Goal: Task Accomplishment & Management: Manage account settings

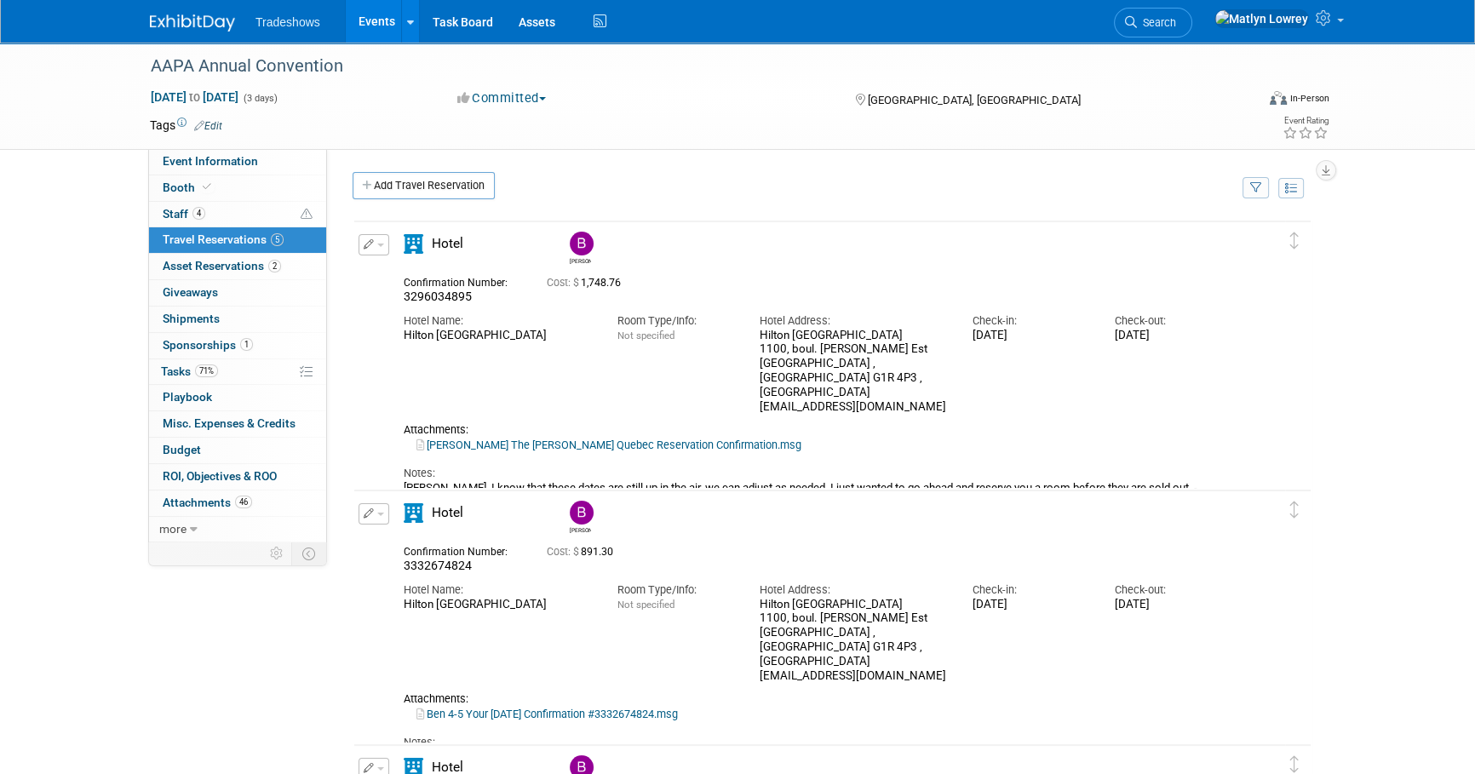
click at [378, 20] on link "Events" at bounding box center [377, 21] width 62 height 43
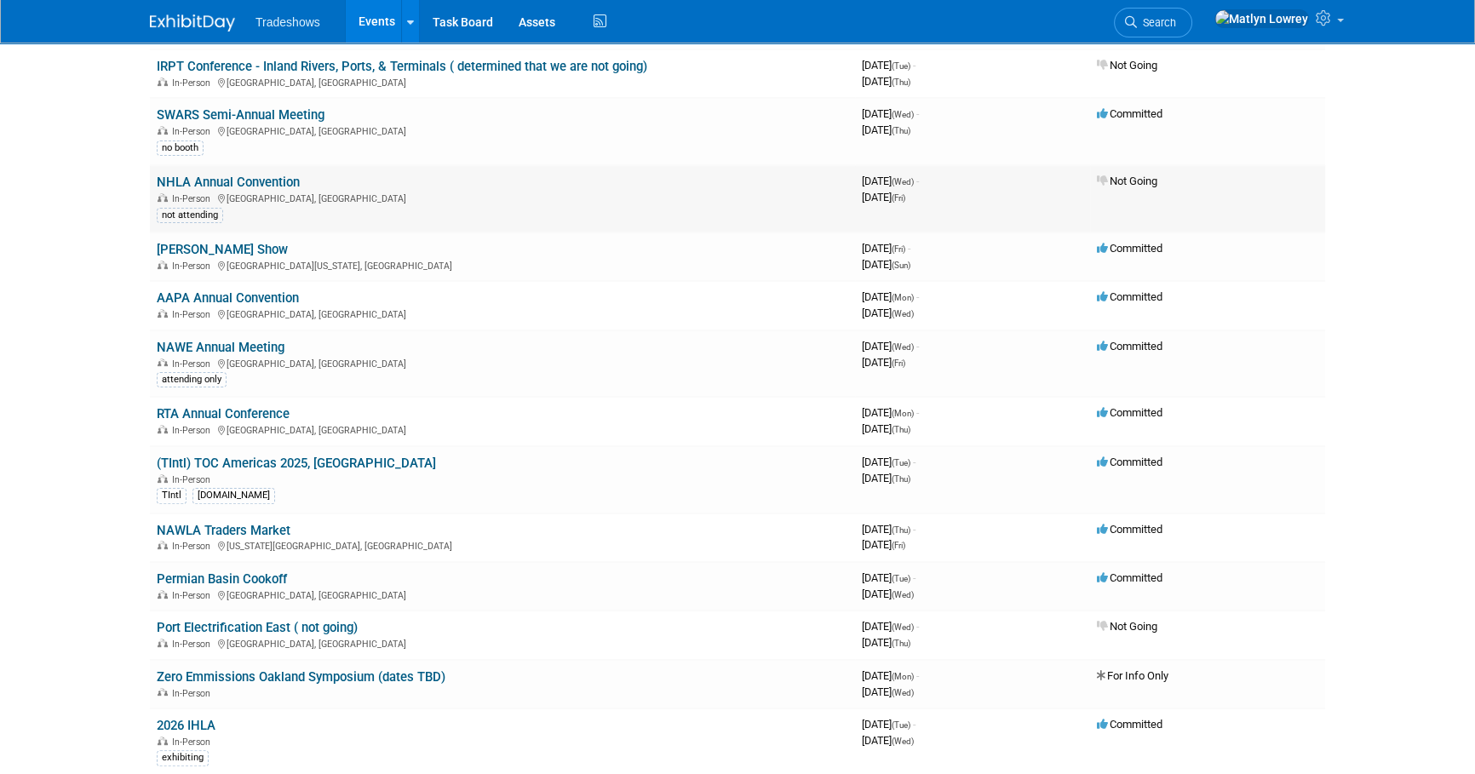
scroll to position [542, 0]
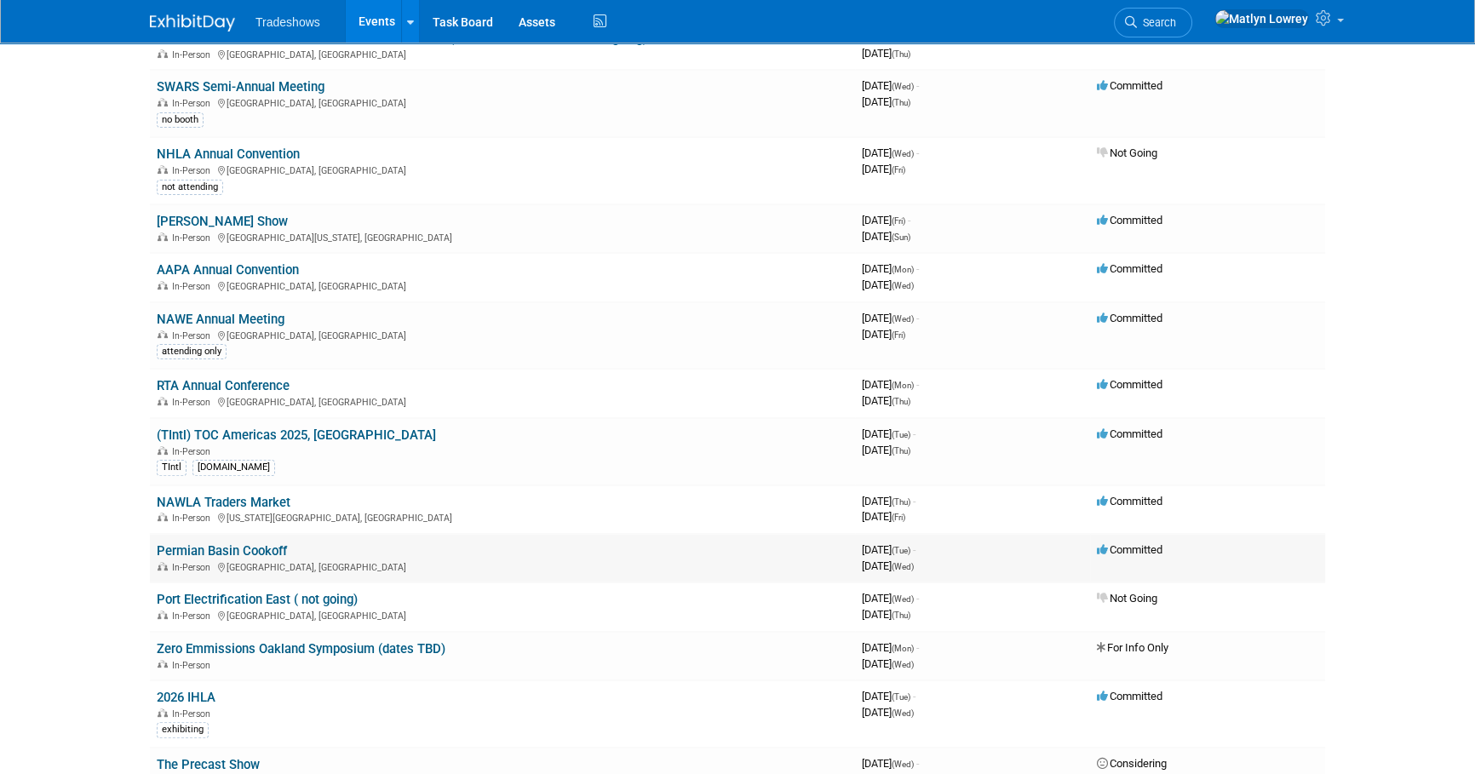
click at [196, 548] on link "Permian Basin Cookoff" at bounding box center [222, 550] width 130 height 15
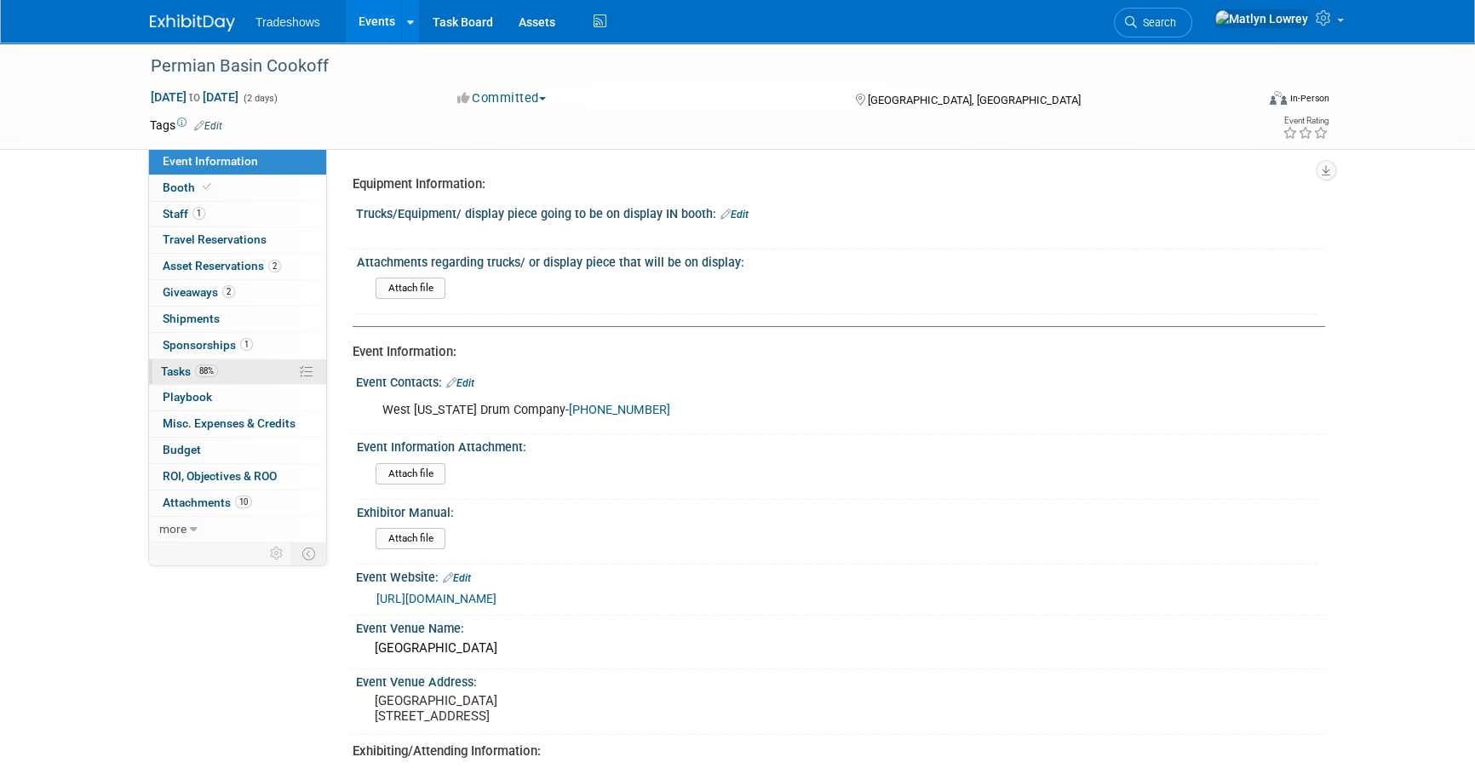
click at [180, 371] on span "Tasks 88%" at bounding box center [189, 372] width 57 height 14
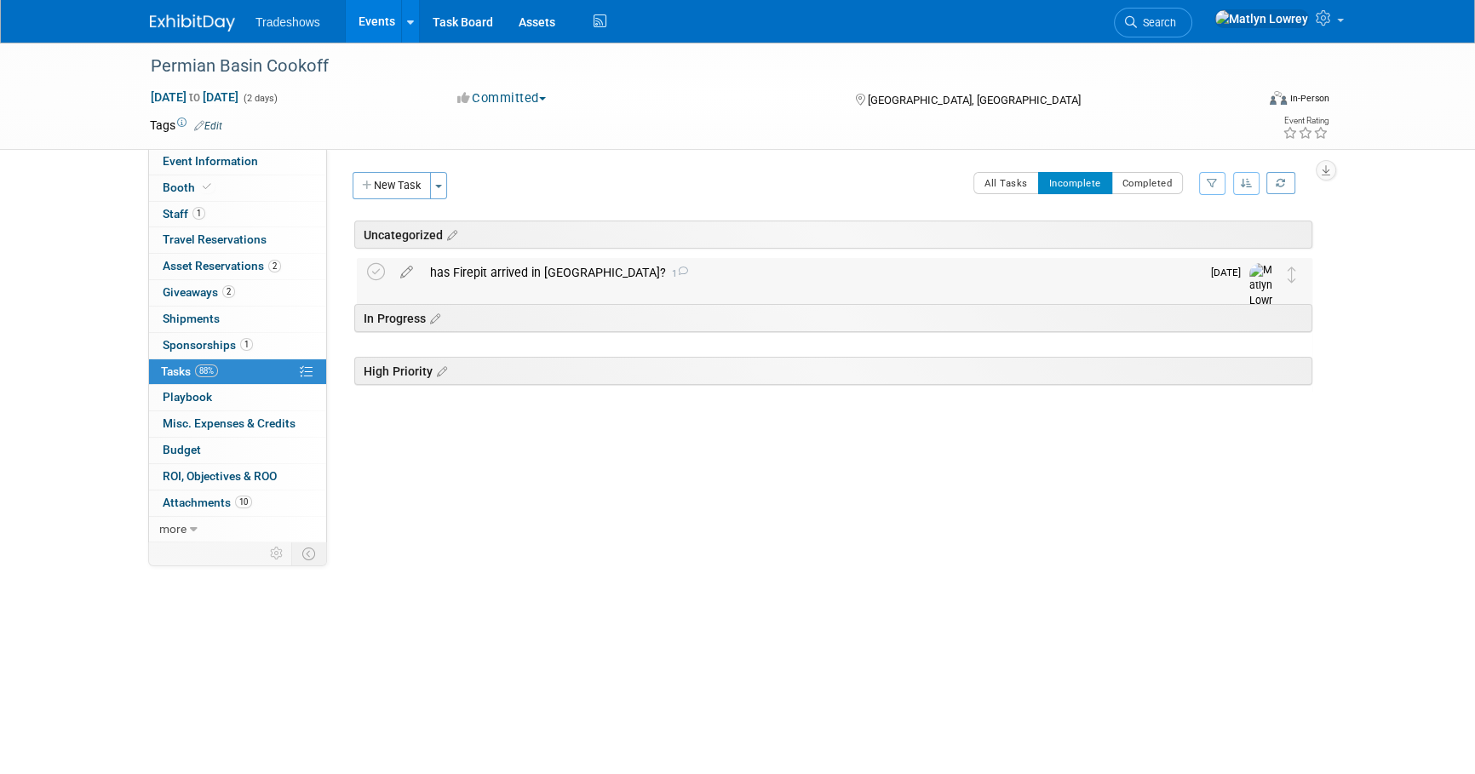
click at [473, 267] on div "has Firepit arrived in Odessa? 1" at bounding box center [811, 272] width 779 height 29
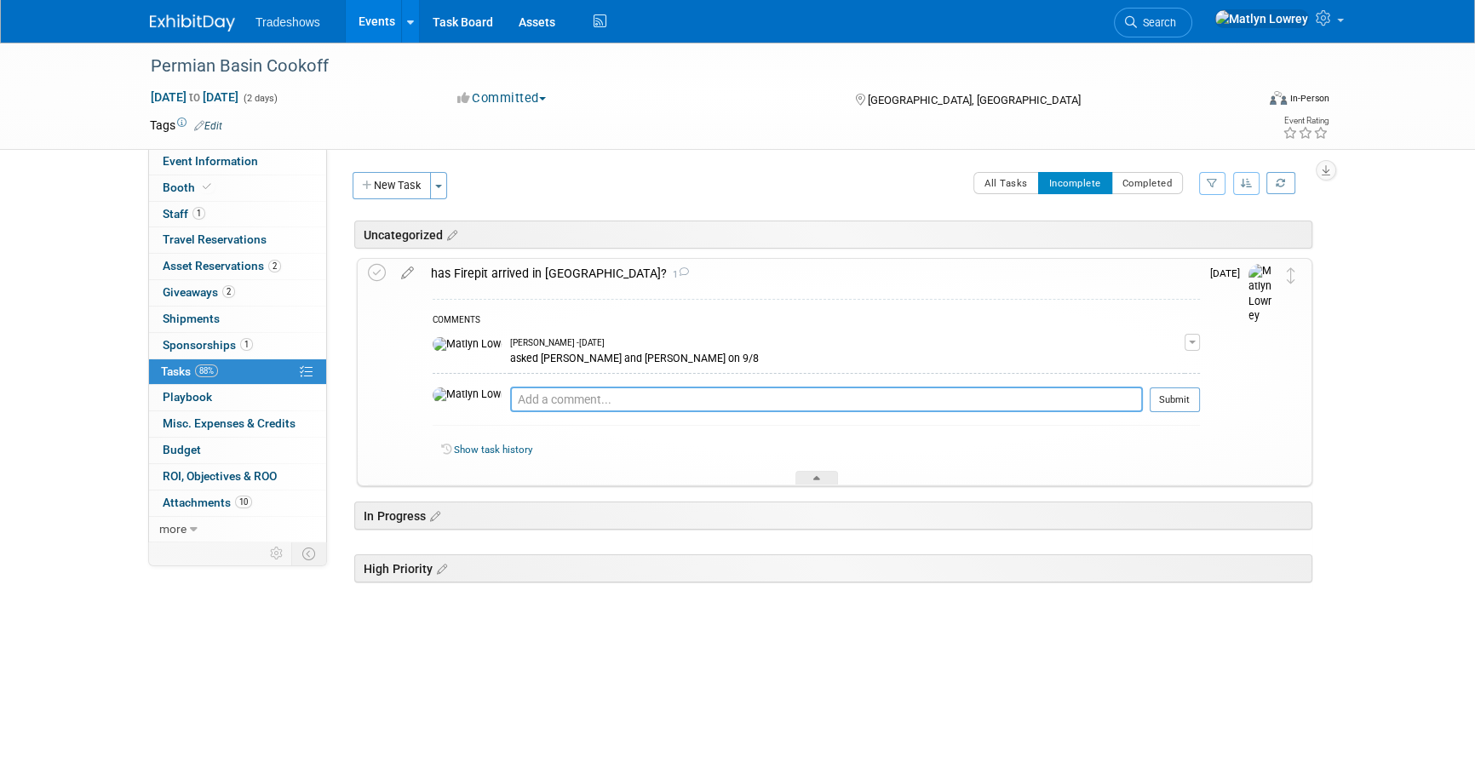
click at [510, 410] on textarea at bounding box center [826, 400] width 633 height 26
type textarea "Yes"
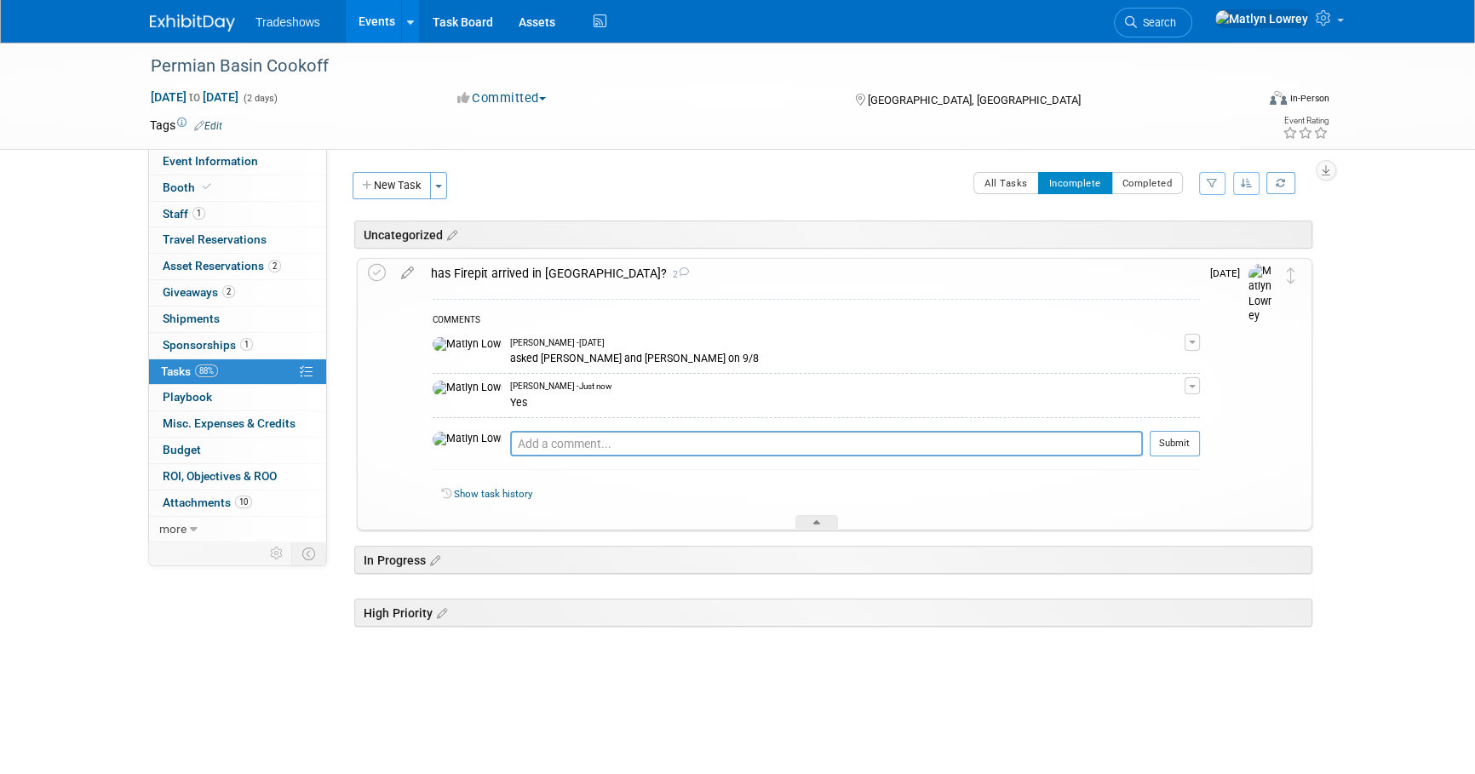
click at [378, 259] on td at bounding box center [380, 394] width 25 height 270
click at [376, 268] on icon at bounding box center [377, 273] width 18 height 18
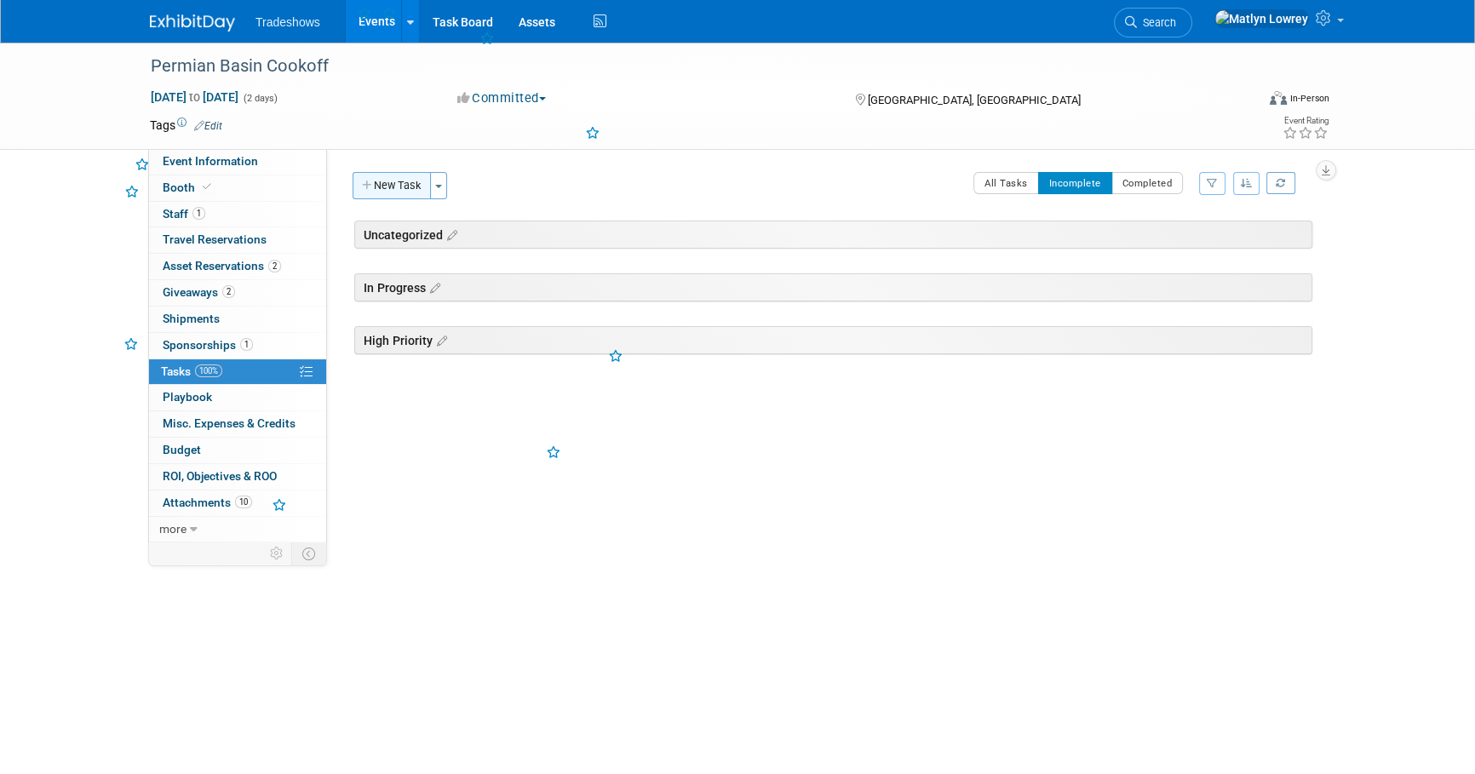
click at [388, 186] on button "New Task" at bounding box center [392, 185] width 78 height 27
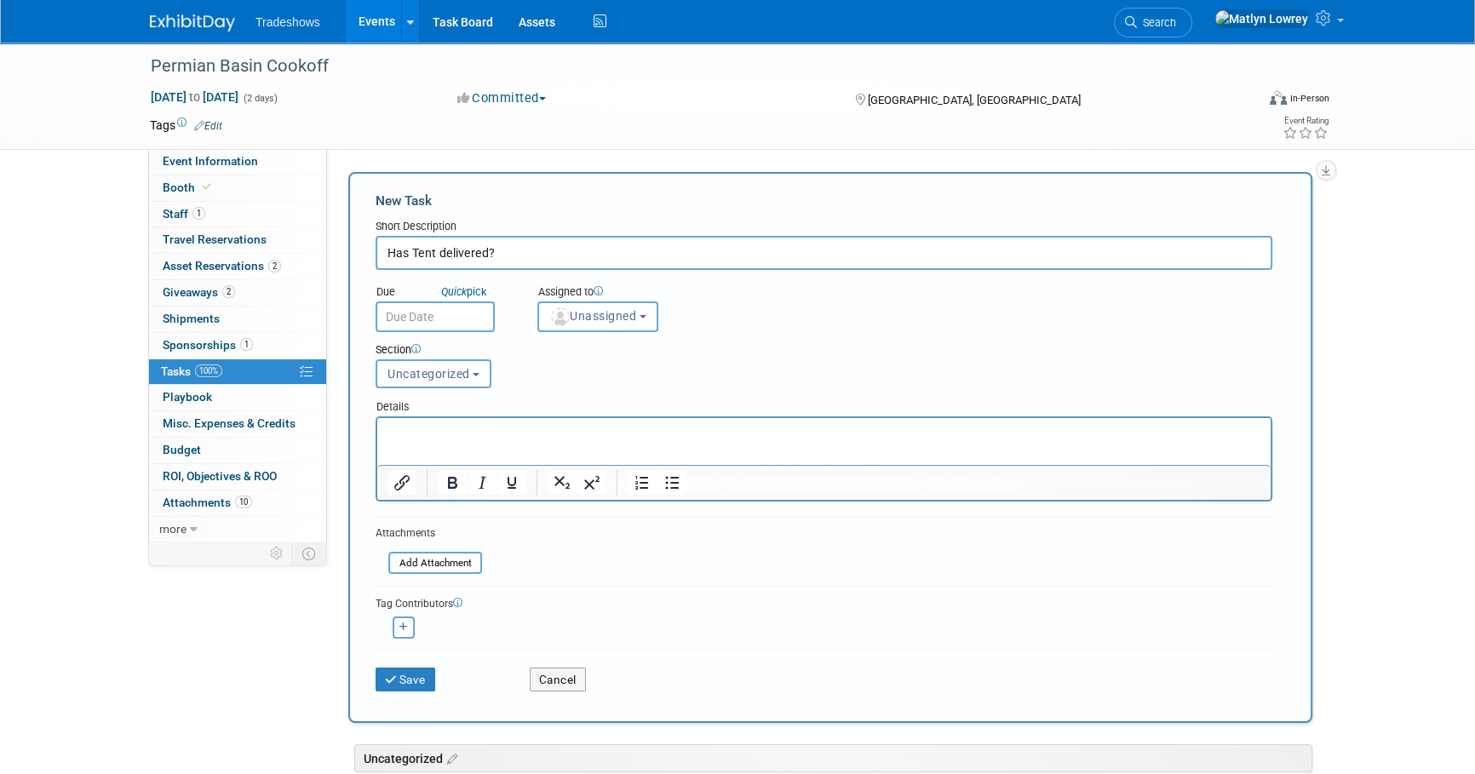
type input "Has Tent delivered?"
click at [409, 315] on input "text" at bounding box center [435, 317] width 119 height 31
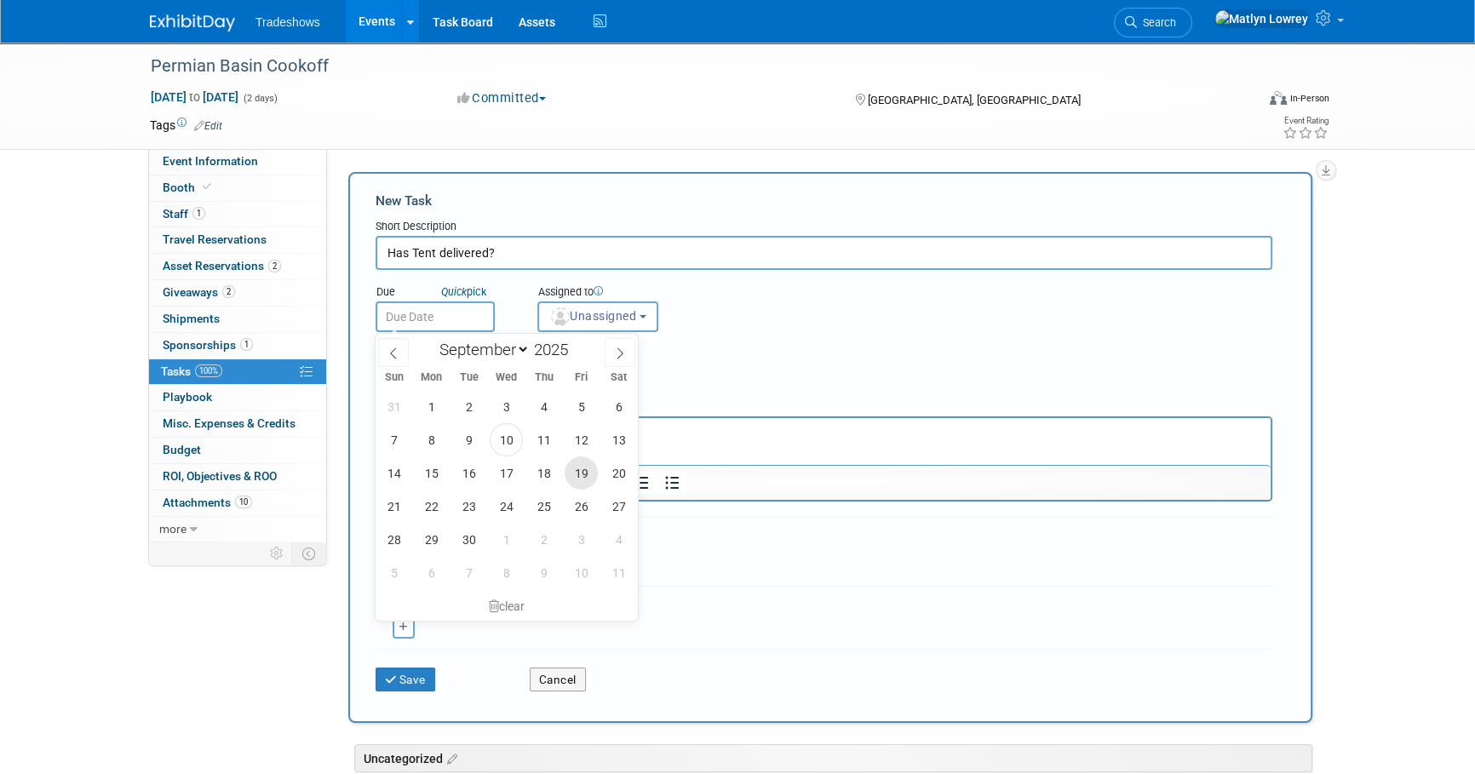
click at [582, 473] on span "19" at bounding box center [581, 473] width 33 height 33
type input "Sep 19, 2025"
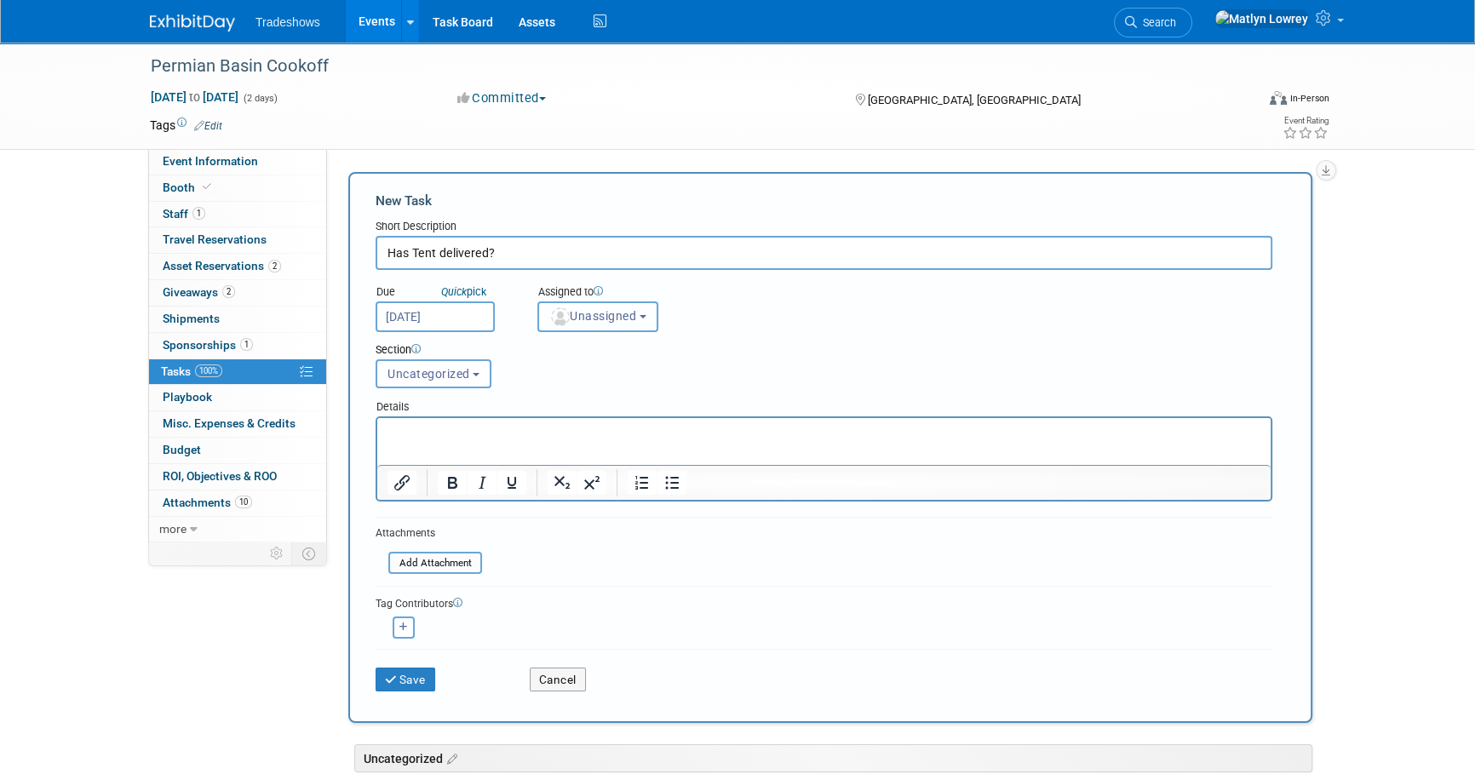
click at [588, 325] on button "Unassigned" at bounding box center [597, 317] width 121 height 31
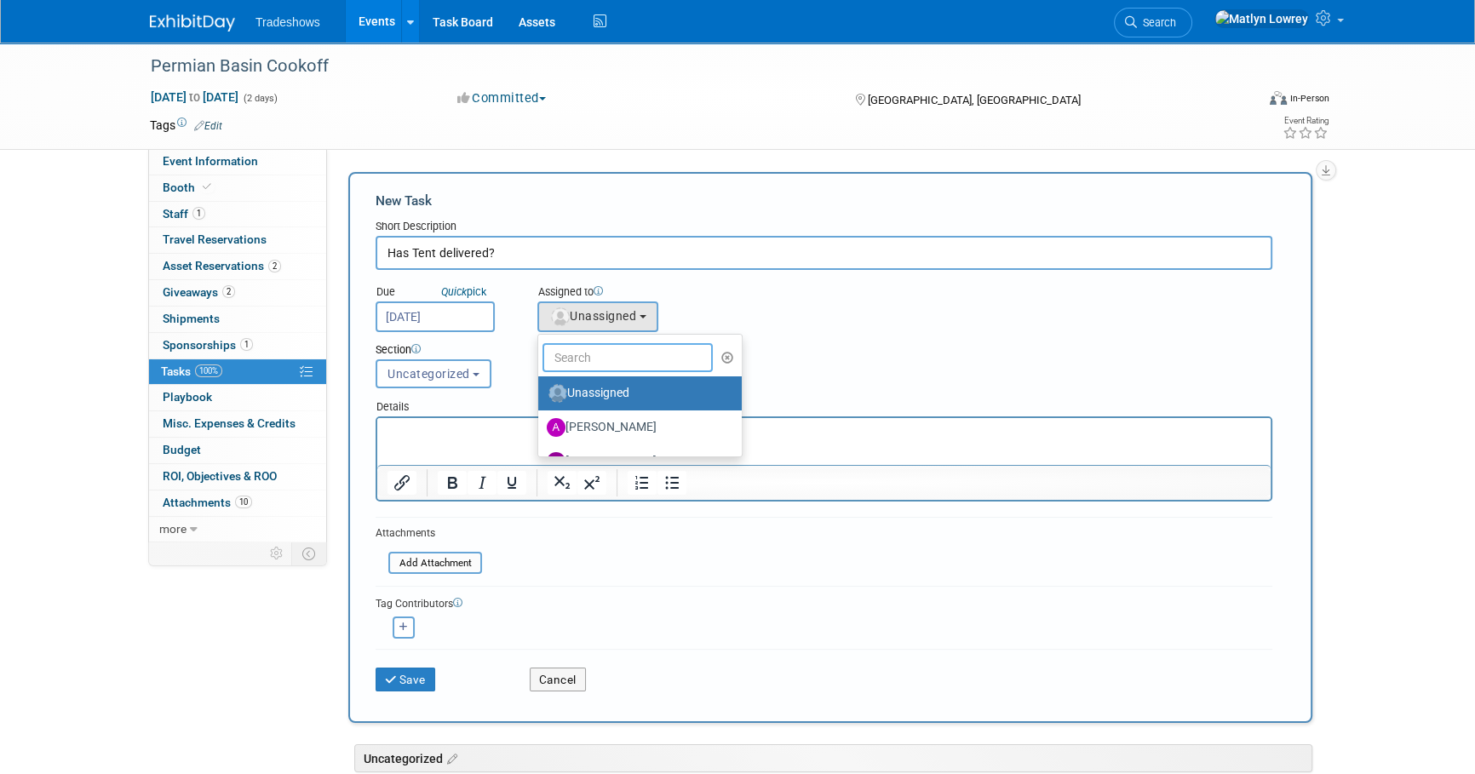
click at [600, 365] on input "text" at bounding box center [628, 357] width 170 height 29
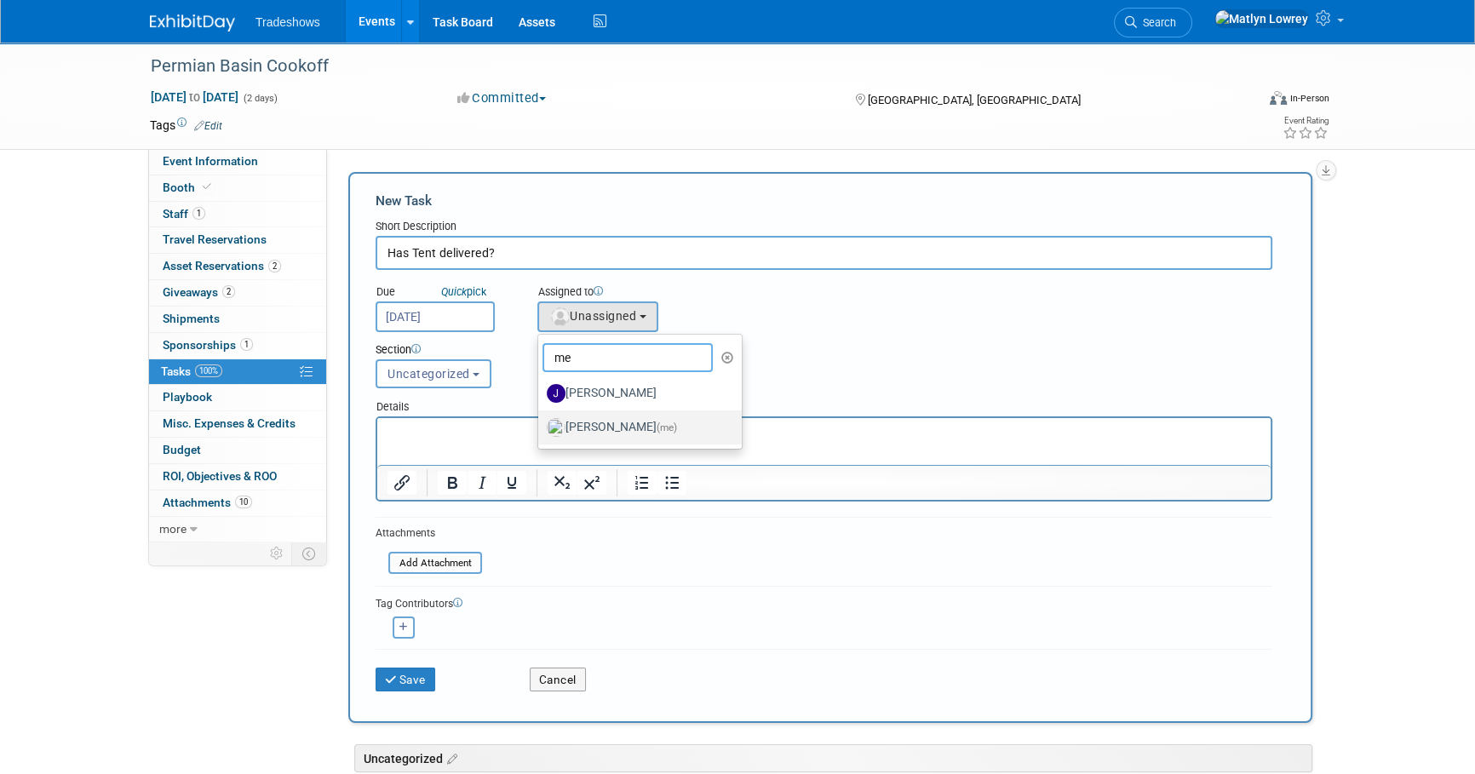
type input "me"
click at [595, 441] on link "Matlyn Lowrey (me)" at bounding box center [640, 428] width 204 height 34
click at [595, 436] on label "Matlyn Lowrey (me)" at bounding box center [636, 427] width 178 height 27
click at [541, 431] on input "Matlyn Lowrey (me)" at bounding box center [535, 425] width 11 height 11
select select "53a61db3-ae1f-4f8e-85ed-74f10af30436"
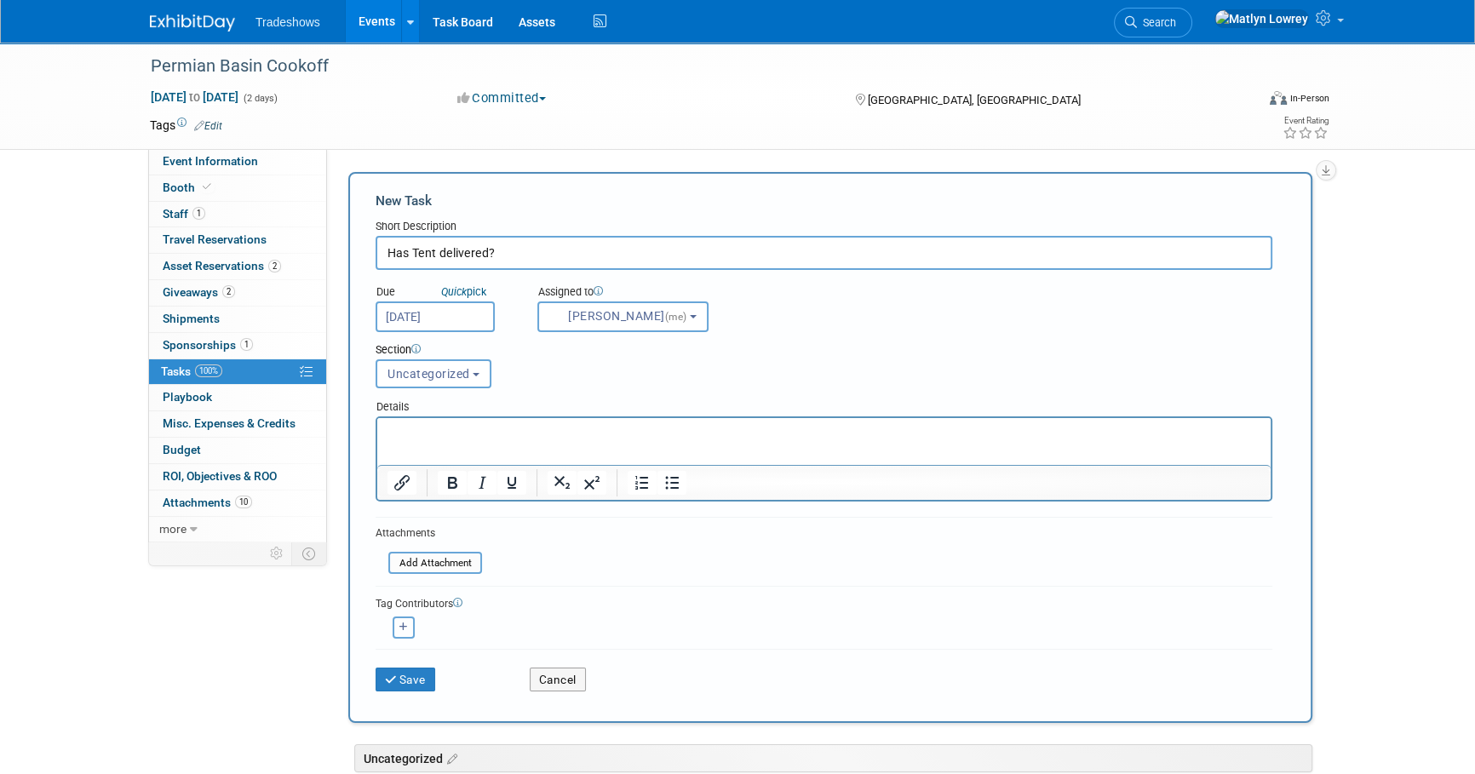
click at [401, 629] on icon "button" at bounding box center [404, 627] width 9 height 9
select select
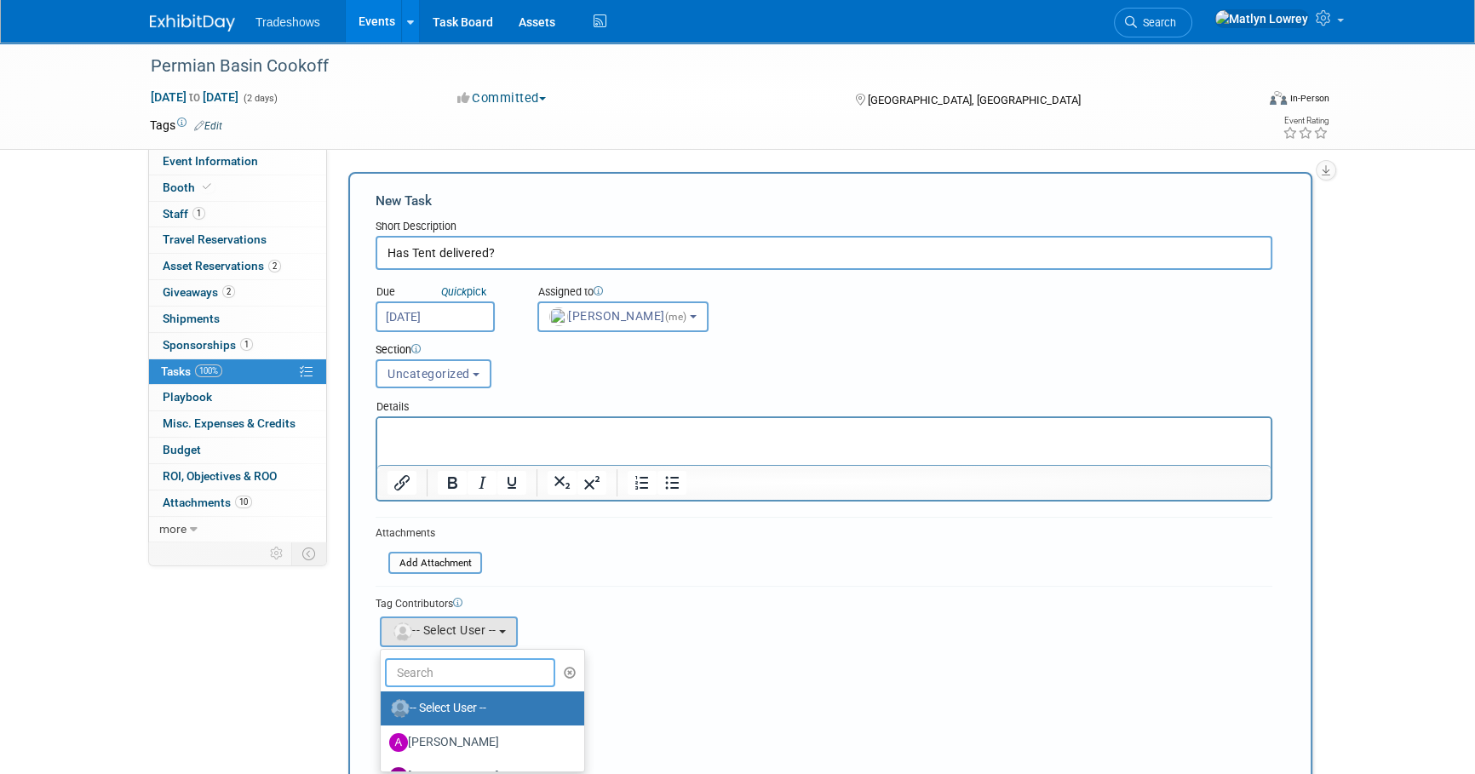
click at [445, 662] on input "text" at bounding box center [470, 672] width 170 height 29
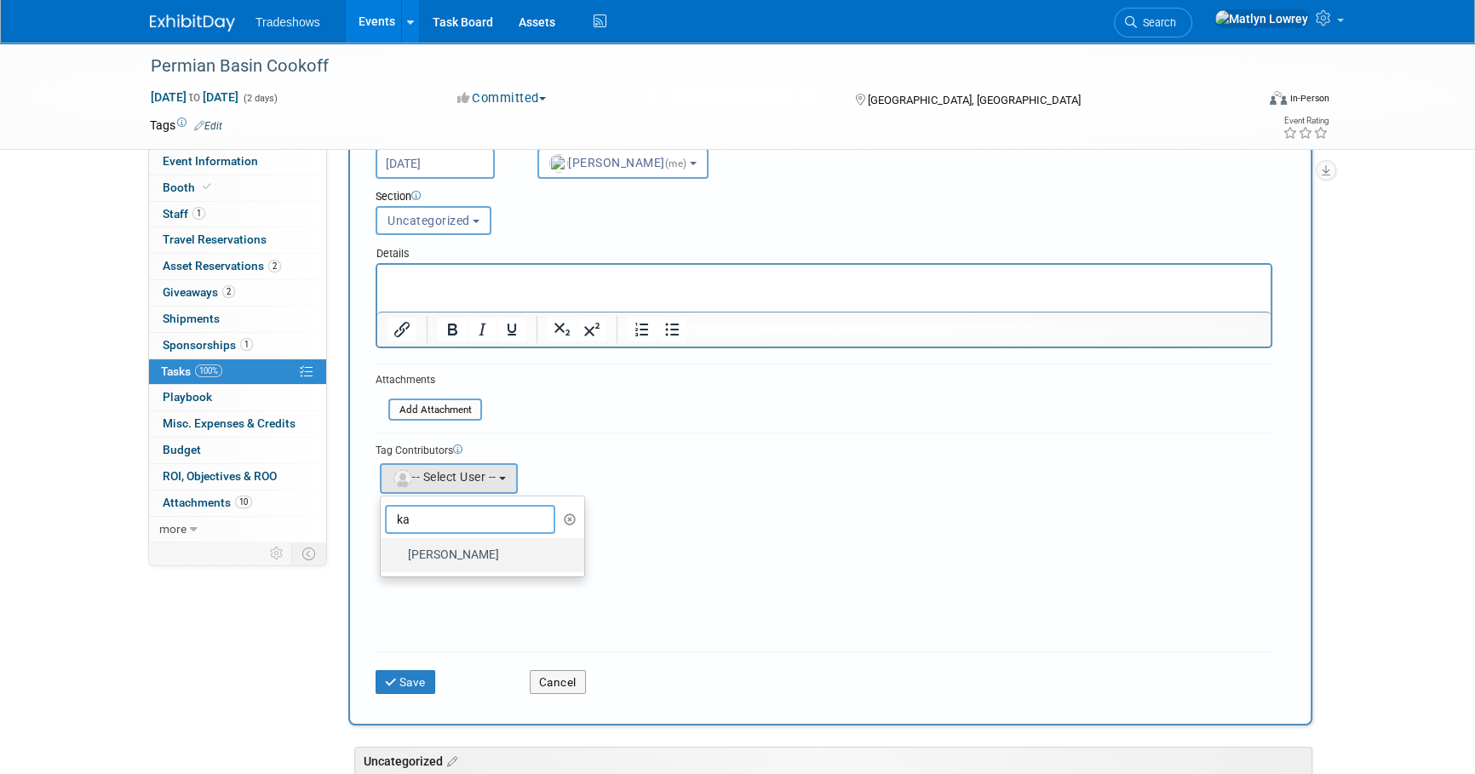
scroll to position [154, 0]
type input "ka"
drag, startPoint x: 435, startPoint y: 549, endPoint x: 435, endPoint y: 561, distance: 11.9
click at [435, 549] on label "[PERSON_NAME]" at bounding box center [478, 554] width 178 height 27
click at [383, 549] on input "[PERSON_NAME]" at bounding box center [377, 552] width 11 height 11
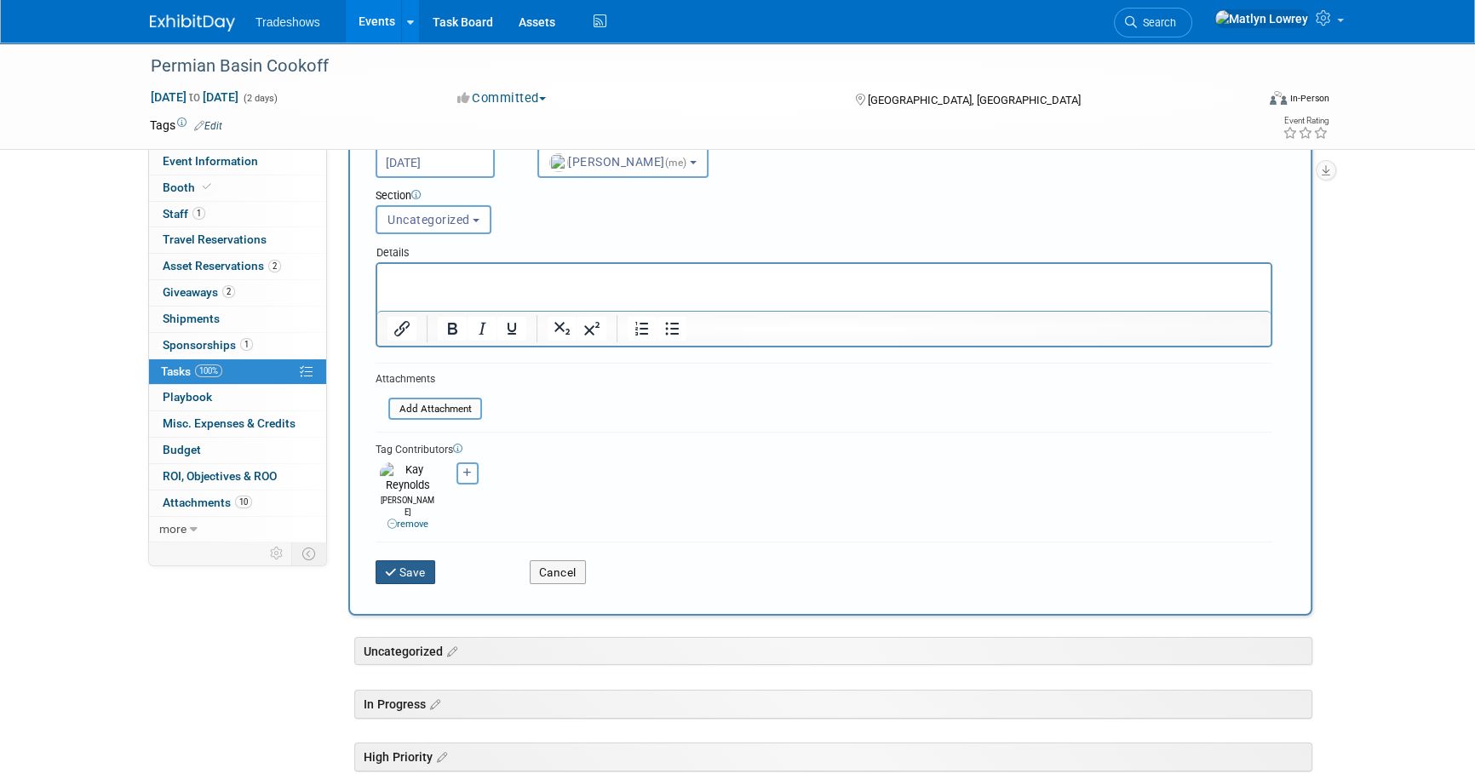
click at [419, 560] on button "Save" at bounding box center [406, 572] width 60 height 24
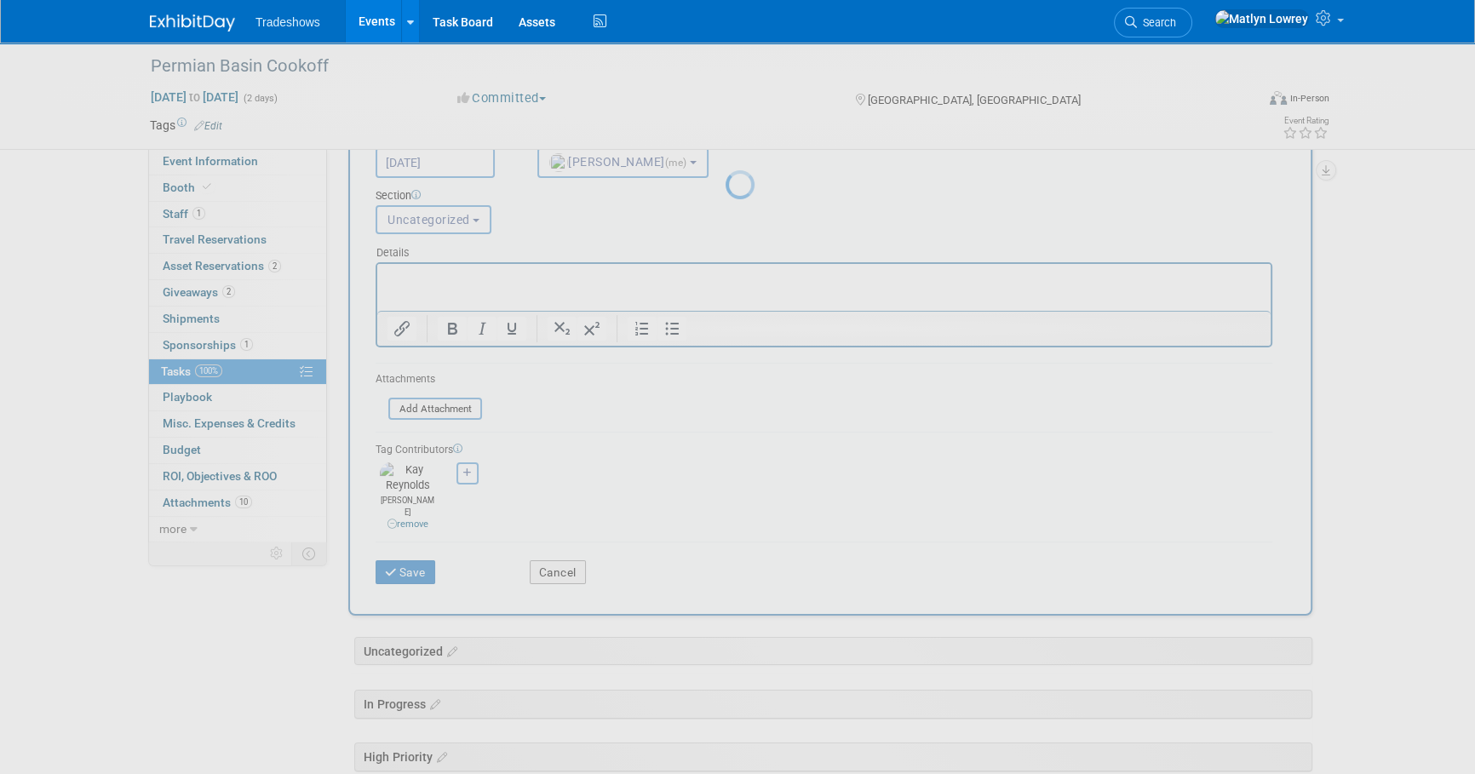
scroll to position [0, 0]
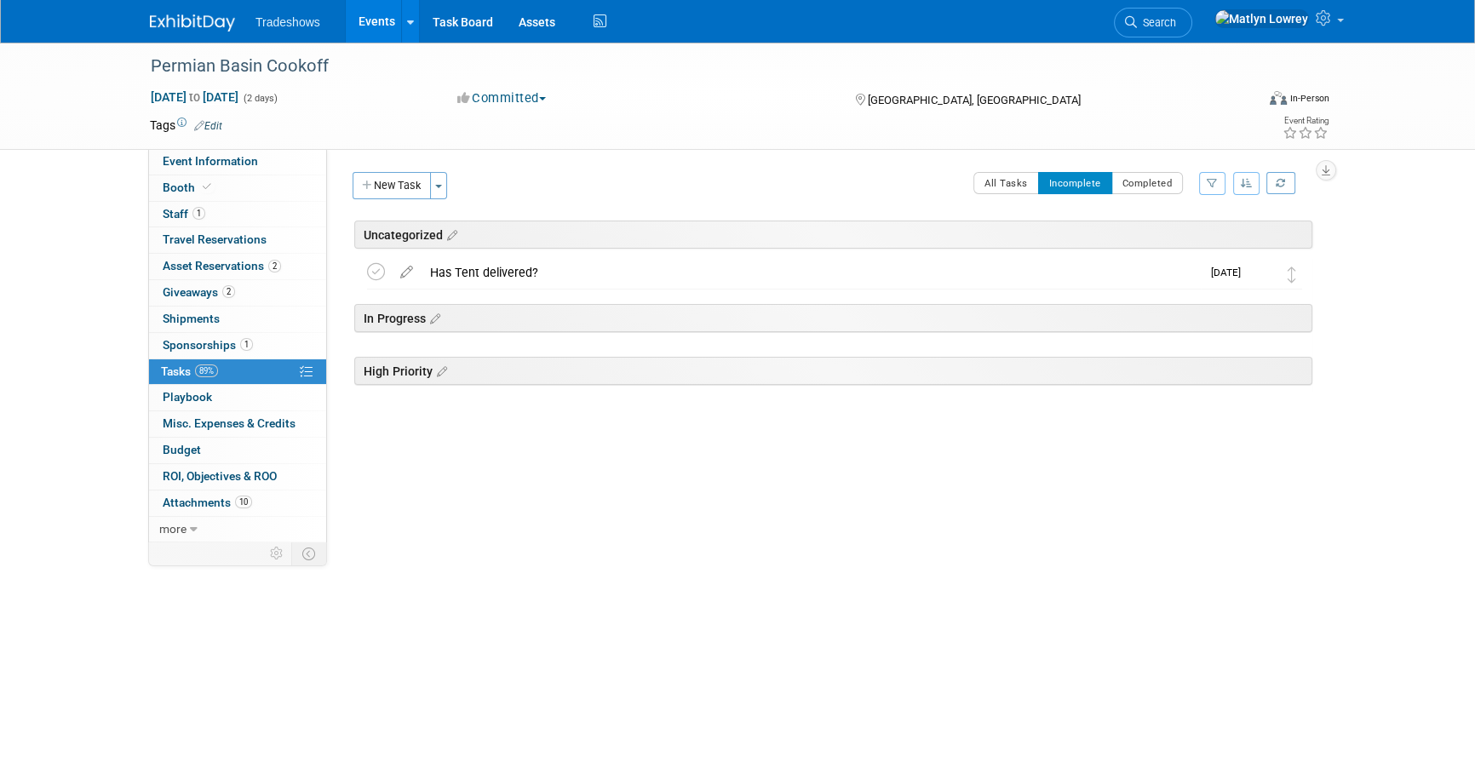
click at [370, 32] on link "Events" at bounding box center [377, 21] width 62 height 43
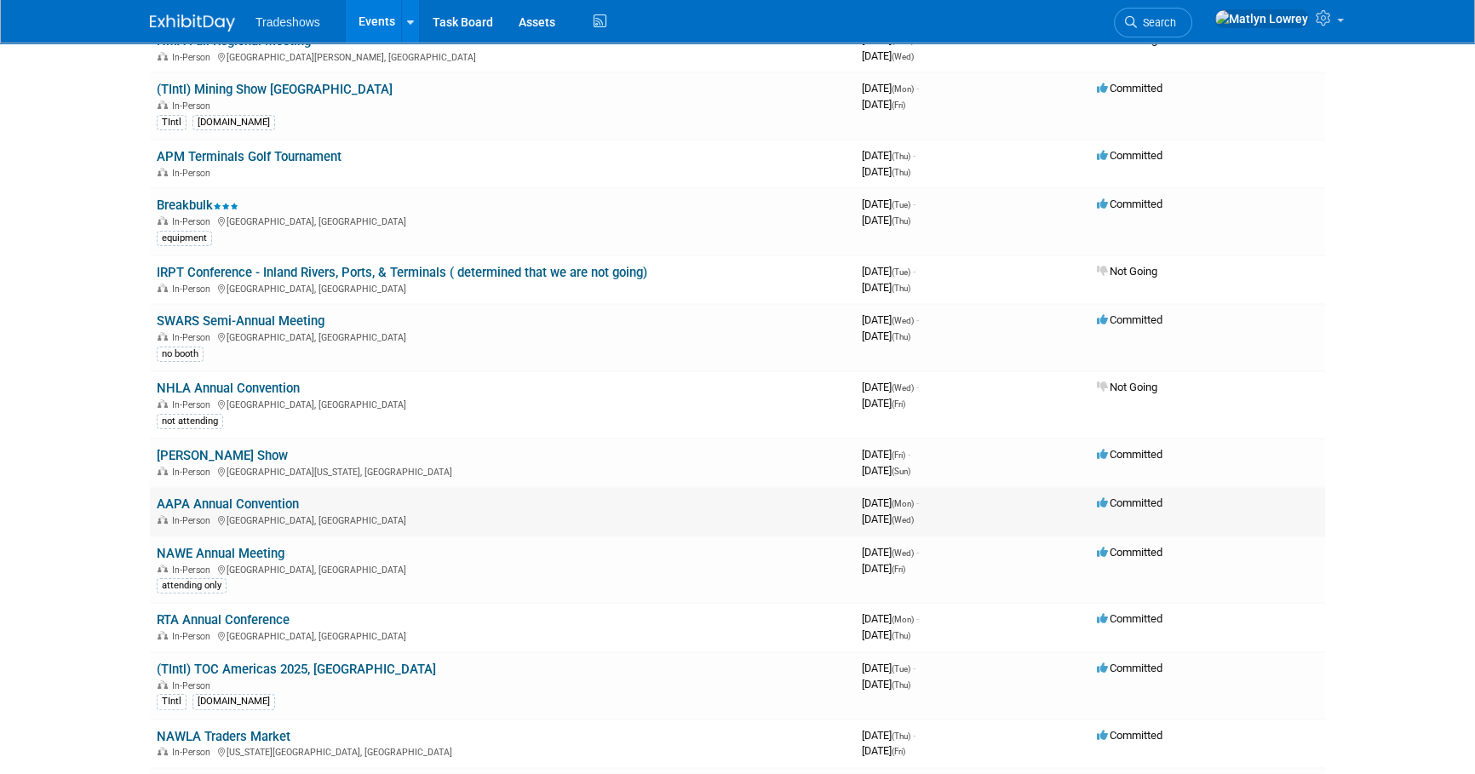
scroll to position [309, 0]
click at [191, 498] on link "AAPA Annual Convention" at bounding box center [228, 502] width 142 height 15
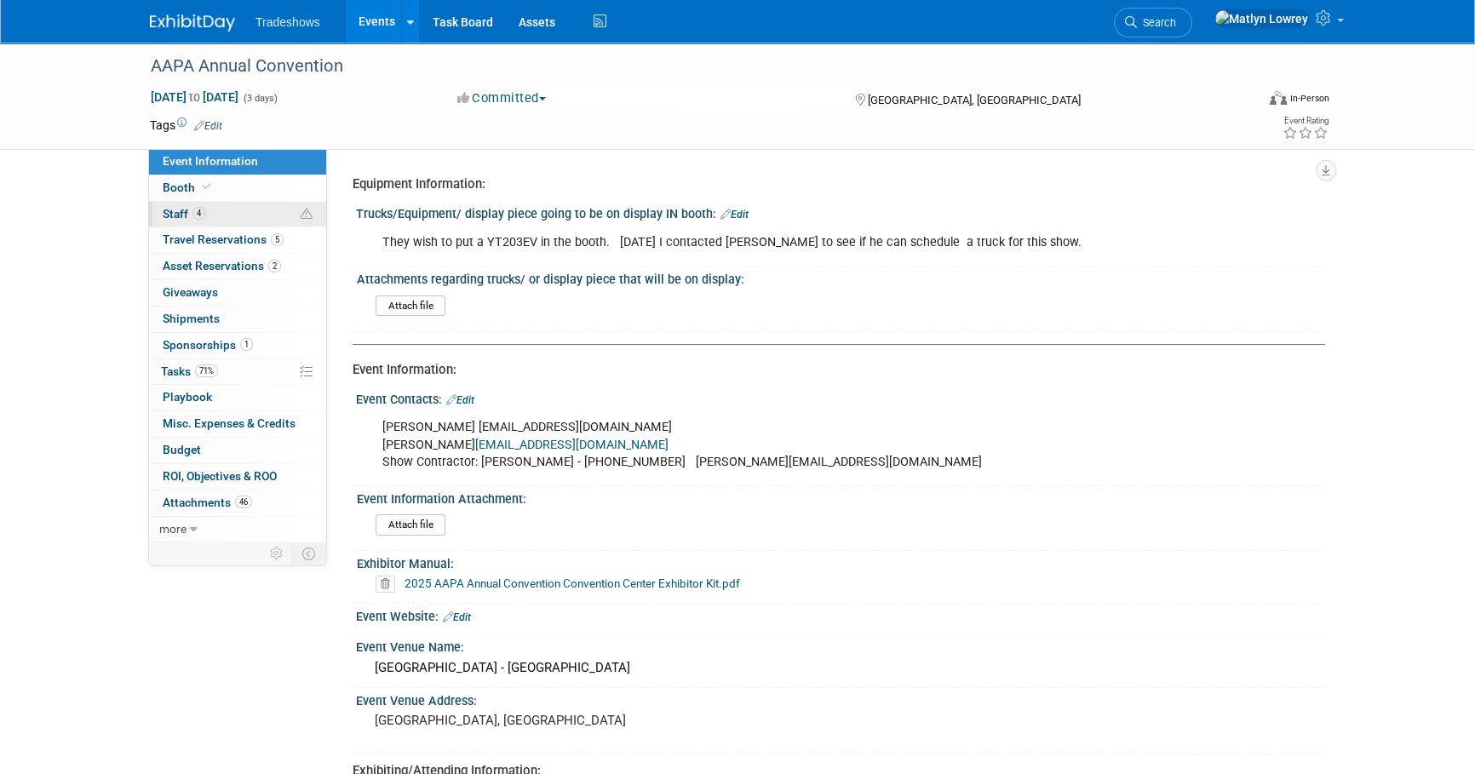
click at [189, 215] on span "Staff 4" at bounding box center [184, 214] width 43 height 14
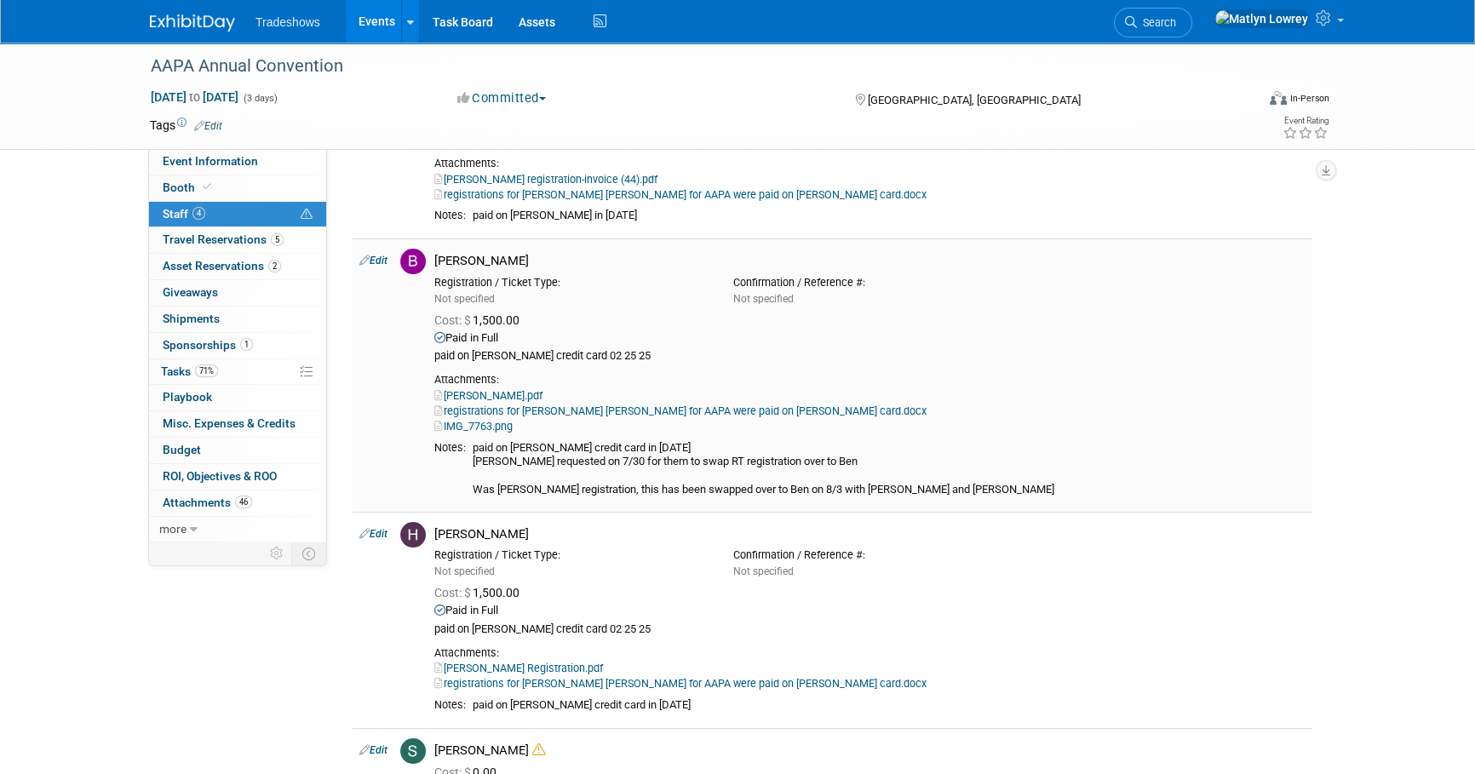
scroll to position [232, 0]
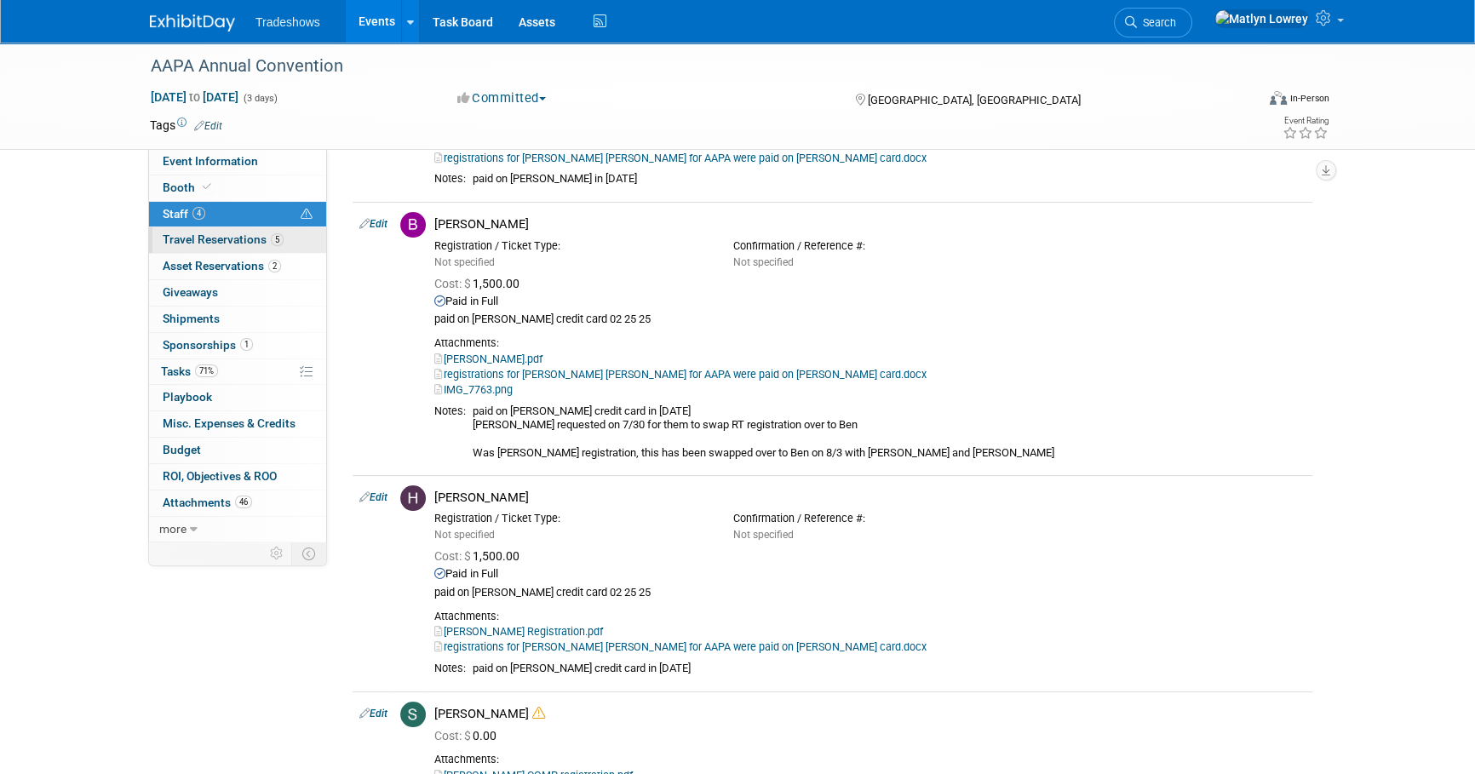
click at [247, 237] on span "Travel Reservations 5" at bounding box center [223, 240] width 121 height 14
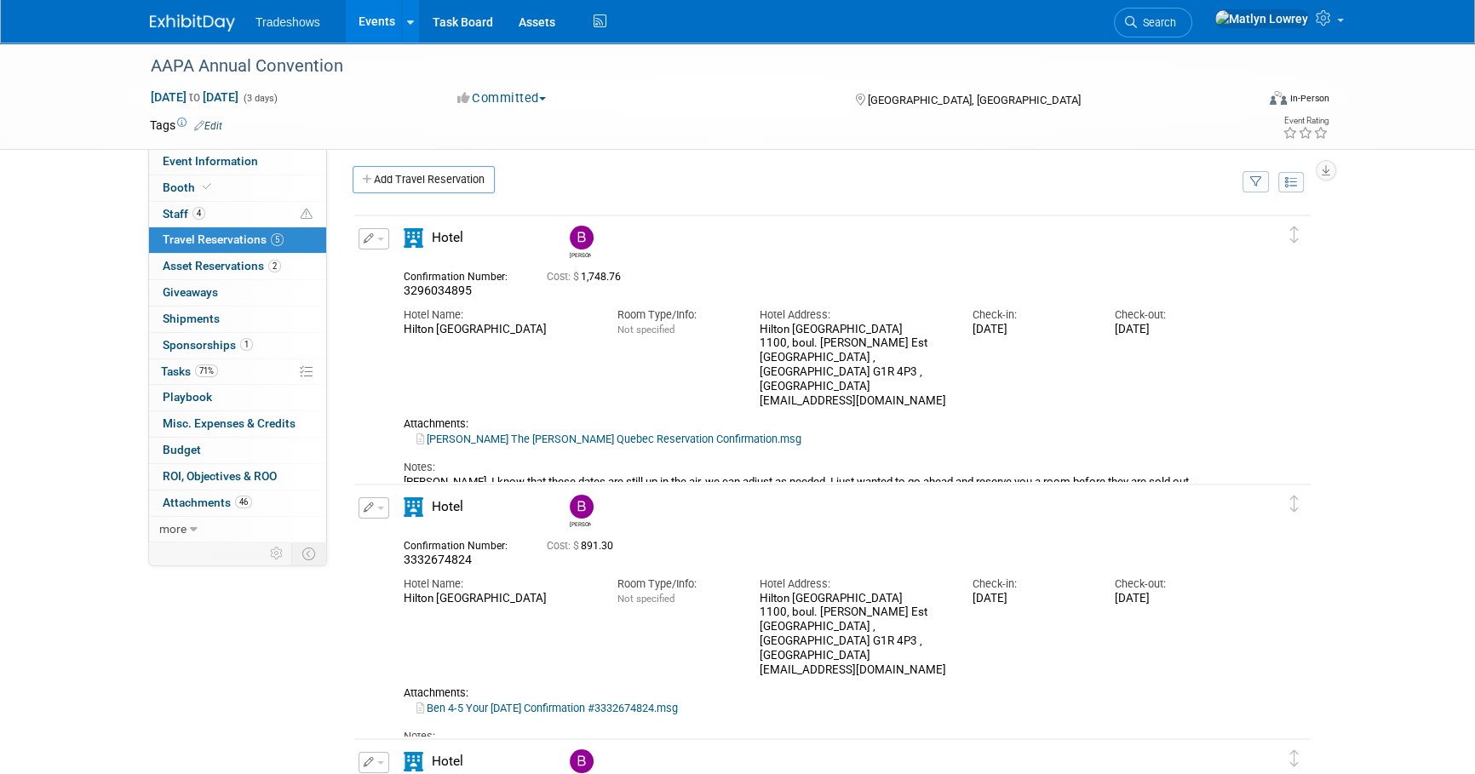
scroll to position [0, 0]
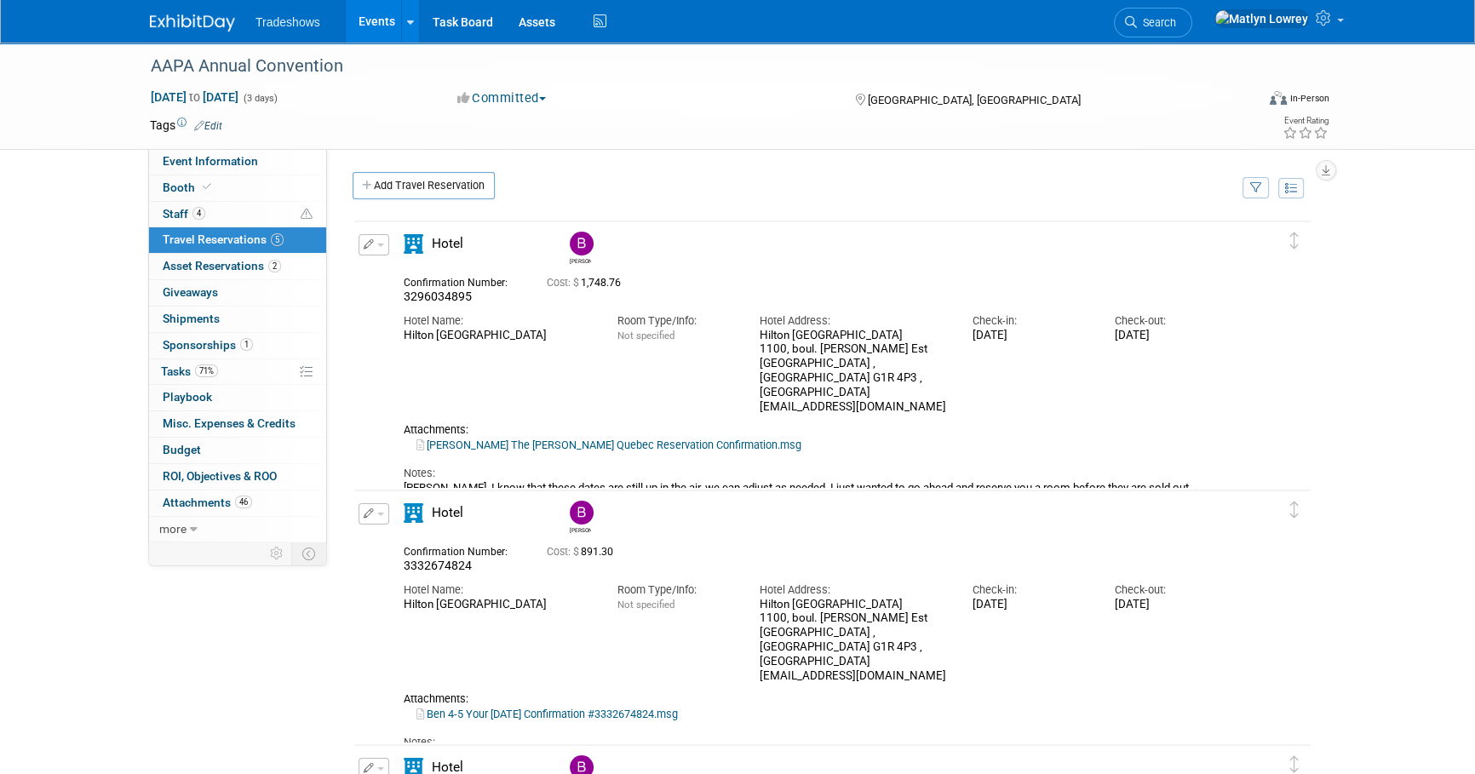
click at [440, 298] on span "3296034895" at bounding box center [438, 297] width 68 height 14
copy span "3296034895"
click at [369, 12] on link "Events" at bounding box center [377, 21] width 62 height 43
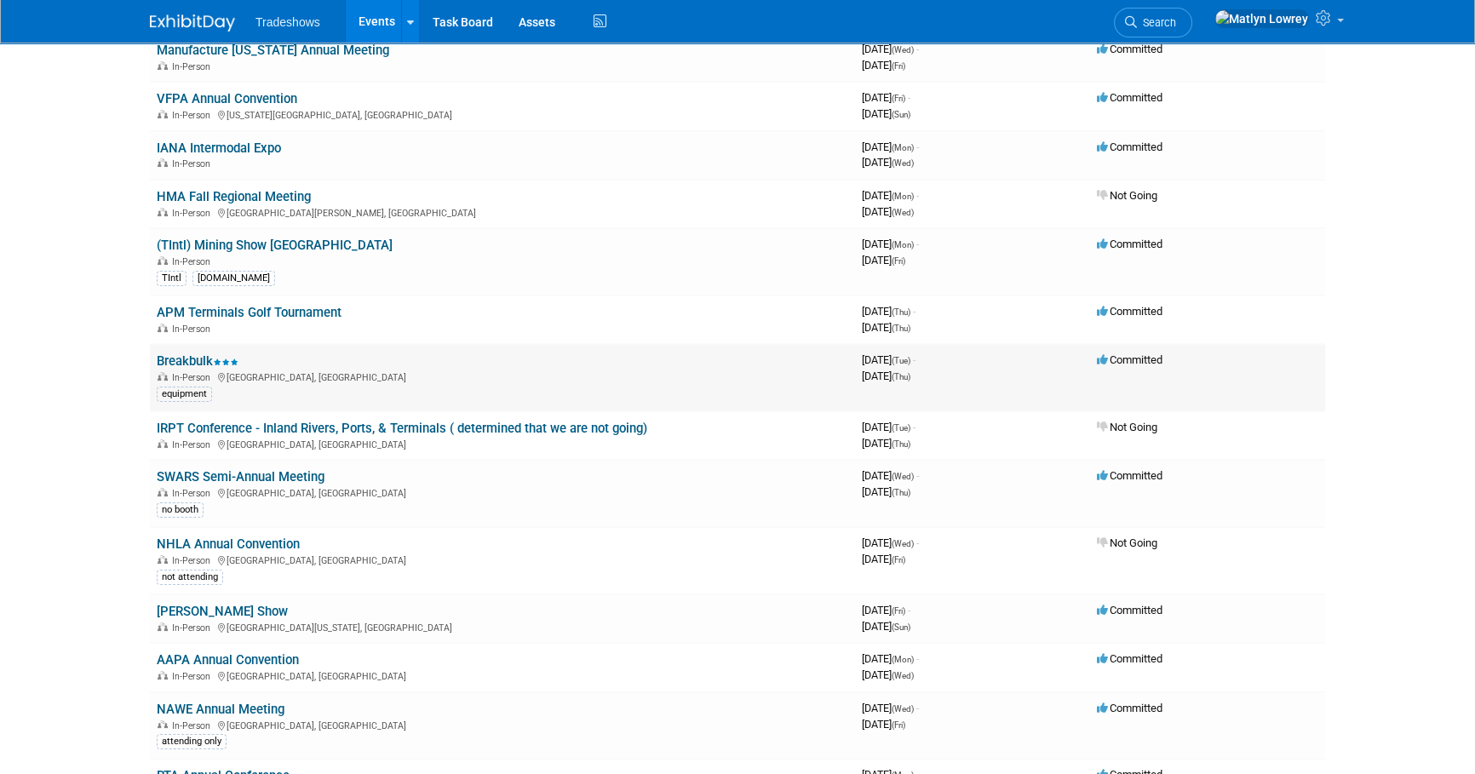
scroll to position [154, 0]
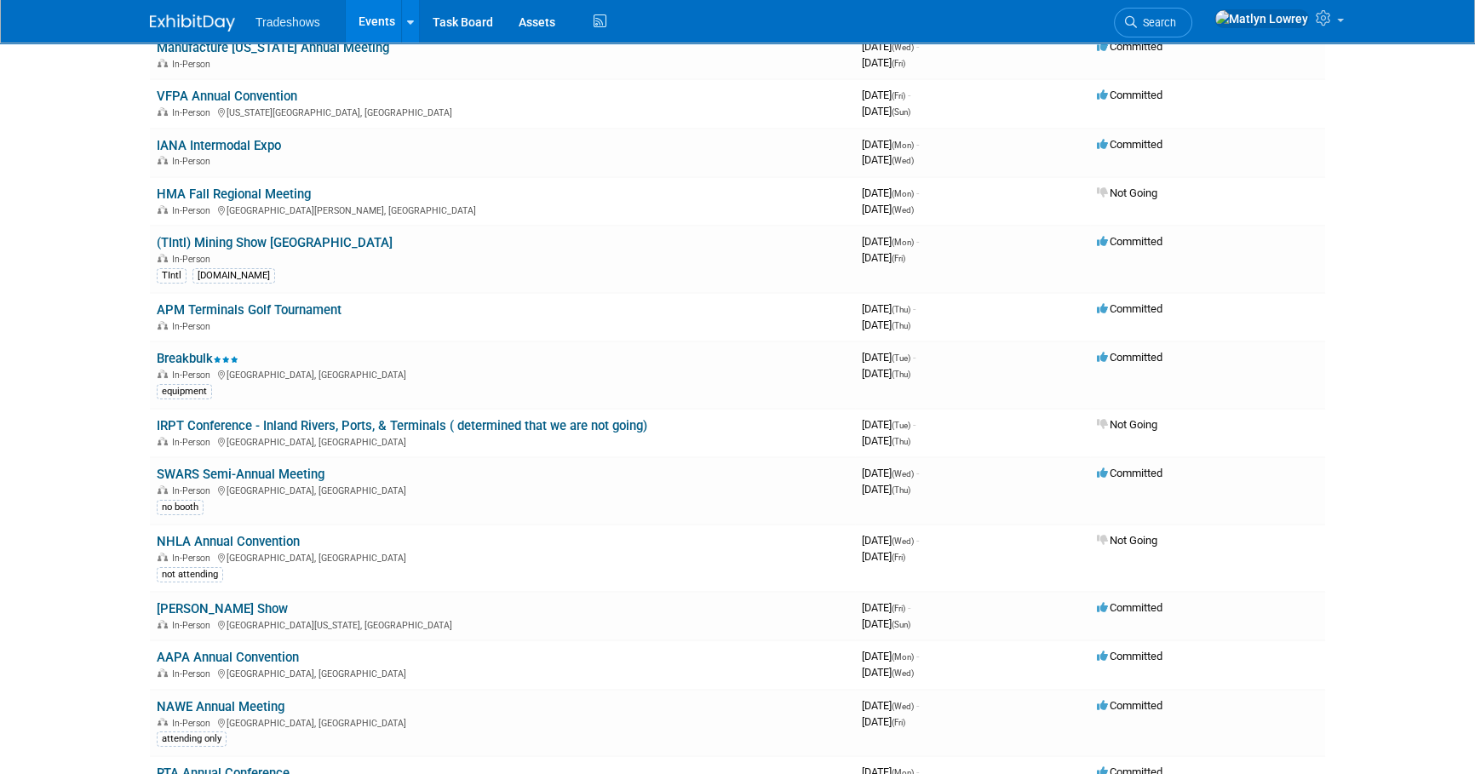
click at [187, 353] on link "Breakbulk" at bounding box center [198, 358] width 82 height 15
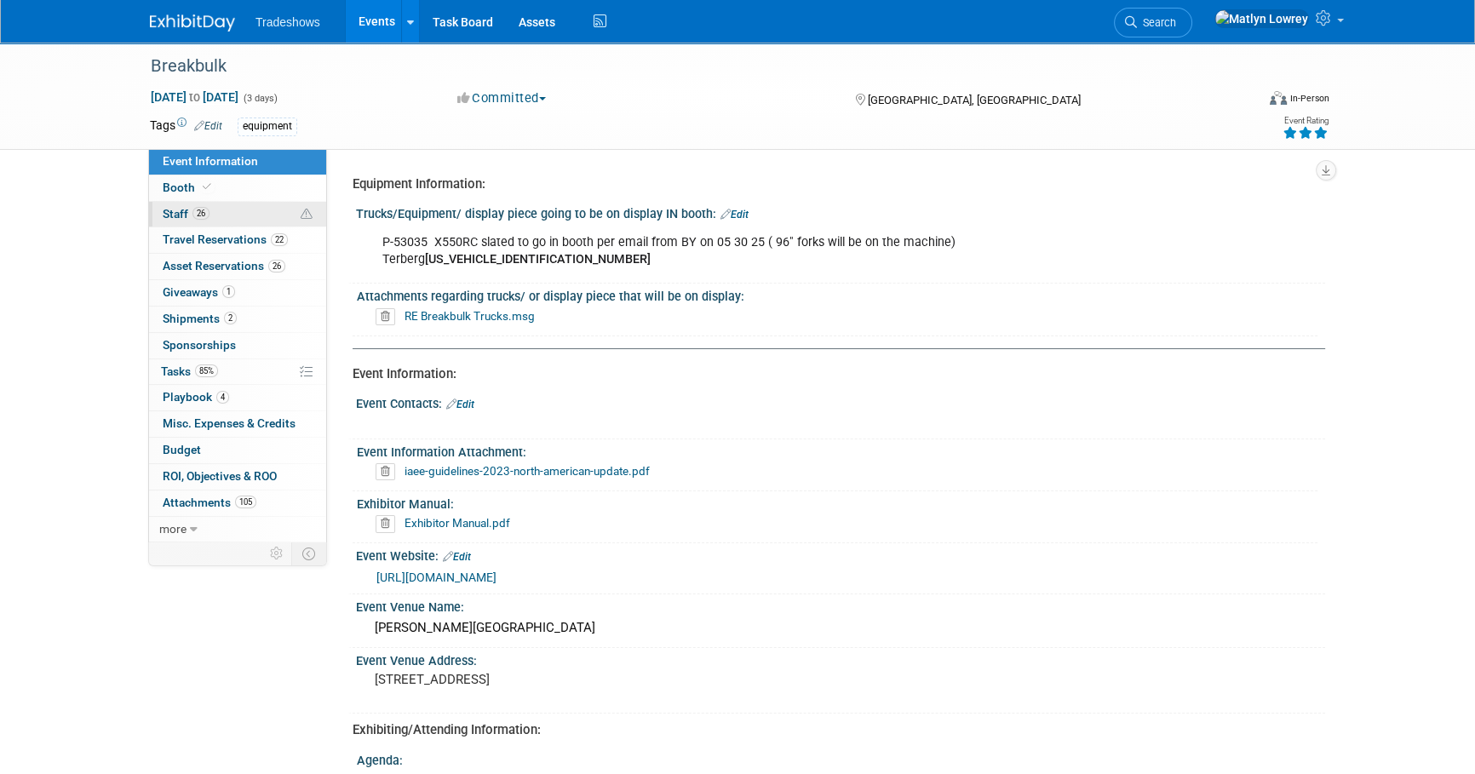
click at [202, 218] on span "26" at bounding box center [201, 213] width 17 height 13
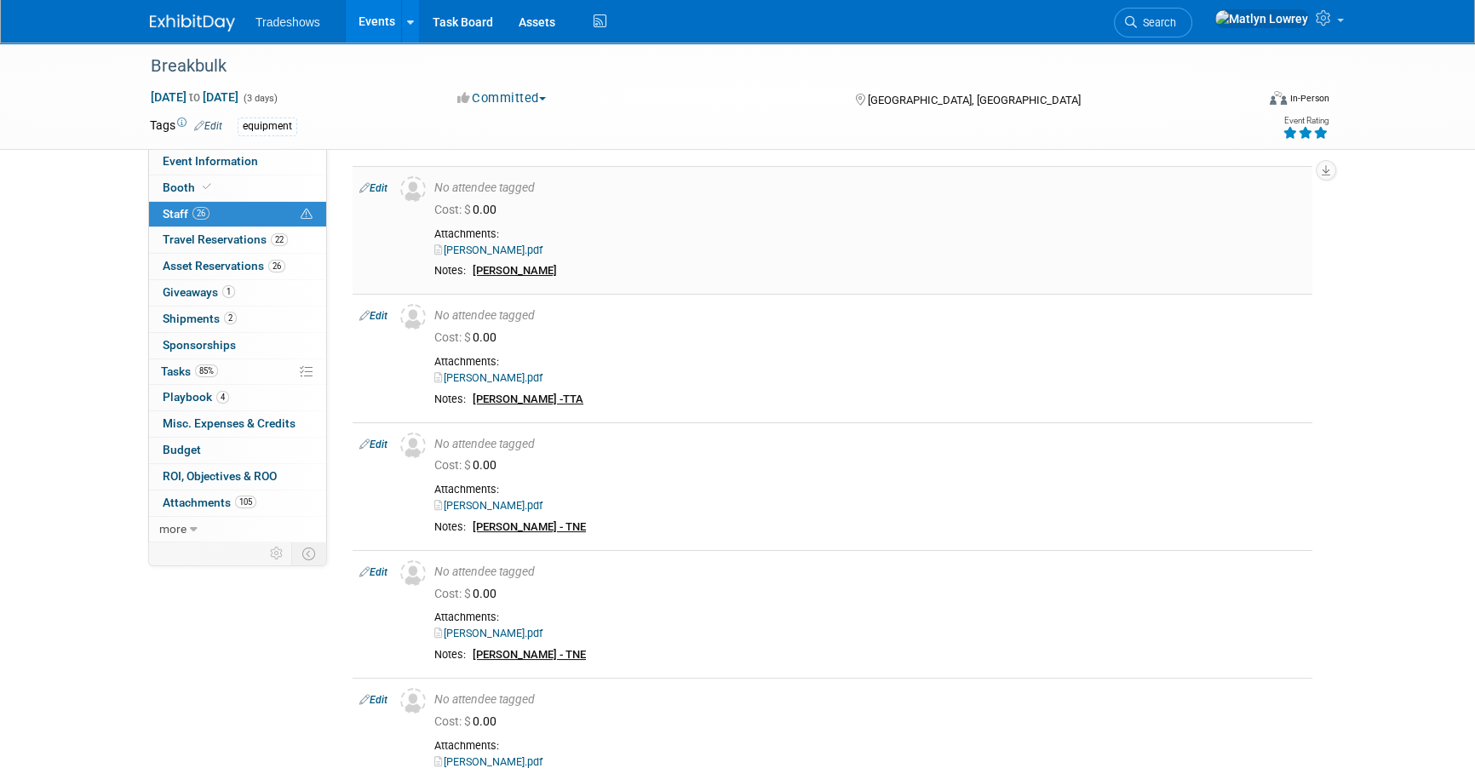
scroll to position [77, 0]
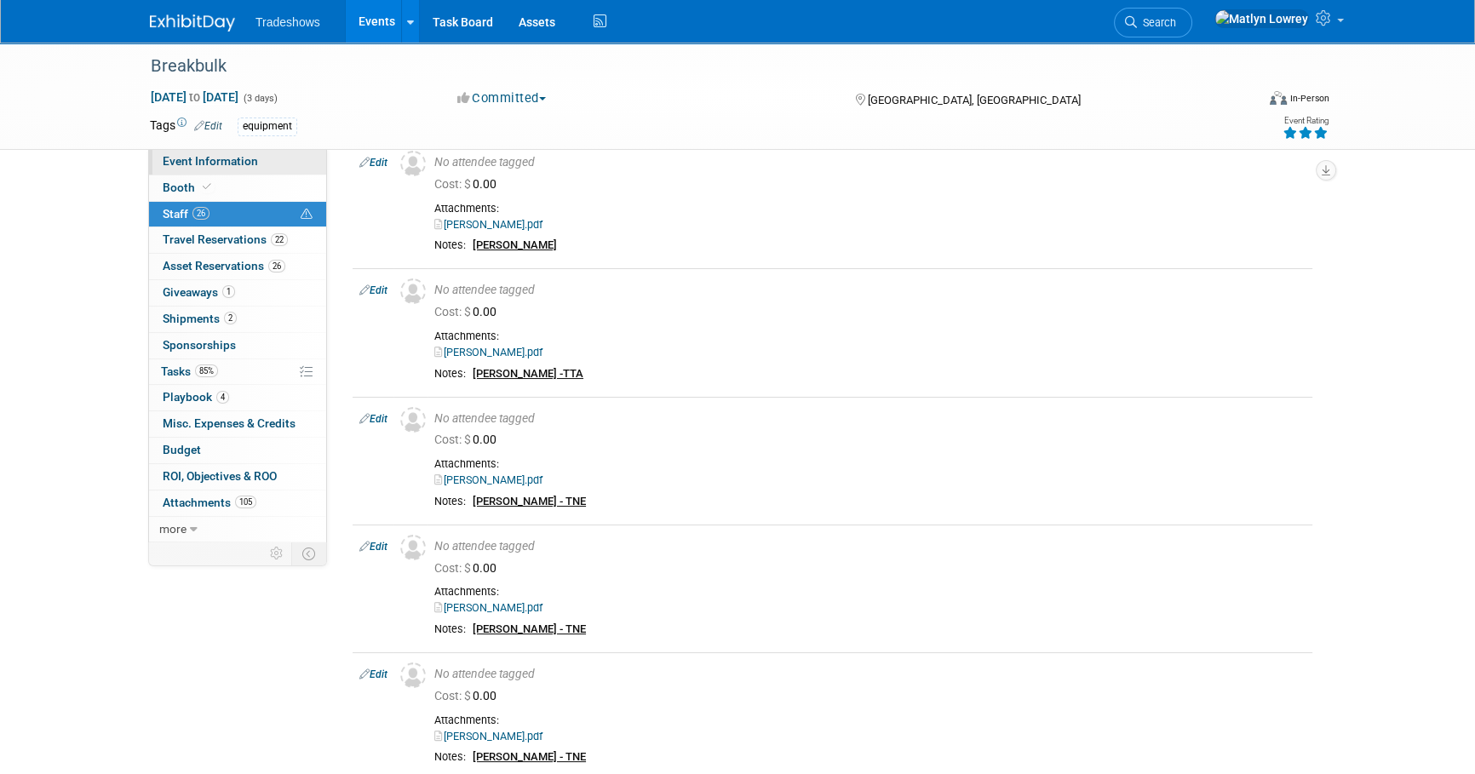
click at [260, 160] on link "Event Information" at bounding box center [237, 162] width 177 height 26
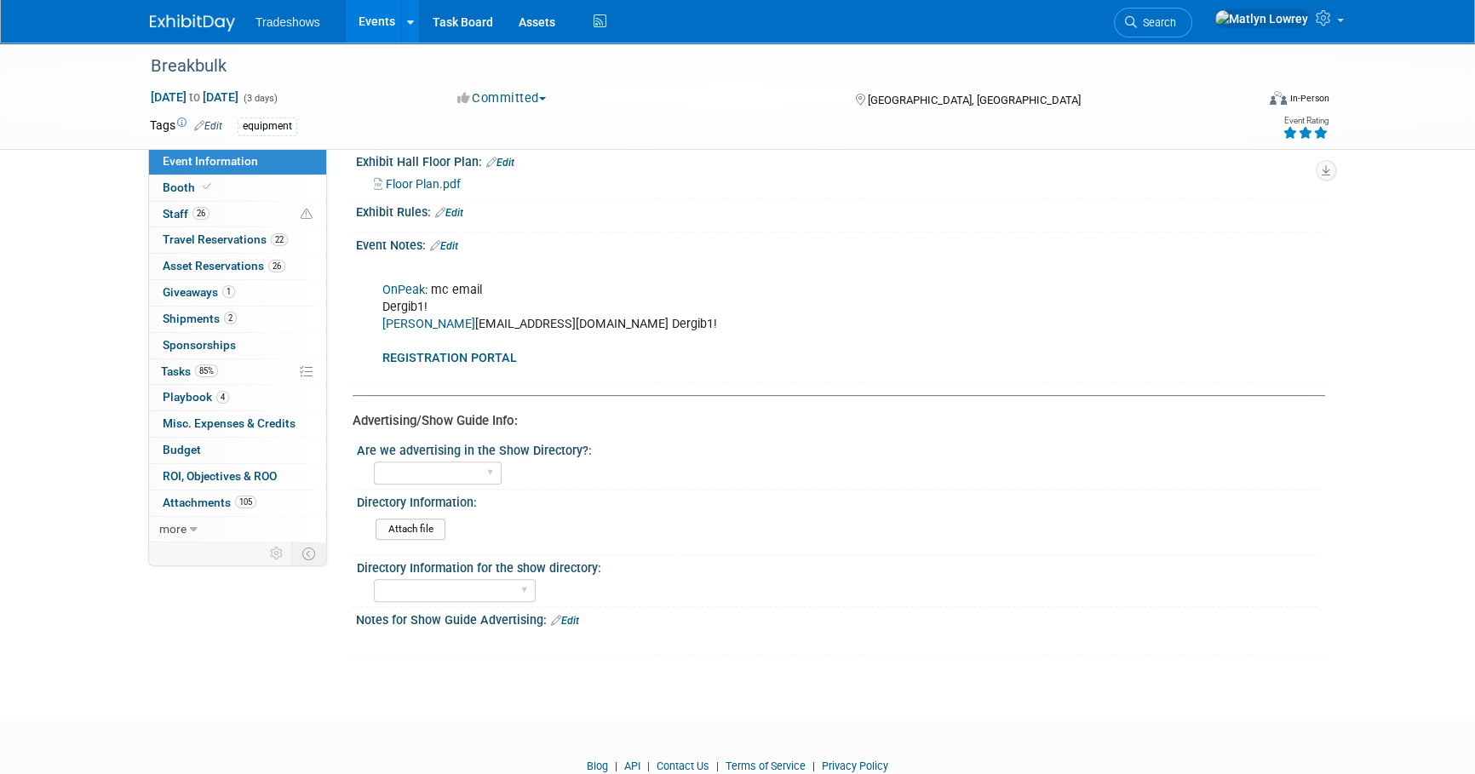
scroll to position [928, 0]
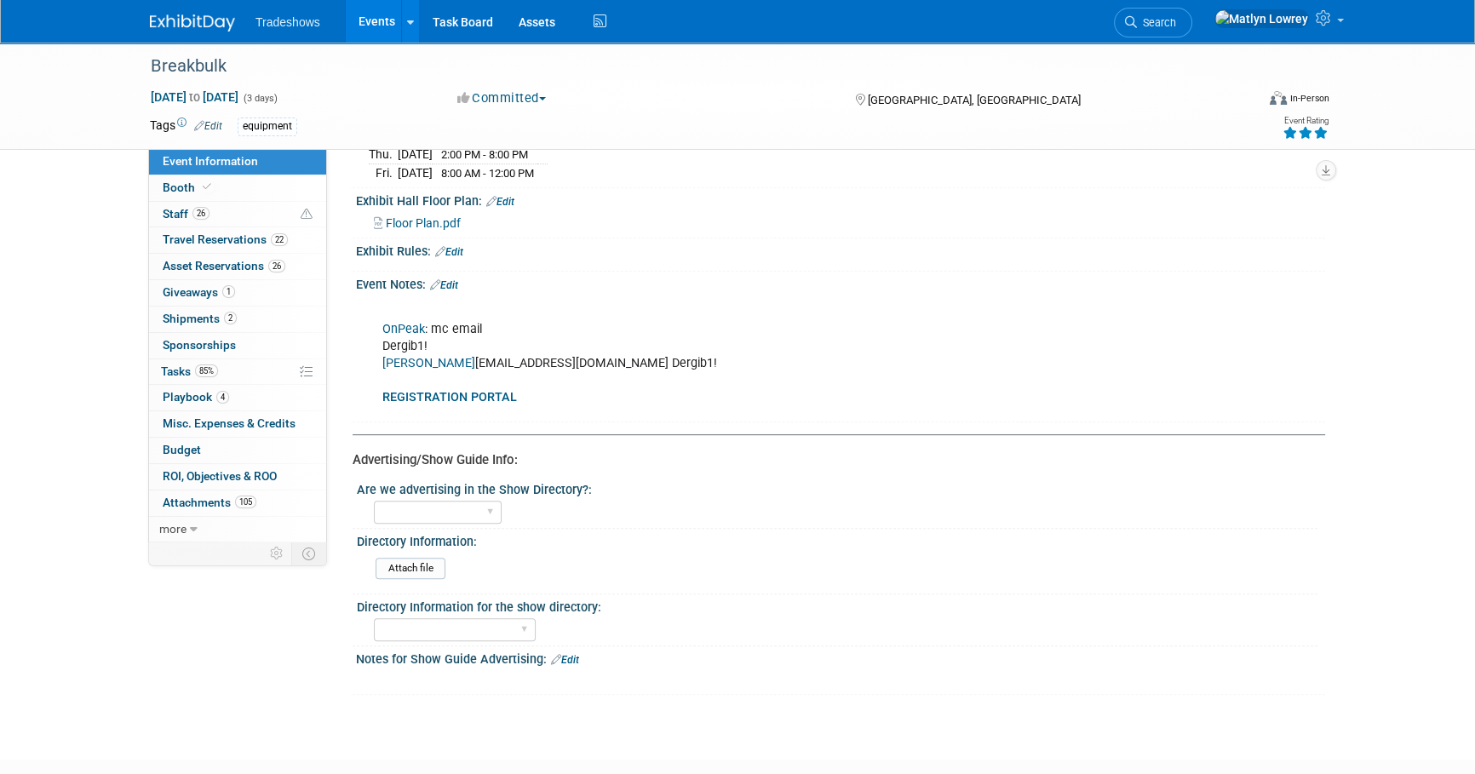
click at [457, 393] on b "REGISTRATION PORTAL" at bounding box center [449, 397] width 135 height 14
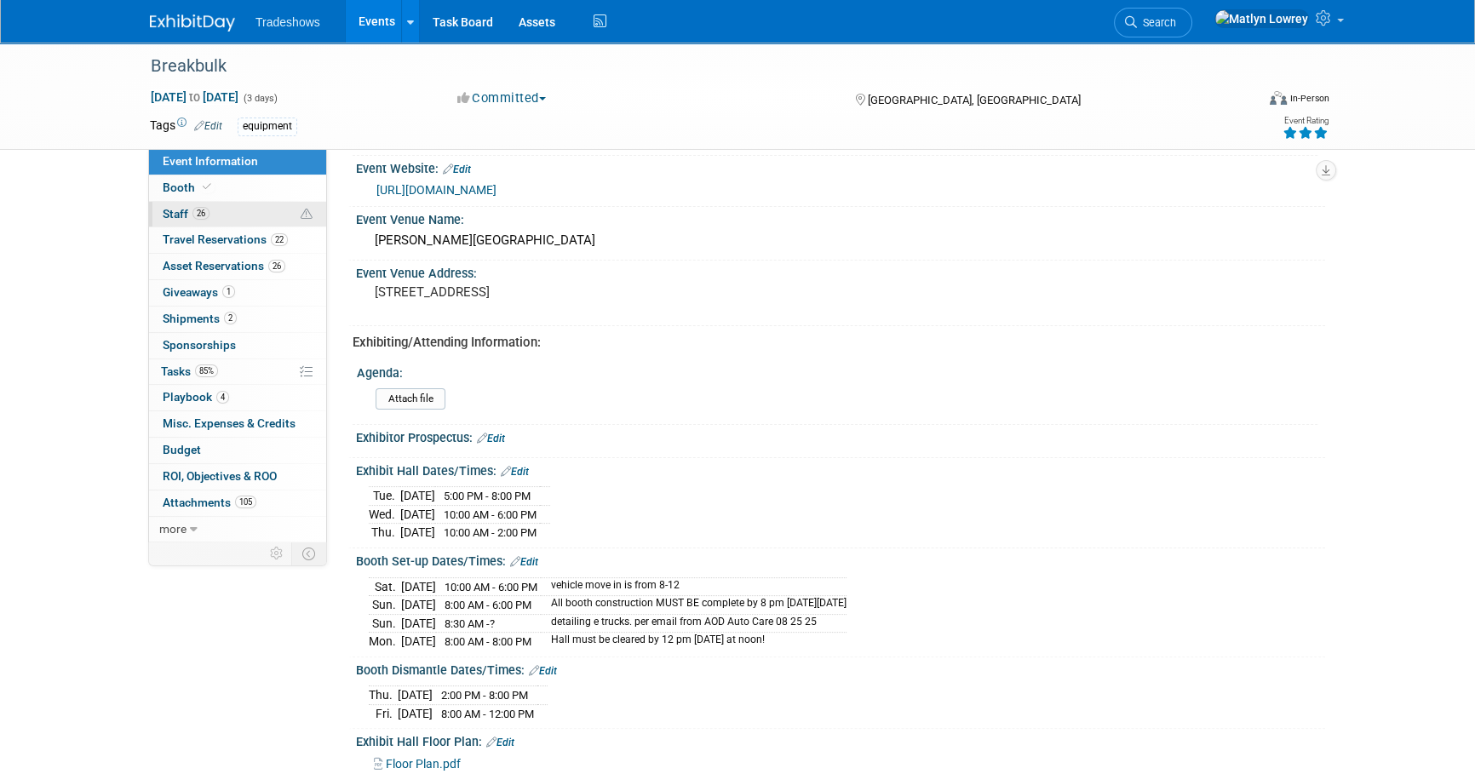
scroll to position [387, 0]
click at [188, 210] on span "Staff 26" at bounding box center [186, 214] width 47 height 14
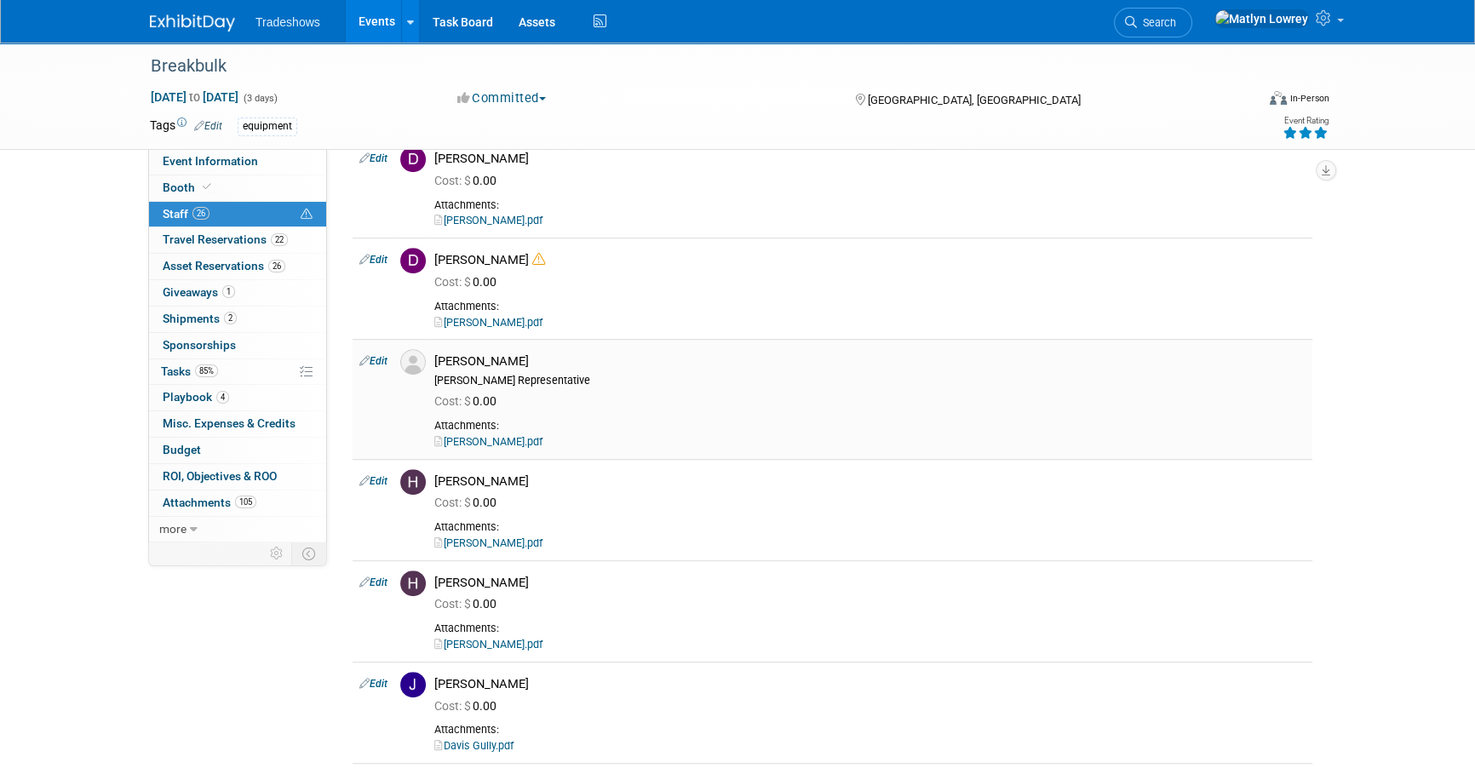
scroll to position [1161, 0]
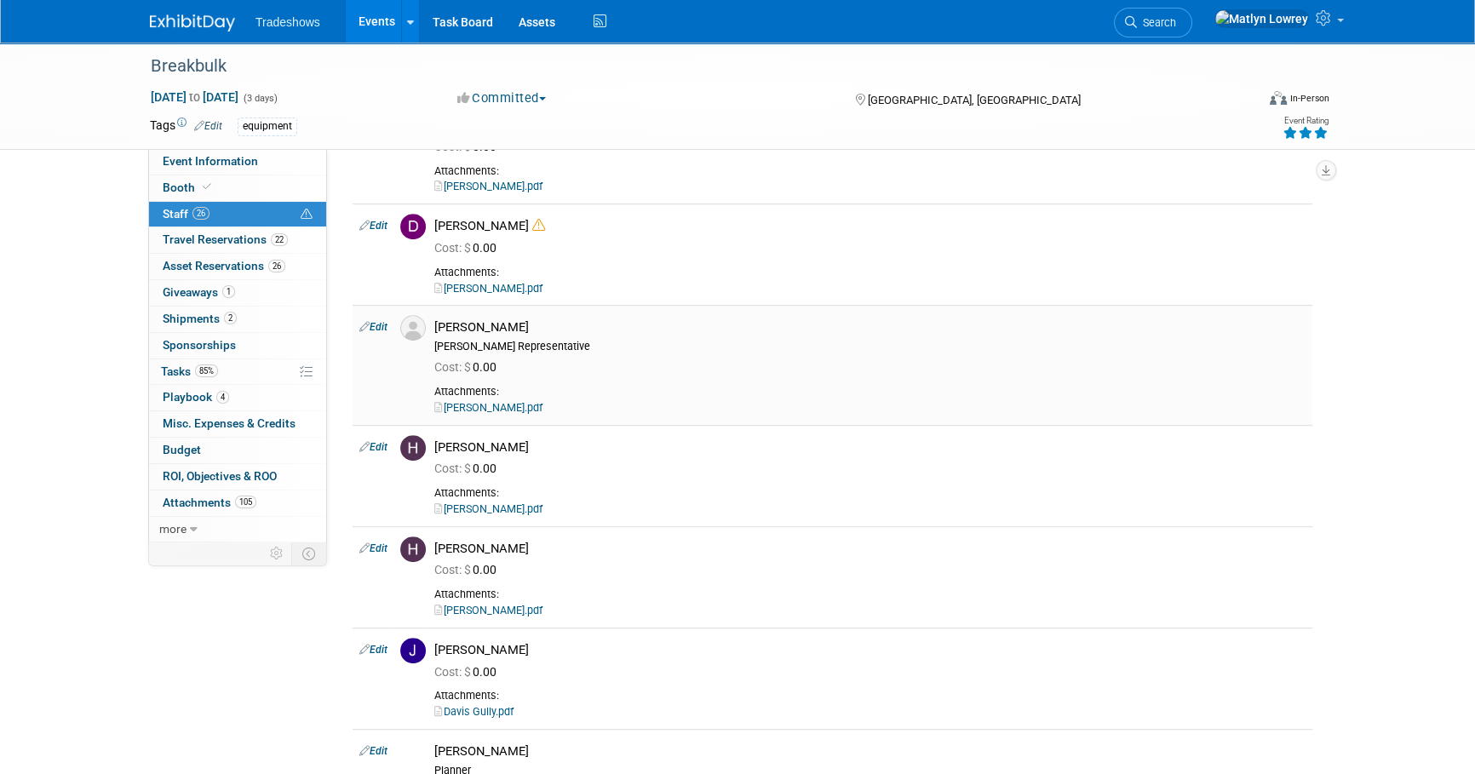
click at [380, 324] on link "Edit" at bounding box center [373, 327] width 28 height 12
select select "6b7084b2-56c8-41be-ac70-6c8db9e87297"
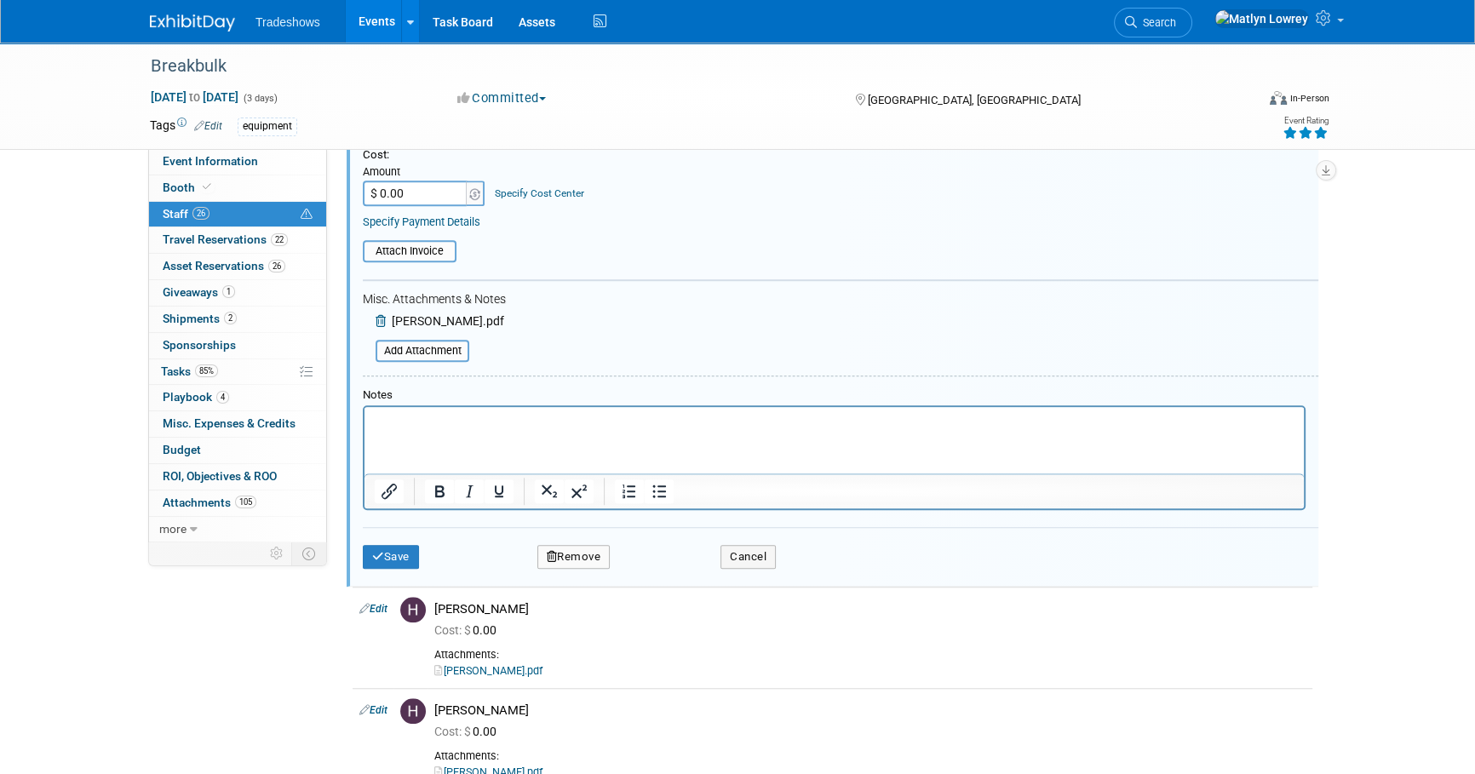
scroll to position [1582, 0]
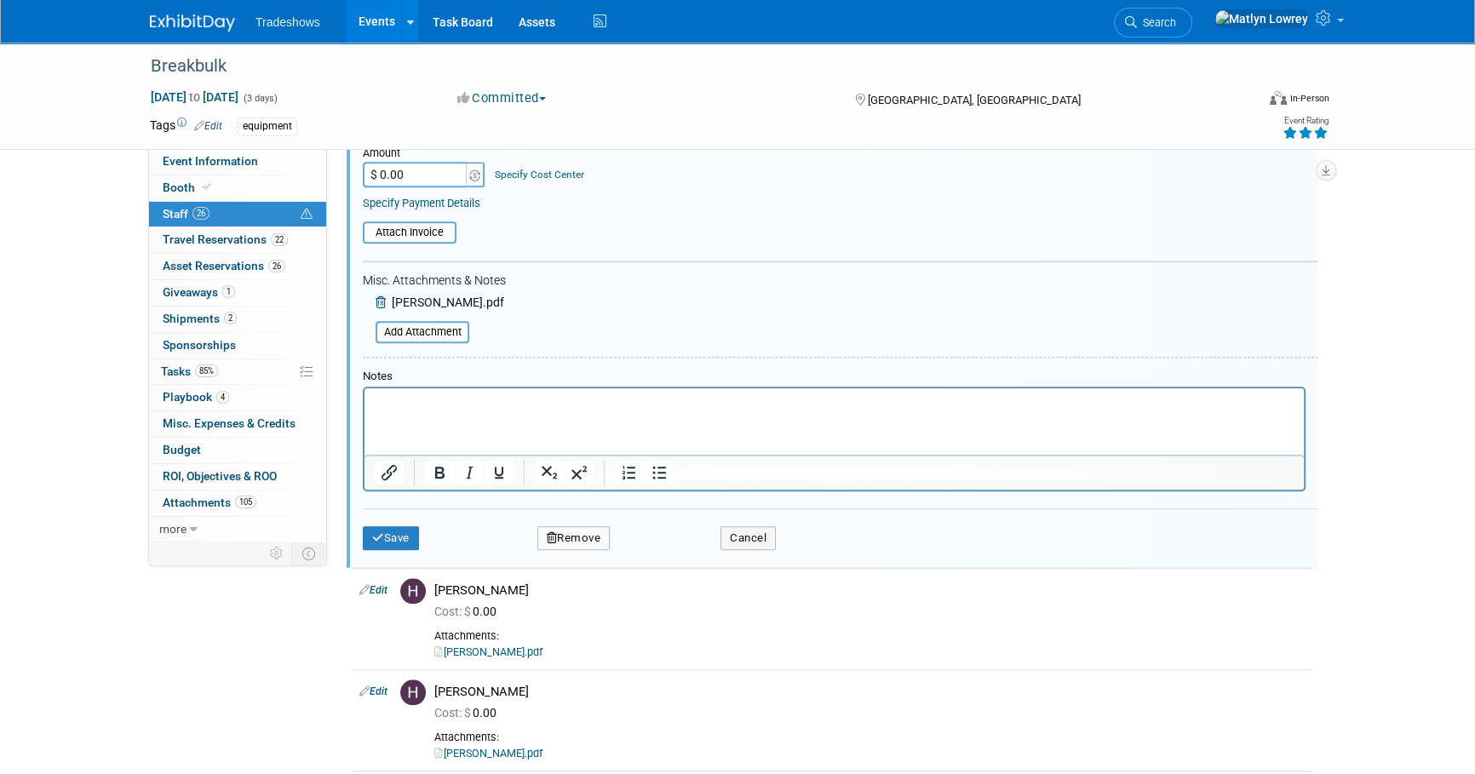
click at [460, 394] on p "Rich Text Area. Press ALT-0 for help." at bounding box center [835, 402] width 920 height 17
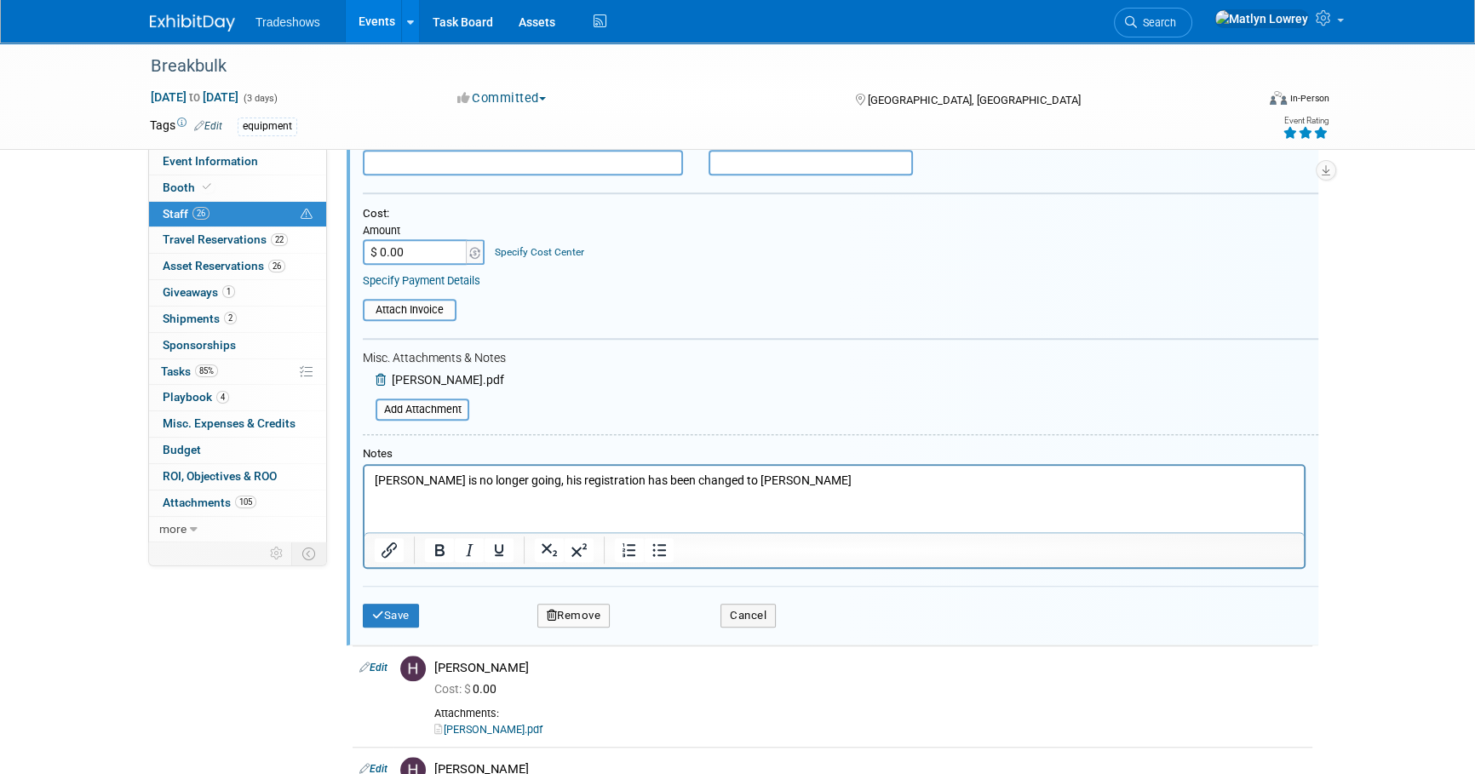
scroll to position [1427, 0]
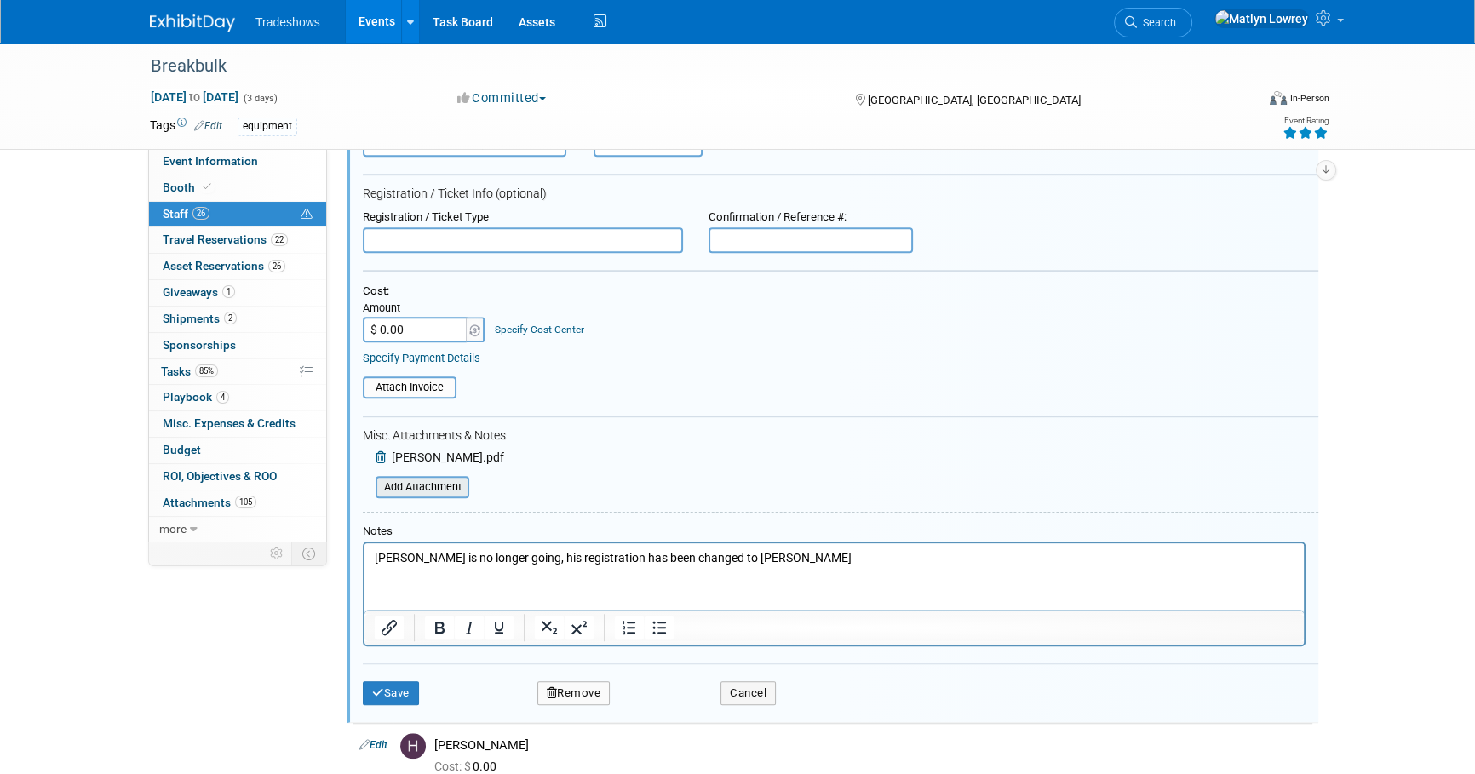
click at [409, 478] on input "file" at bounding box center [366, 487] width 203 height 19
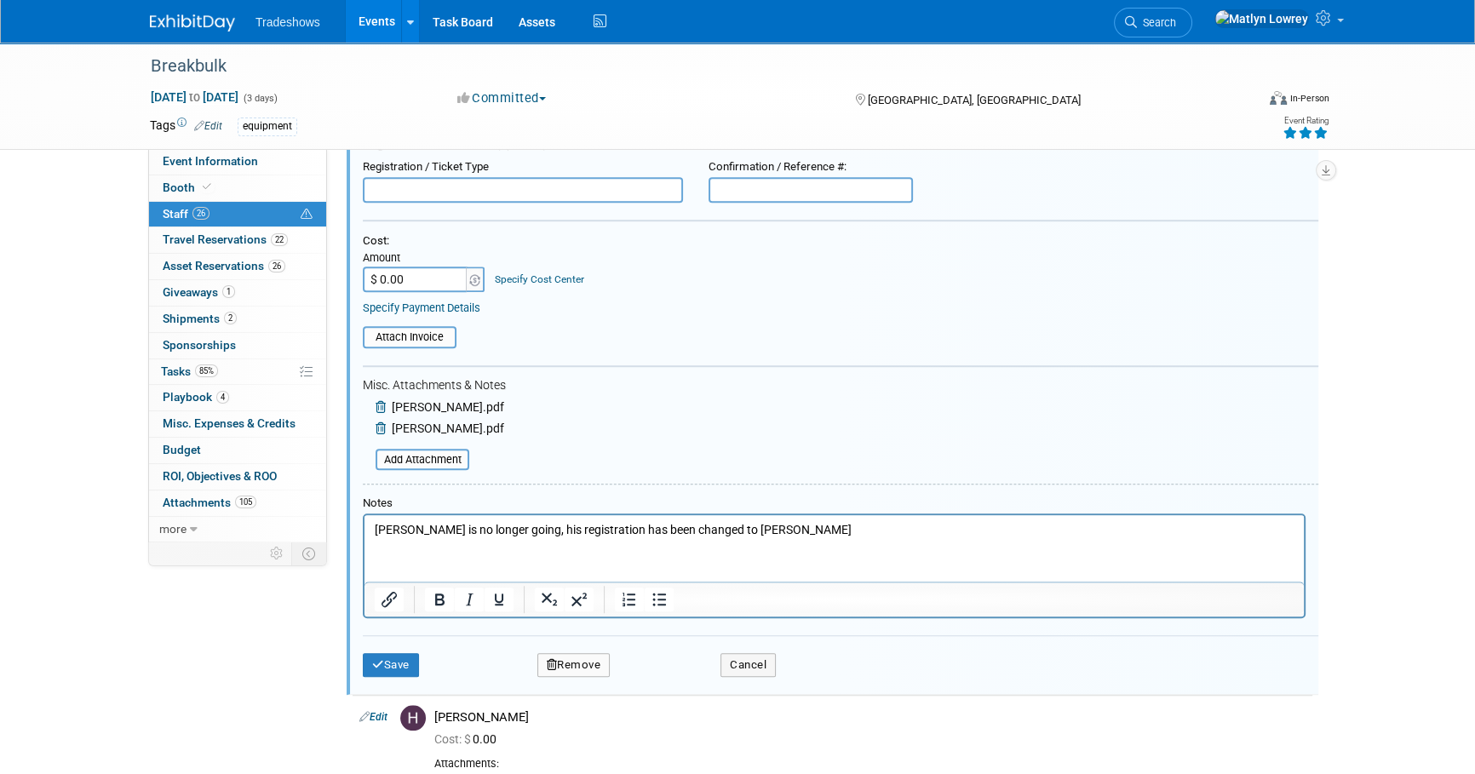
scroll to position [1504, 0]
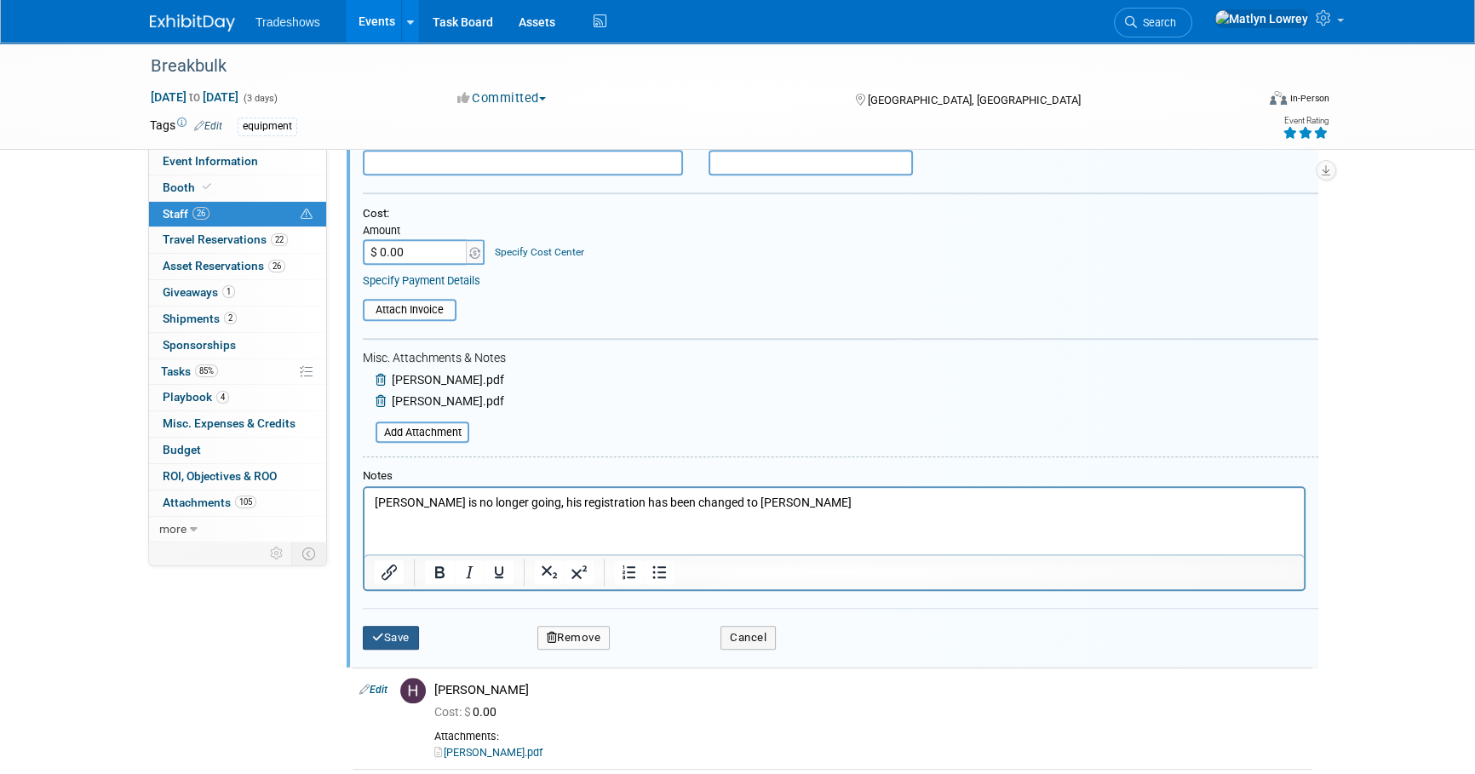
click at [412, 634] on button "Save" at bounding box center [391, 638] width 56 height 24
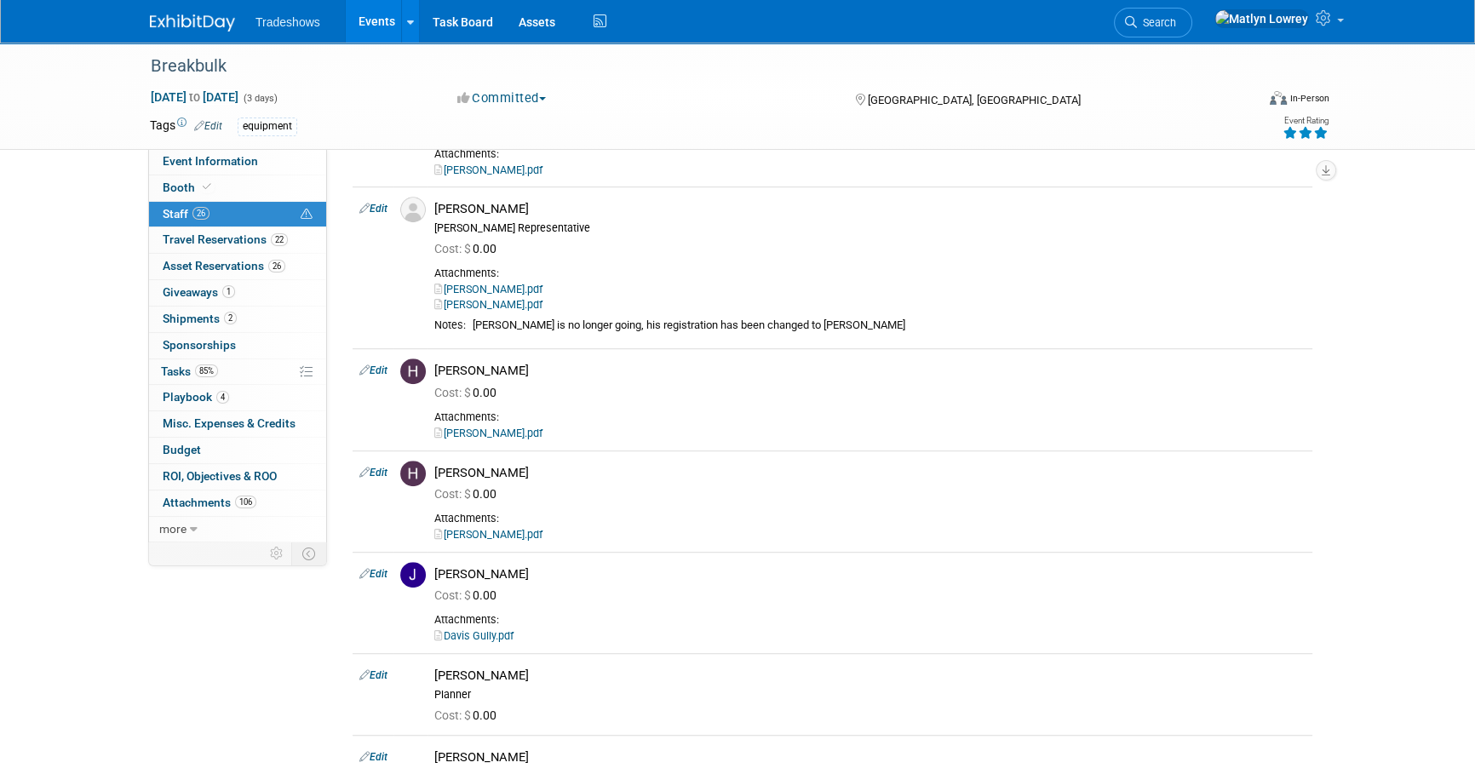
scroll to position [1272, 0]
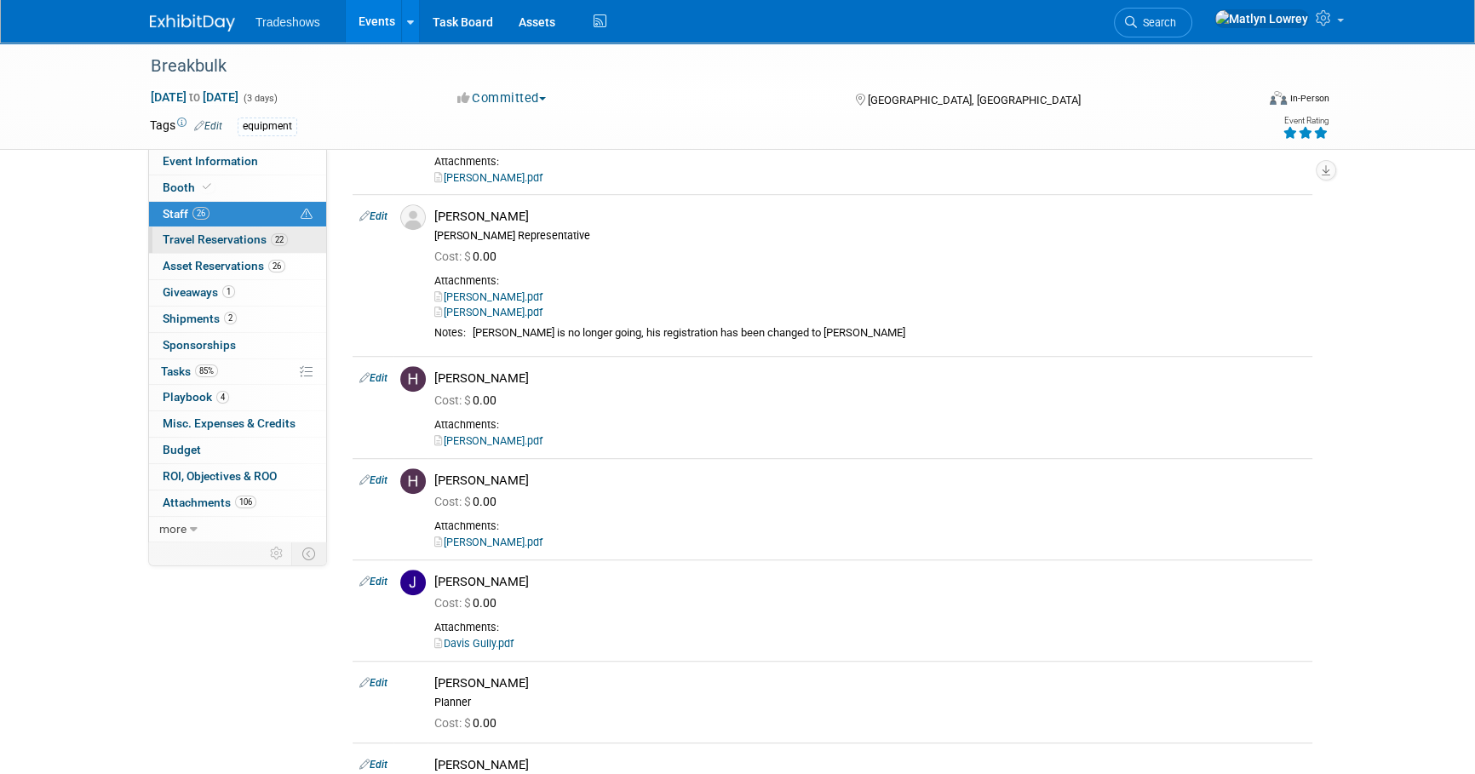
click at [187, 239] on span "Travel Reservations 22" at bounding box center [225, 240] width 125 height 14
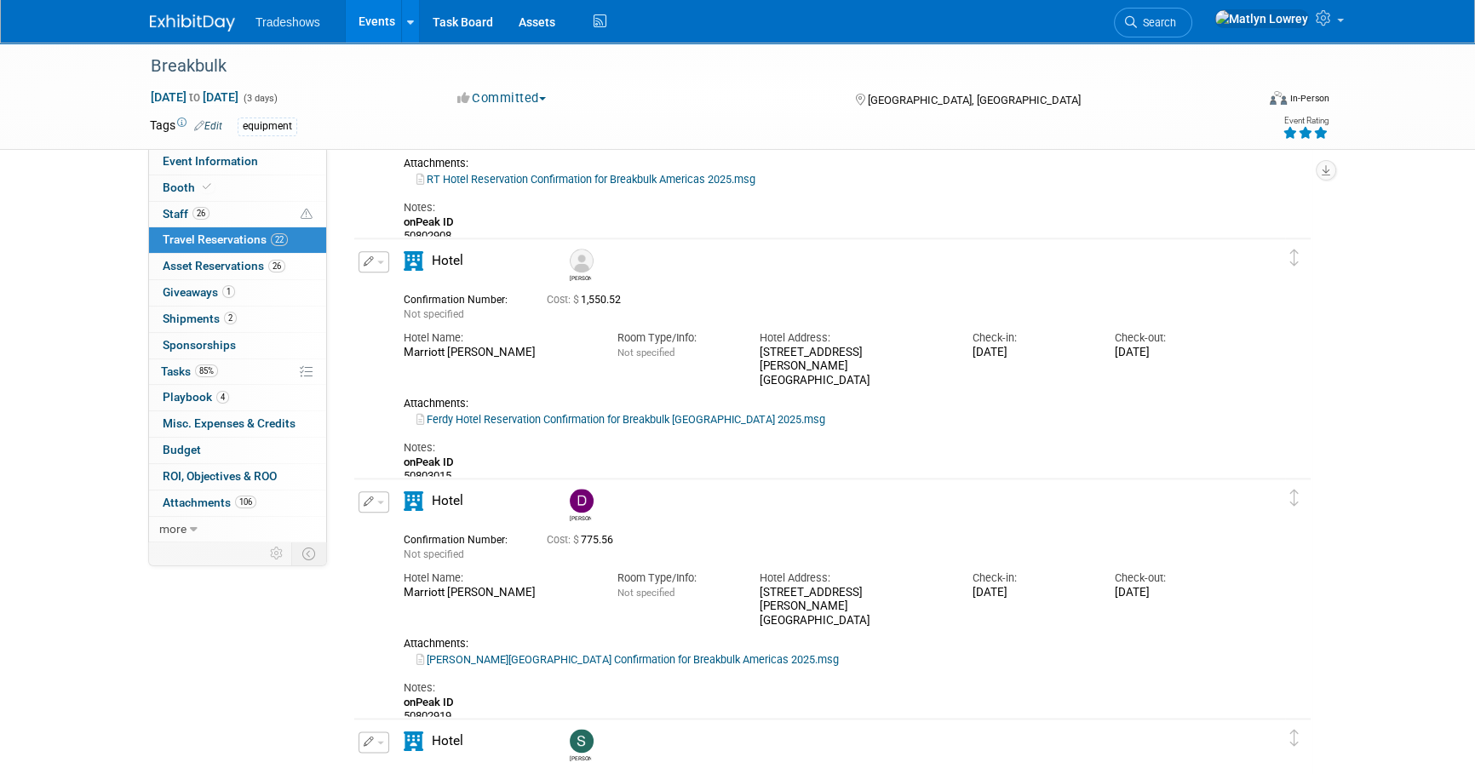
scroll to position [2478, 0]
click at [507, 411] on link "Ferdy Hotel Reservation Confirmation for Breakbulk Americas 2025.msg" at bounding box center [621, 417] width 409 height 13
click at [227, 163] on span "Event Information" at bounding box center [210, 161] width 95 height 14
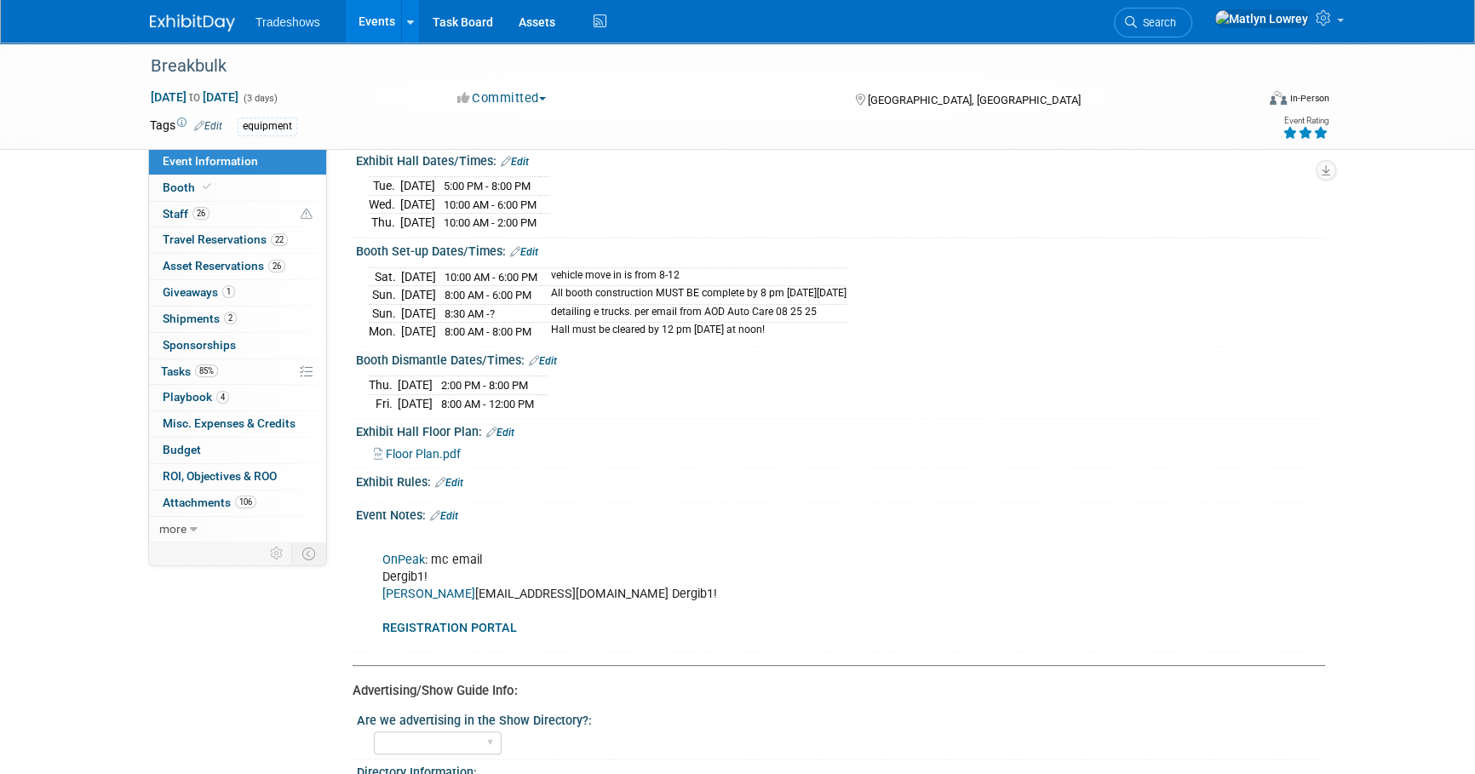
scroll to position [852, 0]
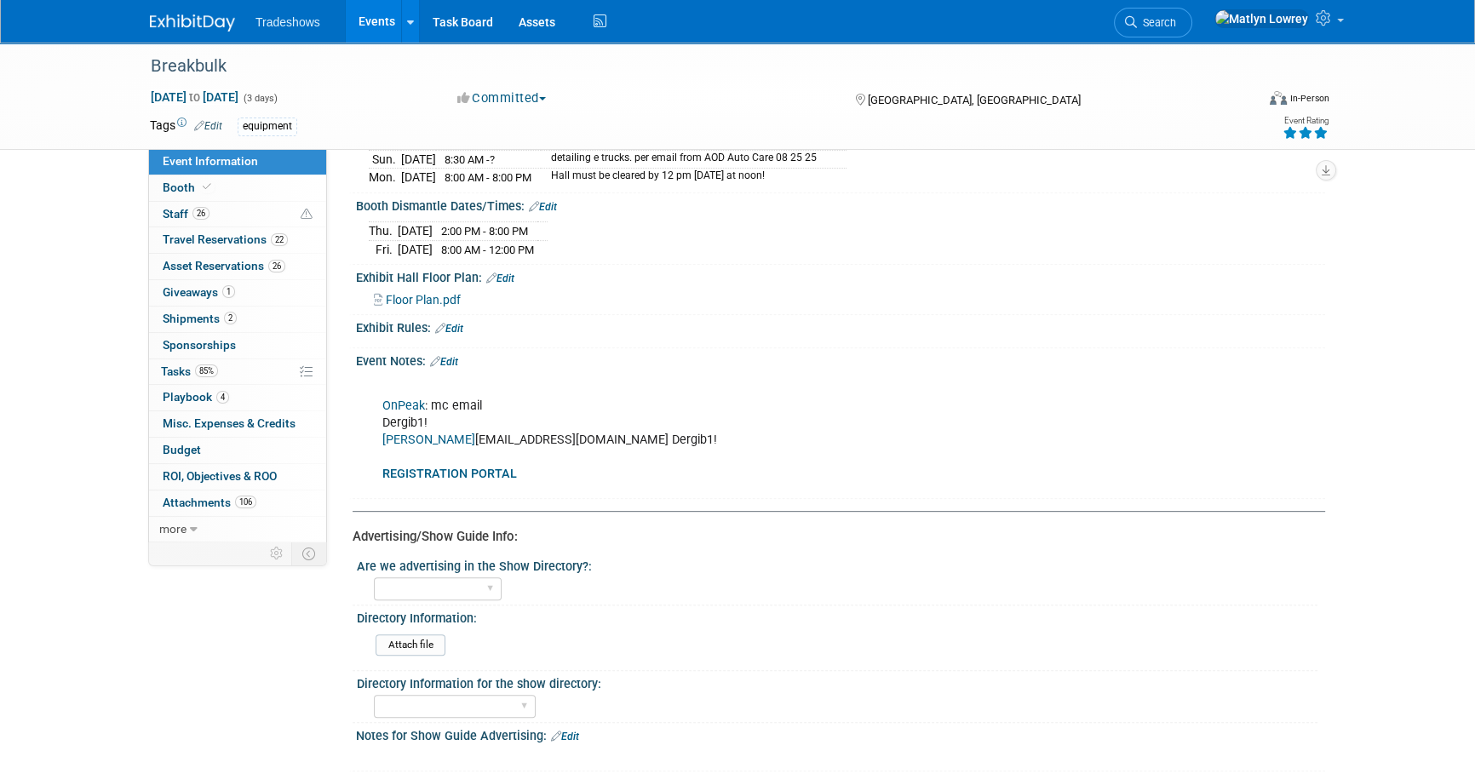
click at [390, 400] on link "OnPeak" at bounding box center [403, 406] width 43 height 14
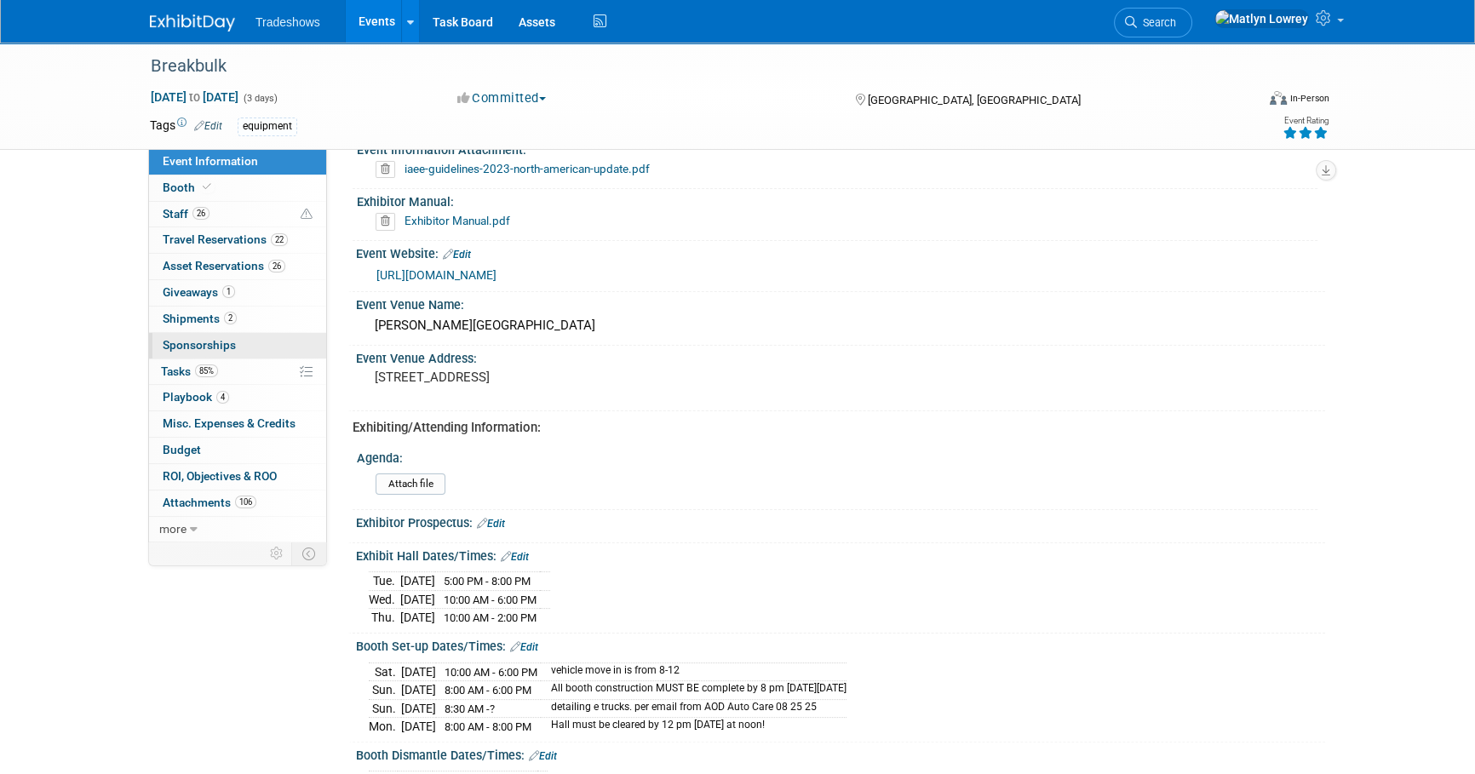
scroll to position [542, 0]
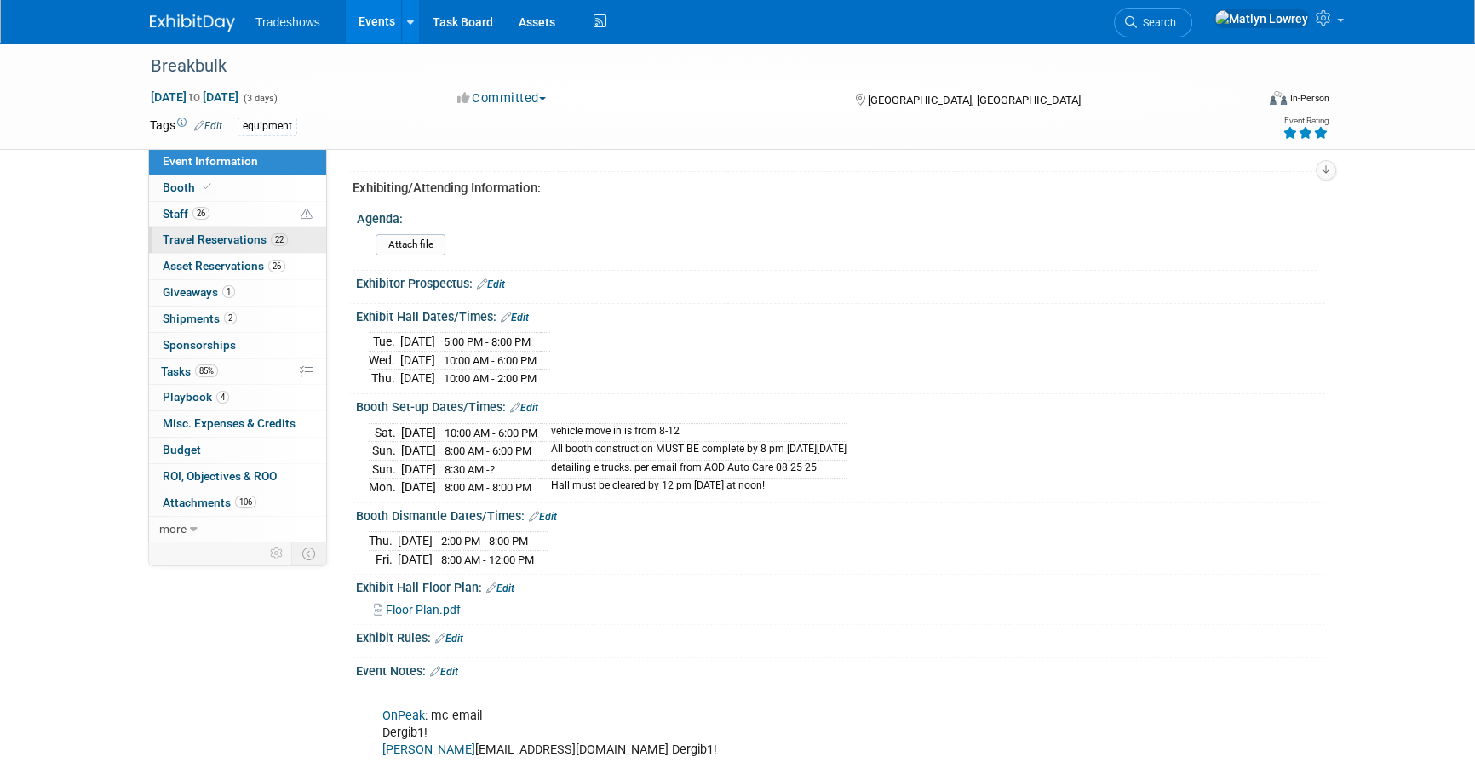
click at [236, 233] on span "Travel Reservations 22" at bounding box center [225, 240] width 125 height 14
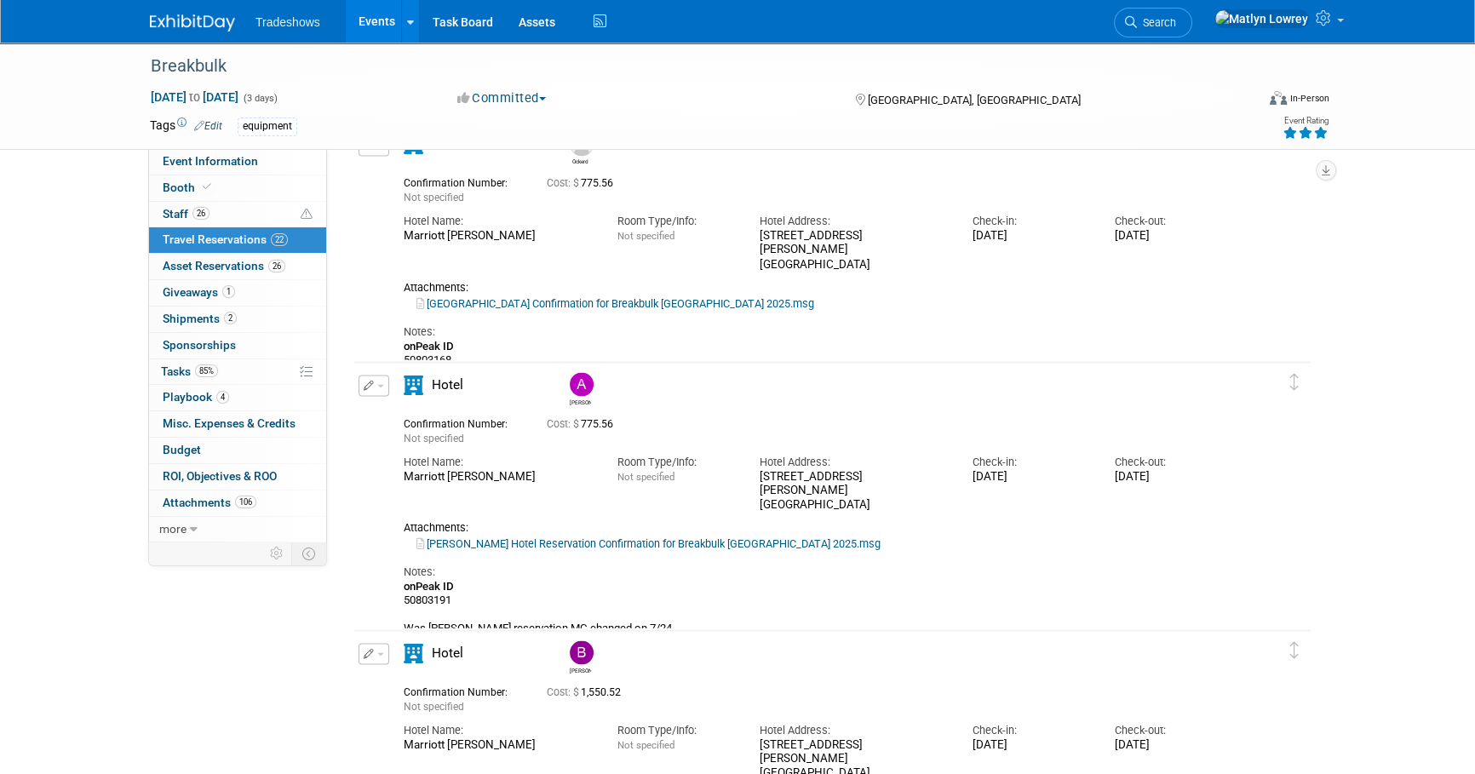
scroll to position [4027, 0]
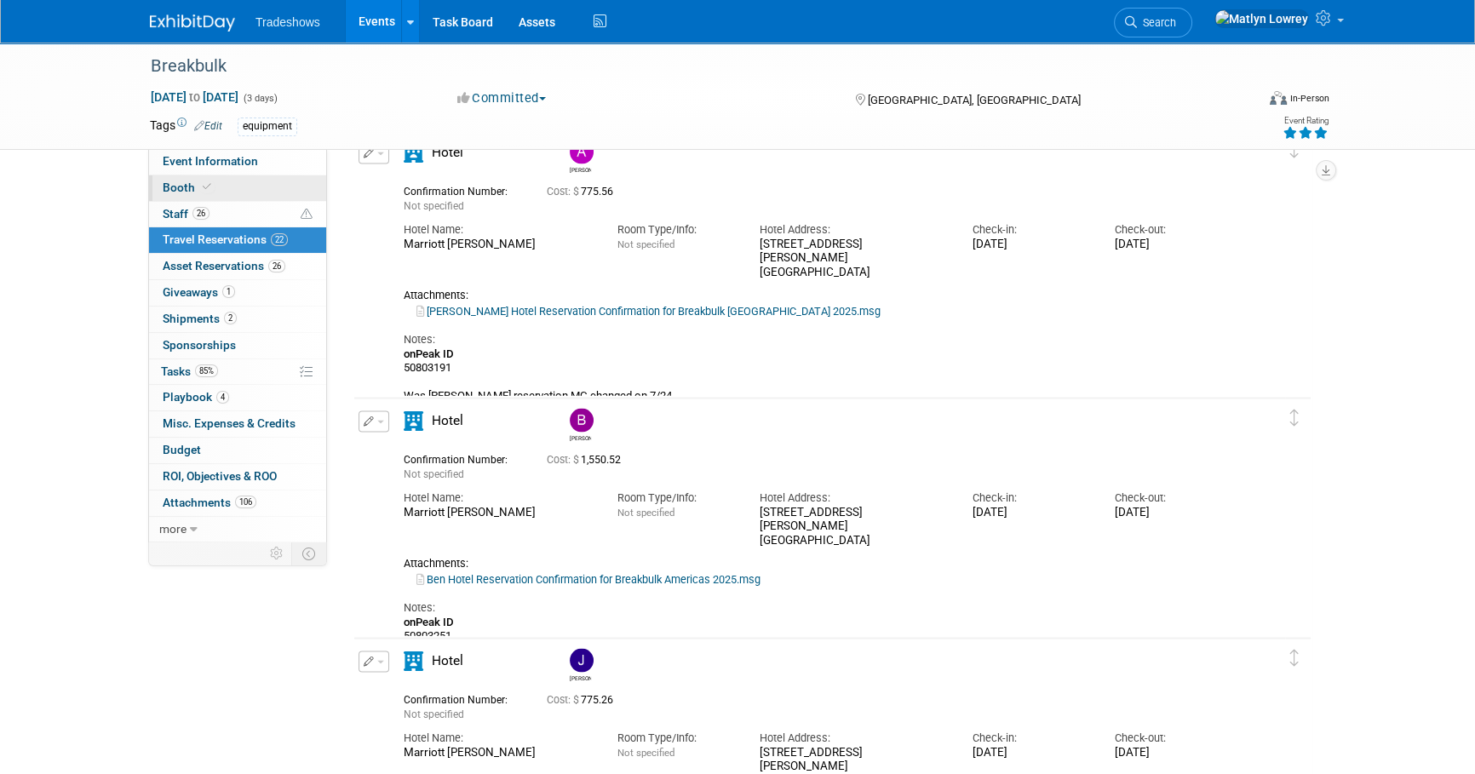
click at [239, 184] on link "Booth" at bounding box center [237, 188] width 177 height 26
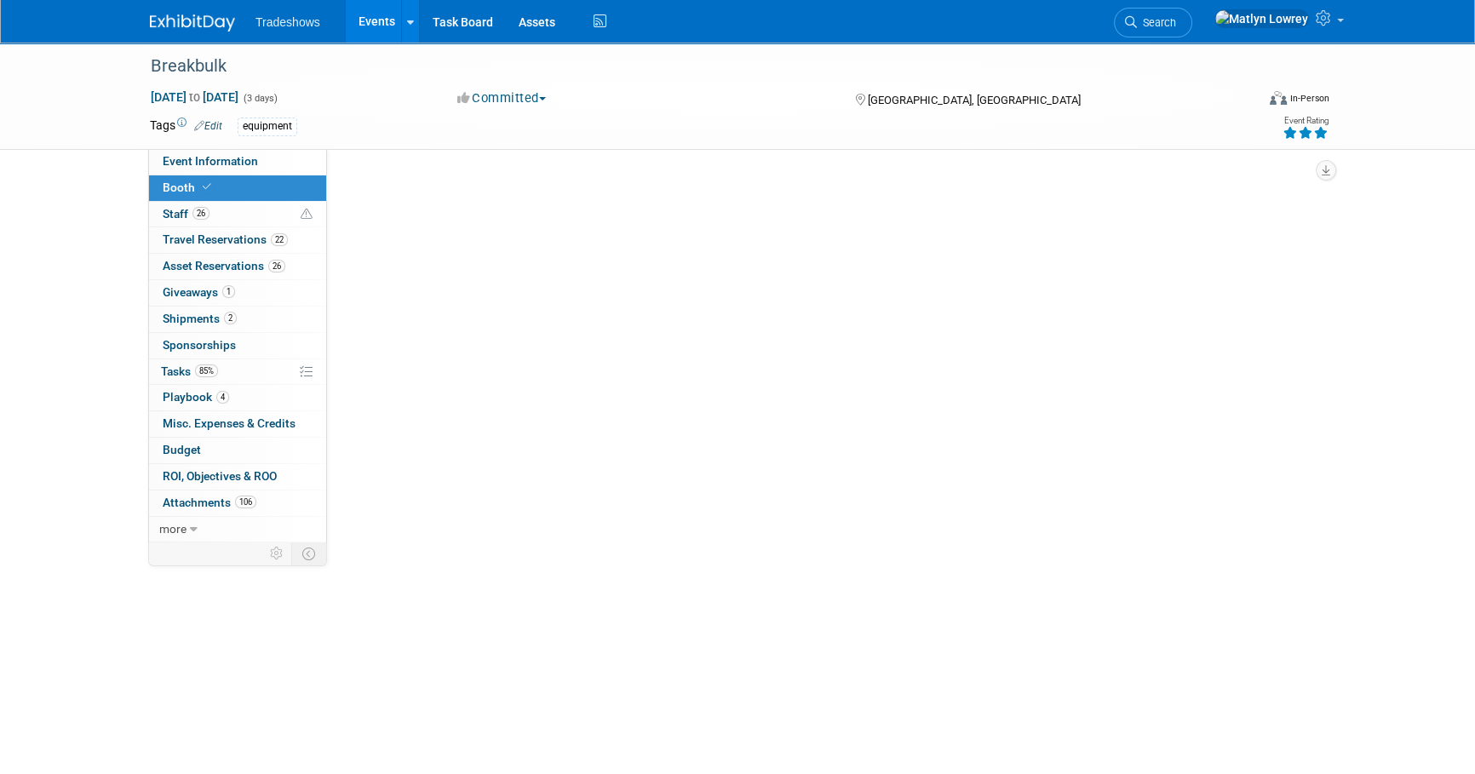
scroll to position [0, 0]
select select "Certificate of insurance not needed"
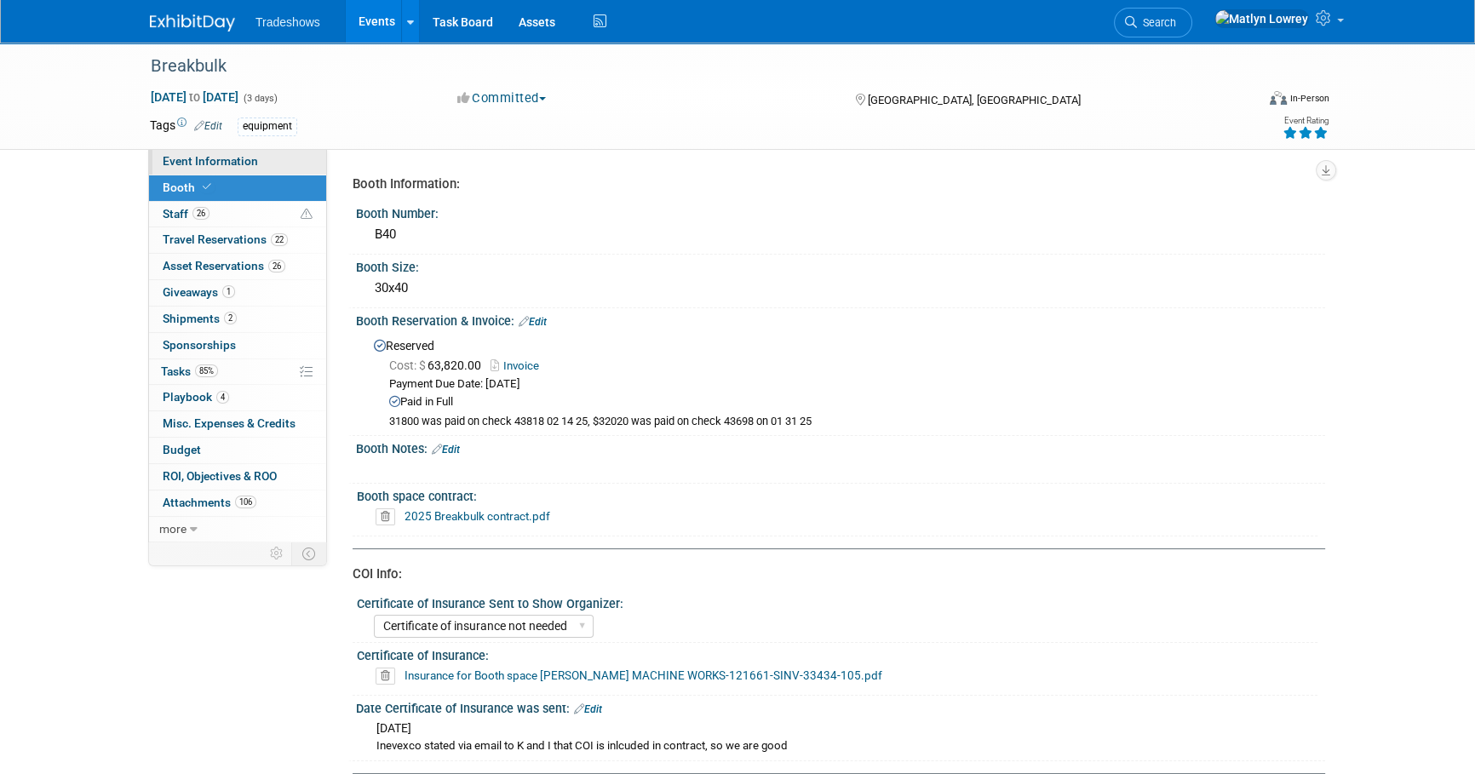
click at [239, 170] on link "Event Information" at bounding box center [237, 162] width 177 height 26
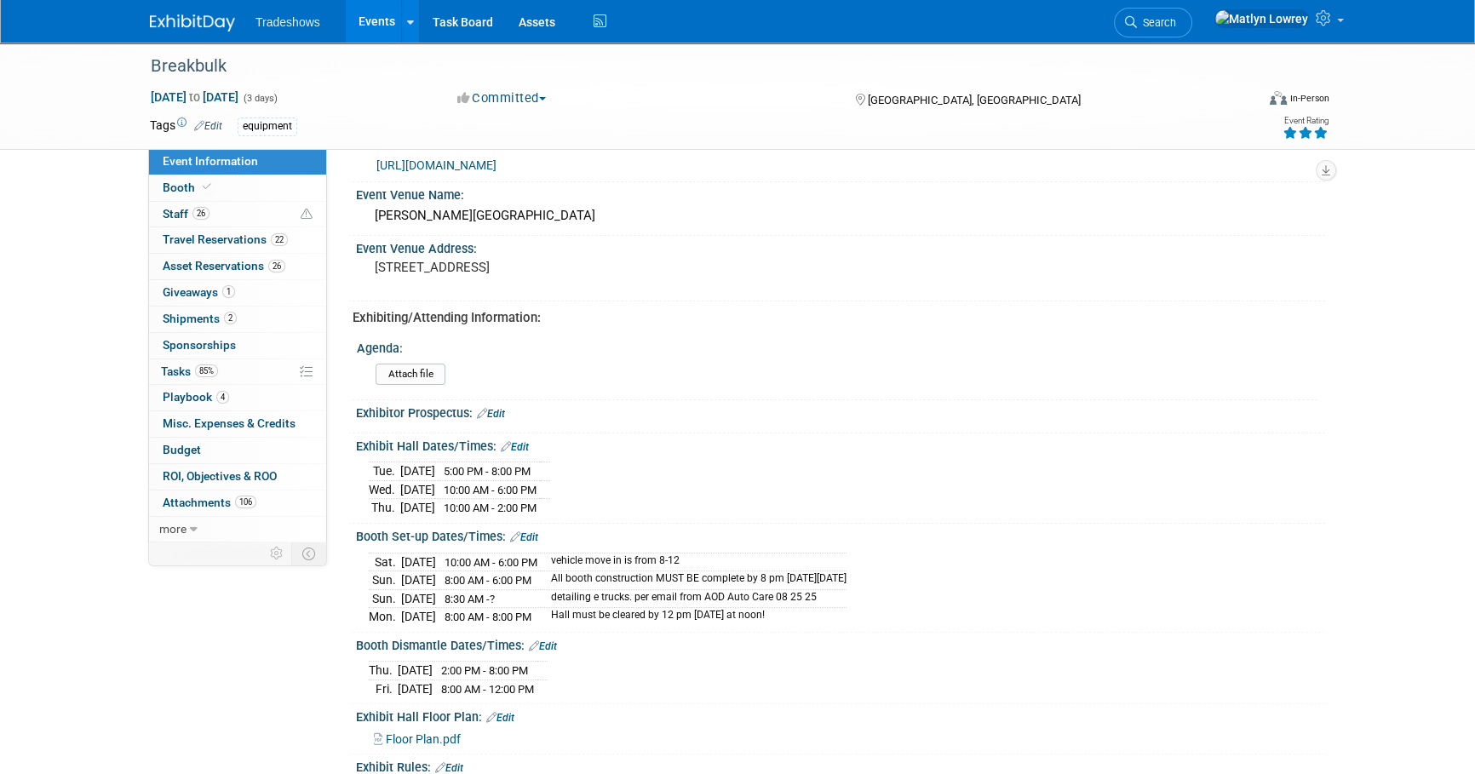
scroll to position [619, 0]
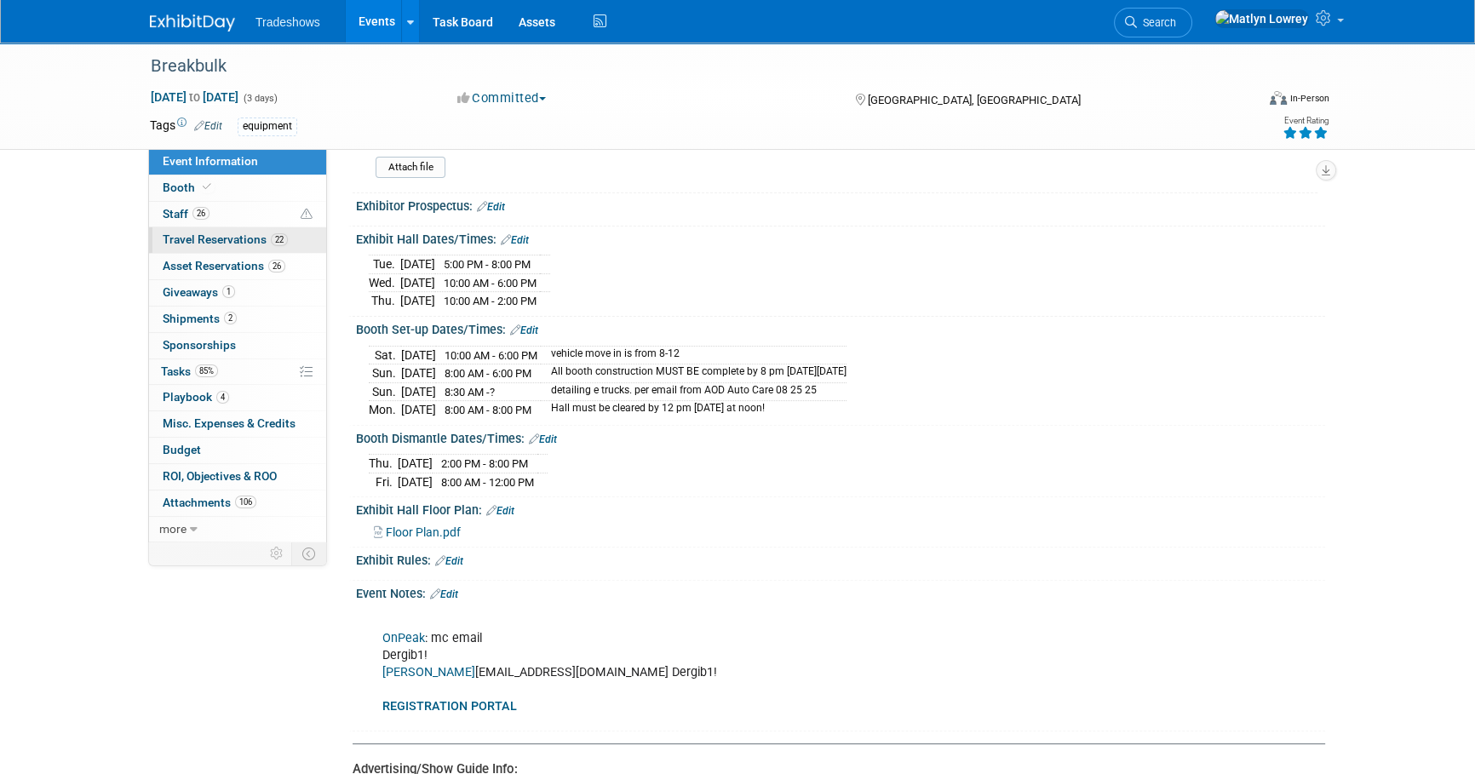
click at [227, 235] on span "Travel Reservations 22" at bounding box center [225, 240] width 125 height 14
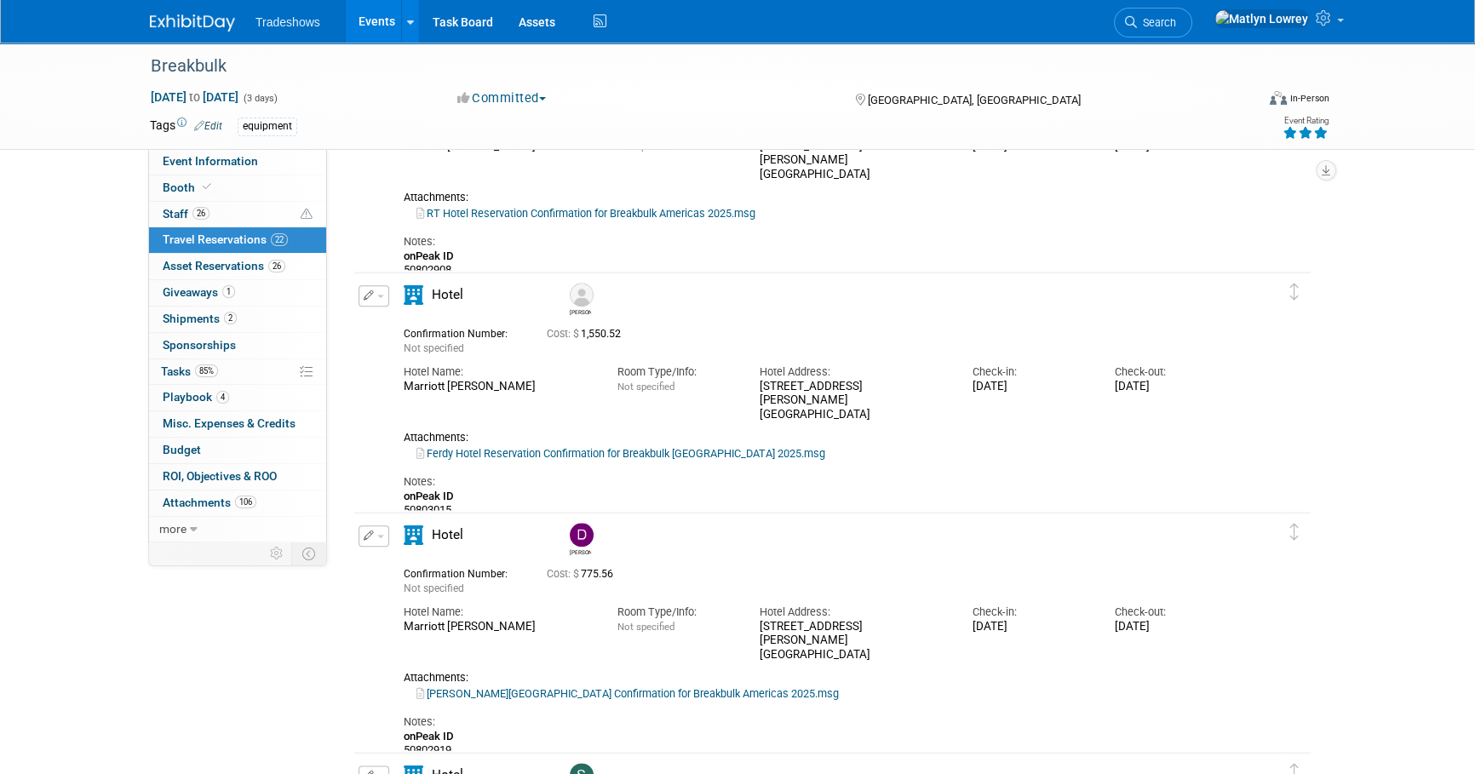
scroll to position [2478, 0]
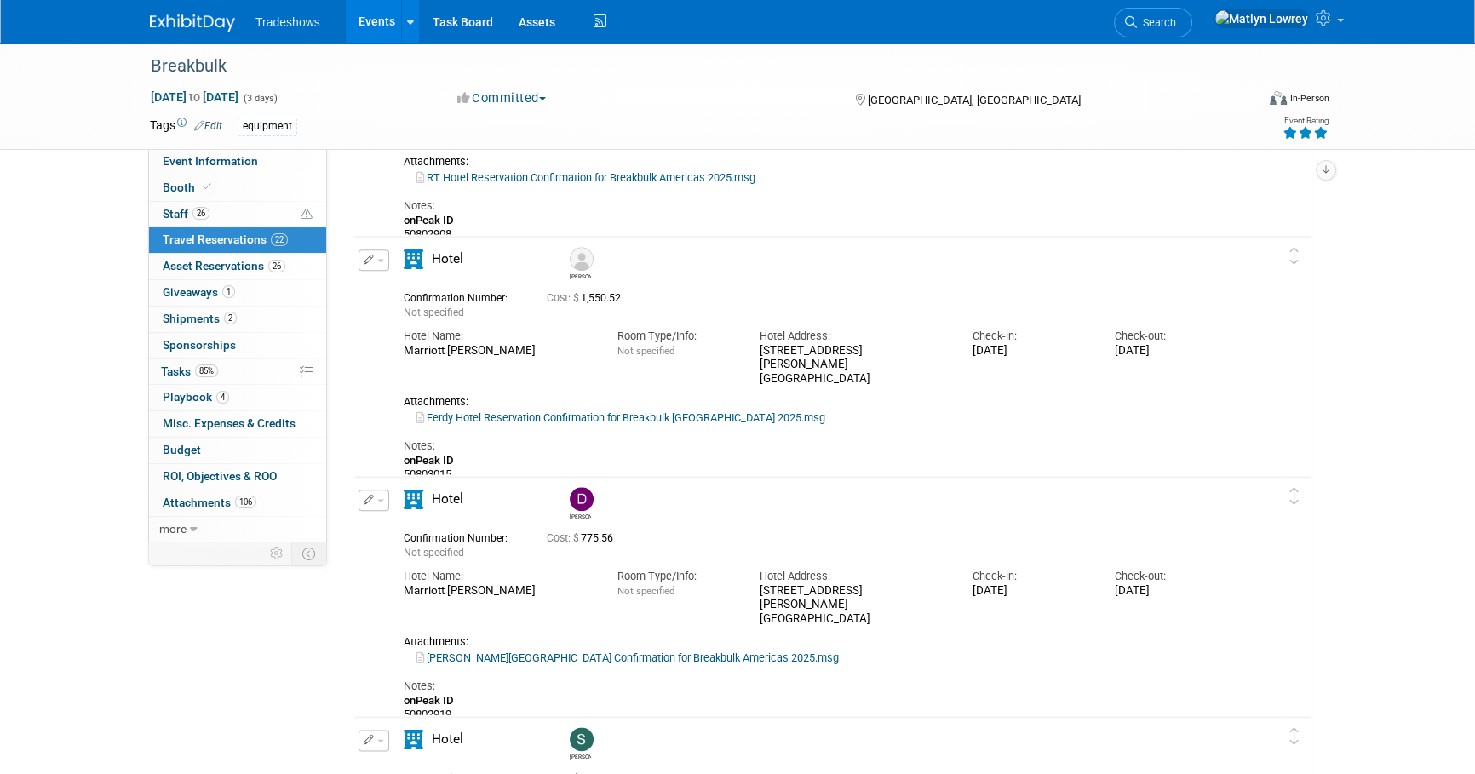
click at [373, 267] on button "button" at bounding box center [374, 260] width 31 height 21
click at [394, 290] on button "Edit Reservation" at bounding box center [431, 290] width 144 height 25
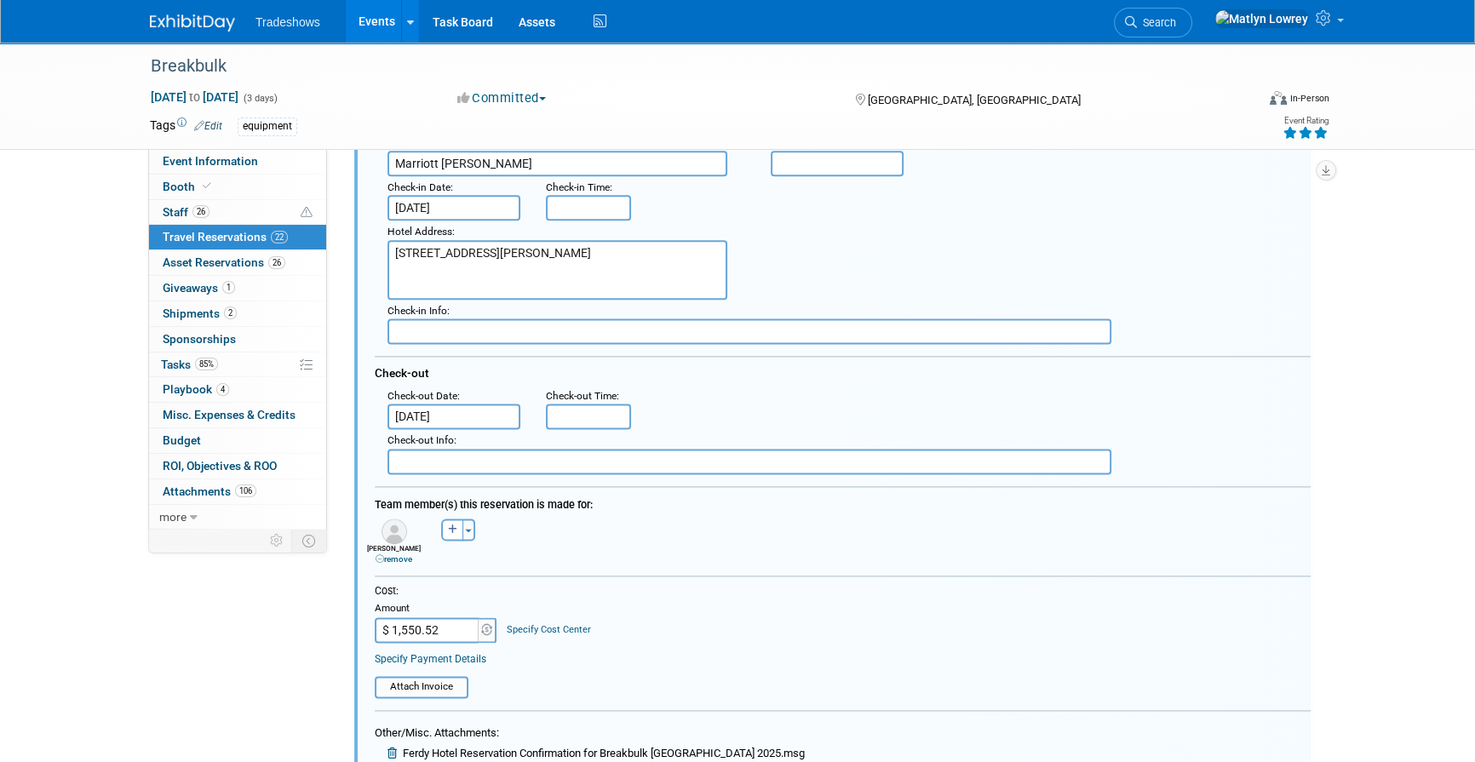
scroll to position [2831, 0]
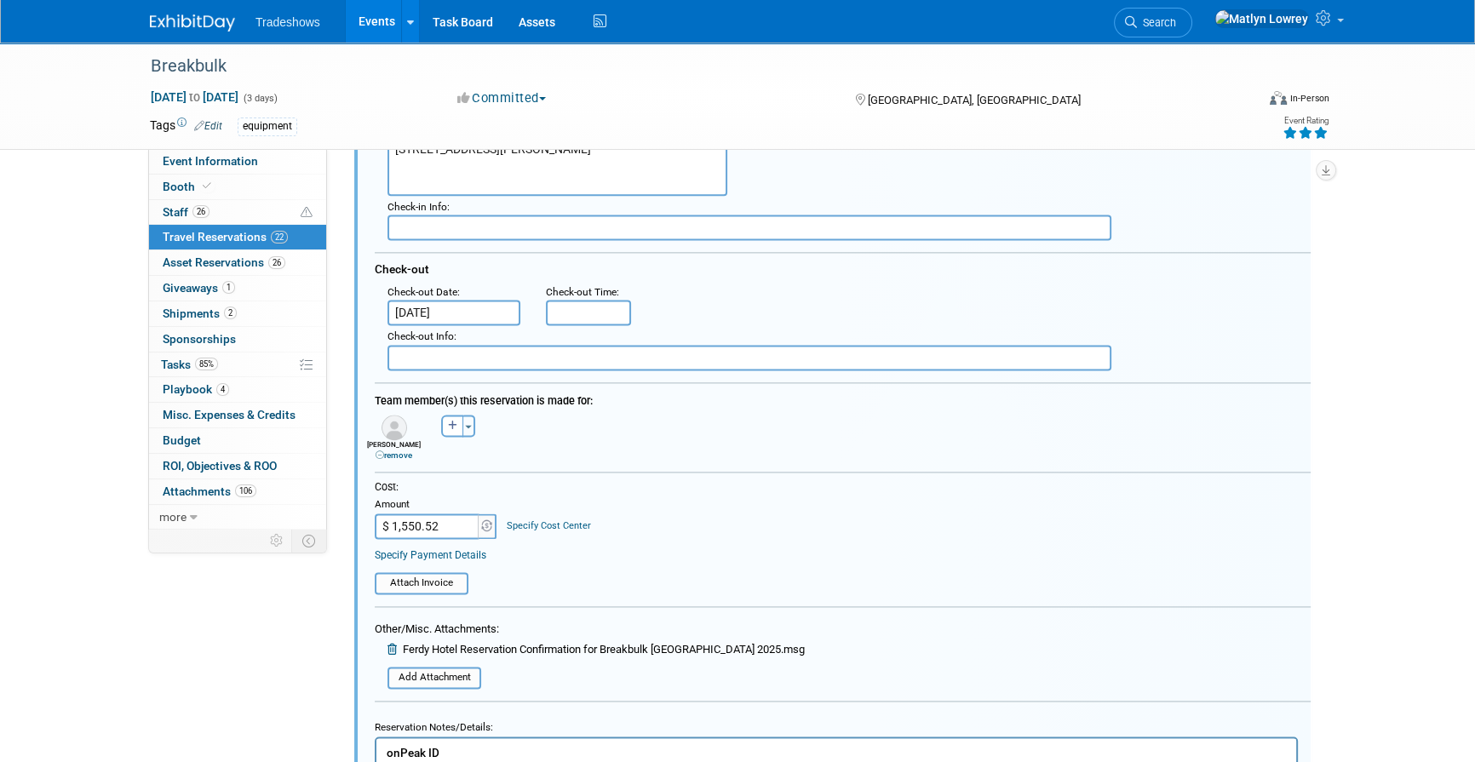
click at [409, 452] on link "remove" at bounding box center [394, 455] width 37 height 9
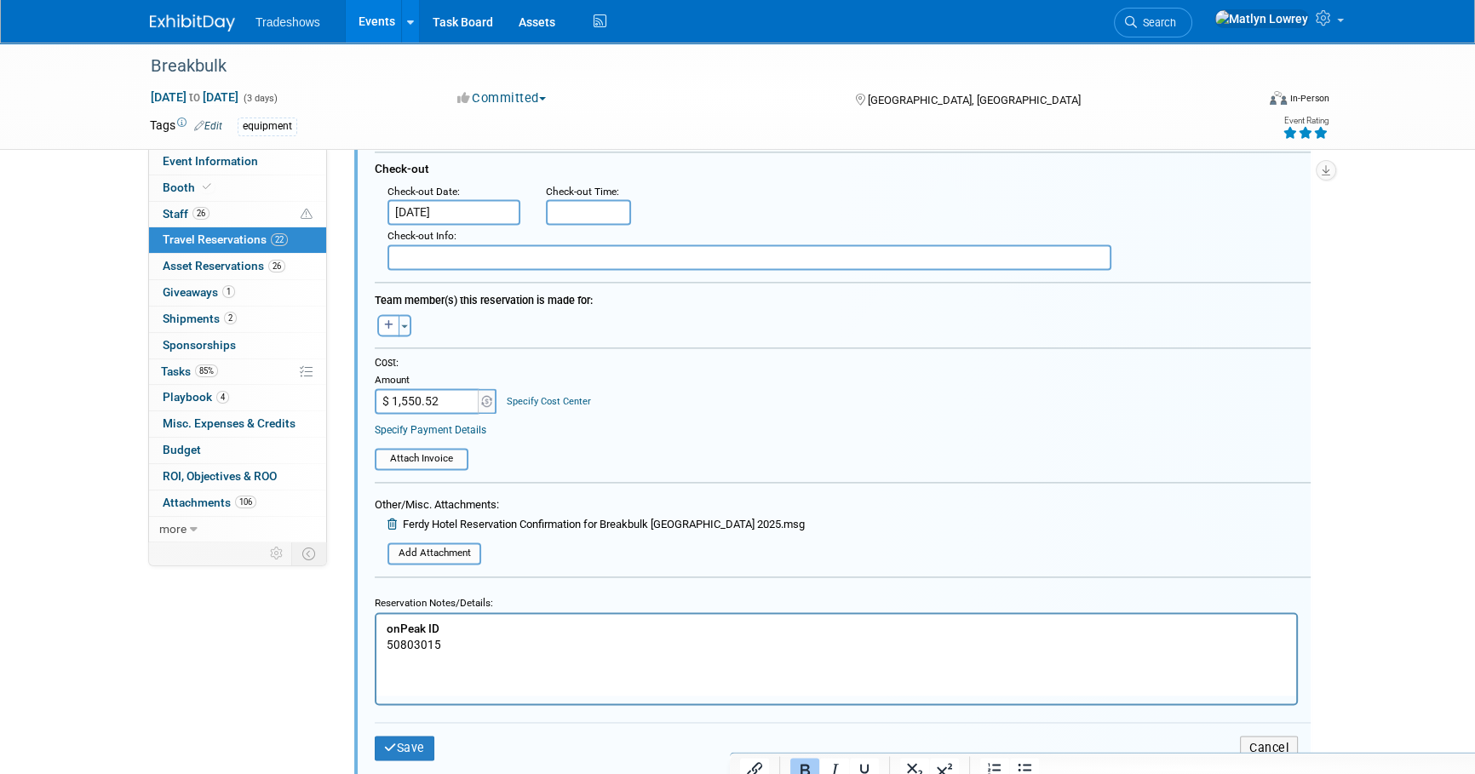
scroll to position [3141, 0]
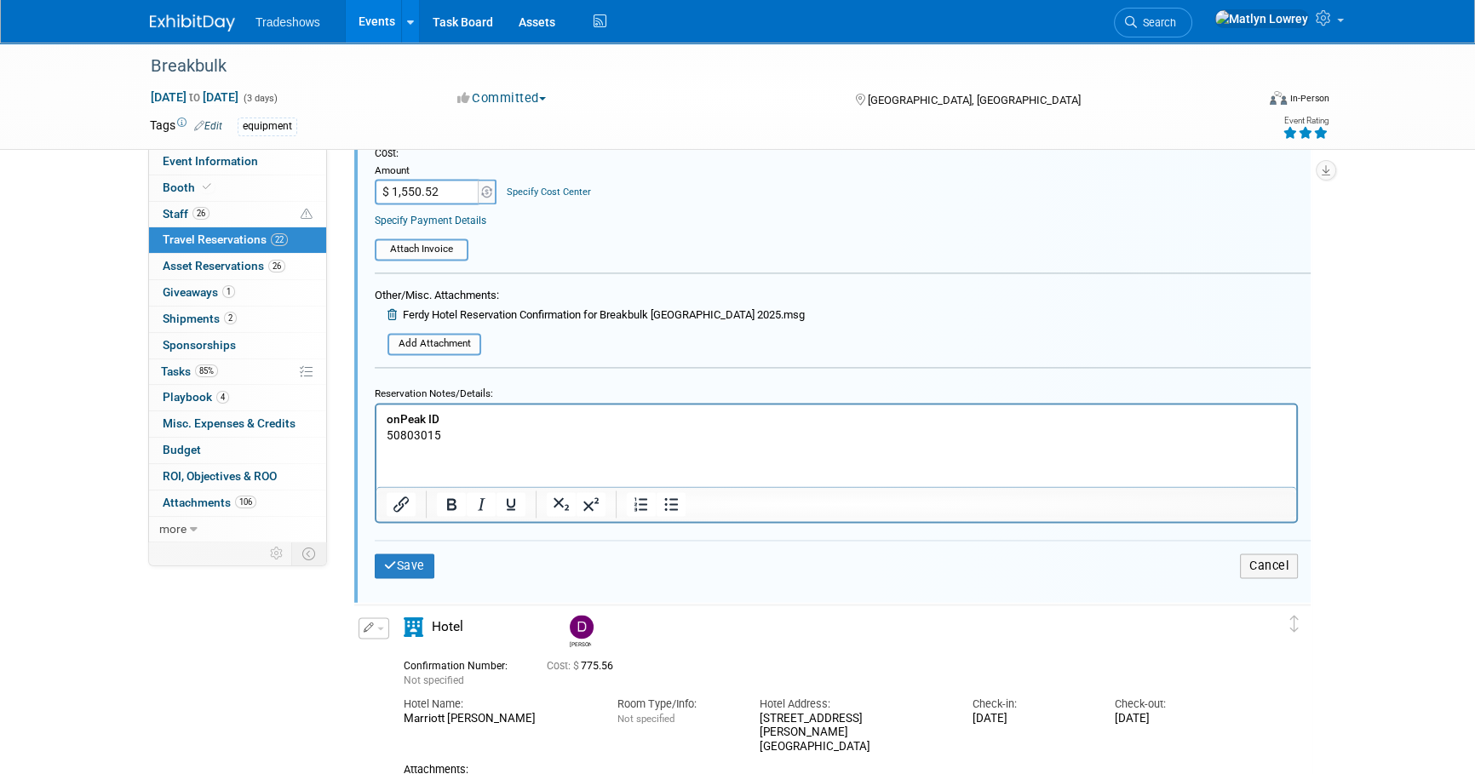
click at [473, 443] on html "onPeak ID 50803015" at bounding box center [837, 423] width 920 height 39
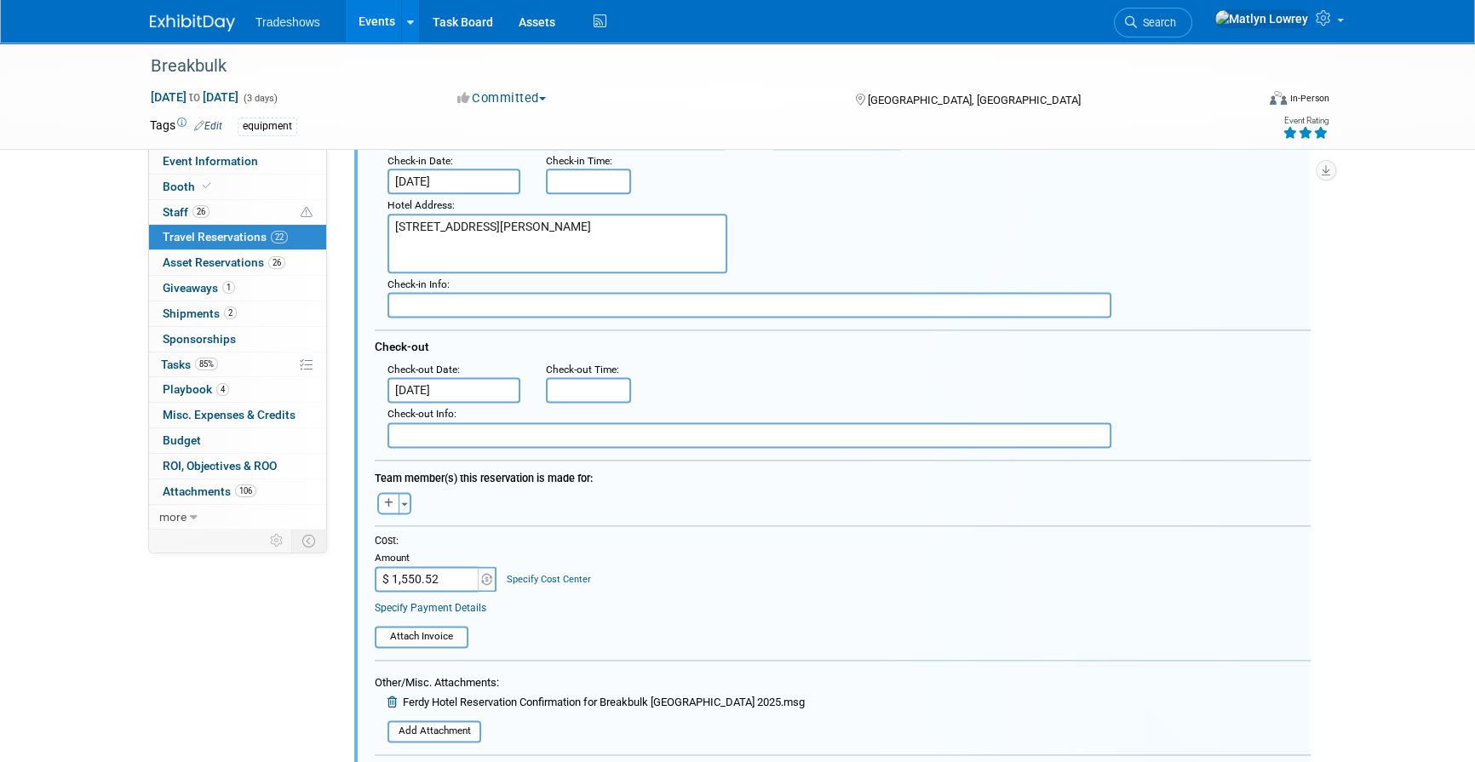
scroll to position [2676, 0]
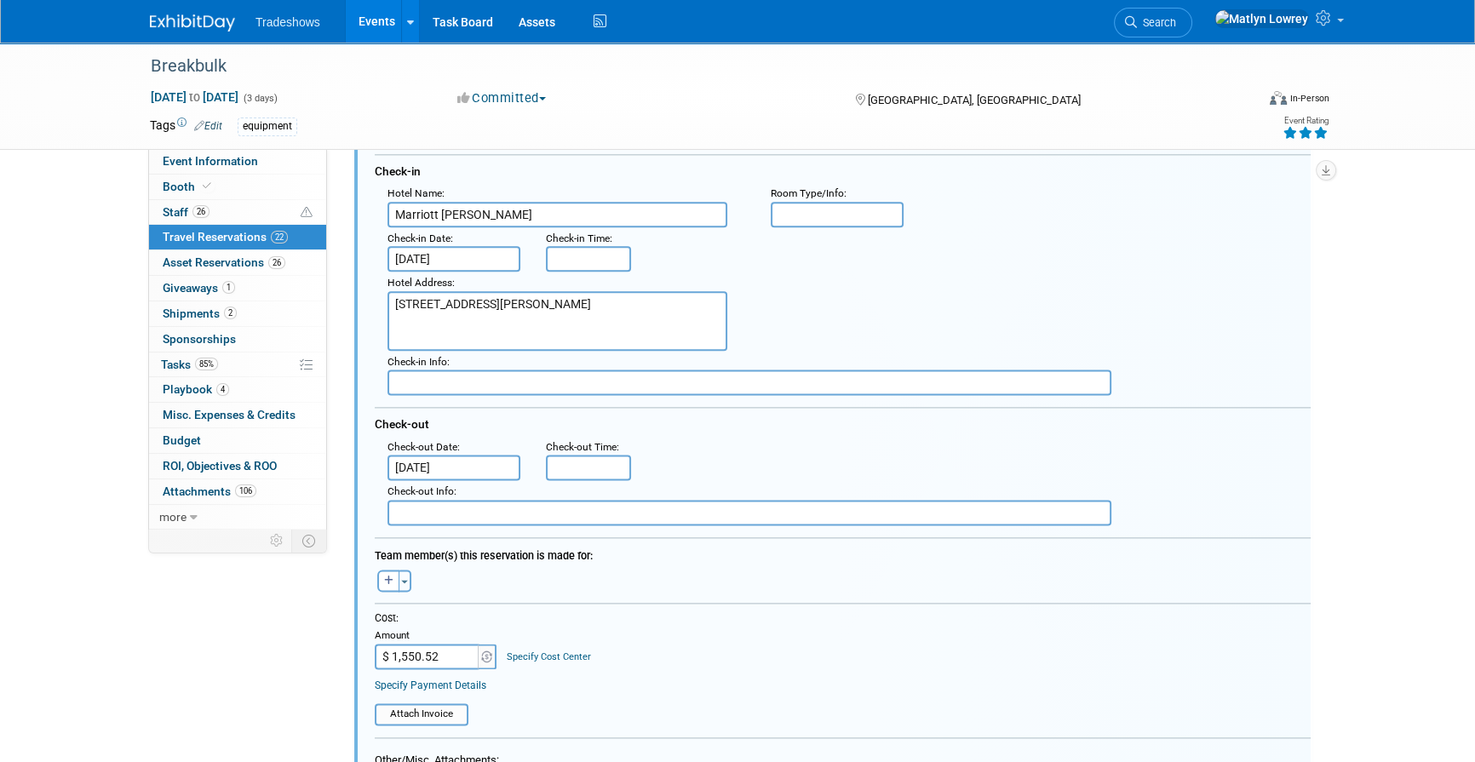
click at [428, 256] on input "Sep 29, 2025" at bounding box center [454, 259] width 133 height 26
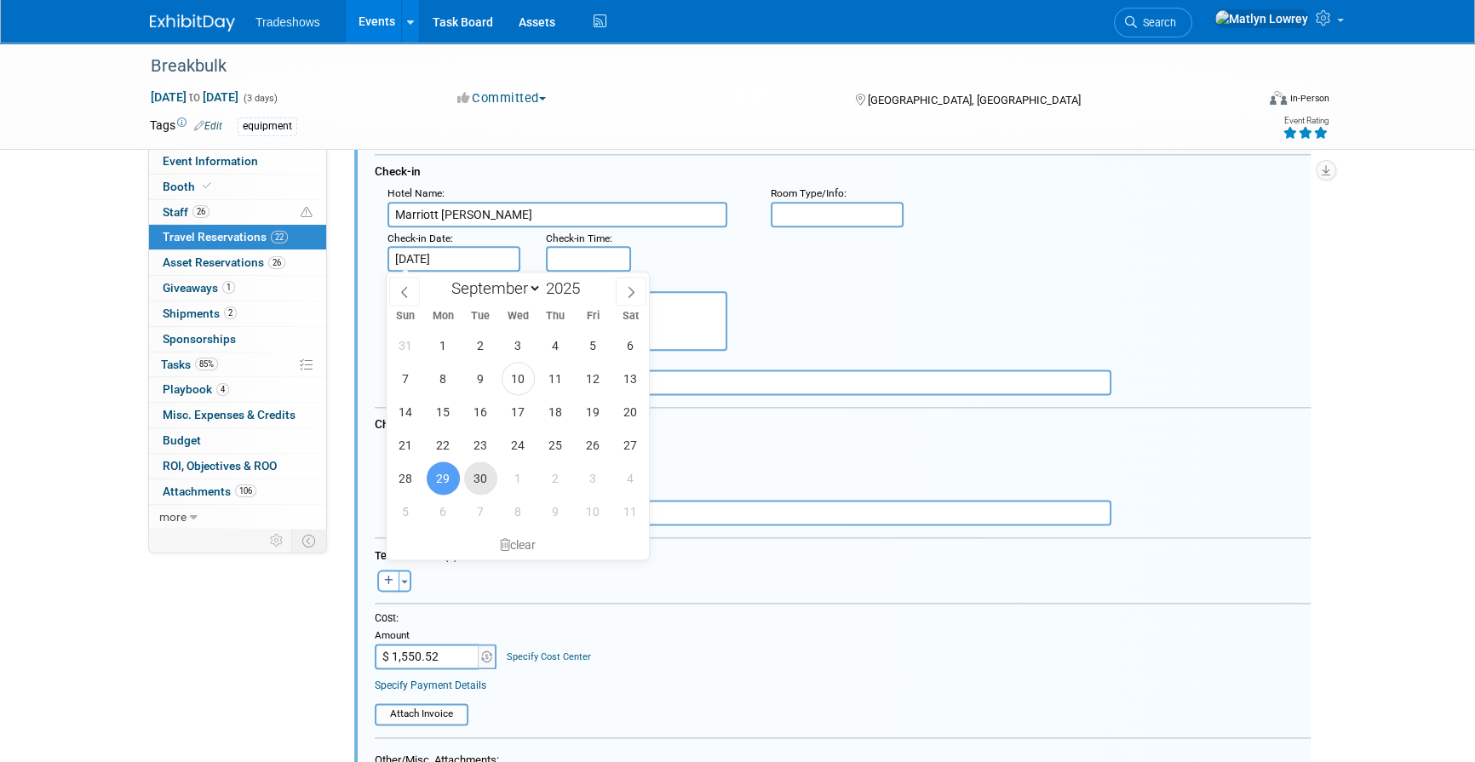
click at [483, 477] on span "30" at bounding box center [480, 478] width 33 height 33
type input "Sep 30, 2025"
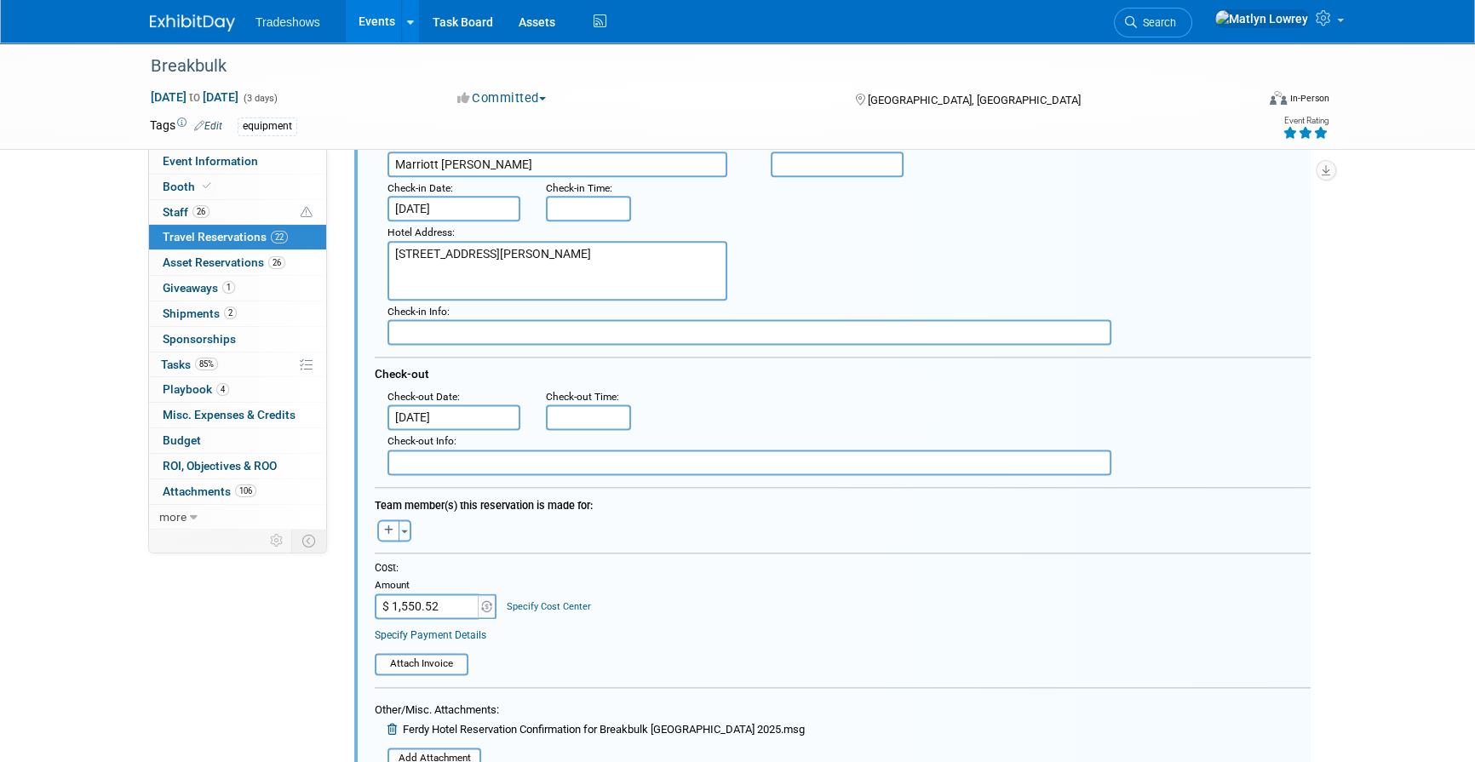
scroll to position [2753, 0]
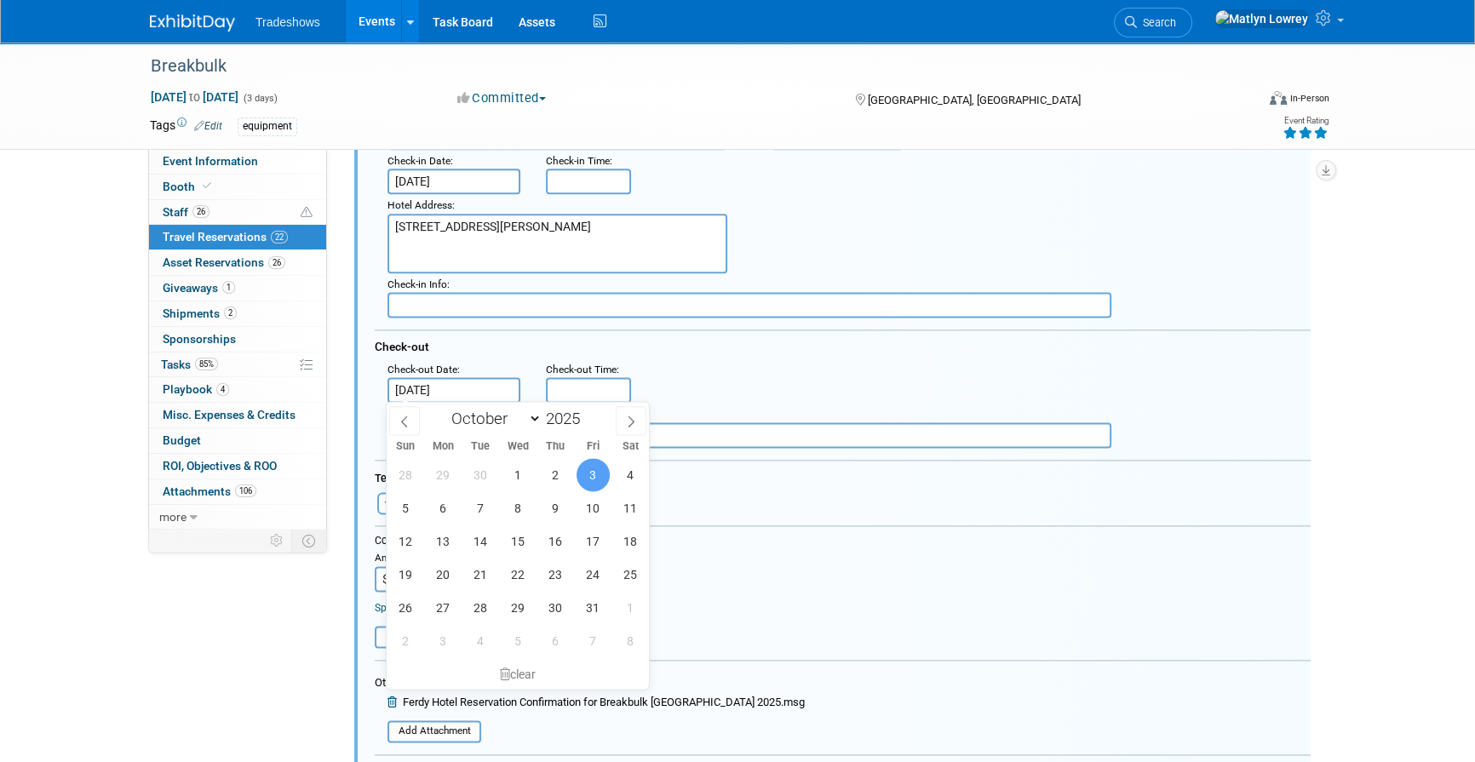
click at [559, 468] on span "2" at bounding box center [555, 474] width 33 height 33
type input "Oct 2, 2025"
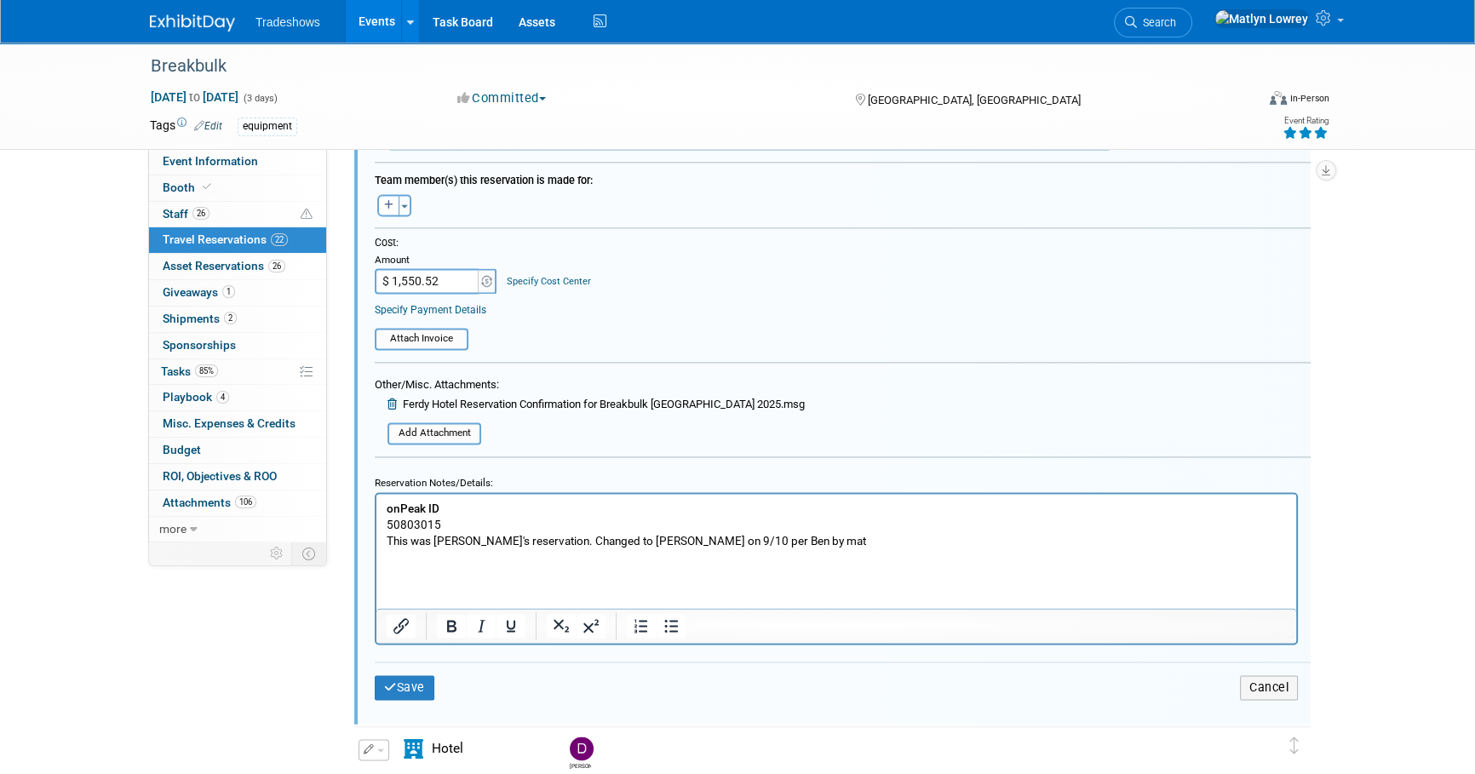
scroll to position [3141, 0]
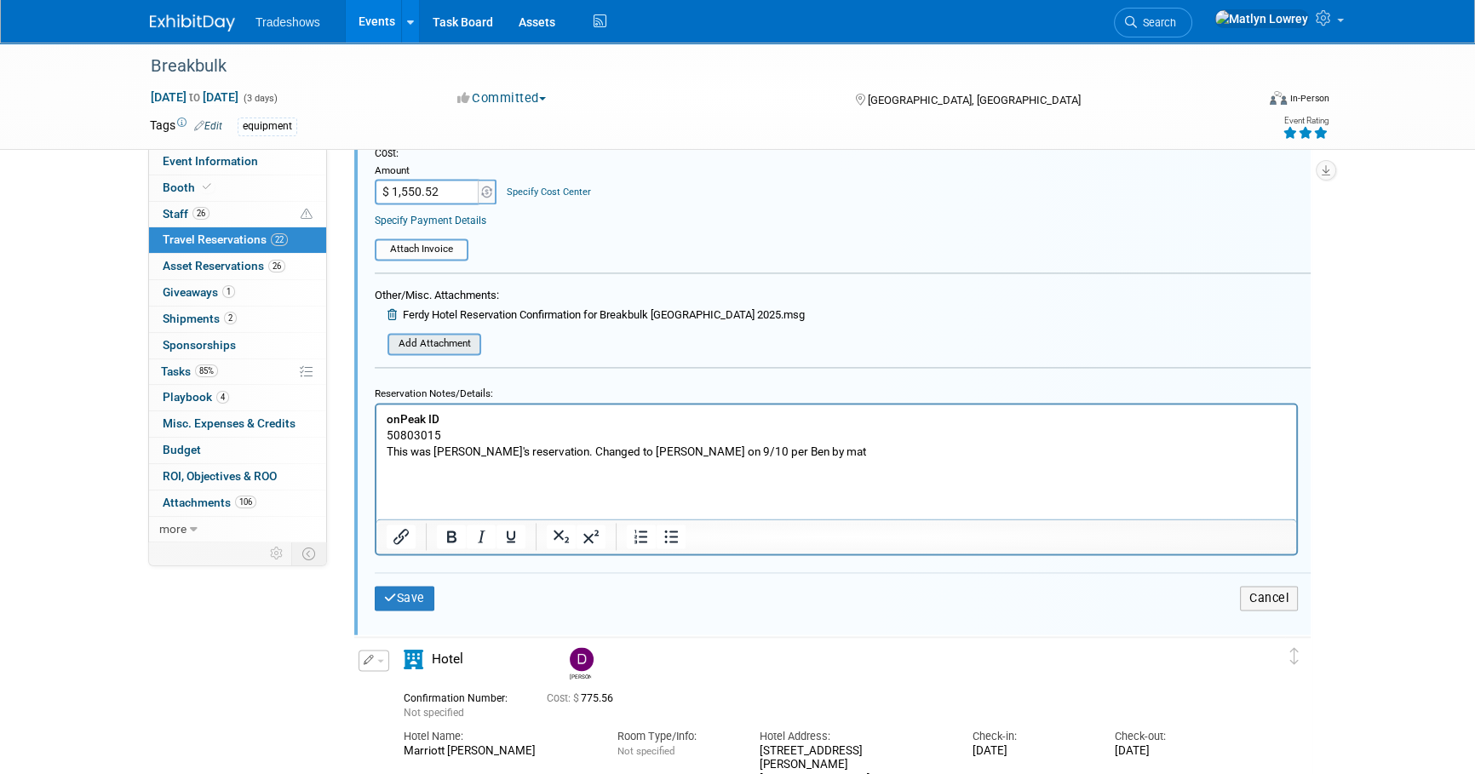
click at [422, 349] on div "Add Attachment" at bounding box center [435, 344] width 94 height 22
click at [461, 337] on input "file" at bounding box center [378, 344] width 203 height 19
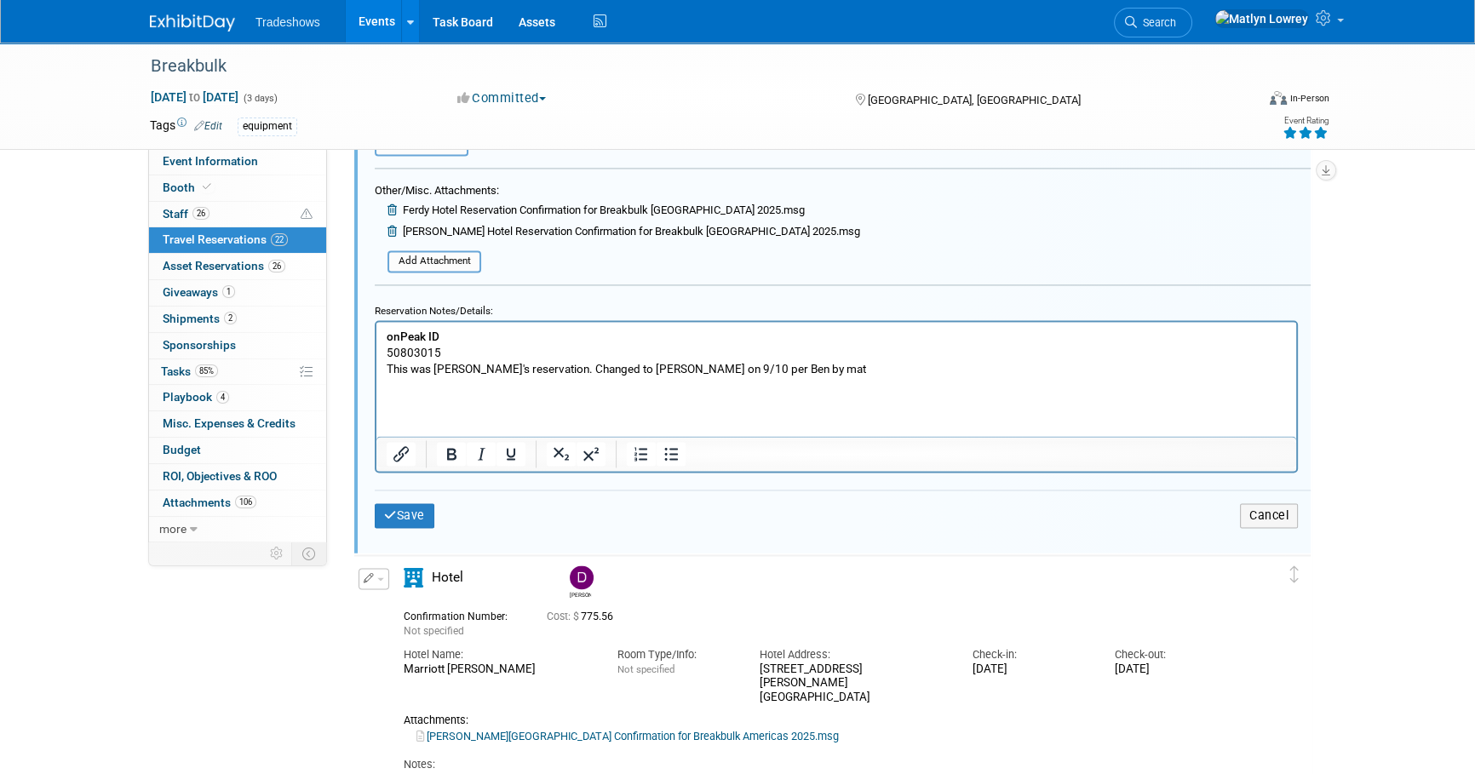
scroll to position [3218, 0]
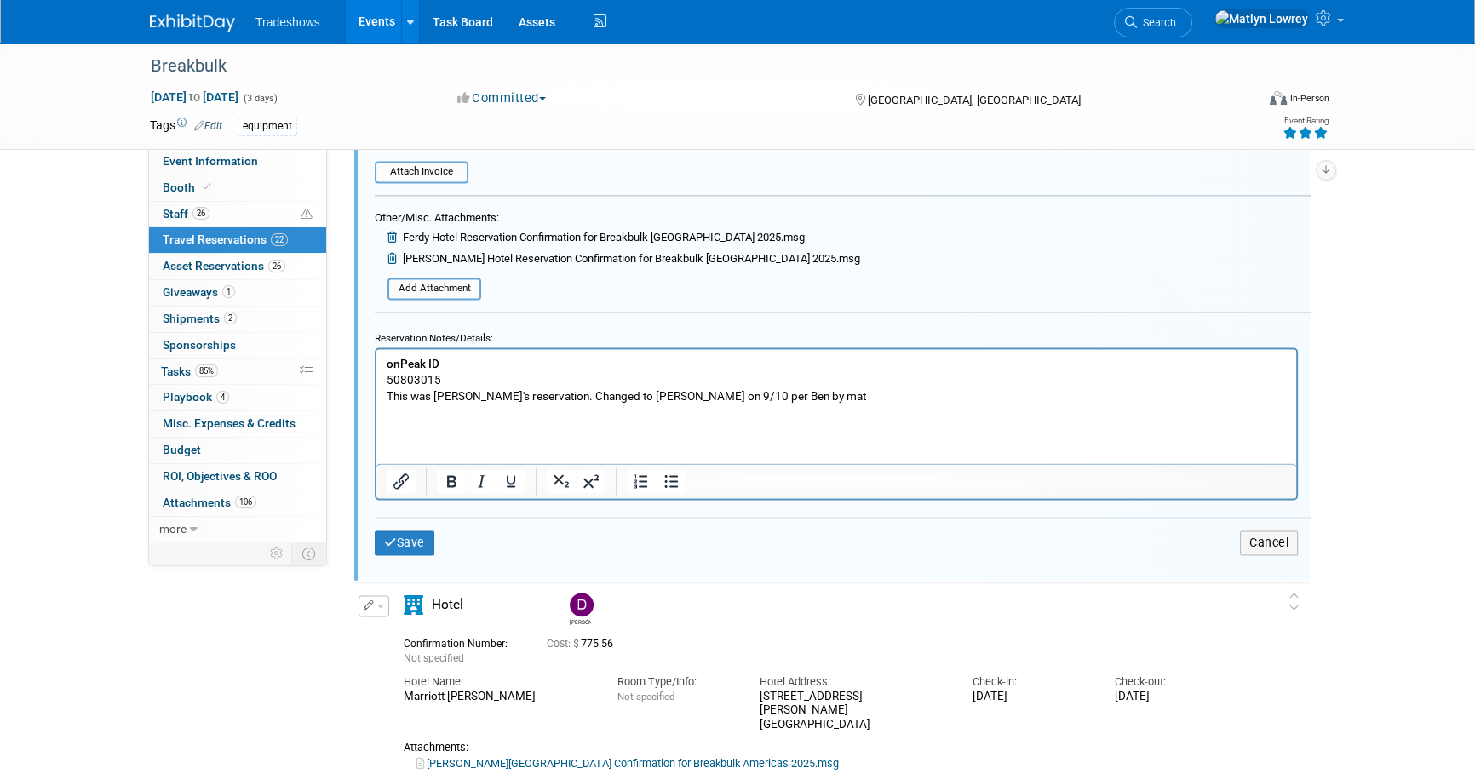
click at [635, 399] on p "This was Ferdy's reservation. Changed to Jody McCorkle on 9/10 per Ben by mat" at bounding box center [837, 396] width 900 height 16
click at [629, 408] on p "Rich Text Area. Press ALT-0 for help." at bounding box center [837, 413] width 900 height 16
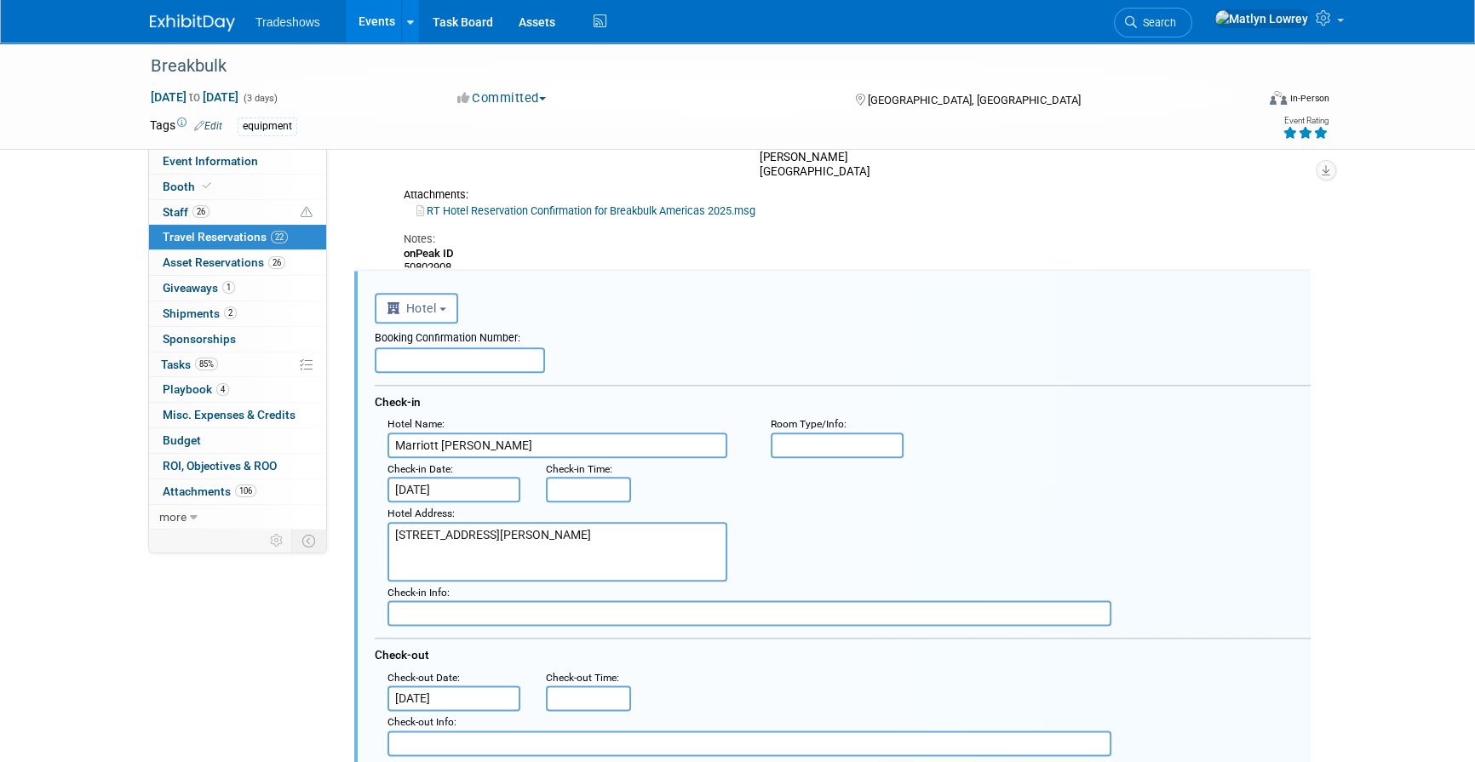
scroll to position [2444, 0]
click at [468, 363] on input "text" at bounding box center [460, 361] width 170 height 26
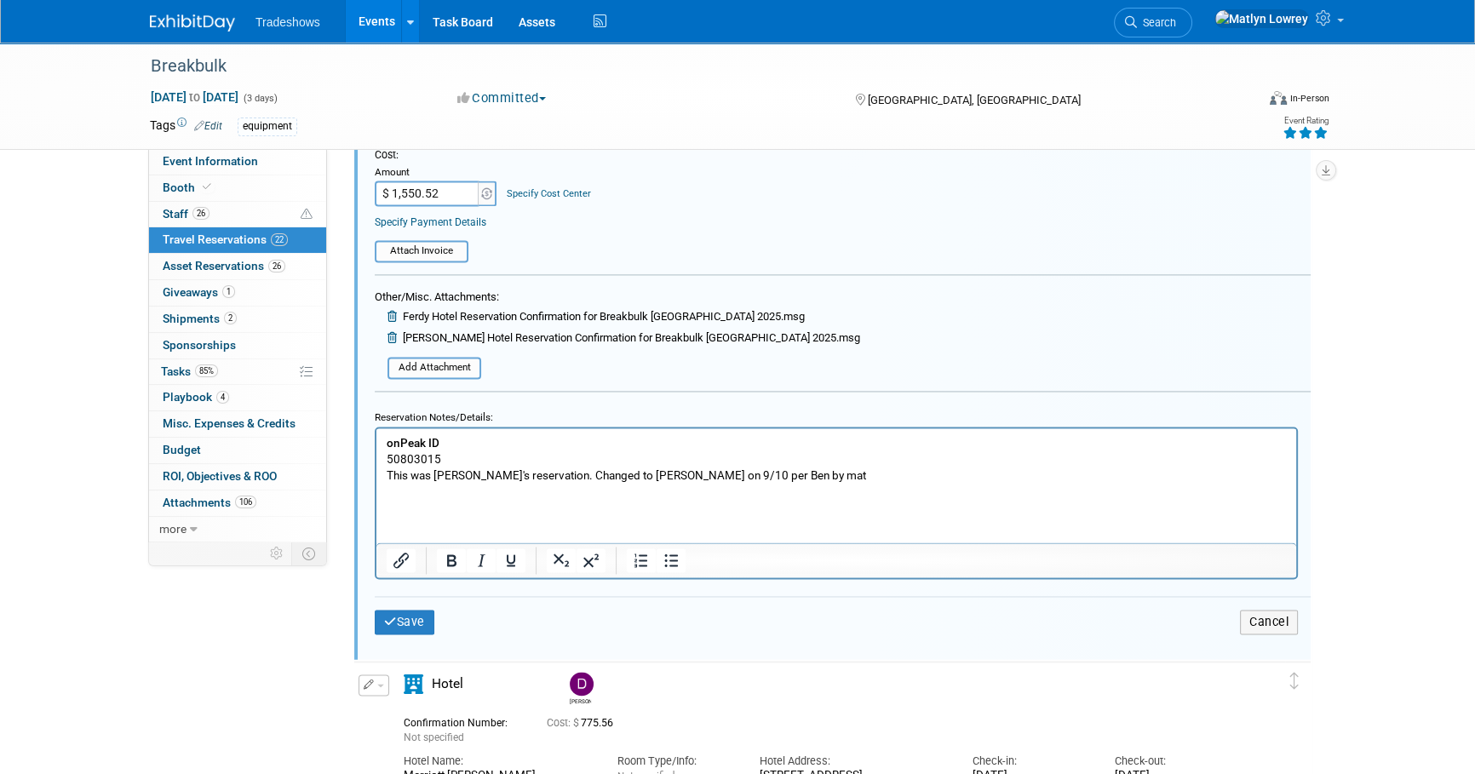
scroll to position [3141, 0]
type input "Jody McCorkle"
click at [413, 608] on button "Save" at bounding box center [405, 620] width 60 height 25
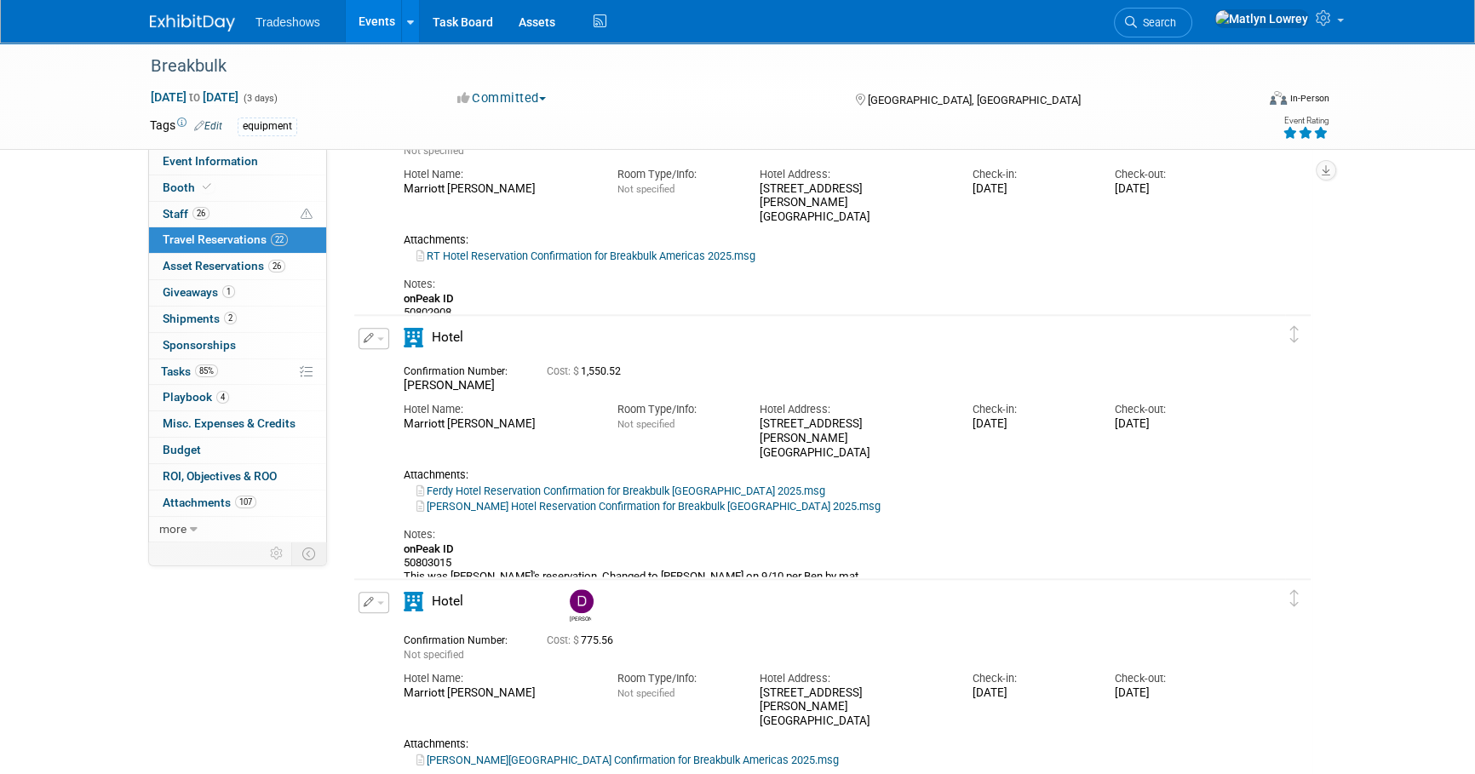
scroll to position [2400, 0]
click at [382, 332] on button "button" at bounding box center [374, 337] width 31 height 21
click at [401, 366] on button "Edit Reservation" at bounding box center [431, 367] width 144 height 25
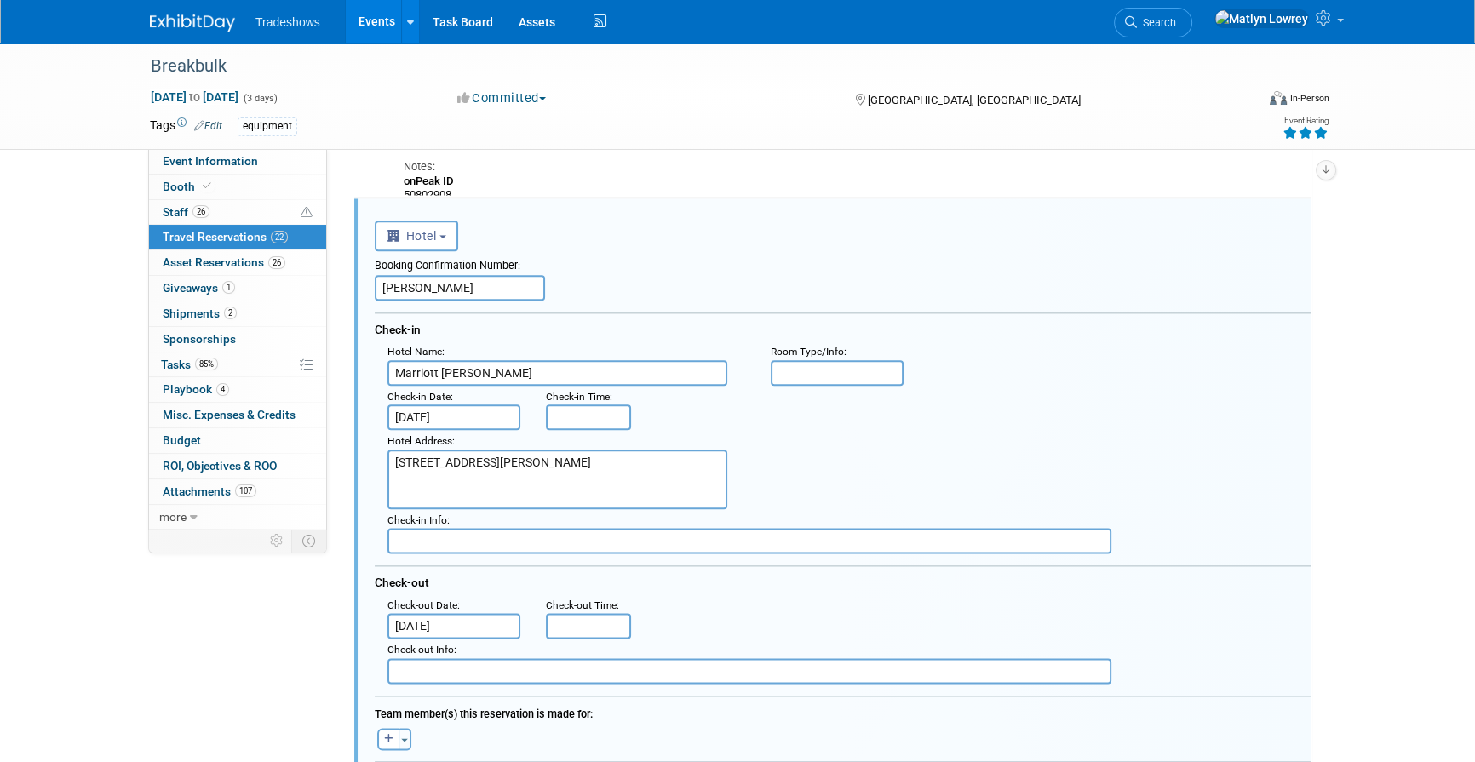
scroll to position [0, 0]
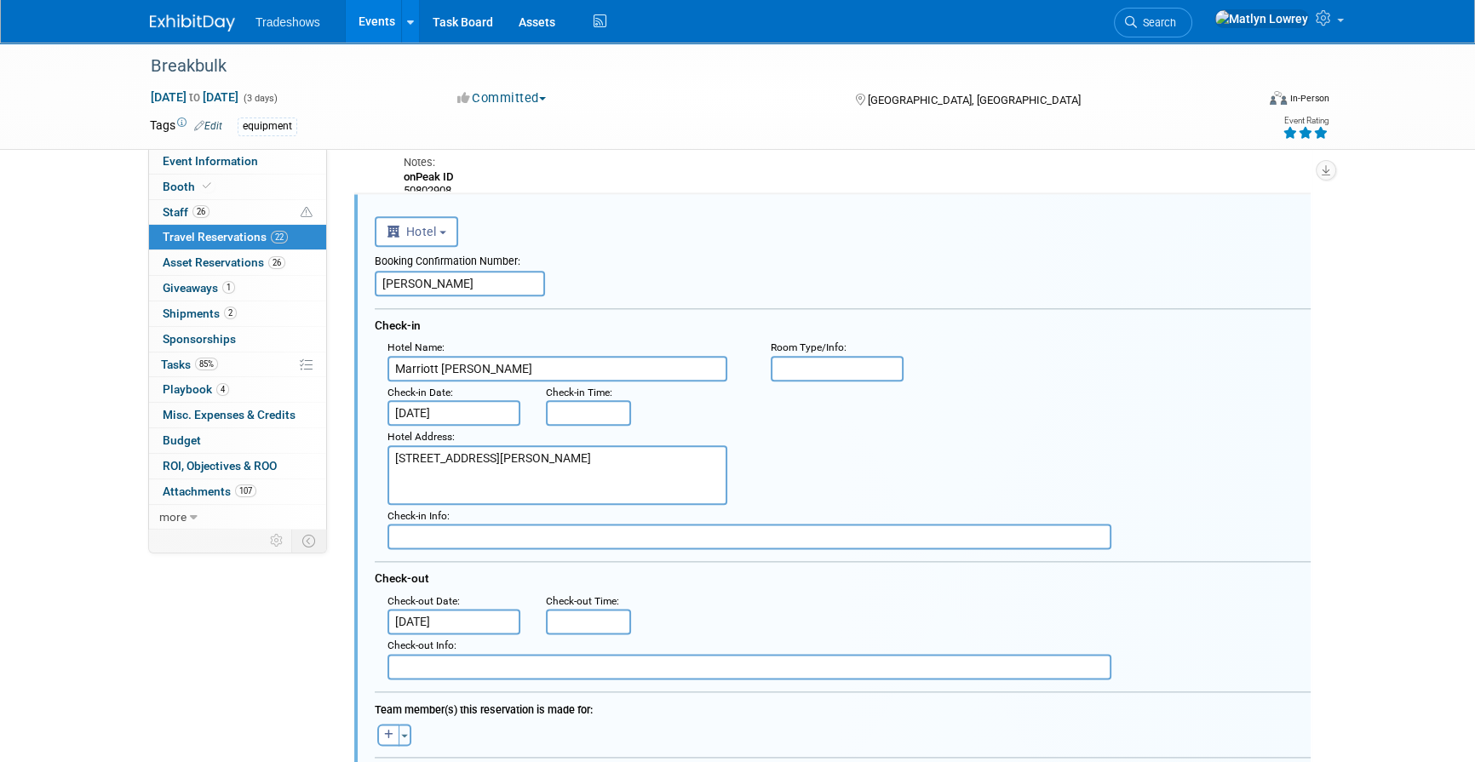
click at [458, 281] on input "Jody McCorkle" at bounding box center [460, 284] width 170 height 26
click at [460, 281] on input "Jody McCorkle" at bounding box center [460, 284] width 170 height 26
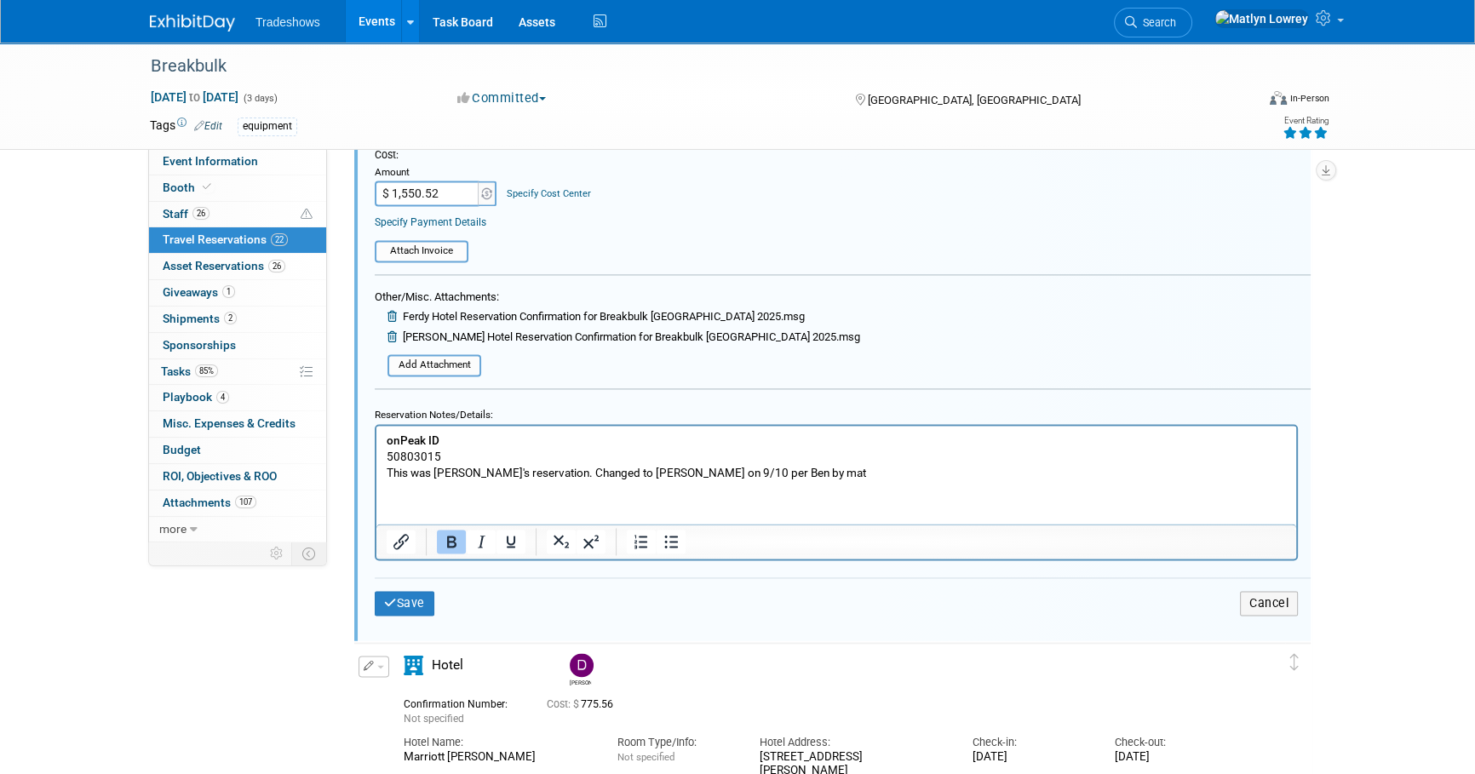
scroll to position [3141, 0]
drag, startPoint x: 598, startPoint y: 474, endPoint x: 680, endPoint y: 481, distance: 82.1
click at [680, 480] on html "onPeak ID 50803015 This was Ferdy's reservation. Changed to Jody McCorkle on 9/…" at bounding box center [837, 451] width 920 height 55
click at [457, 533] on icon "Bold" at bounding box center [451, 540] width 20 height 20
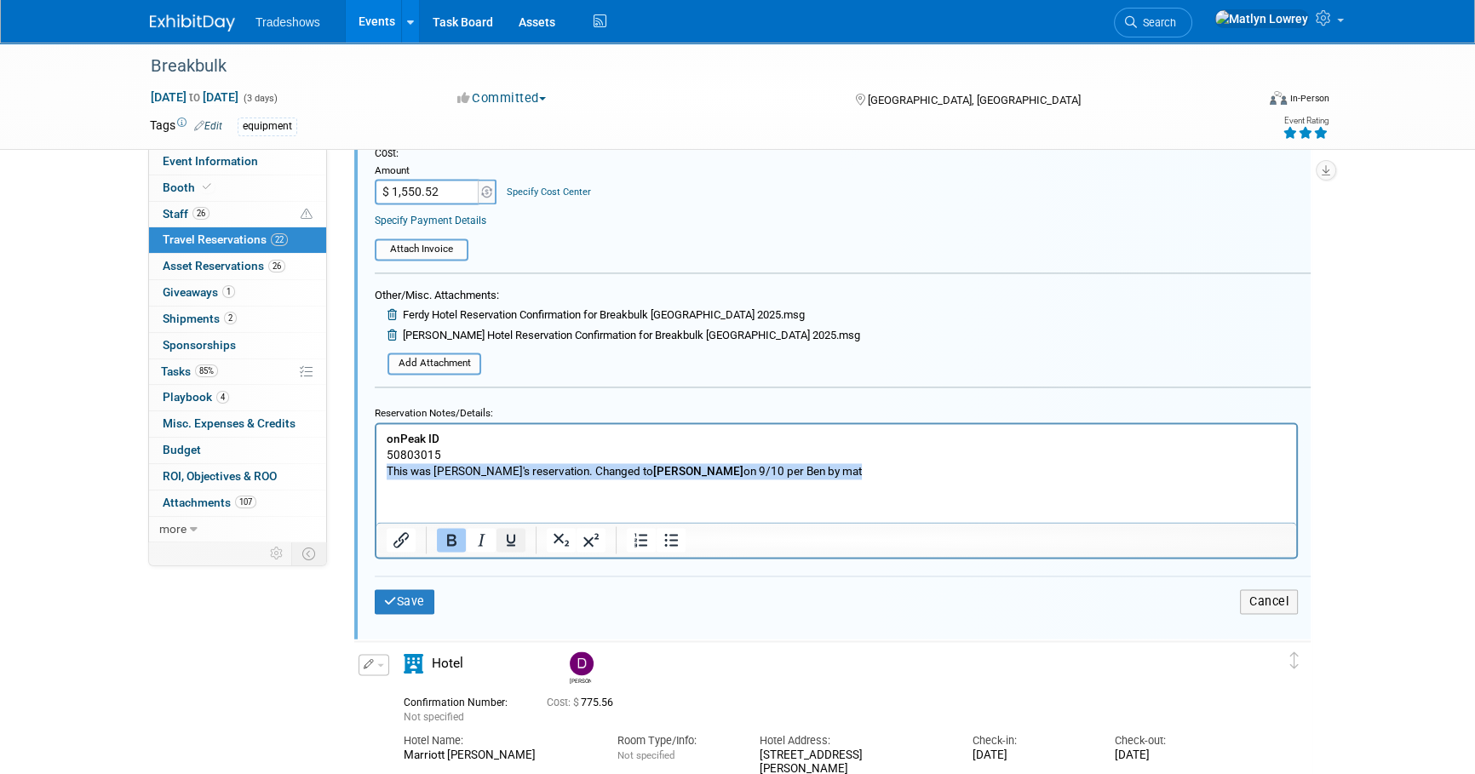
click at [508, 539] on icon "Underline" at bounding box center [511, 540] width 20 height 20
click at [410, 603] on button "Save" at bounding box center [405, 601] width 60 height 25
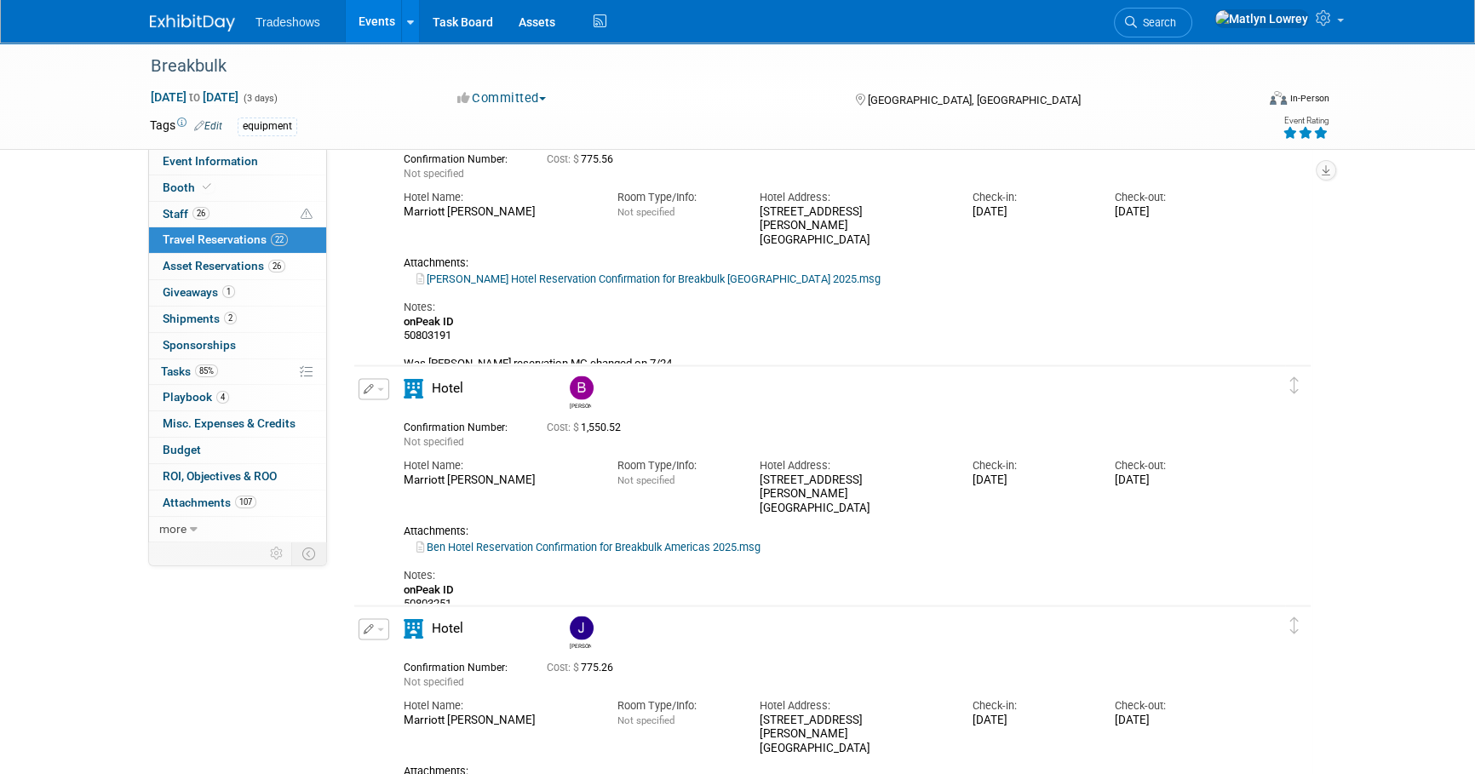
scroll to position [4158, 0]
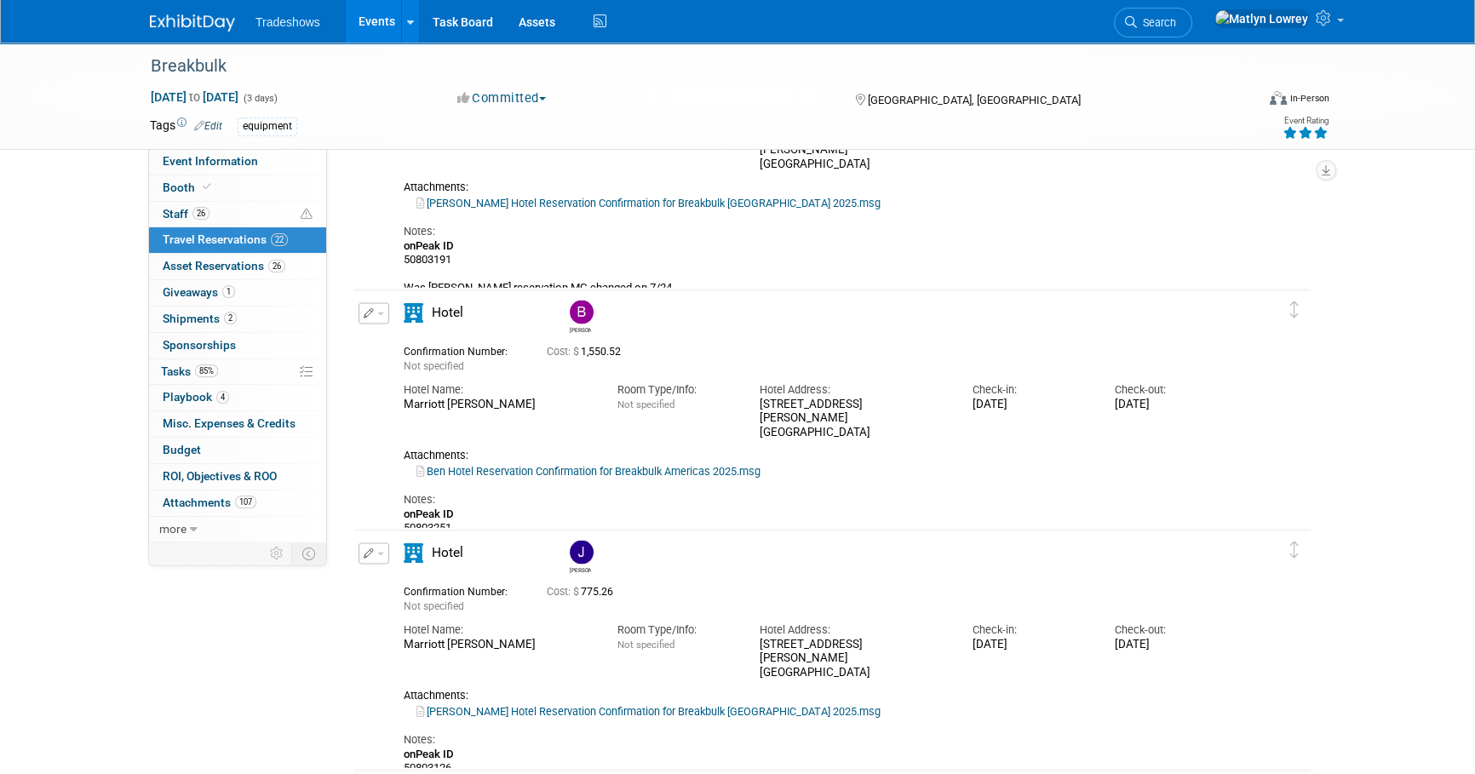
click at [365, 313] on icon "button" at bounding box center [369, 313] width 11 height 10
click at [403, 341] on button "Edit Reservation" at bounding box center [431, 343] width 144 height 25
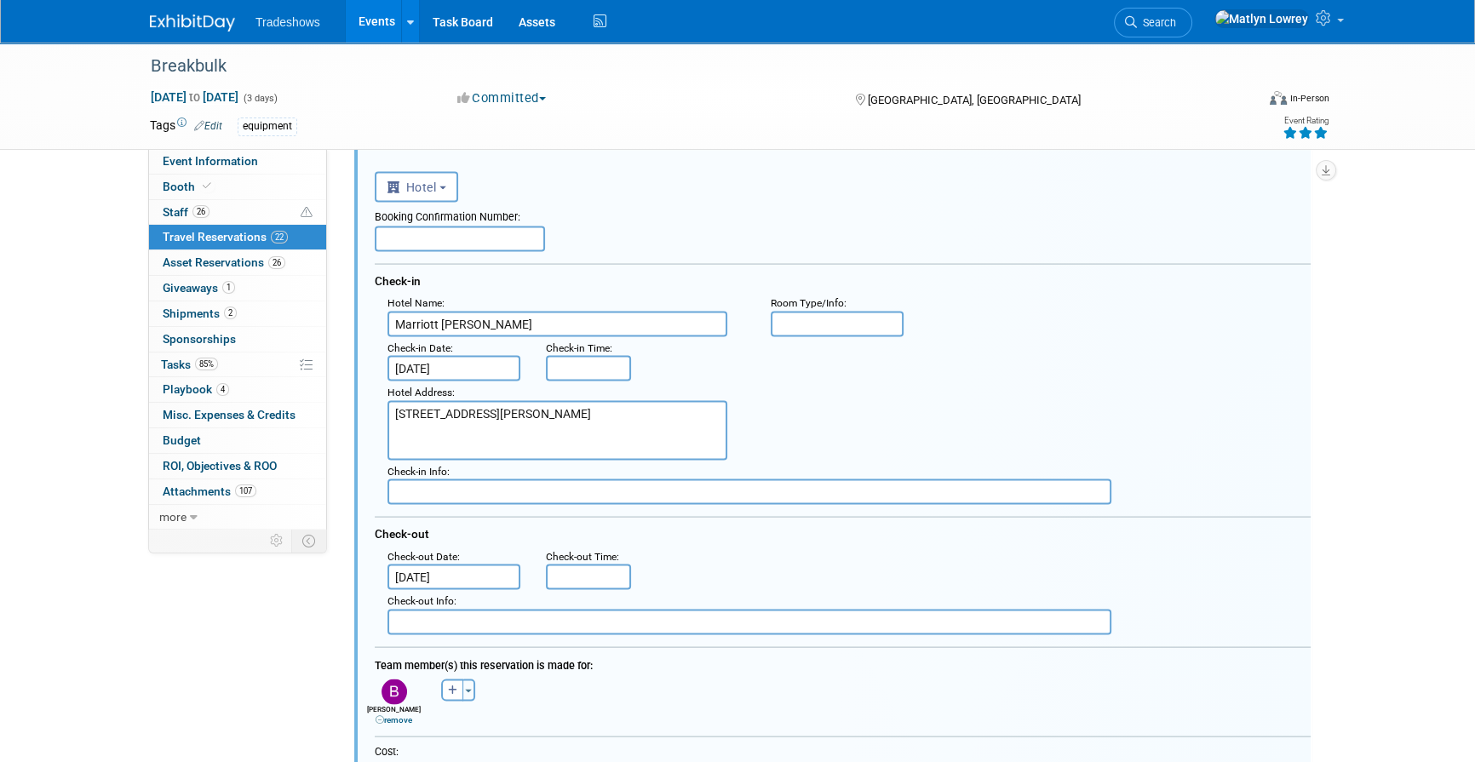
scroll to position [4254, 0]
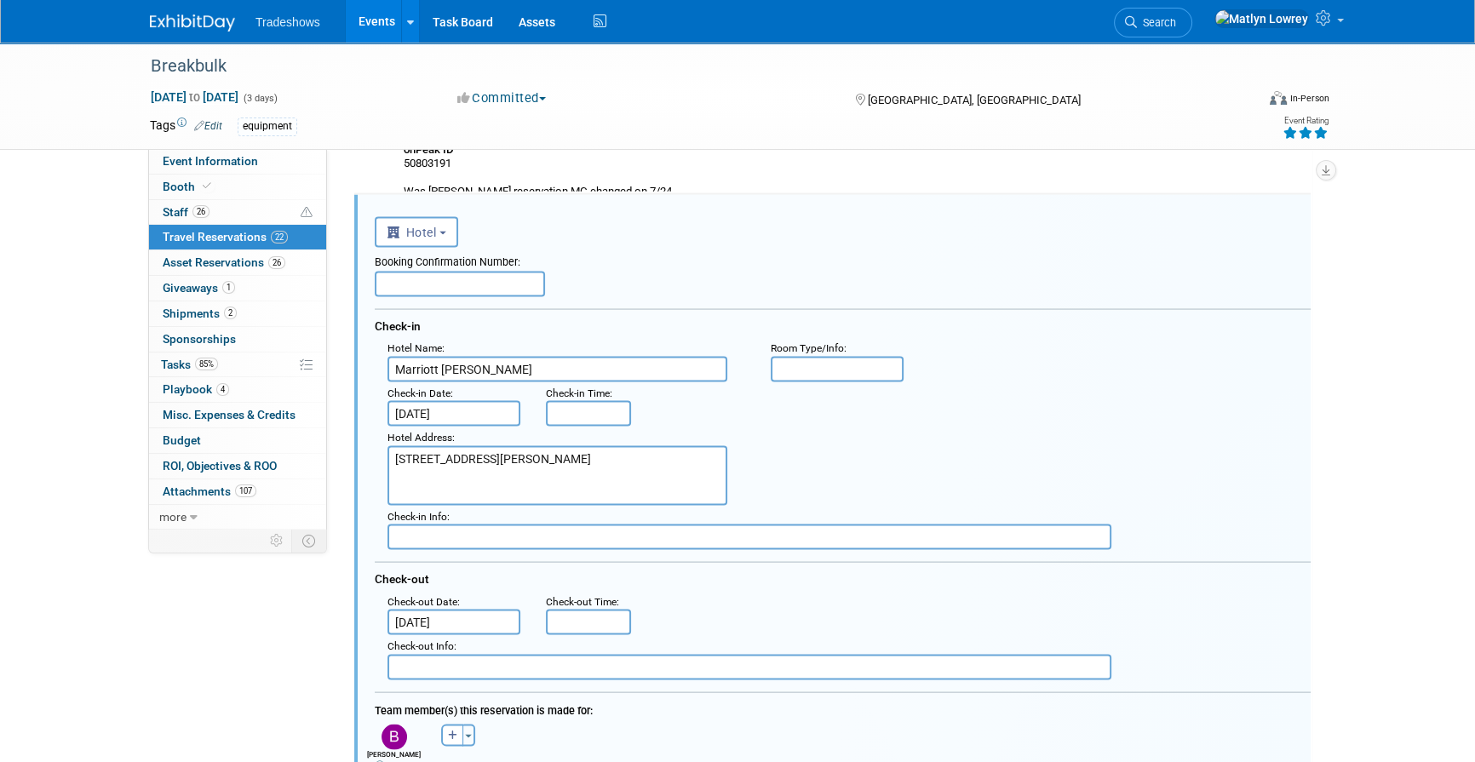
click at [496, 405] on input "Sep 29, 2025" at bounding box center [454, 414] width 133 height 26
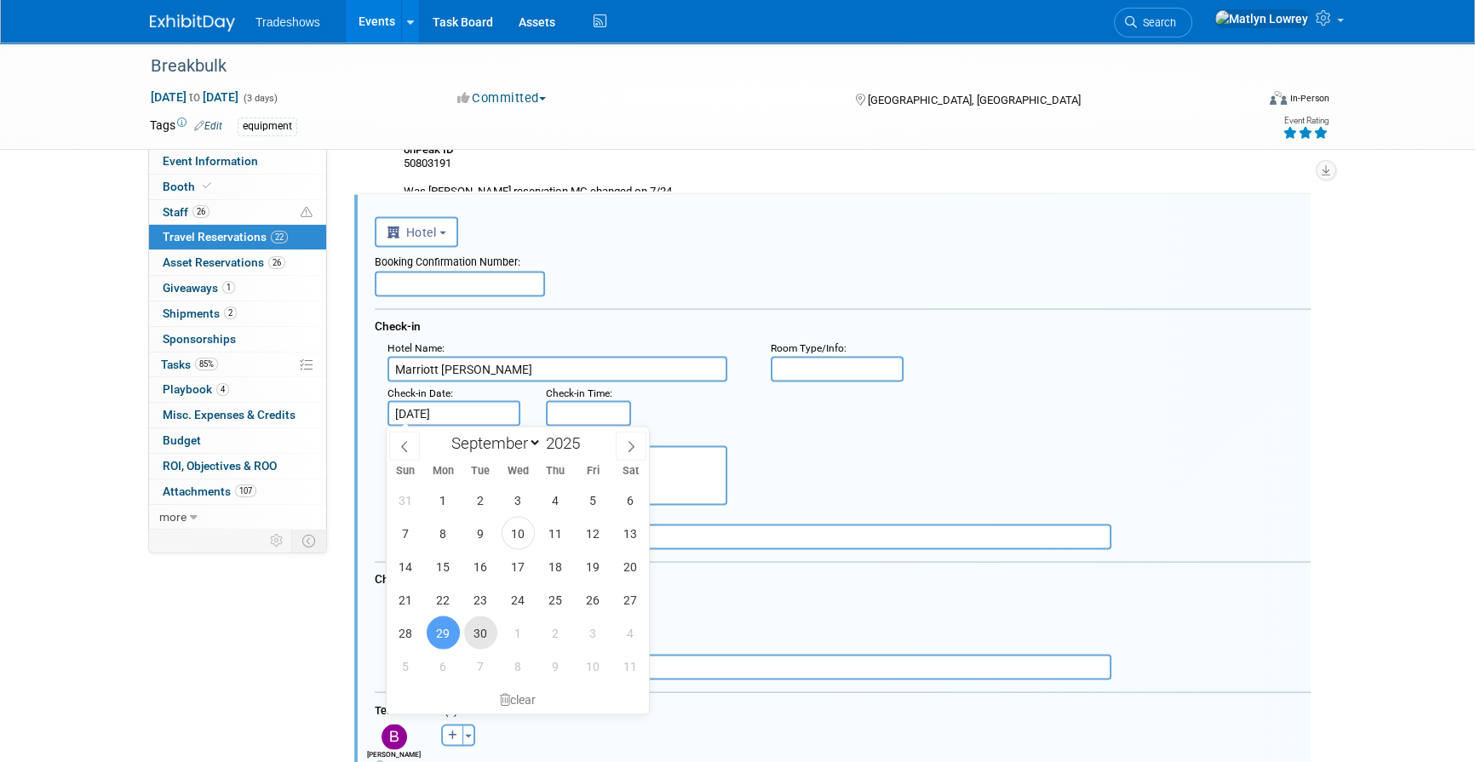
click at [474, 644] on span "30" at bounding box center [480, 633] width 33 height 33
type input "Sep 30, 2025"
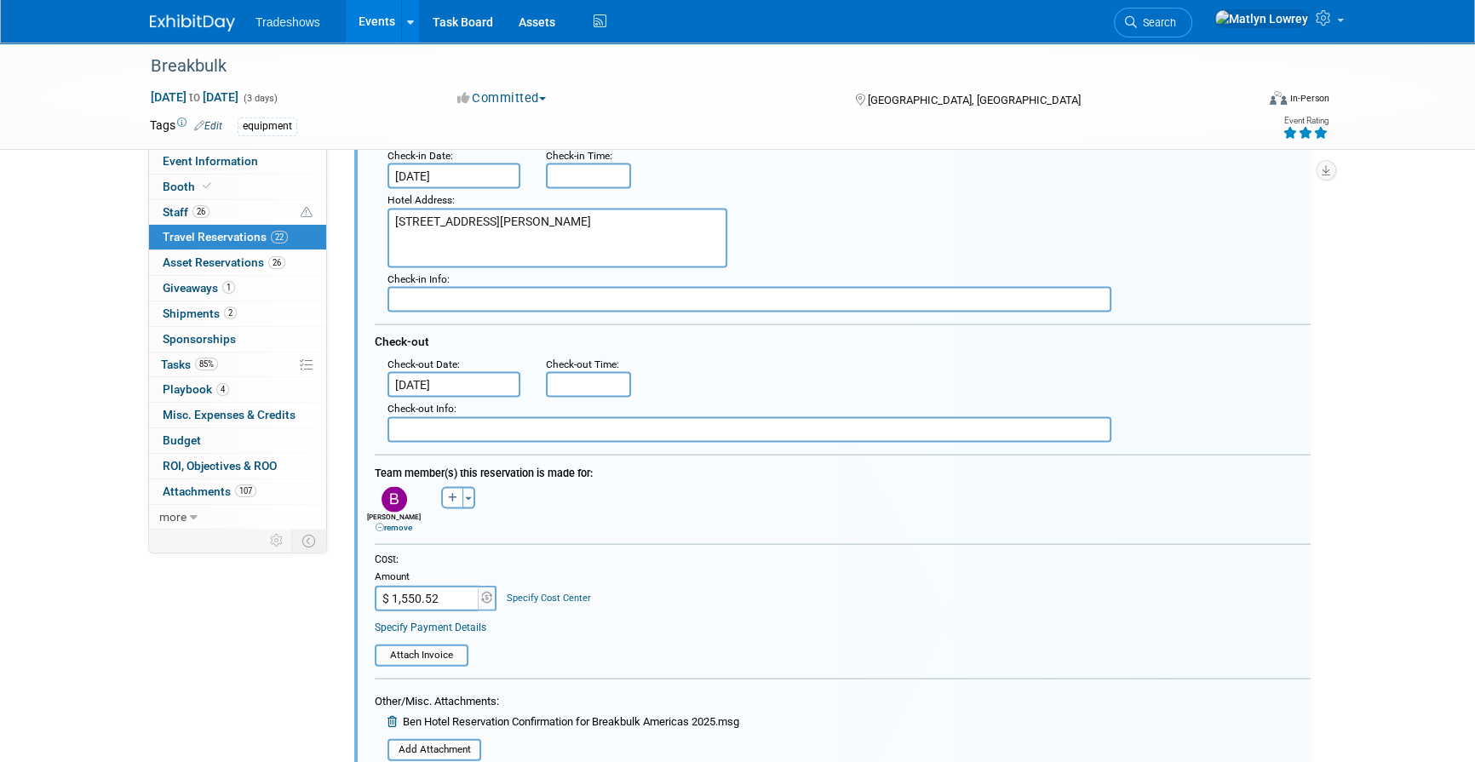
scroll to position [4487, 0]
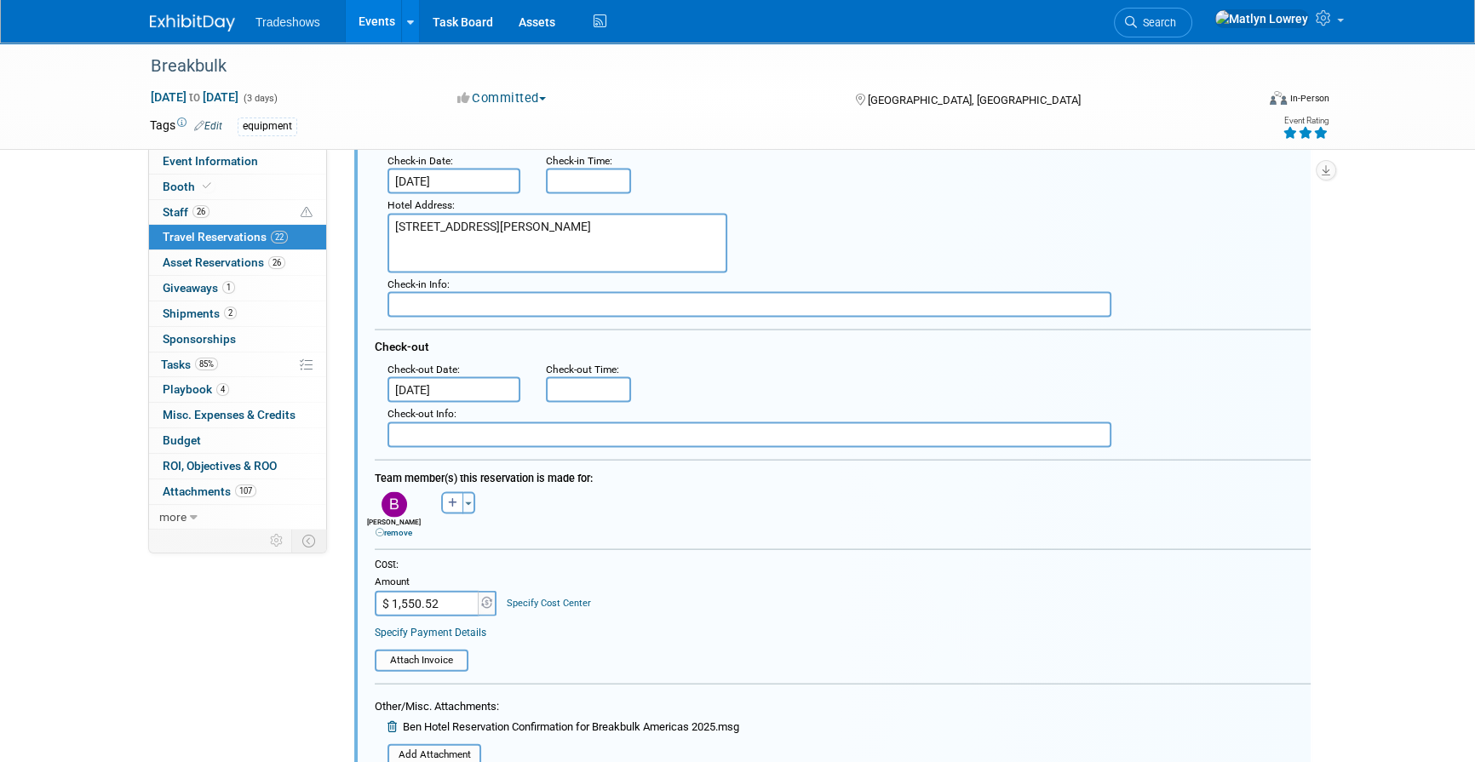
click at [445, 391] on input "Oct 3, 2025" at bounding box center [454, 390] width 133 height 26
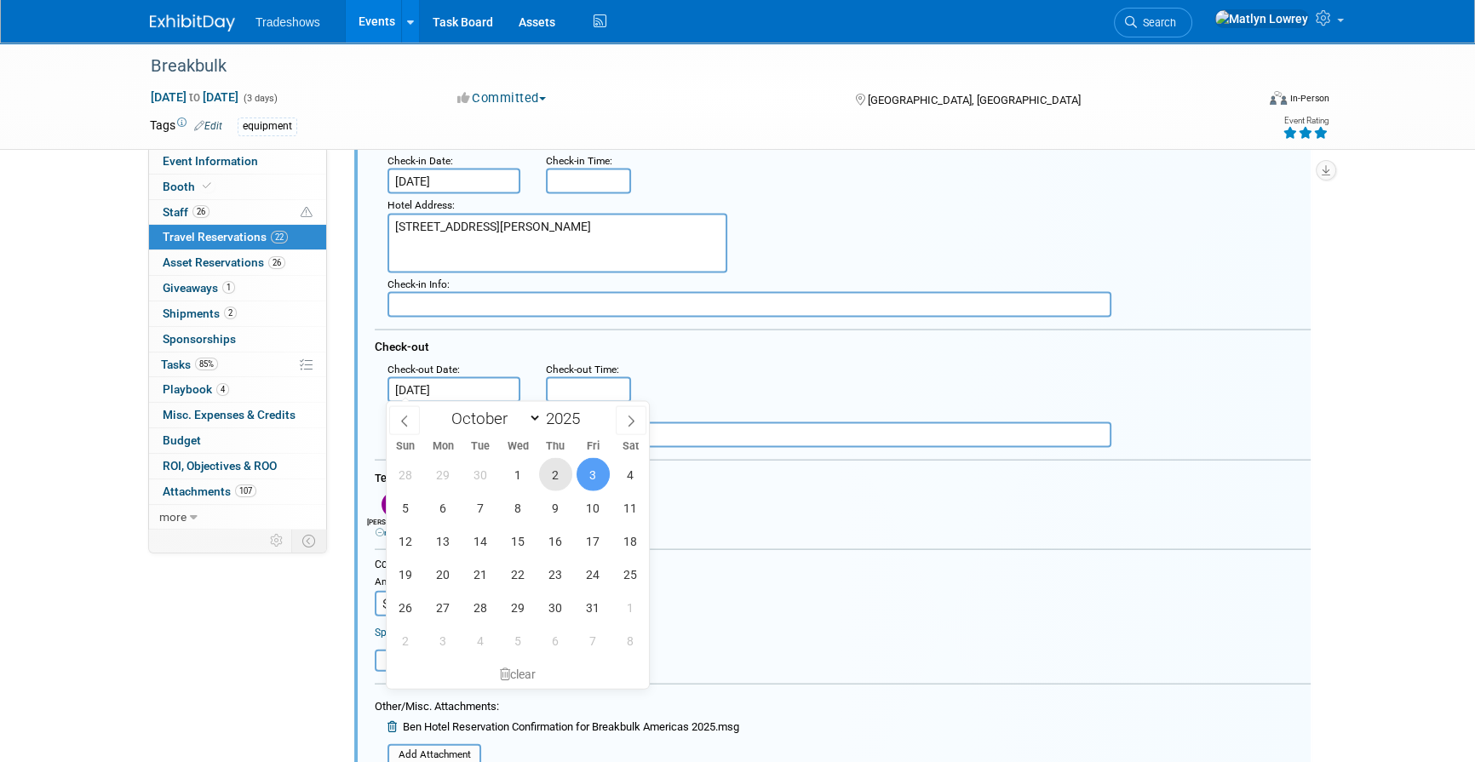
click at [555, 471] on span "2" at bounding box center [555, 474] width 33 height 33
type input "Oct 2, 2025"
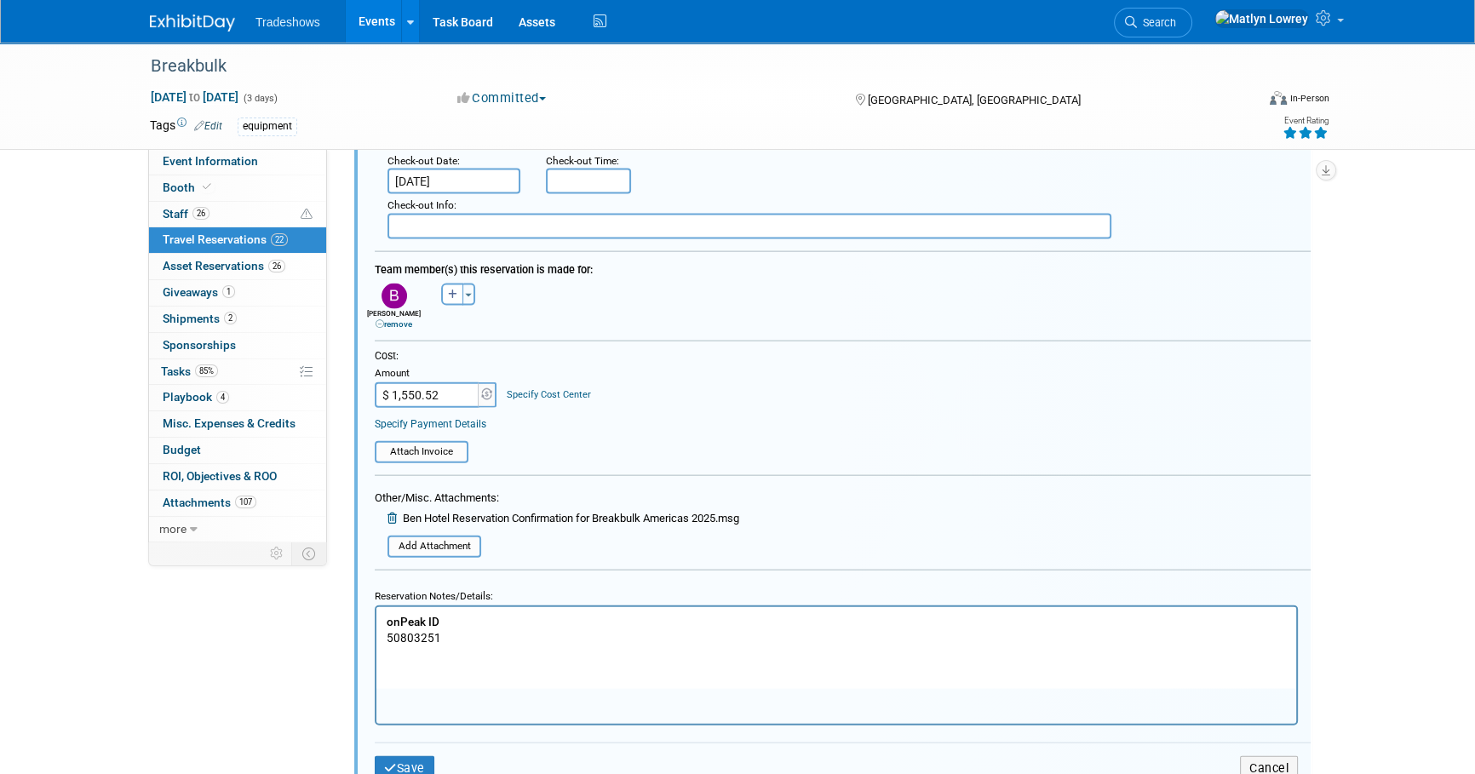
scroll to position [4796, 0]
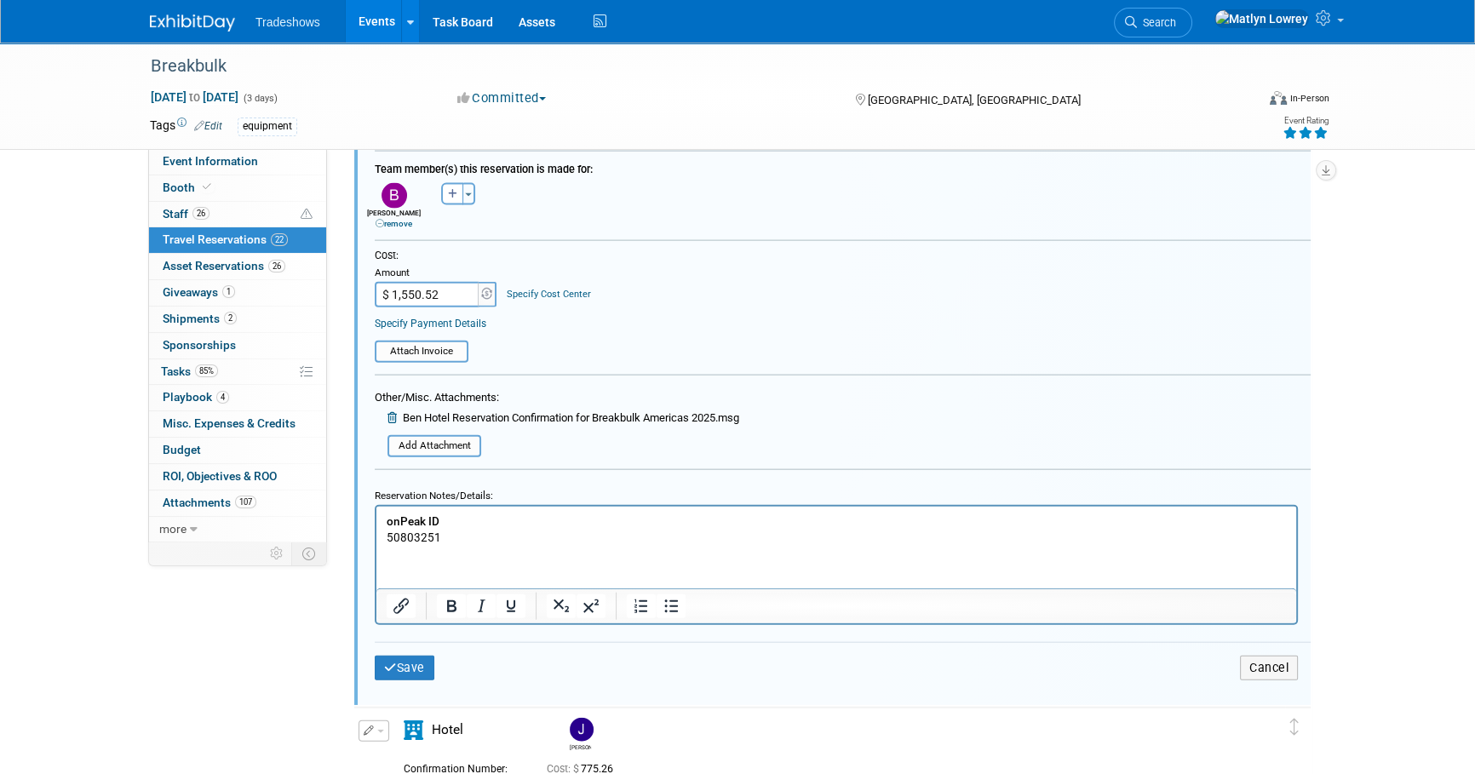
click at [487, 539] on p "onPeak ID 50803251" at bounding box center [837, 529] width 900 height 32
click at [414, 437] on input "file" at bounding box center [378, 446] width 203 height 19
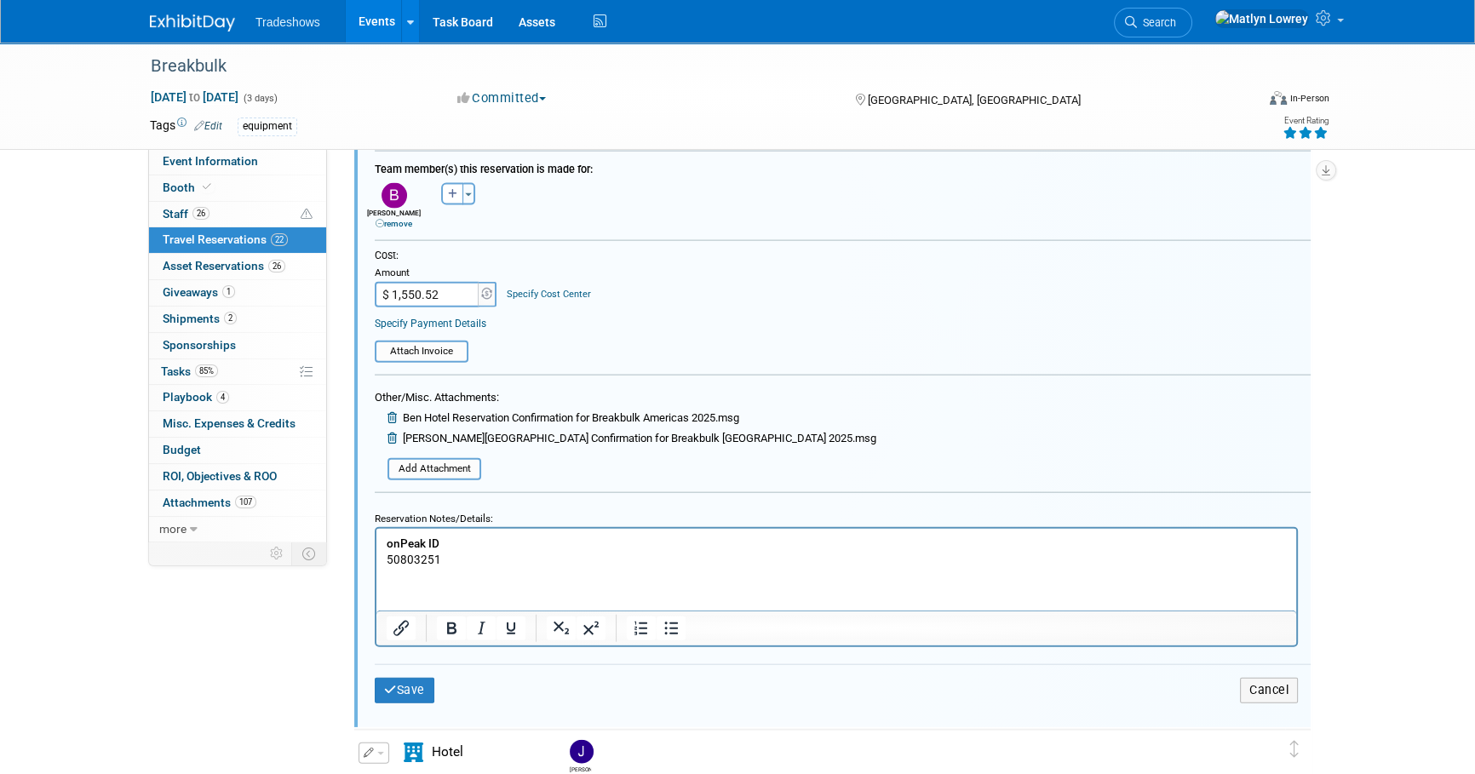
click at [393, 412] on icon at bounding box center [394, 417] width 13 height 11
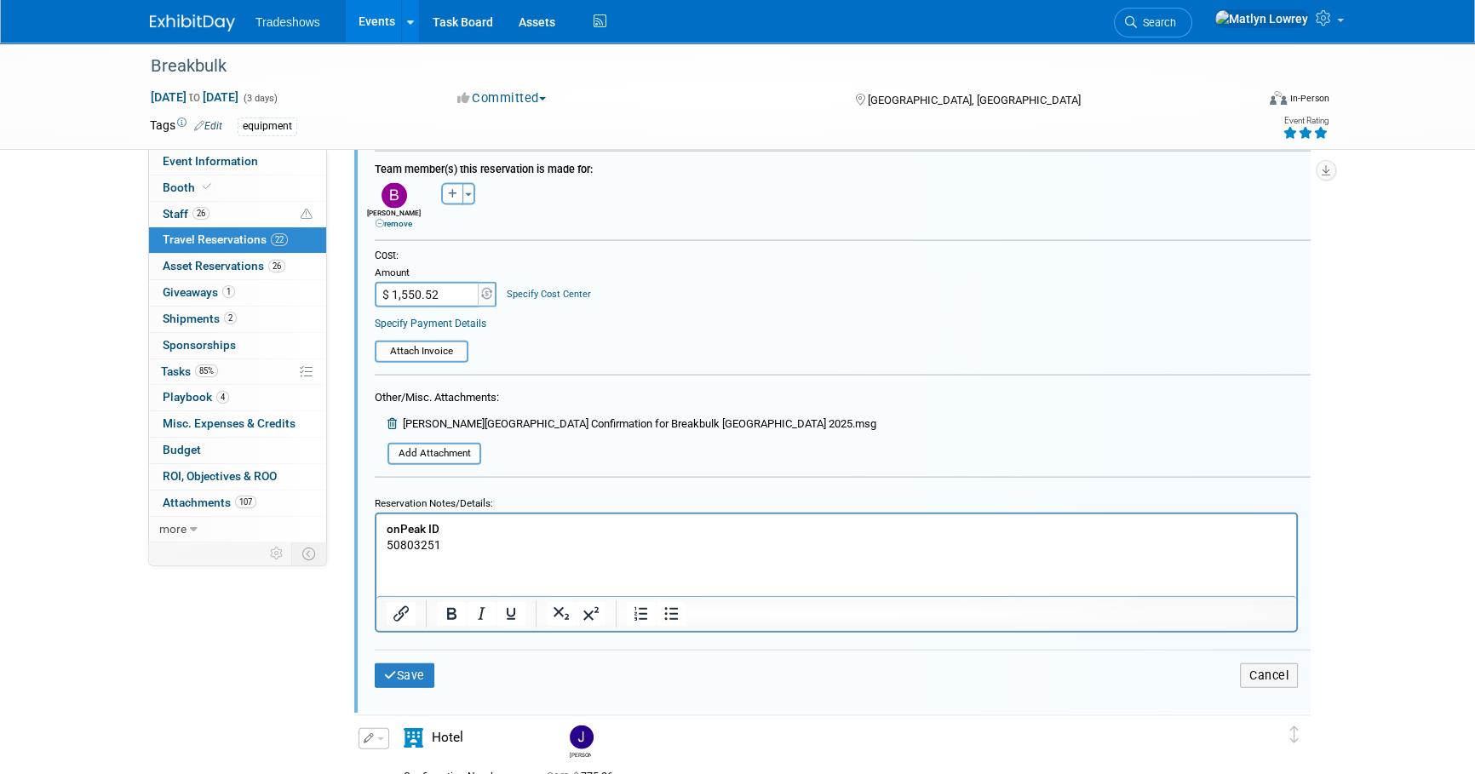
click at [438, 553] on html "onPeak ID 50803251" at bounding box center [837, 533] width 920 height 39
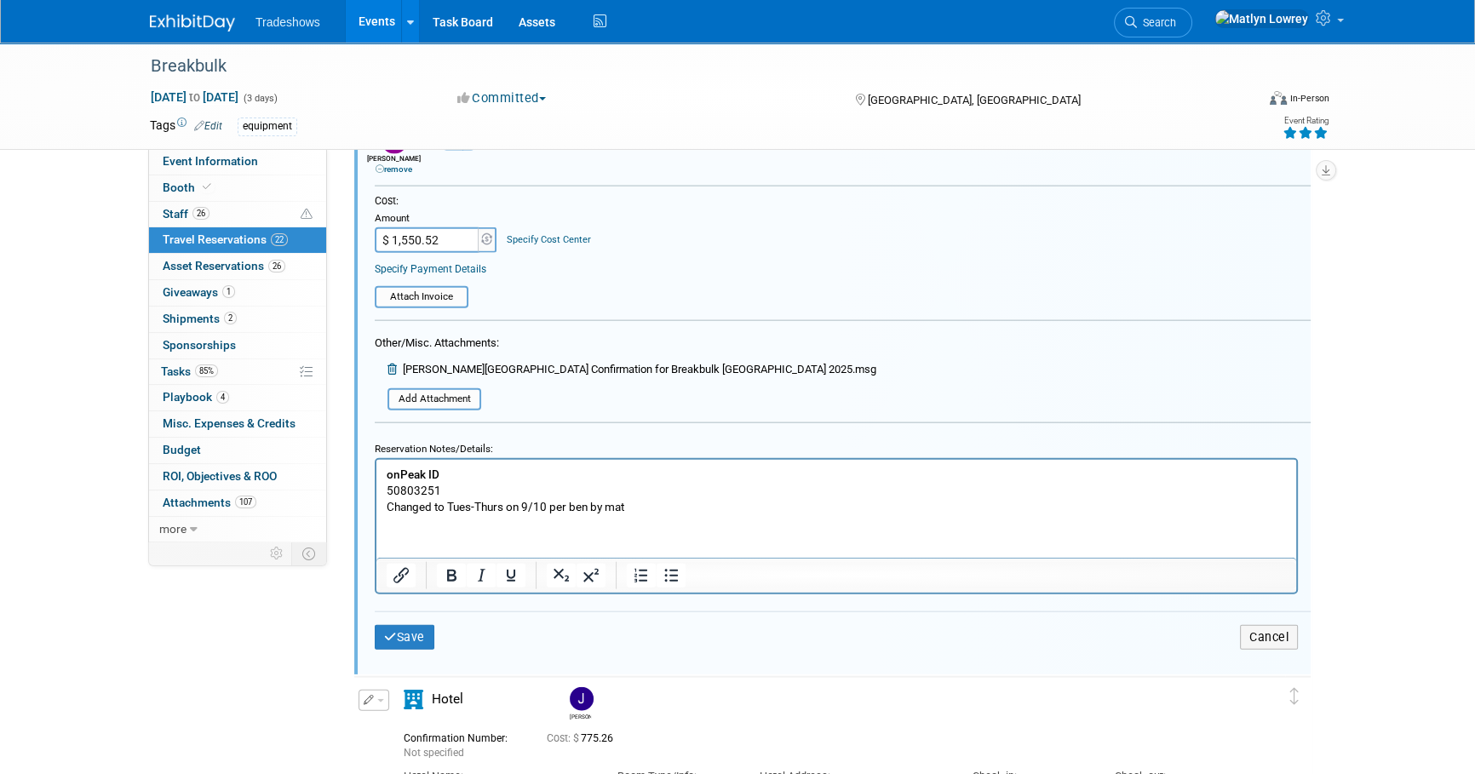
scroll to position [4951, 0]
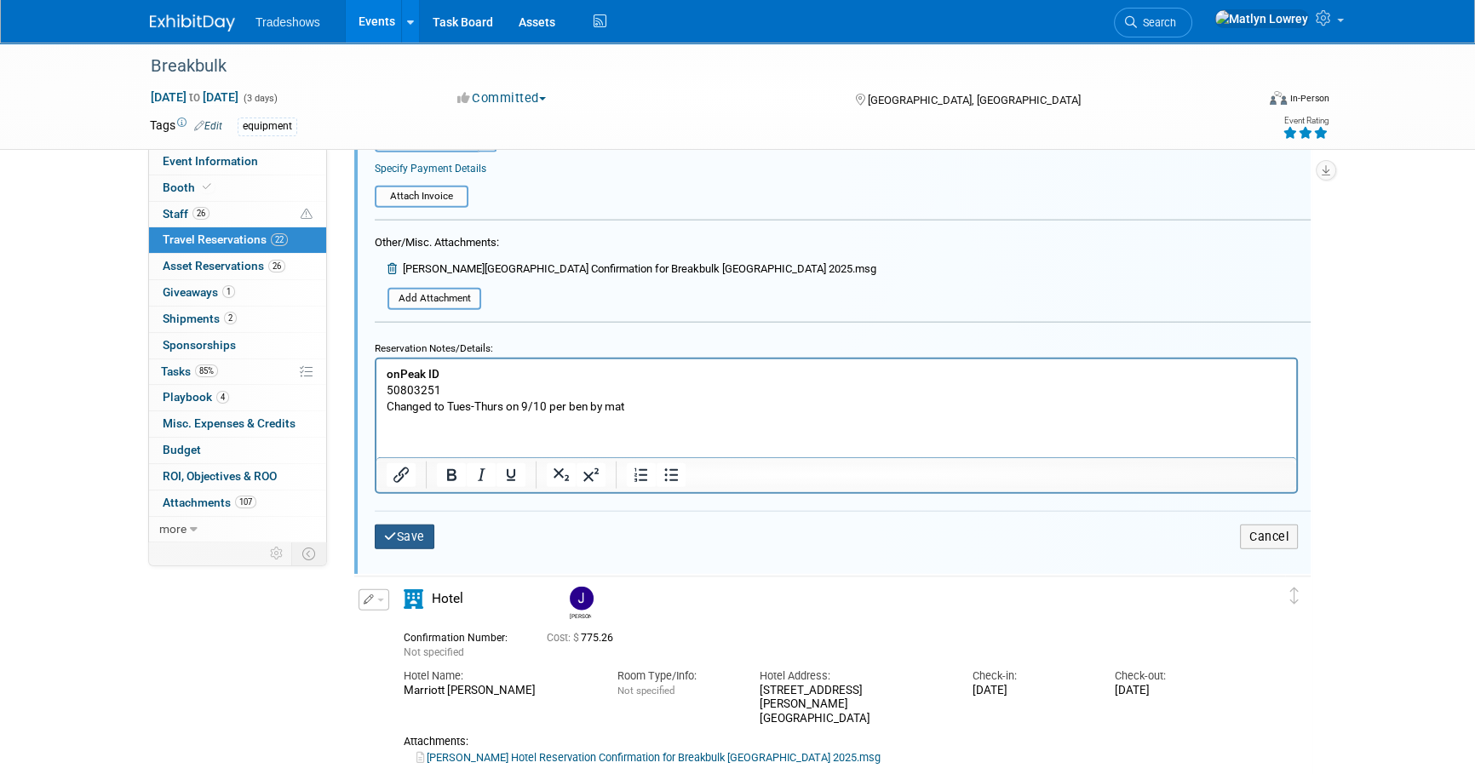
click at [400, 537] on button "Save" at bounding box center [405, 537] width 60 height 25
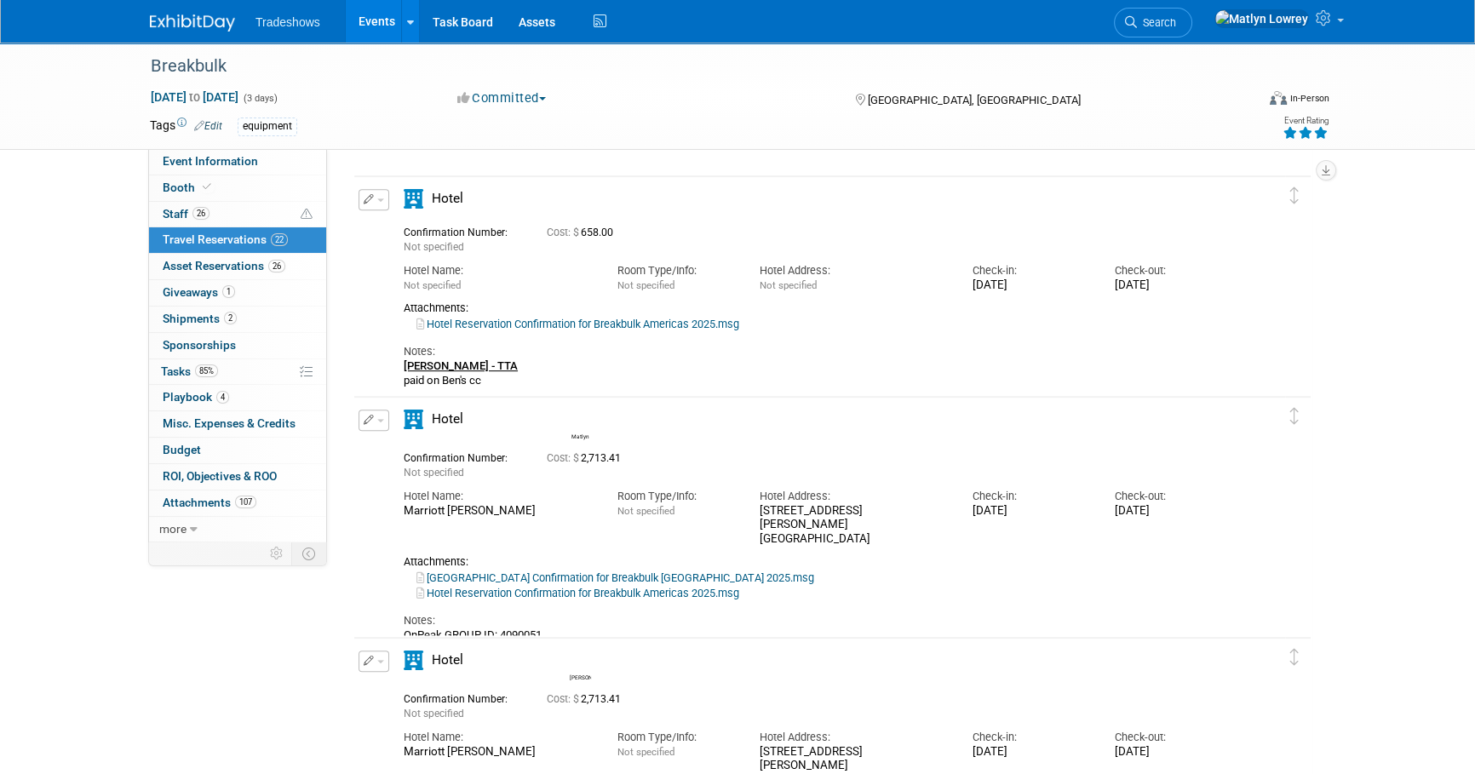
scroll to position [924, 0]
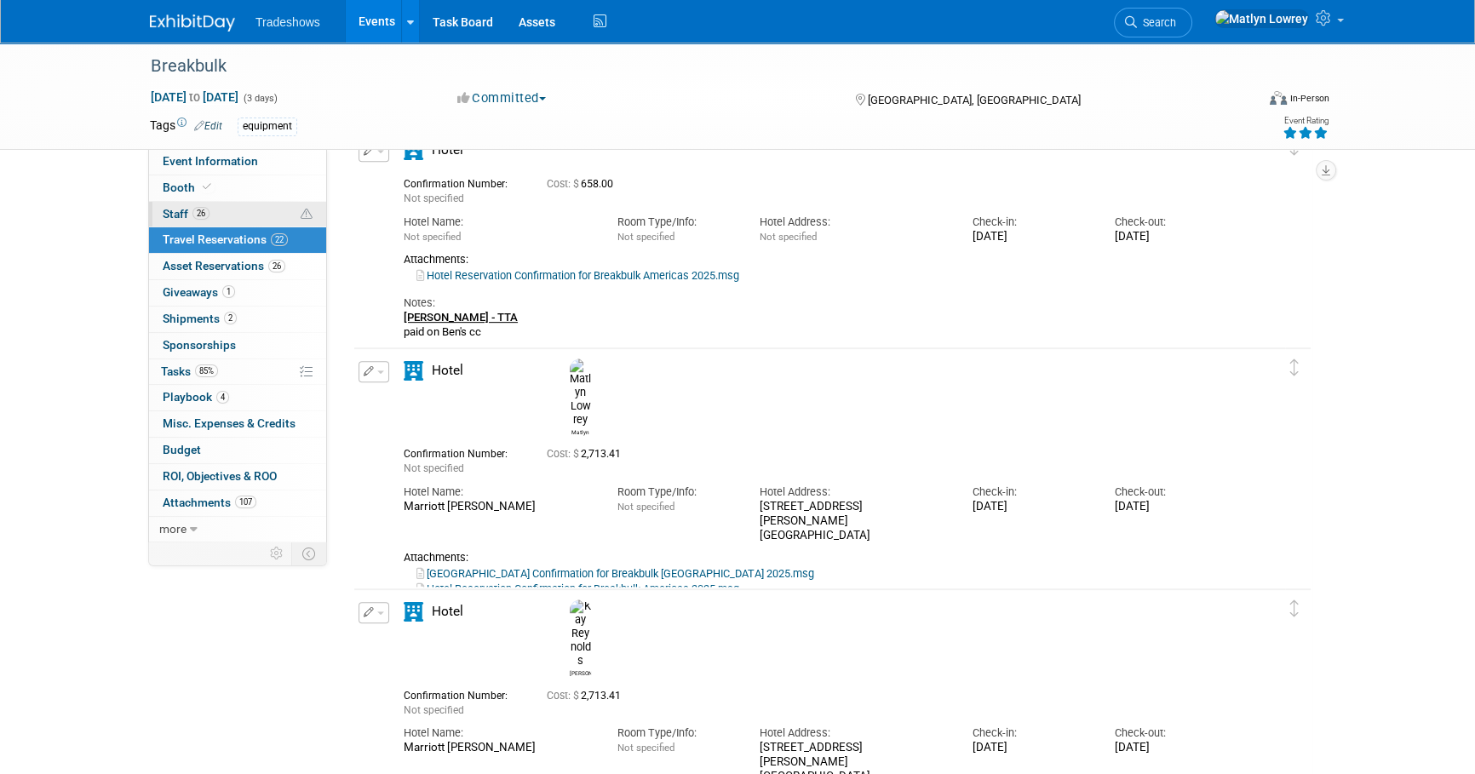
click at [178, 212] on span "Staff 26" at bounding box center [186, 214] width 47 height 14
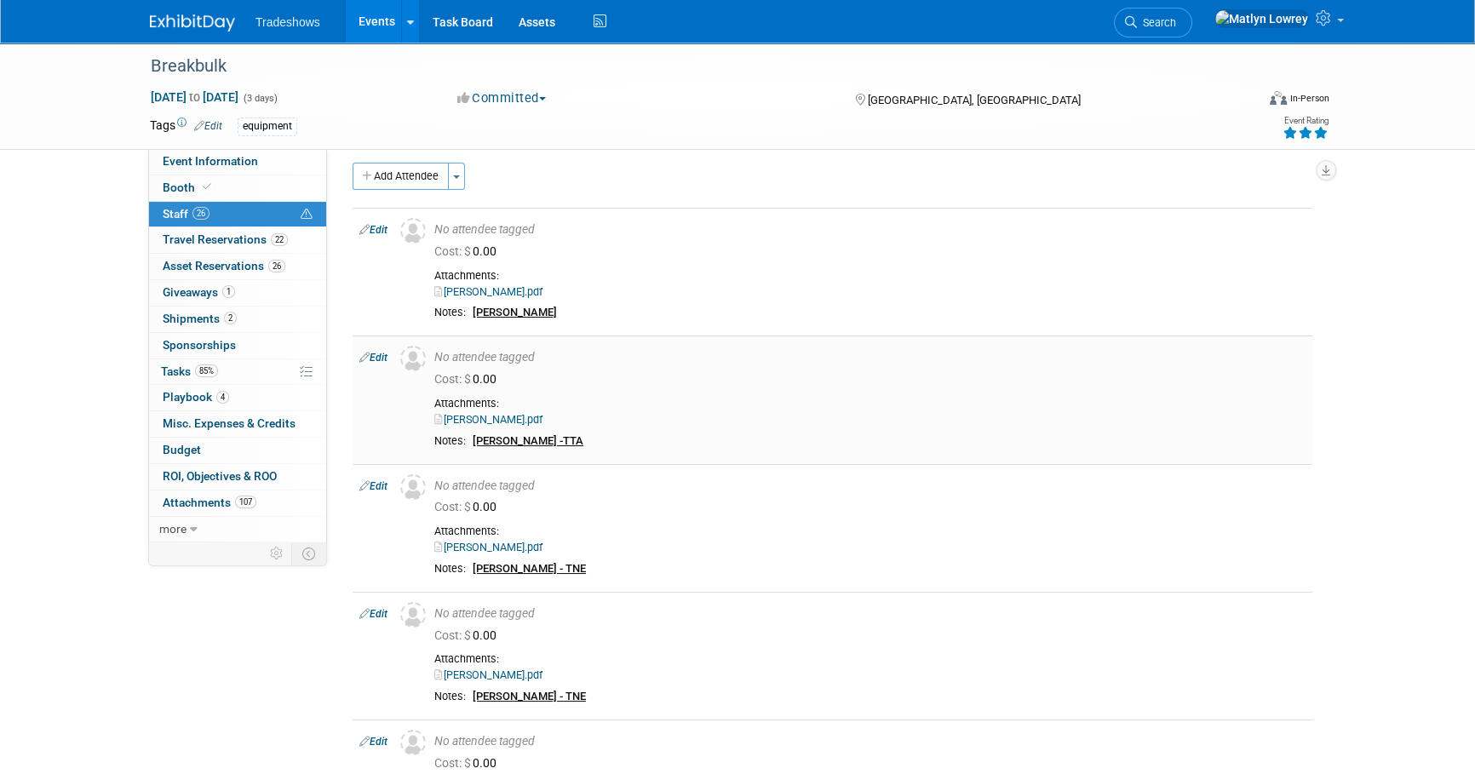
scroll to position [0, 0]
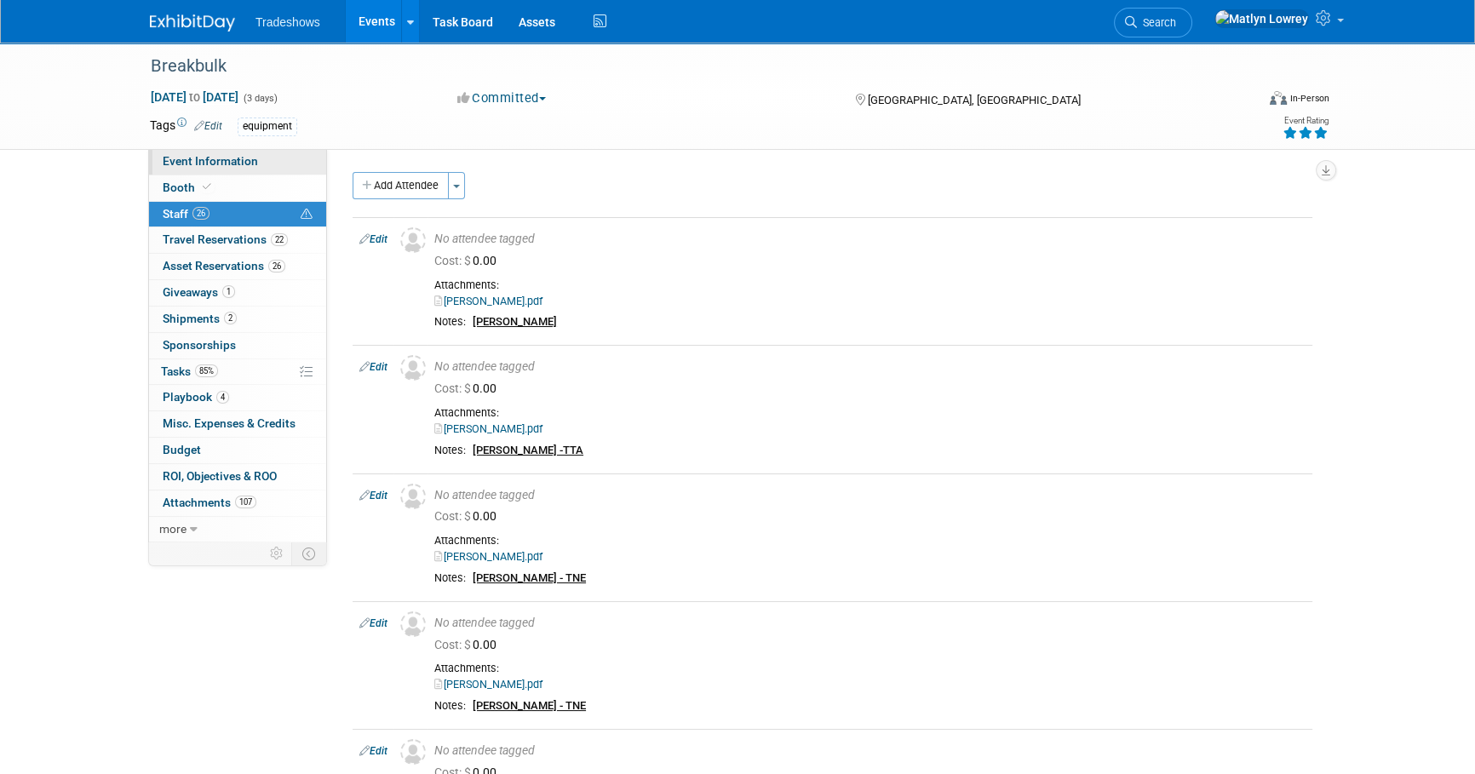
click at [234, 152] on link "Event Information" at bounding box center [237, 162] width 177 height 26
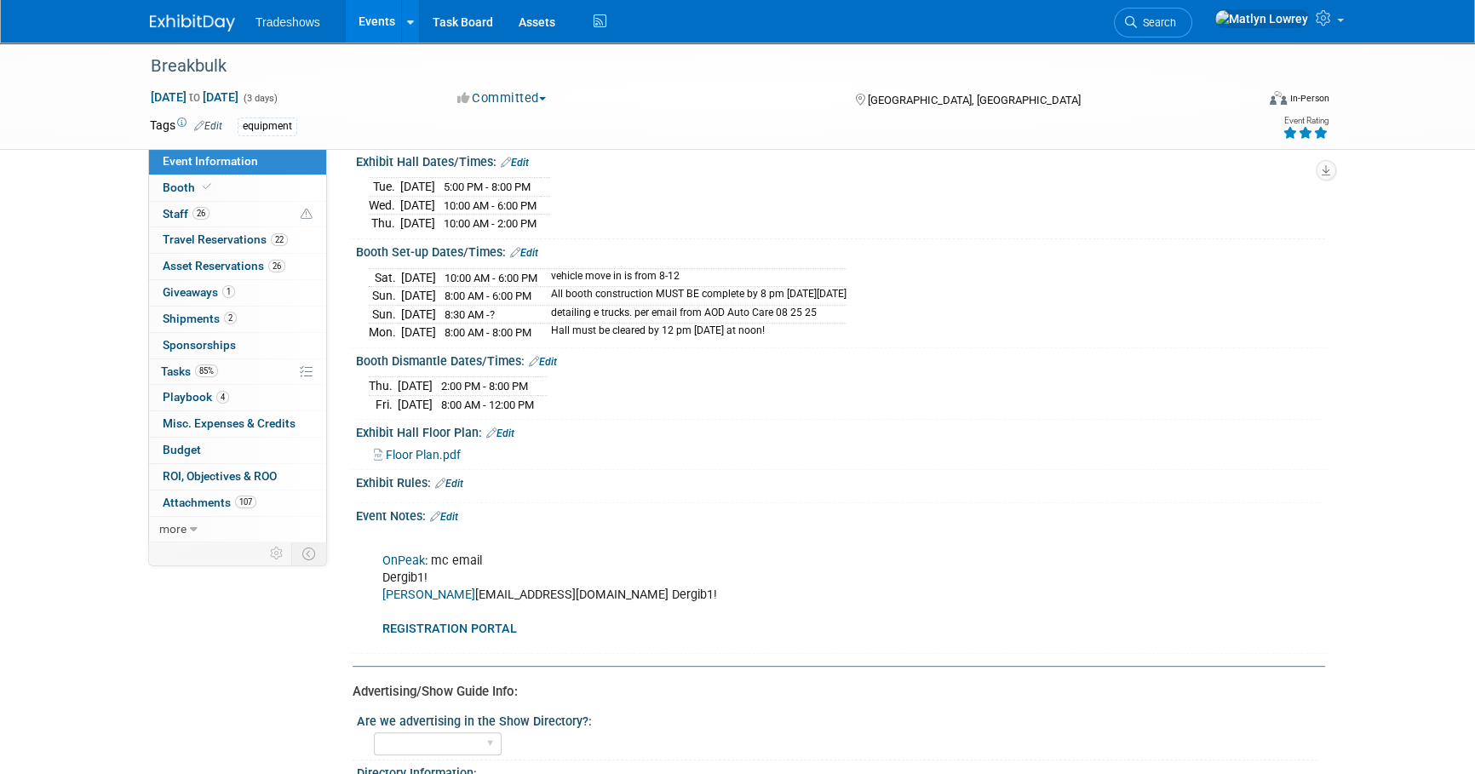
scroll to position [619, 0]
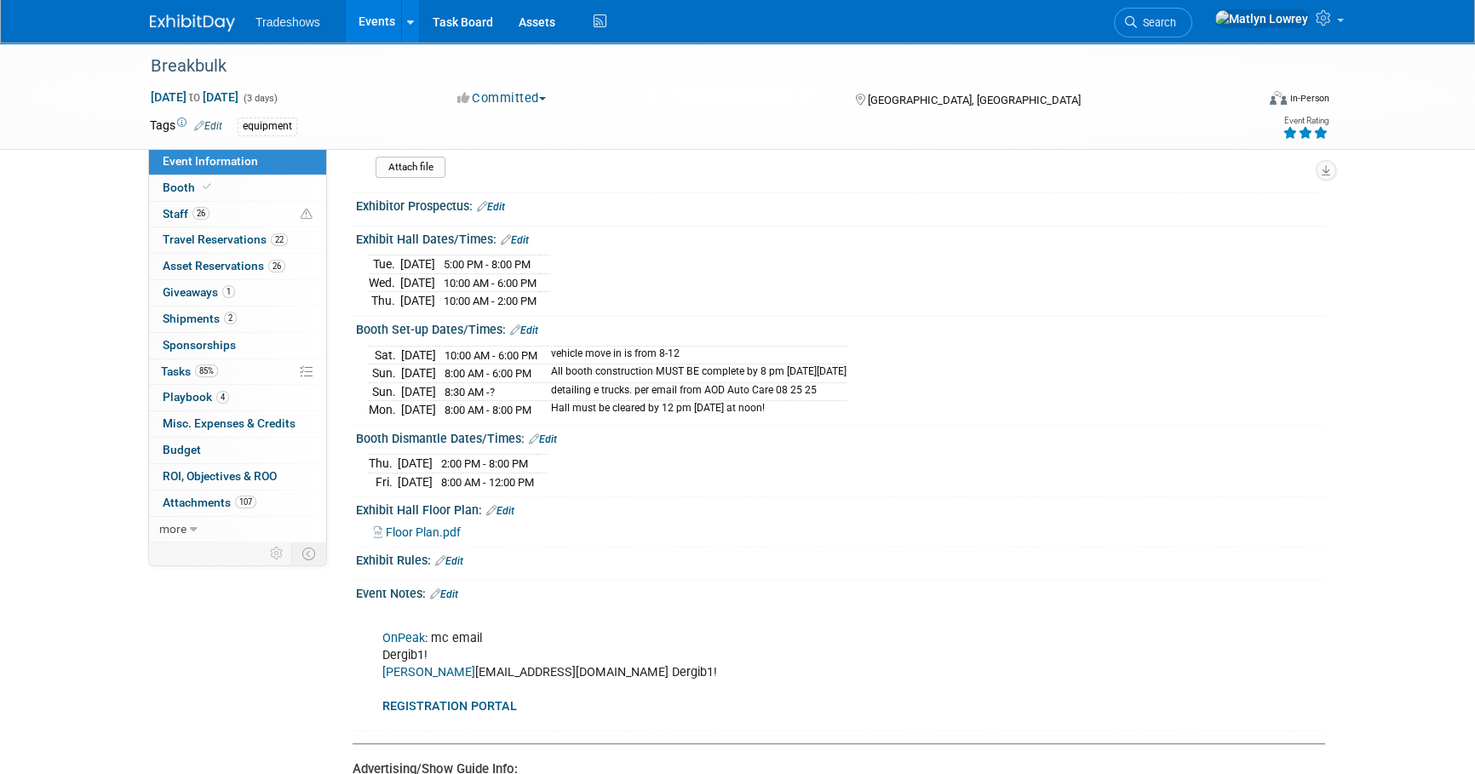
drag, startPoint x: 355, startPoint y: 234, endPoint x: 579, endPoint y: 296, distance: 232.3
click at [579, 296] on div "Exhibit Hall Dates/Times: Edit Tue. Sep 30, 2025 5:00 PM - 8:00 PM Wed. Oct 1, …" at bounding box center [836, 272] width 977 height 90
copy div "Exhibit Hall Dates/Times: Edit Tue. Sep 30, 2025 5:00 PM - 8:00 PM Wed. Oct 1, …"
click at [223, 375] on link "85% Tasks 85%" at bounding box center [237, 372] width 177 height 26
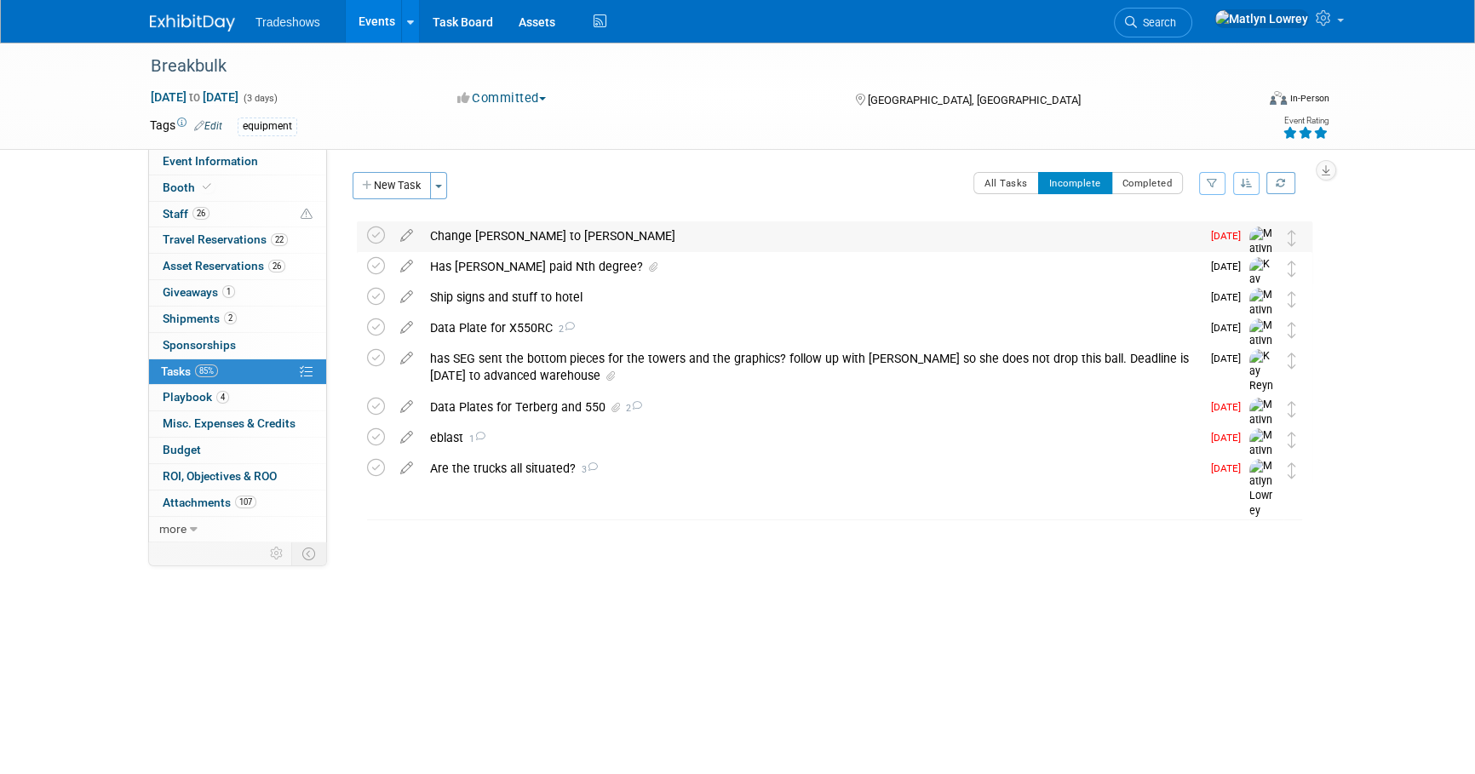
click at [474, 234] on div "Change Ferdinand to Jody" at bounding box center [811, 235] width 779 height 29
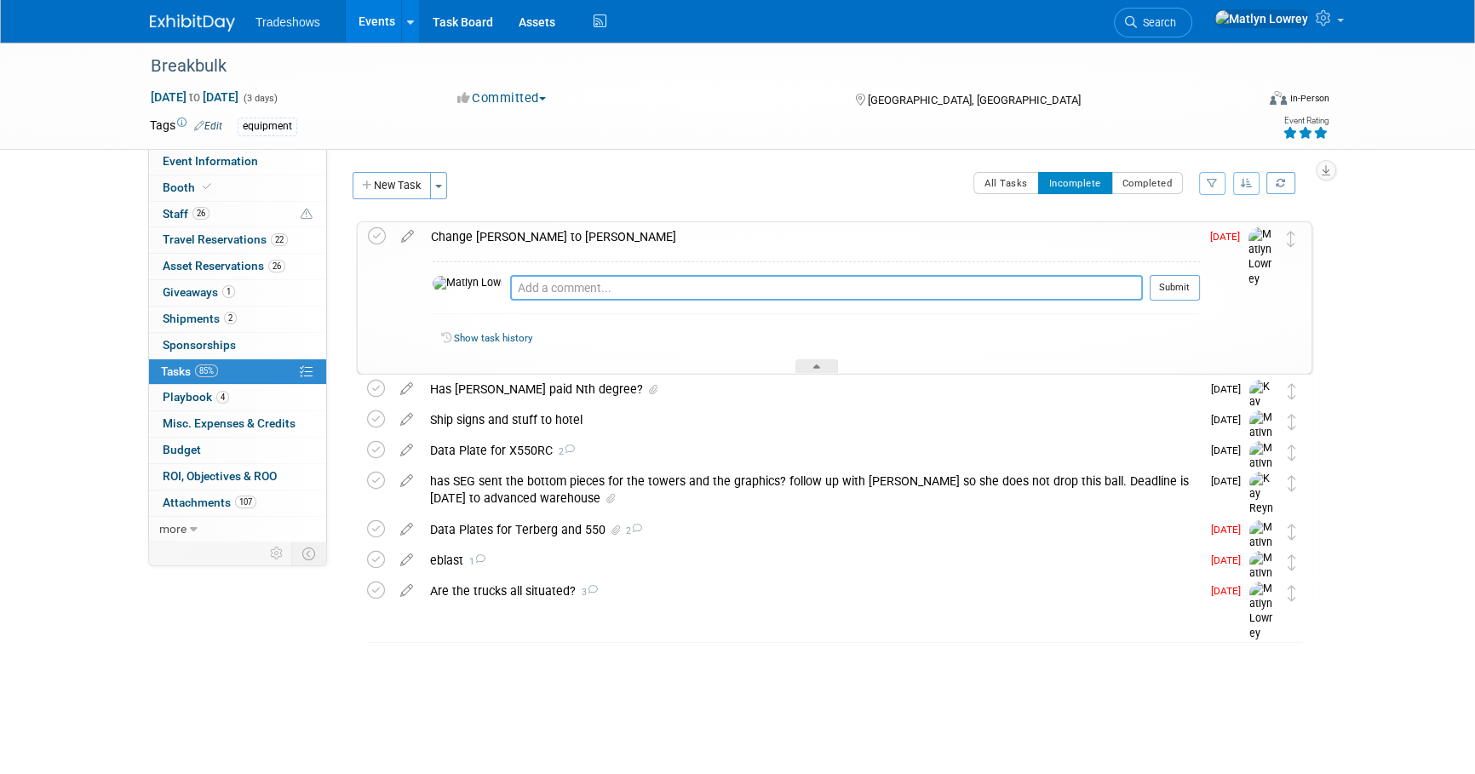
click at [522, 294] on textarea at bounding box center [826, 288] width 633 height 26
type textarea "registration and room have been swapped"
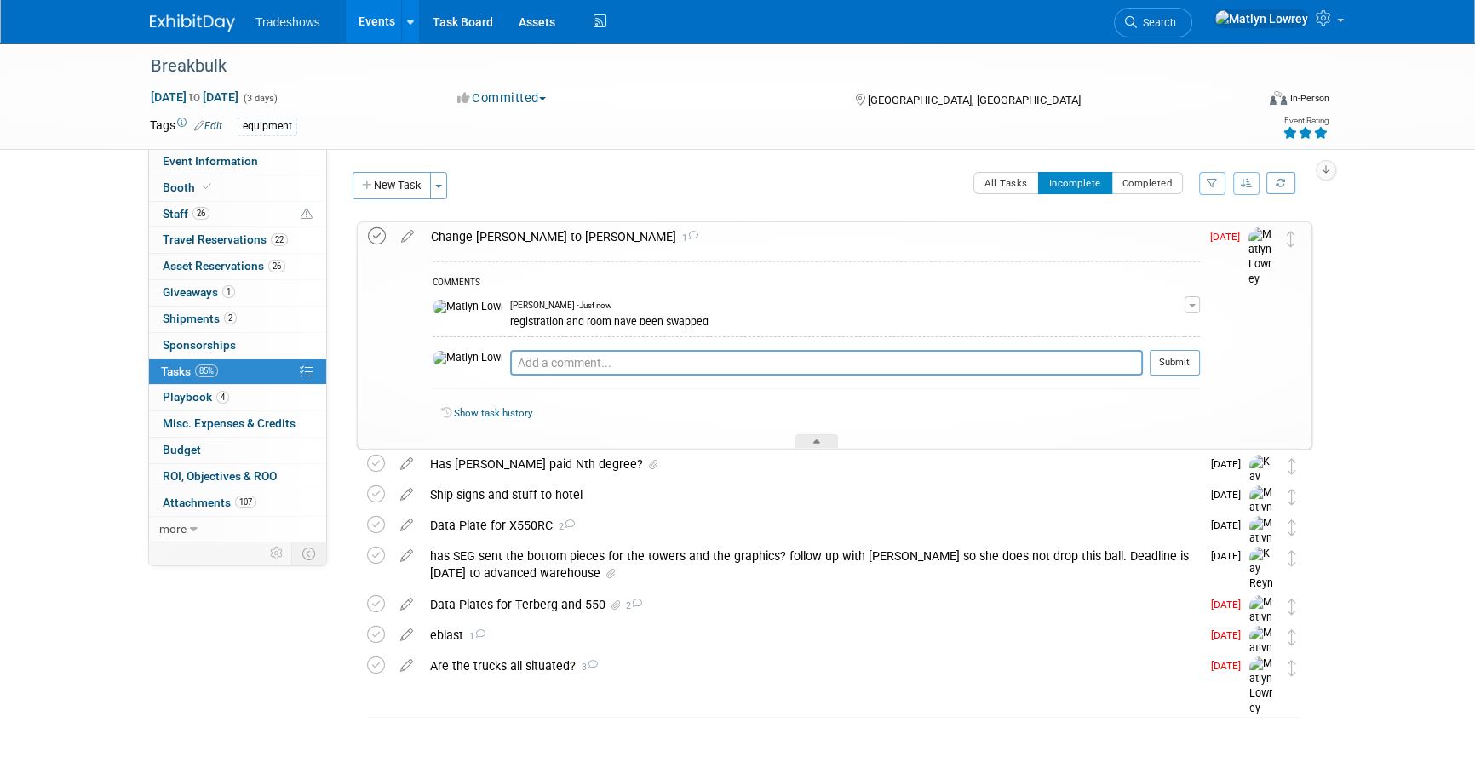
click at [378, 230] on icon at bounding box center [377, 236] width 18 height 18
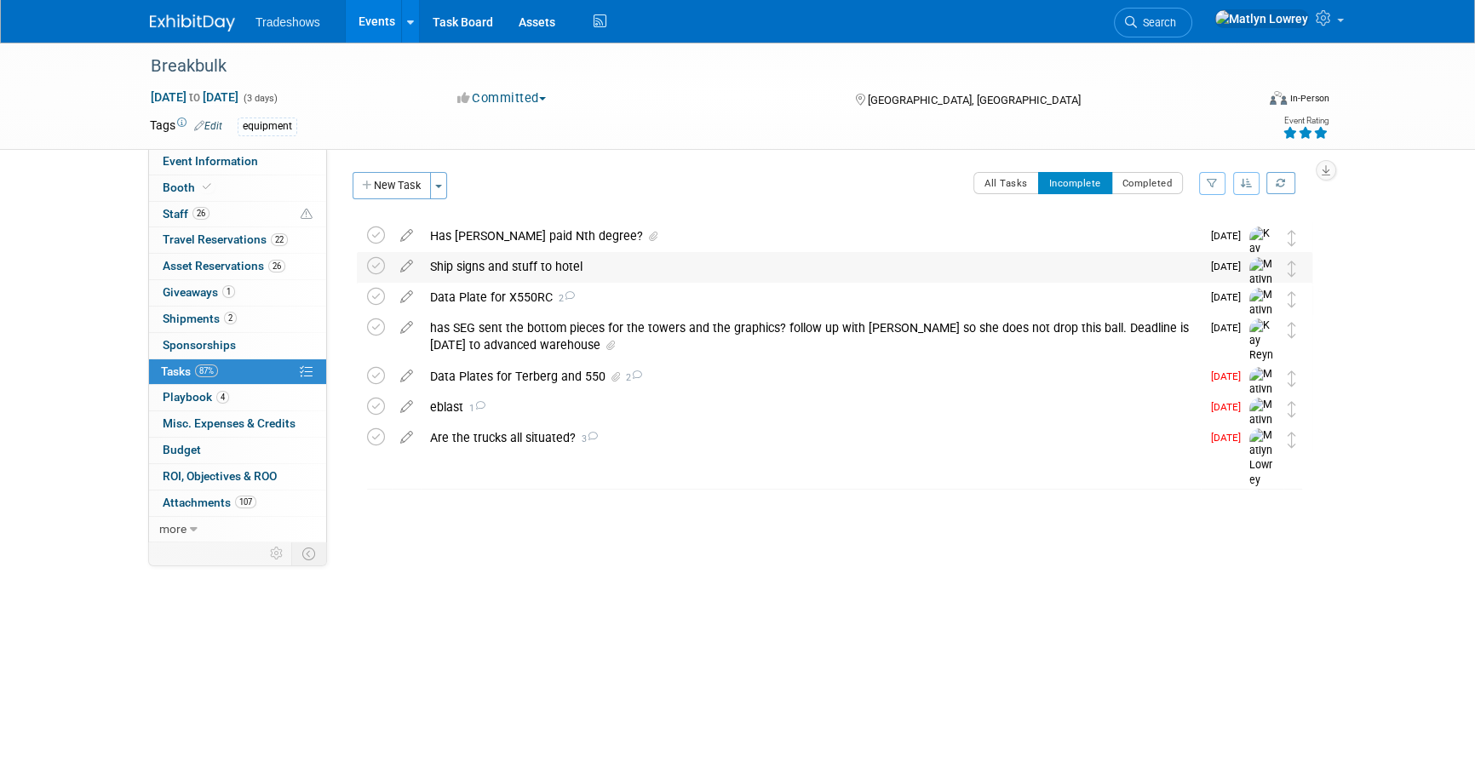
click at [754, 257] on div "Ship signs and stuff to hotel" at bounding box center [811, 266] width 779 height 29
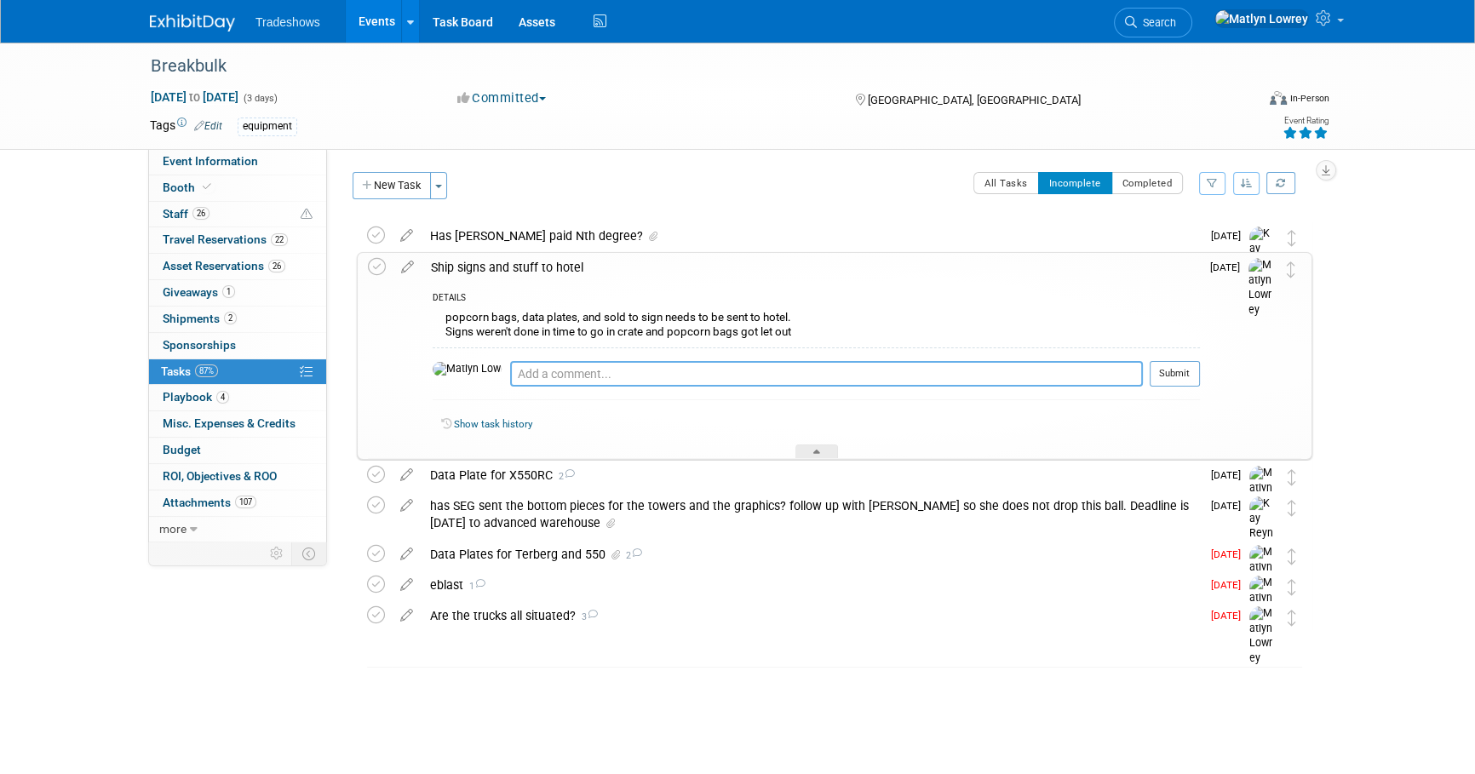
click at [510, 373] on textarea at bounding box center [826, 374] width 633 height 26
type textarea "ALSO SEND TERBERG AND PORT BROCHURES"
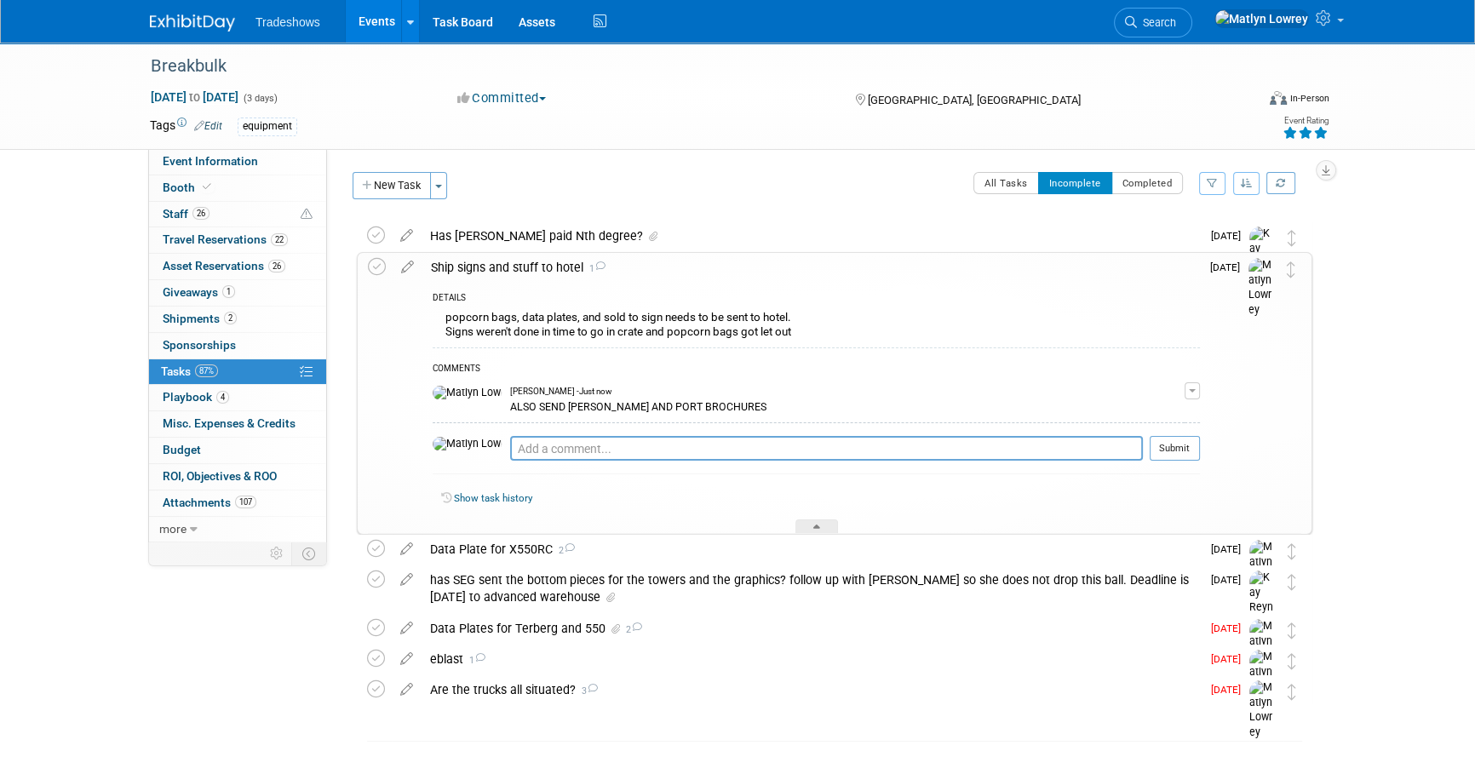
click at [373, 17] on link "Events" at bounding box center [377, 21] width 62 height 43
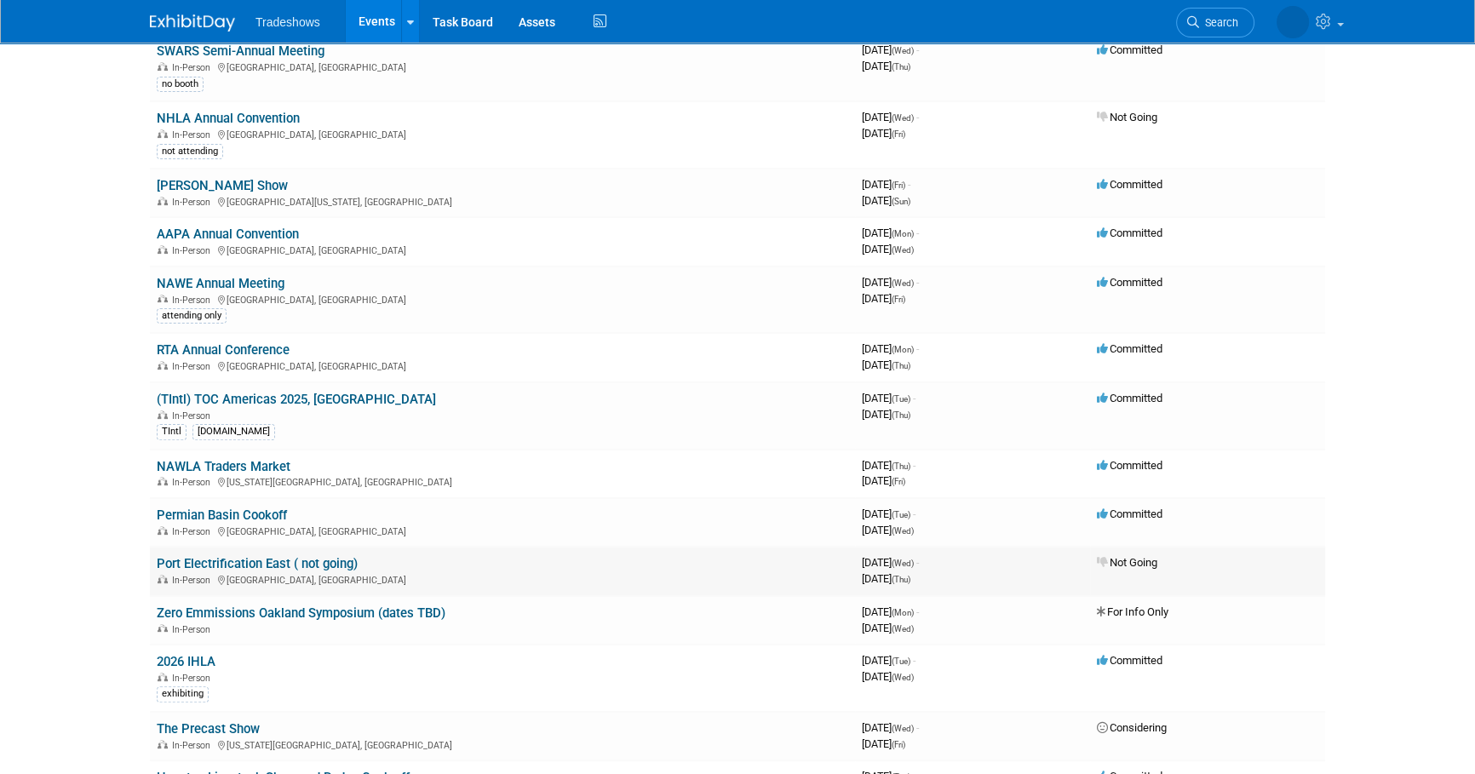
scroll to position [542, 0]
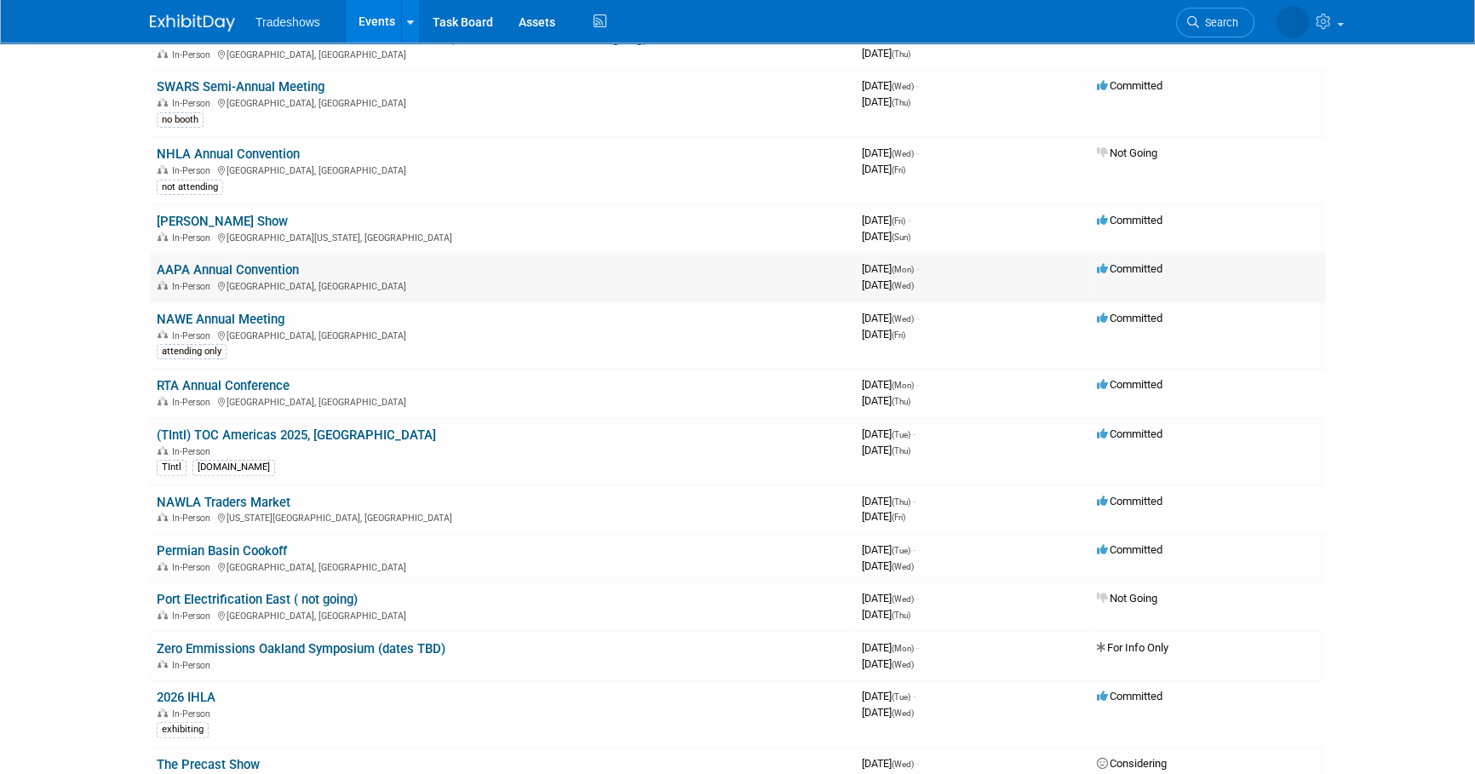
click at [253, 272] on link "AAPA Annual Convention" at bounding box center [228, 269] width 142 height 15
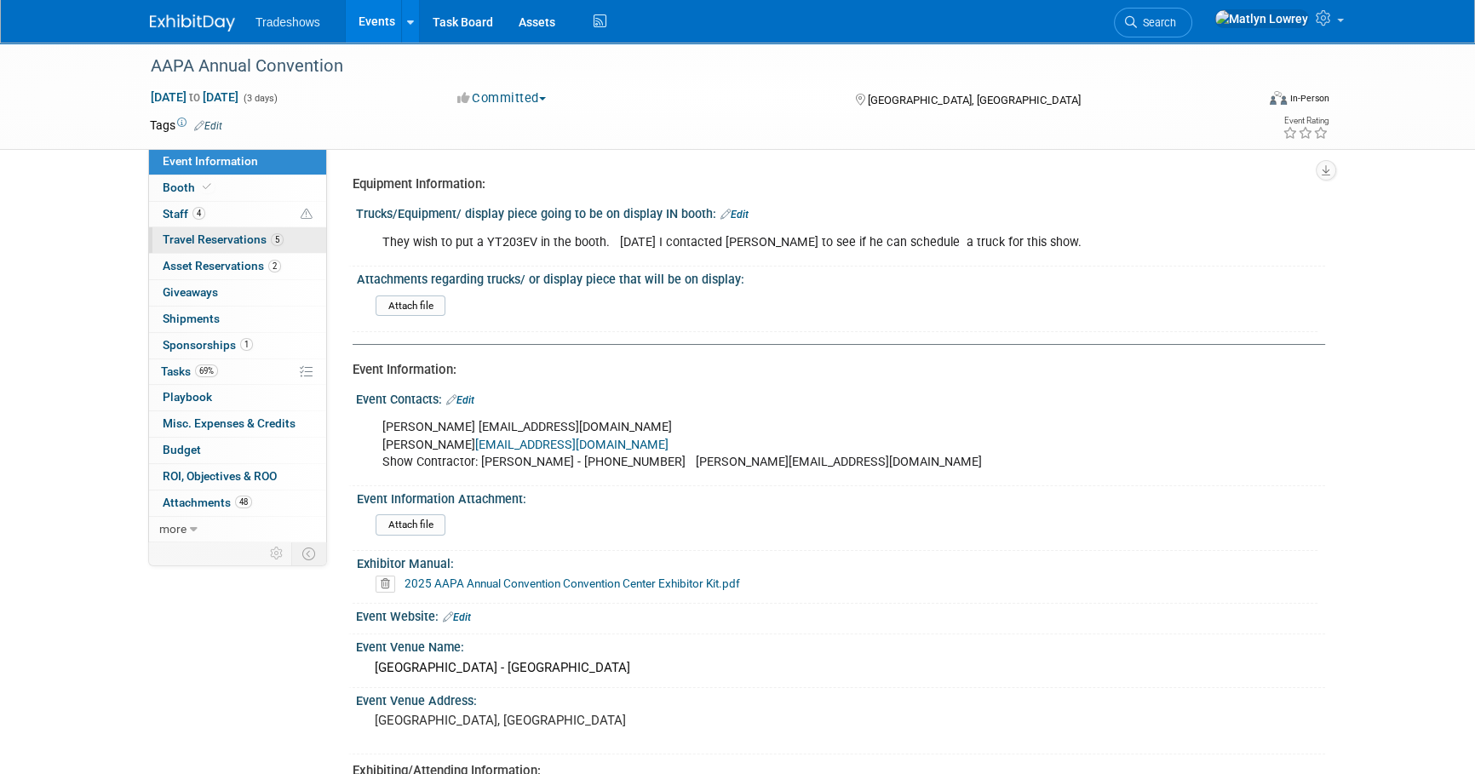
click at [207, 230] on link "5 Travel Reservations 5" at bounding box center [237, 240] width 177 height 26
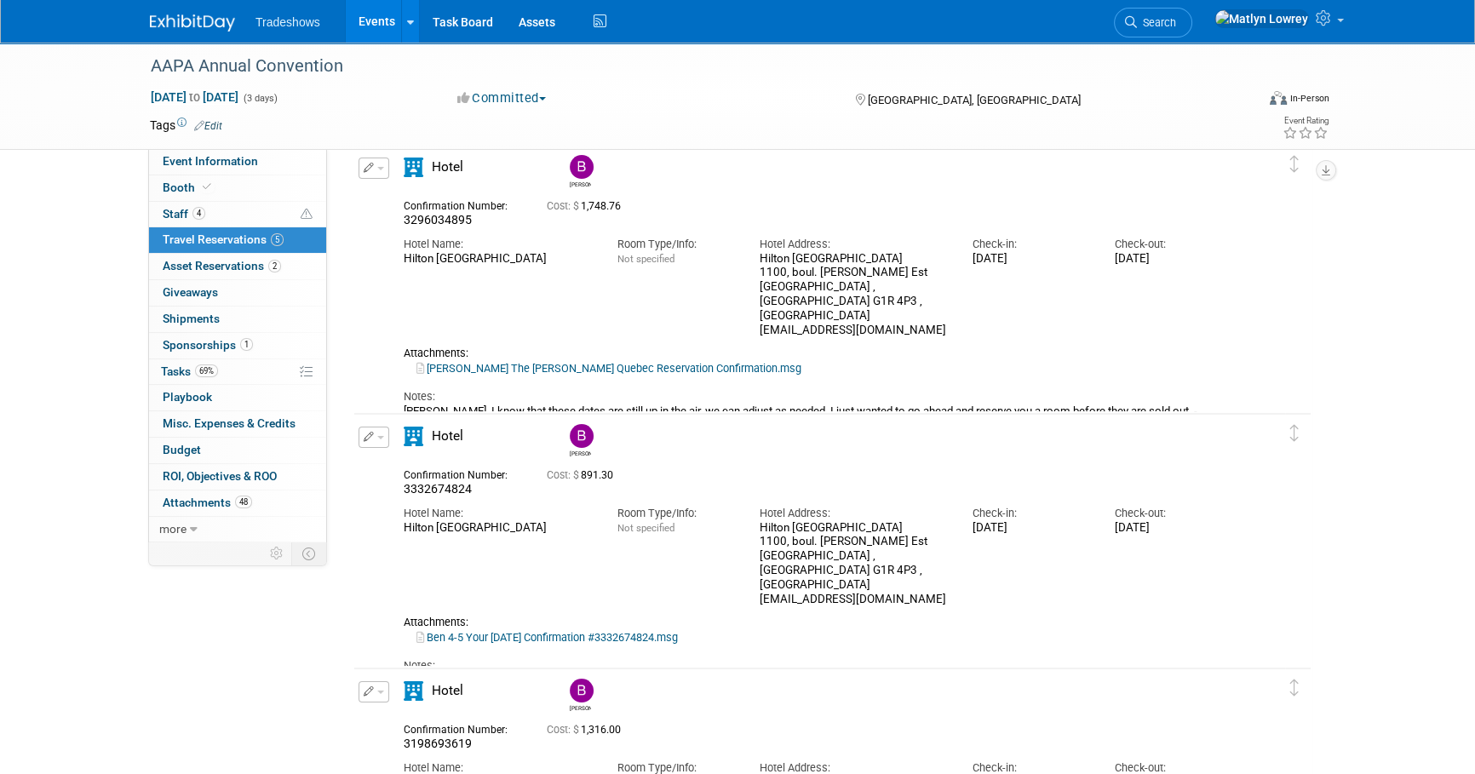
scroll to position [77, 0]
click at [385, 2] on link "Events" at bounding box center [377, 21] width 62 height 43
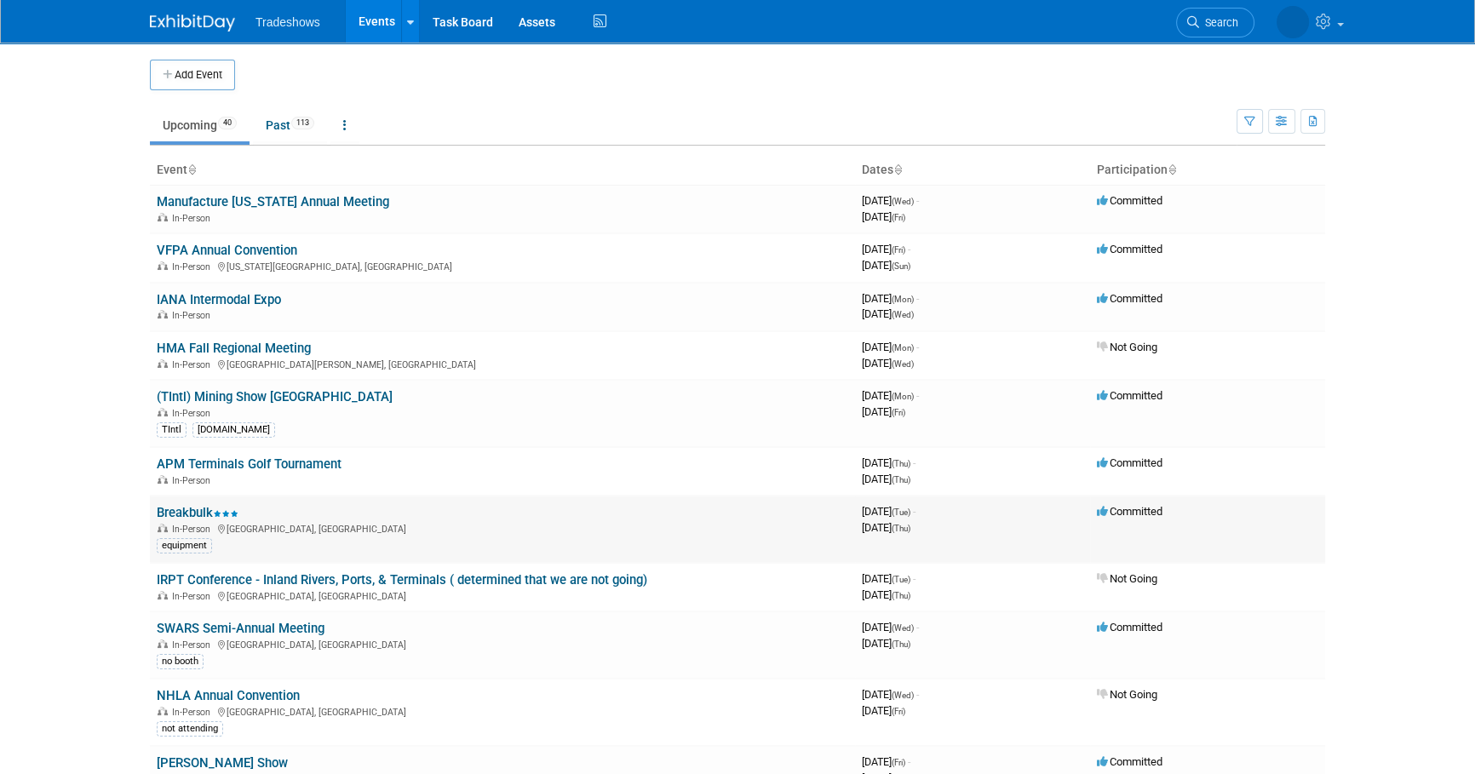
click at [179, 508] on link "Breakbulk" at bounding box center [198, 512] width 82 height 15
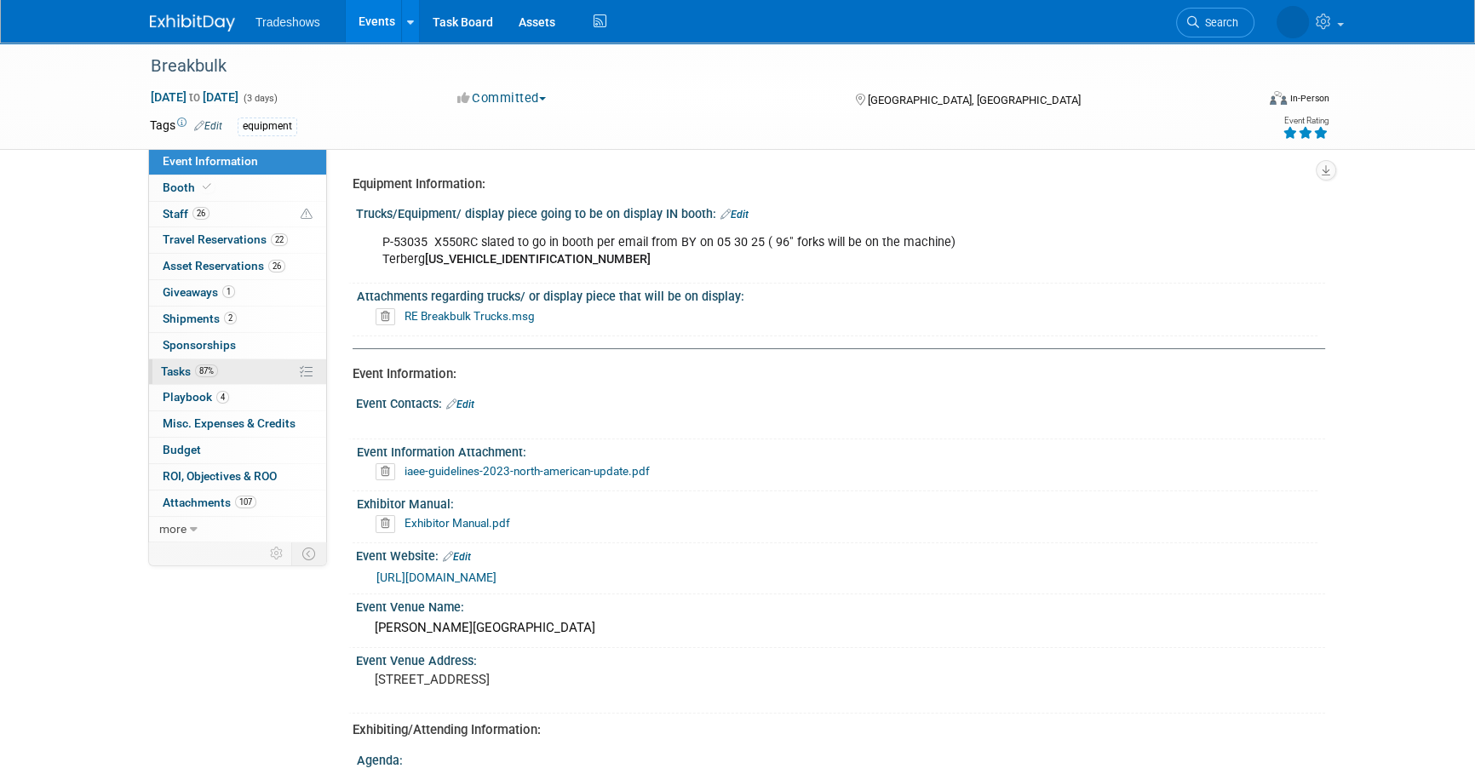
click at [193, 369] on span "Tasks 87%" at bounding box center [189, 372] width 57 height 14
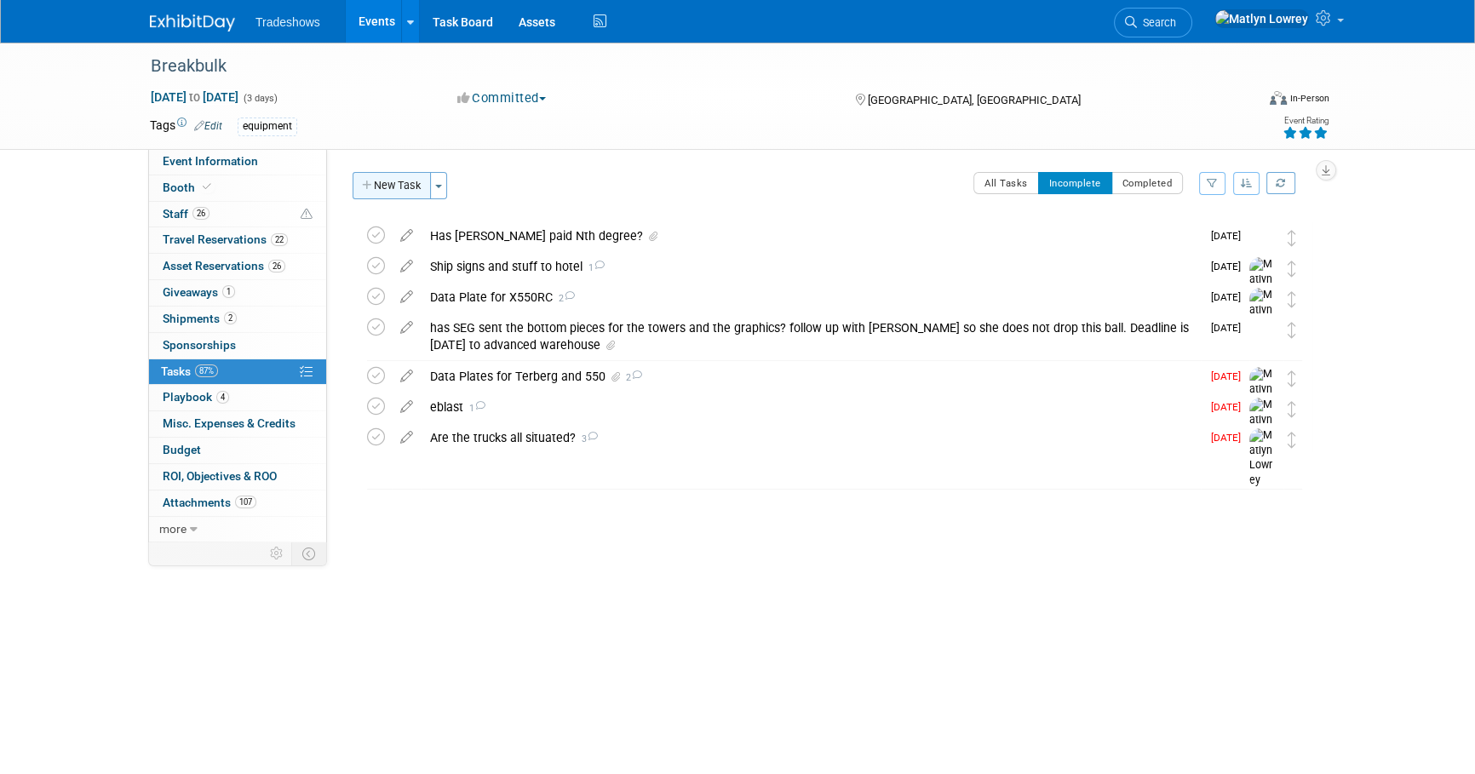
click at [399, 192] on button "New Task" at bounding box center [392, 185] width 78 height 27
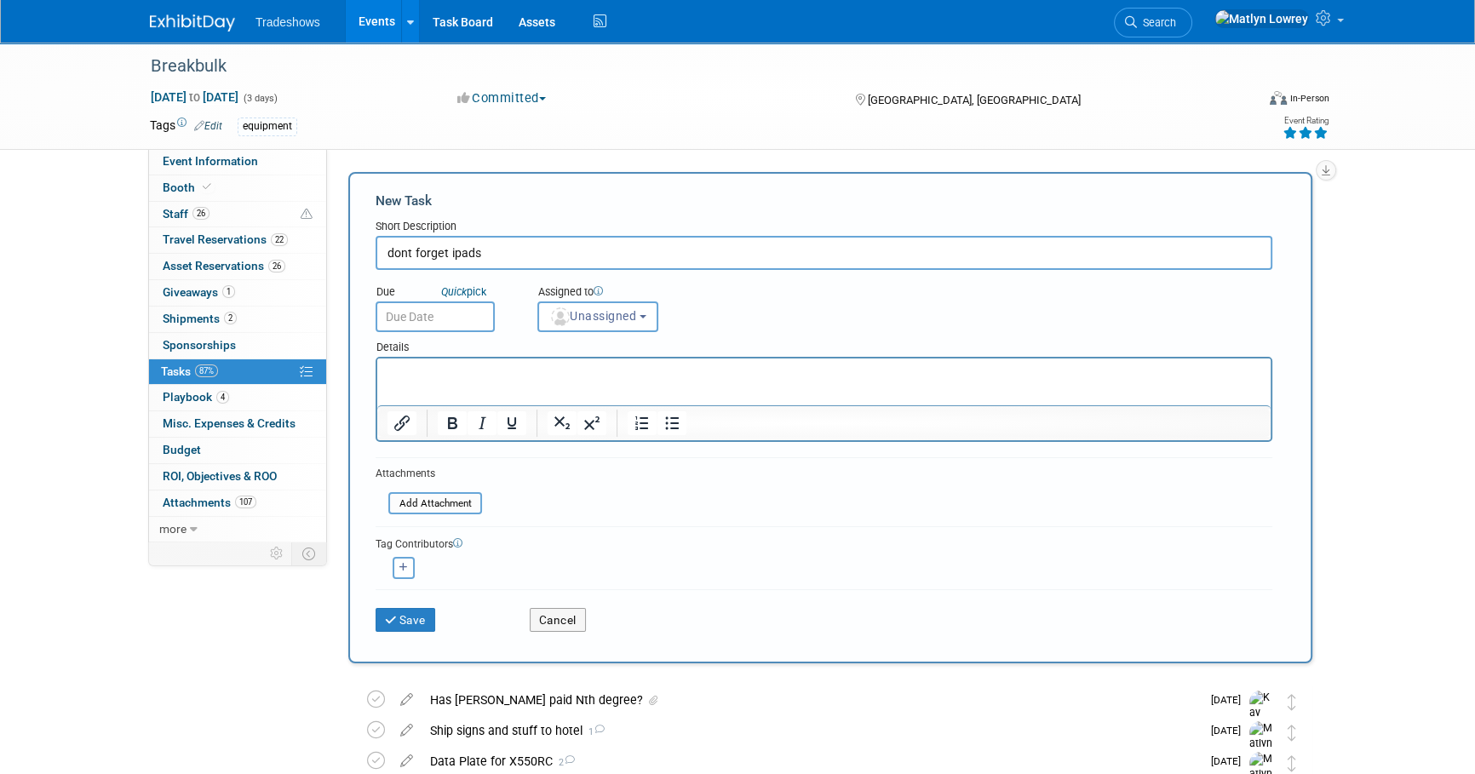
type input "dont forget ipads"
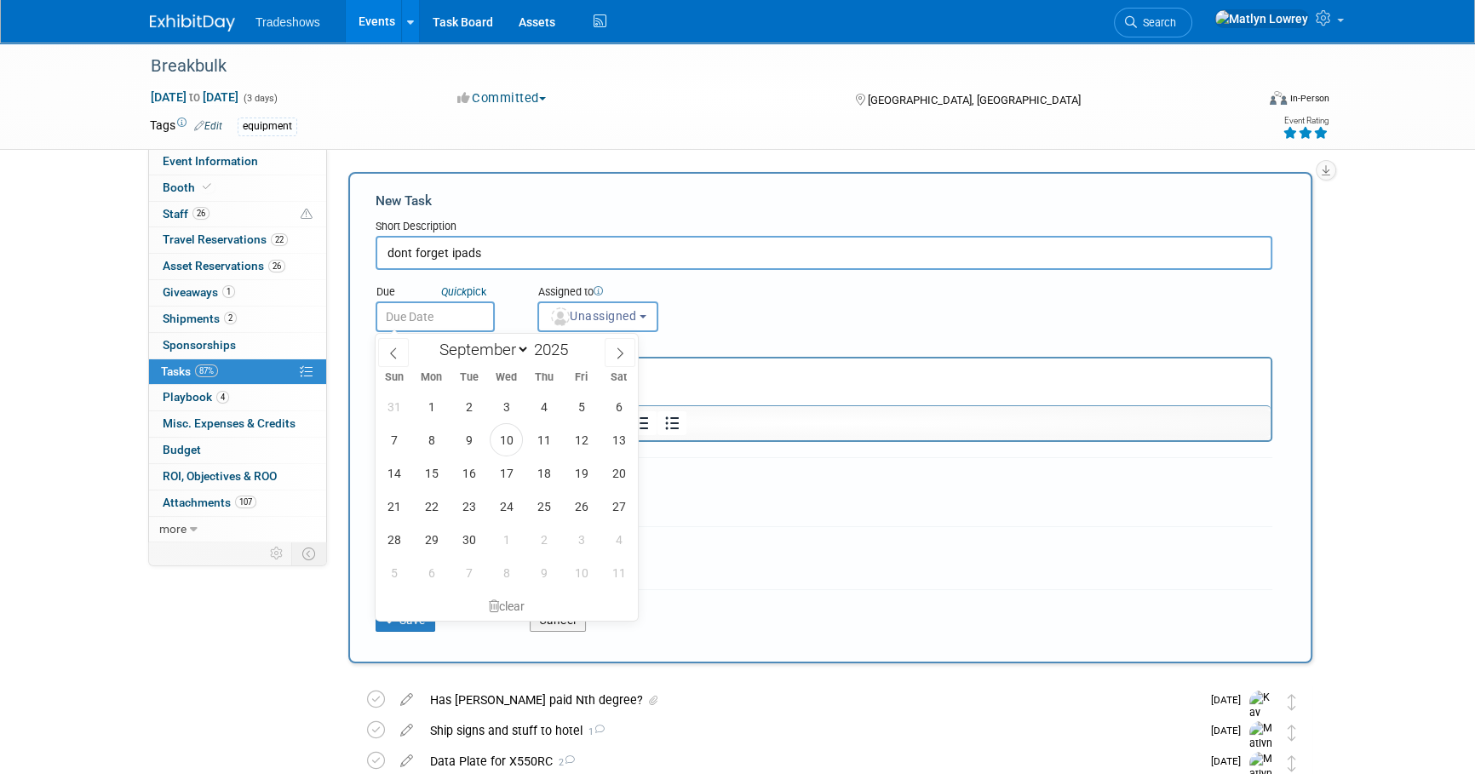
click at [438, 317] on input "text" at bounding box center [435, 317] width 119 height 31
click at [503, 511] on span "24" at bounding box center [506, 506] width 33 height 33
type input "Sep 24, 2025"
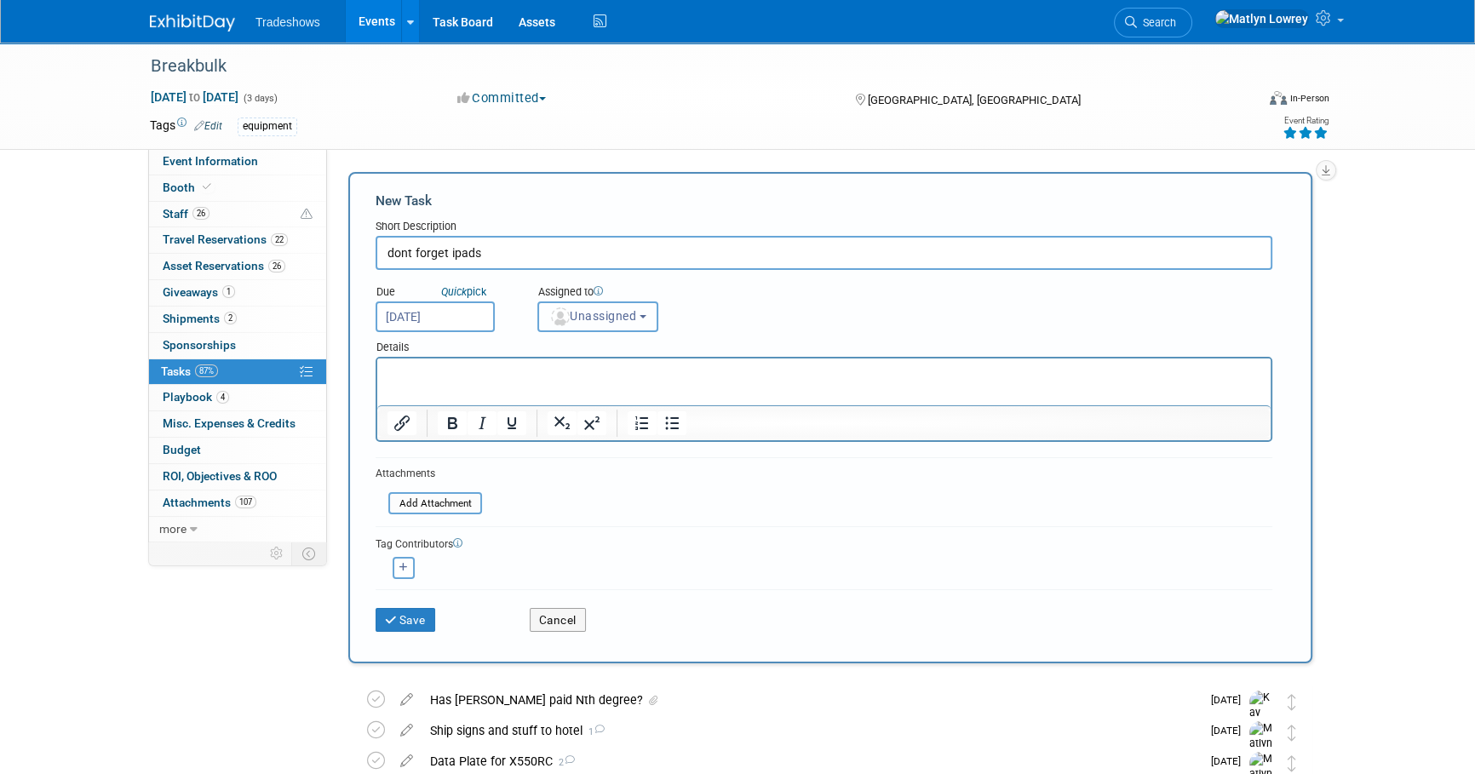
click at [578, 322] on span "Unassigned" at bounding box center [592, 316] width 87 height 14
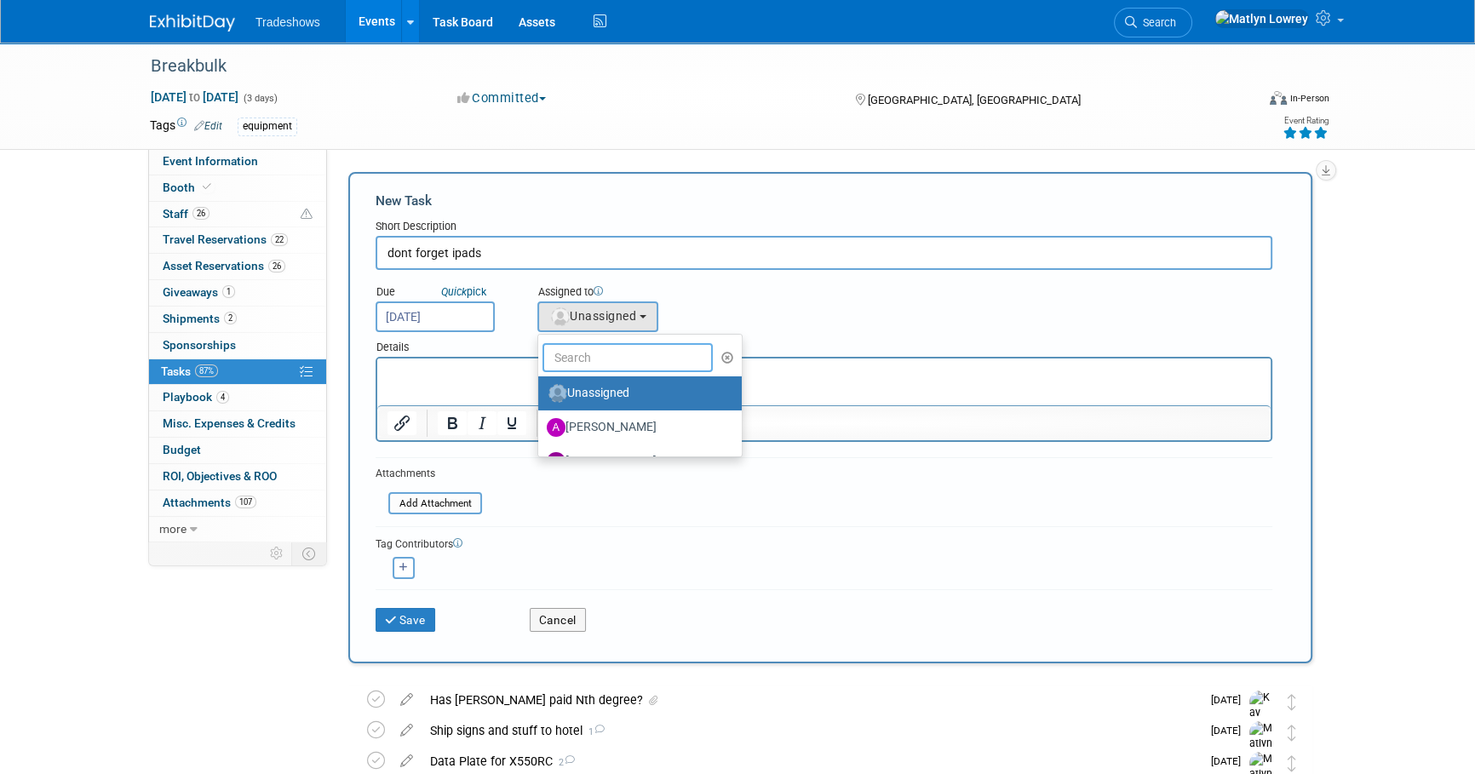
click at [578, 364] on input "text" at bounding box center [628, 357] width 170 height 29
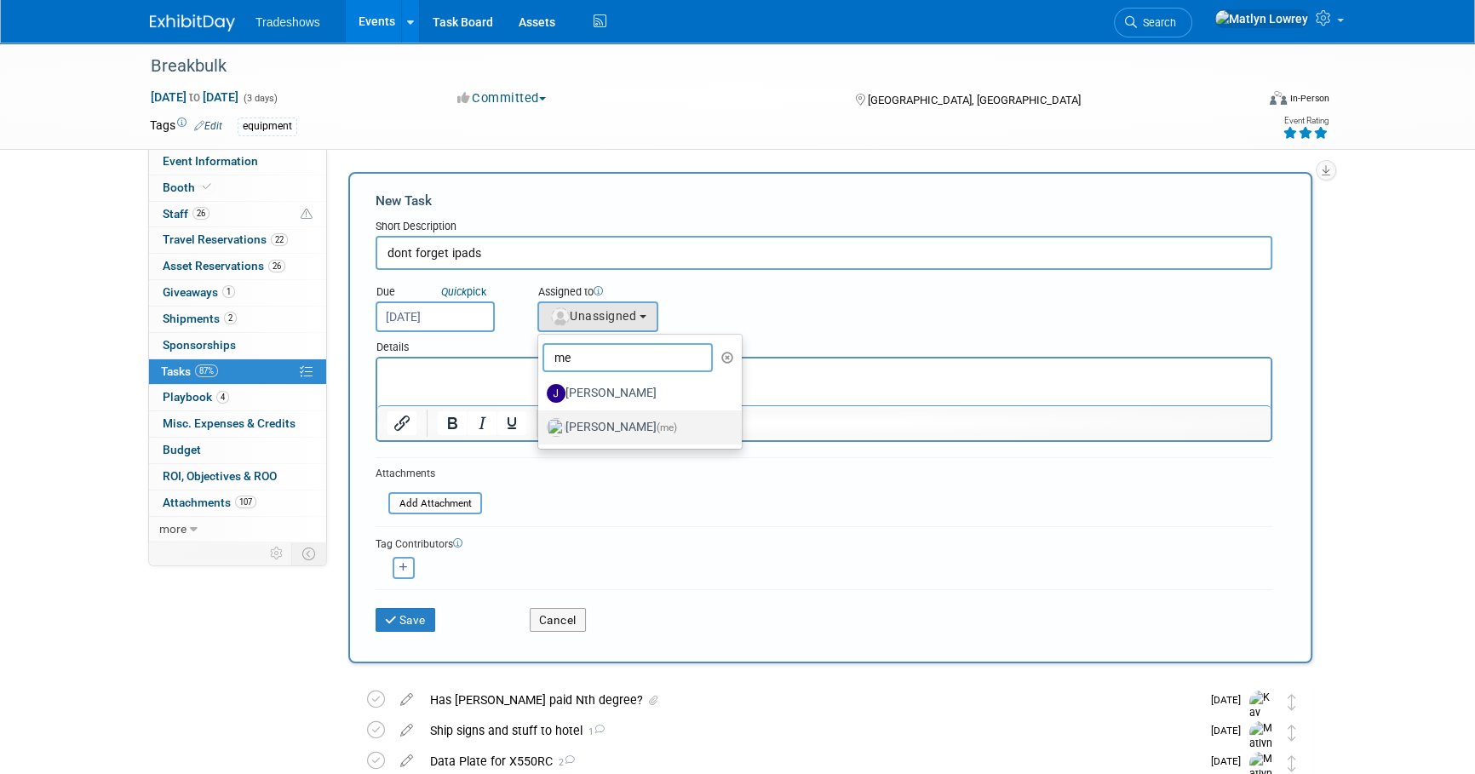
type input "me"
click at [633, 426] on label "Matlyn Lowrey (me)" at bounding box center [636, 427] width 178 height 27
click at [541, 426] on input "Matlyn Lowrey (me)" at bounding box center [535, 425] width 11 height 11
select select "53a61db3-ae1f-4f8e-85ed-74f10af30436"
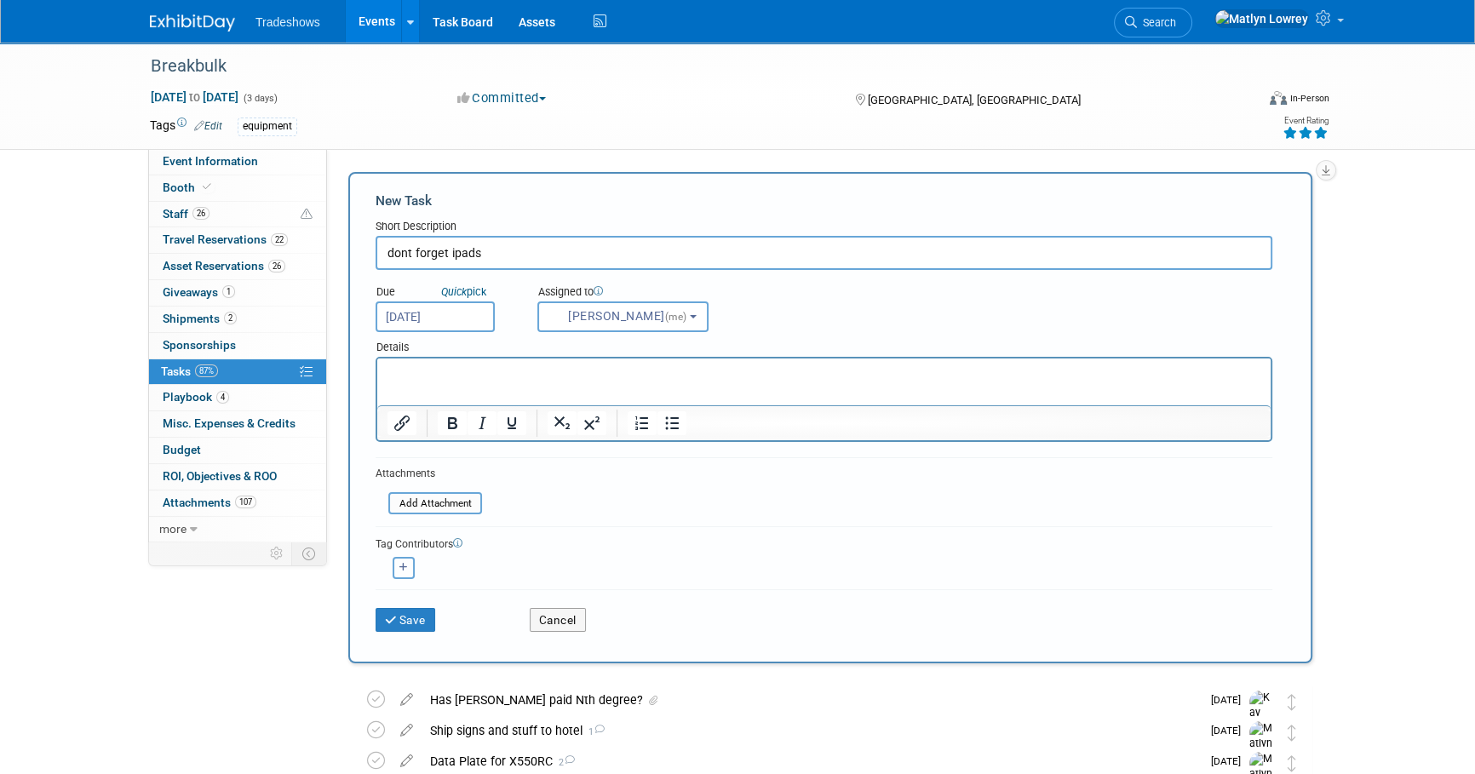
click at [408, 571] on button "button" at bounding box center [404, 568] width 22 height 22
select select
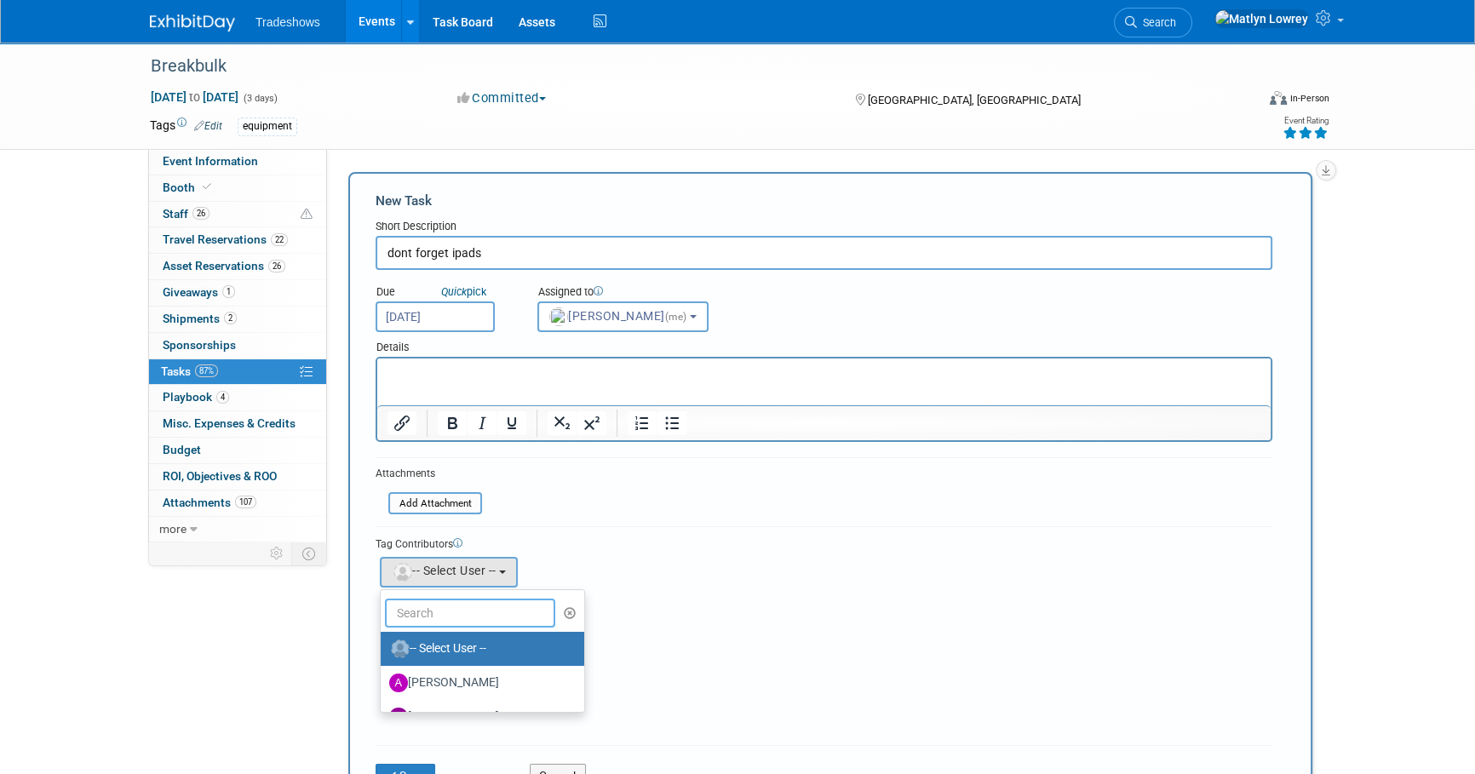
click at [417, 613] on input "text" at bounding box center [470, 613] width 170 height 29
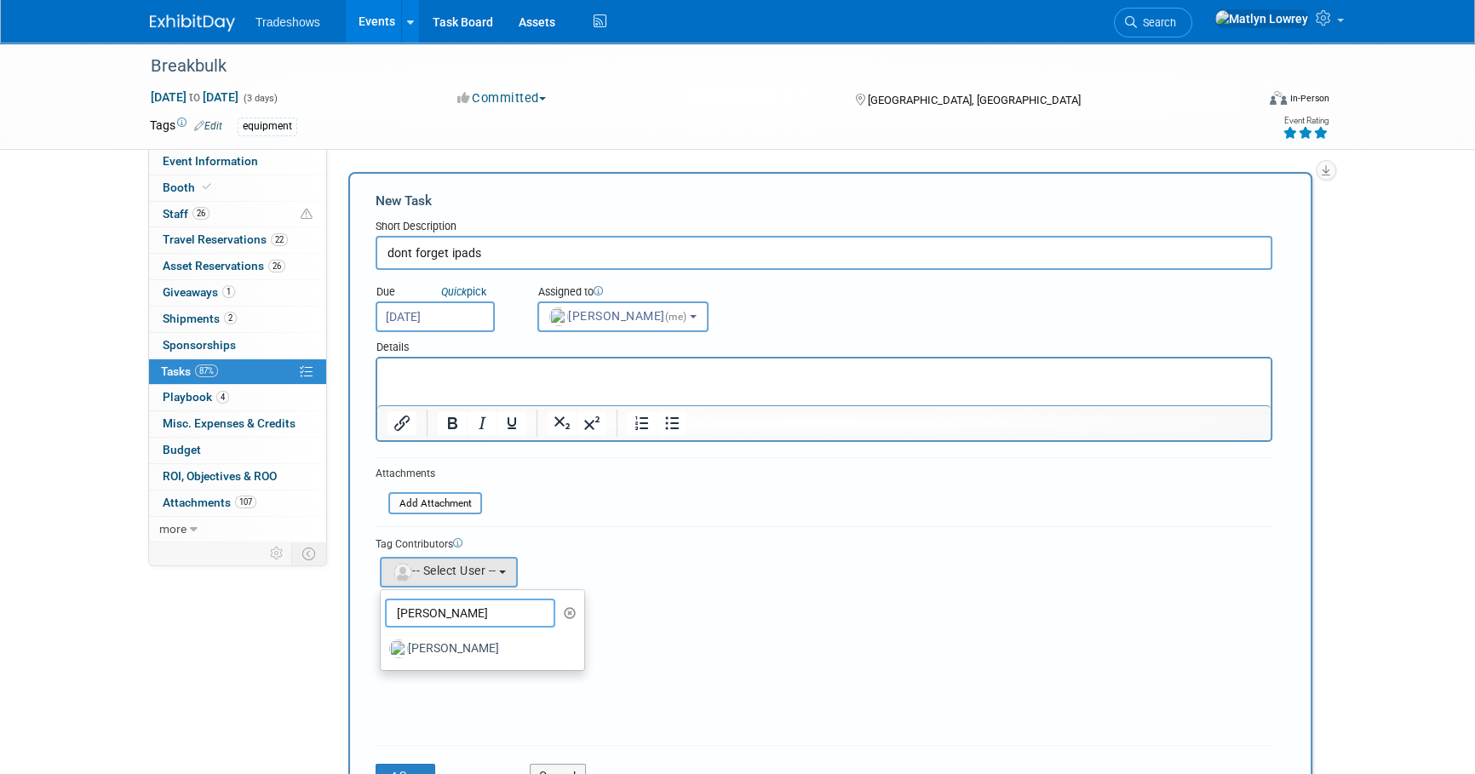
type input "kay"
click at [460, 673] on div "Tag Contributors Alex remove" at bounding box center [824, 630] width 897 height 209
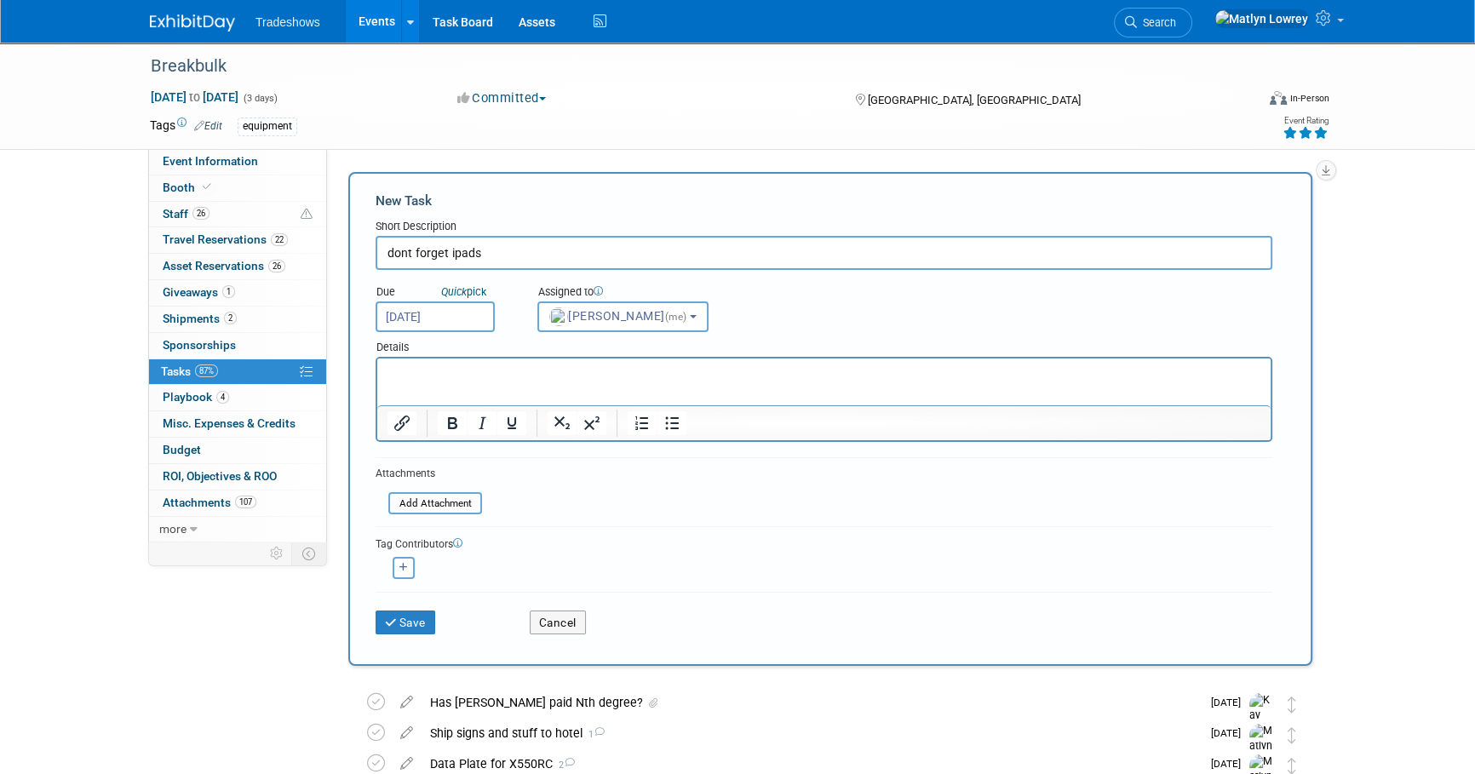
click at [400, 570] on icon "button" at bounding box center [404, 567] width 9 height 9
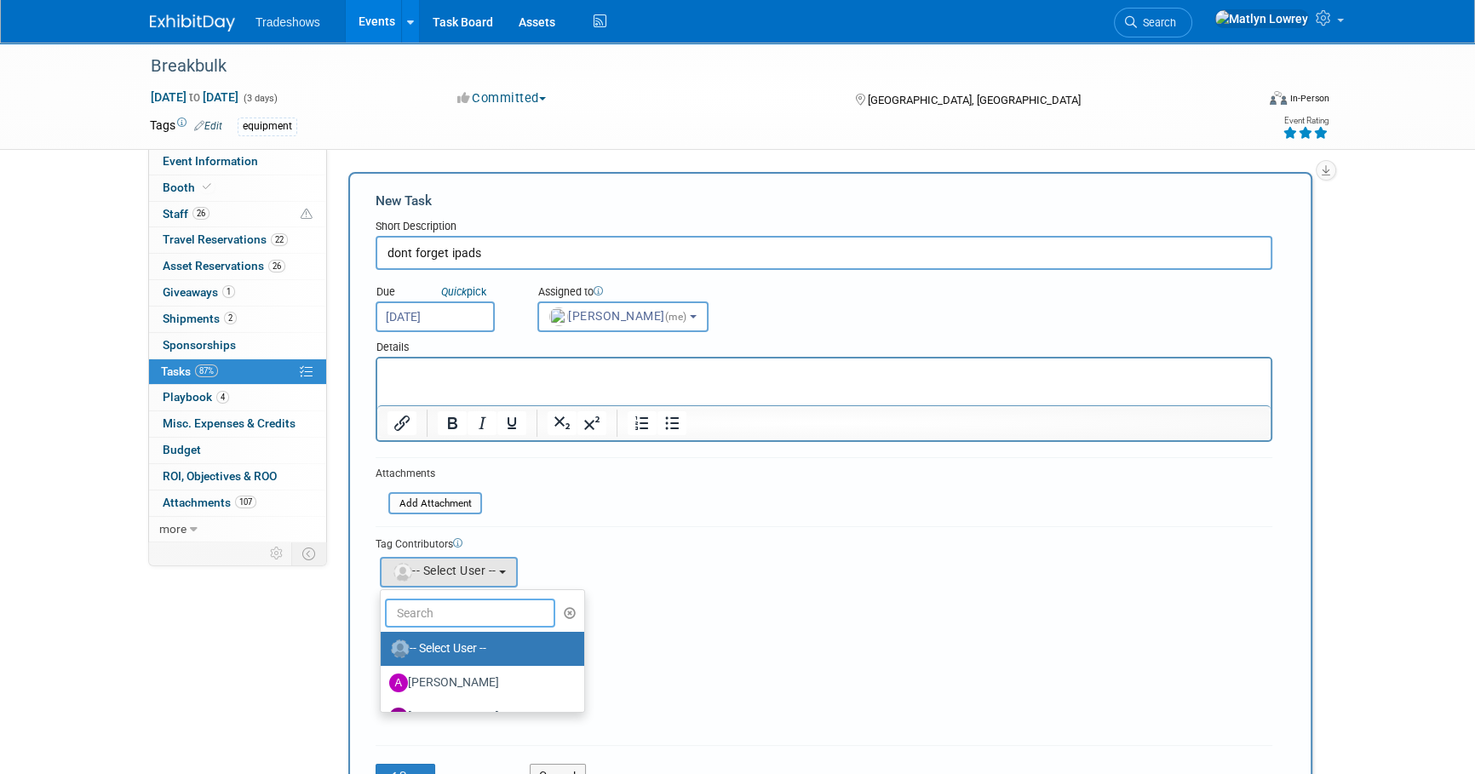
click at [423, 613] on input "text" at bounding box center [470, 613] width 170 height 29
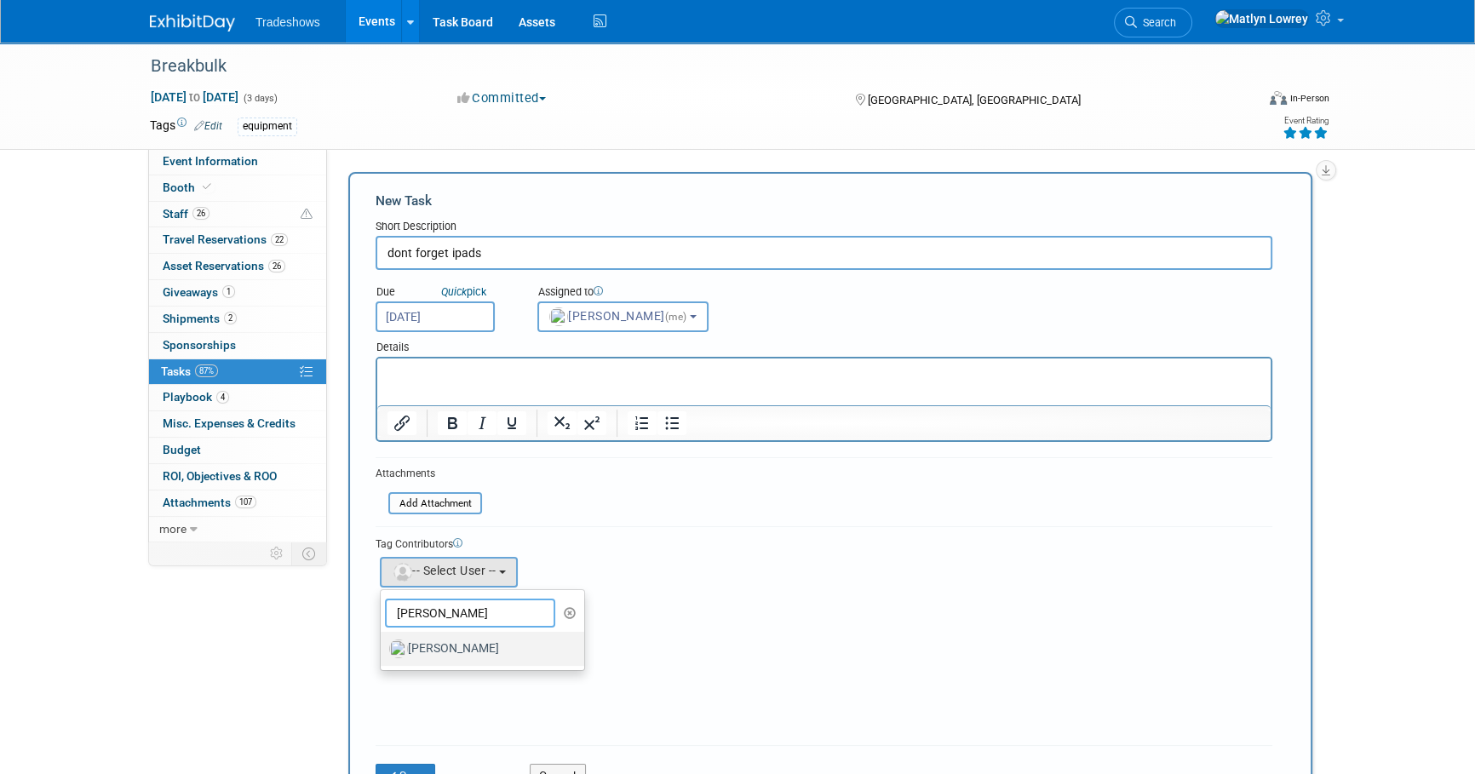
type input "kay"
click at [473, 641] on label "Kay Reynolds" at bounding box center [478, 648] width 178 height 27
click at [383, 641] on input "Kay Reynolds" at bounding box center [377, 646] width 11 height 11
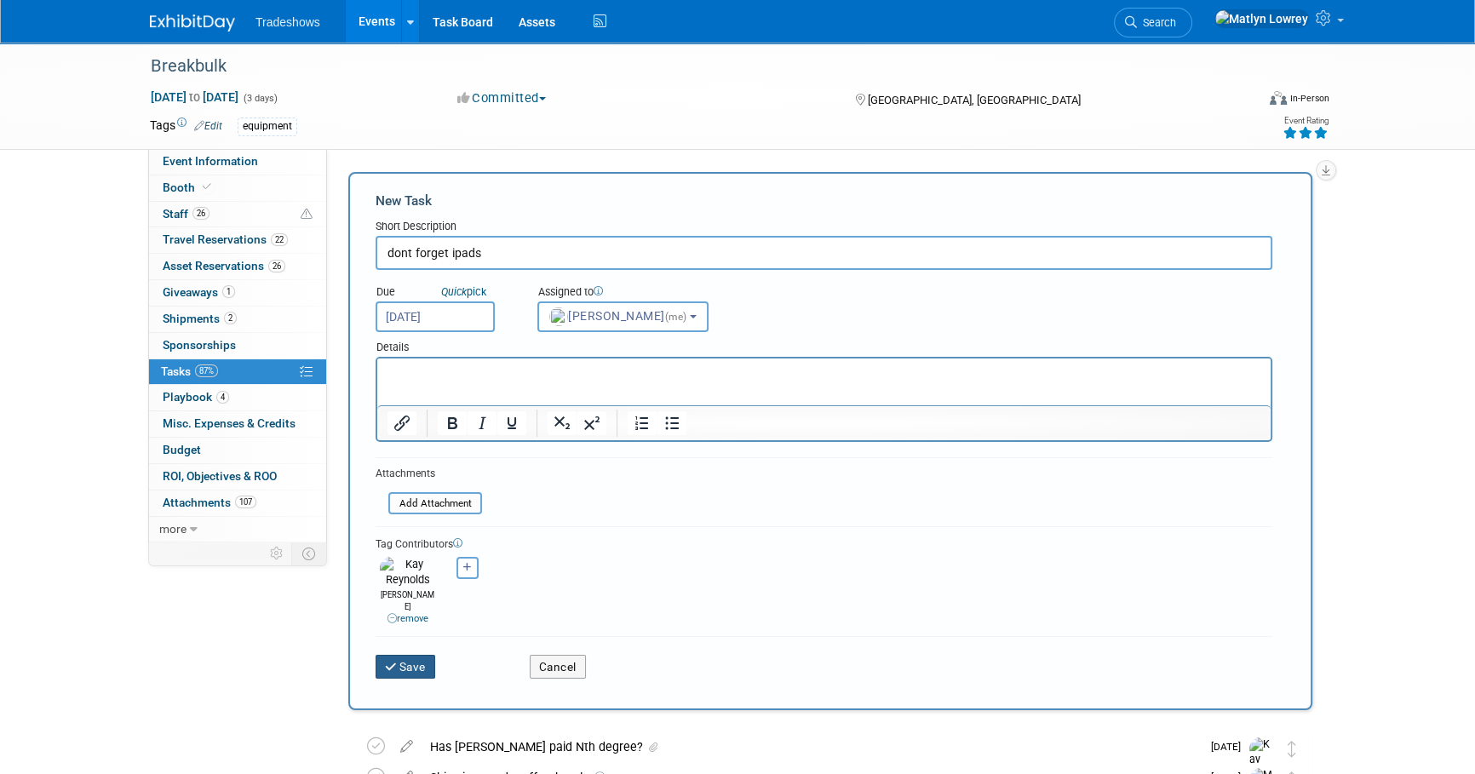
click at [405, 655] on button "Save" at bounding box center [406, 667] width 60 height 24
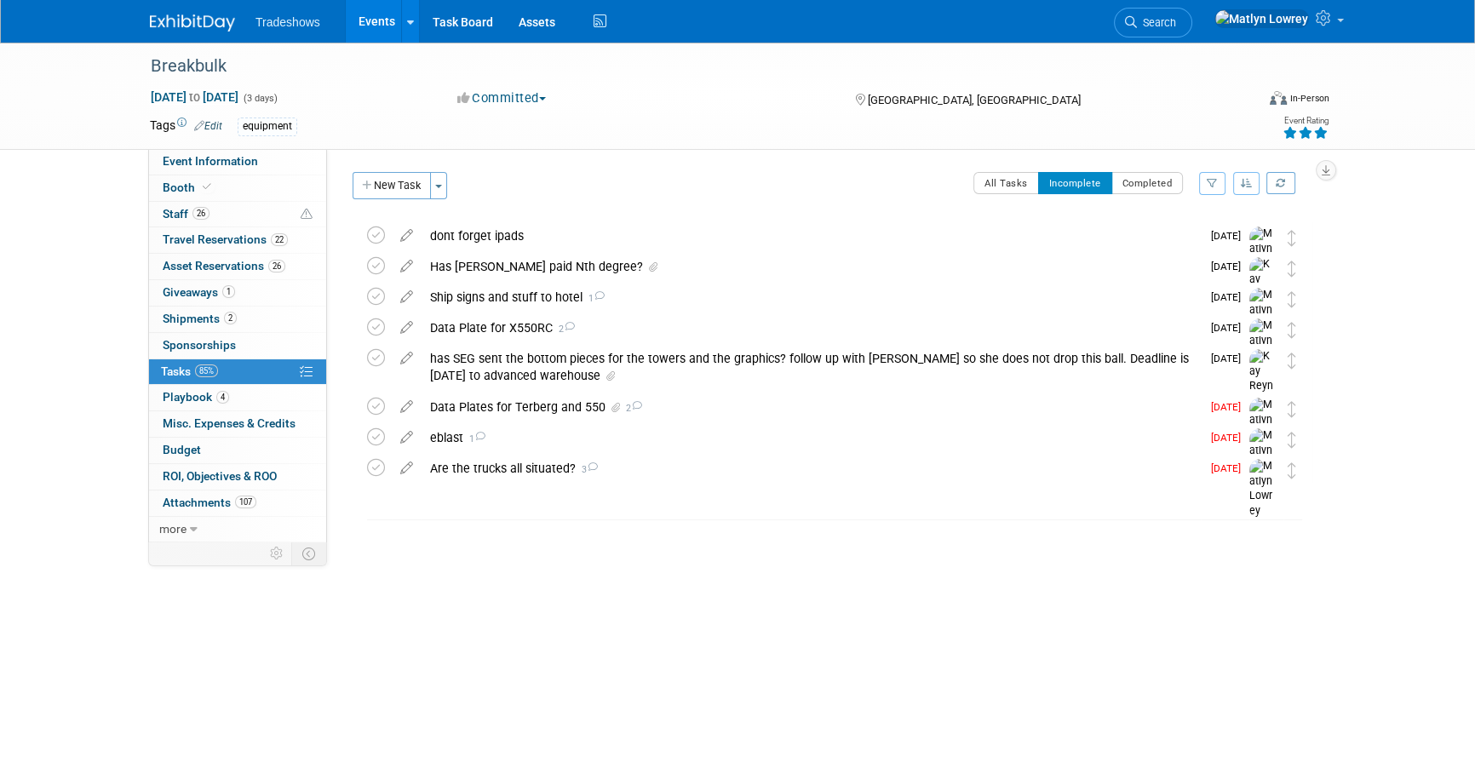
click at [365, 31] on link "Events" at bounding box center [377, 21] width 62 height 43
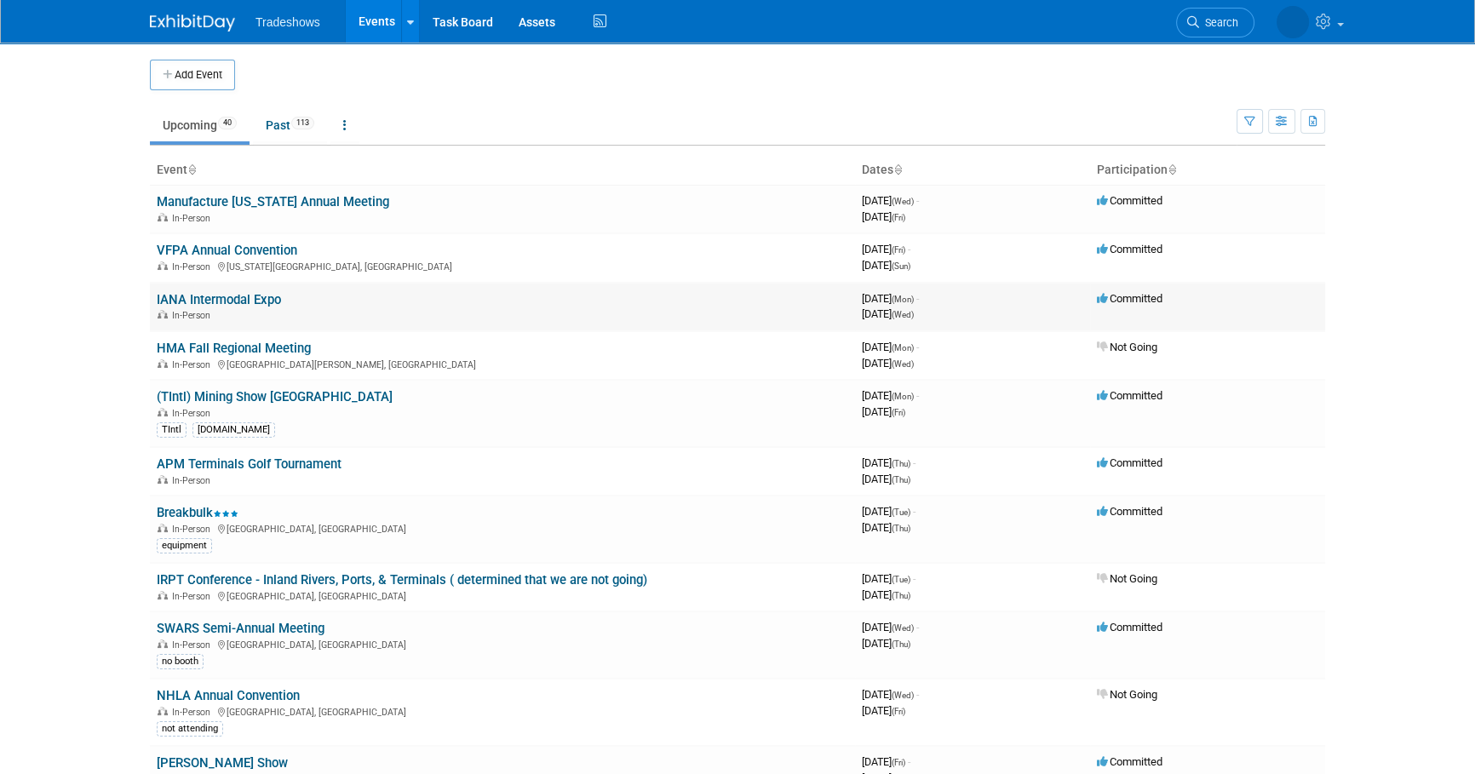
click at [200, 302] on link "IANA Intermodal Expo" at bounding box center [219, 299] width 124 height 15
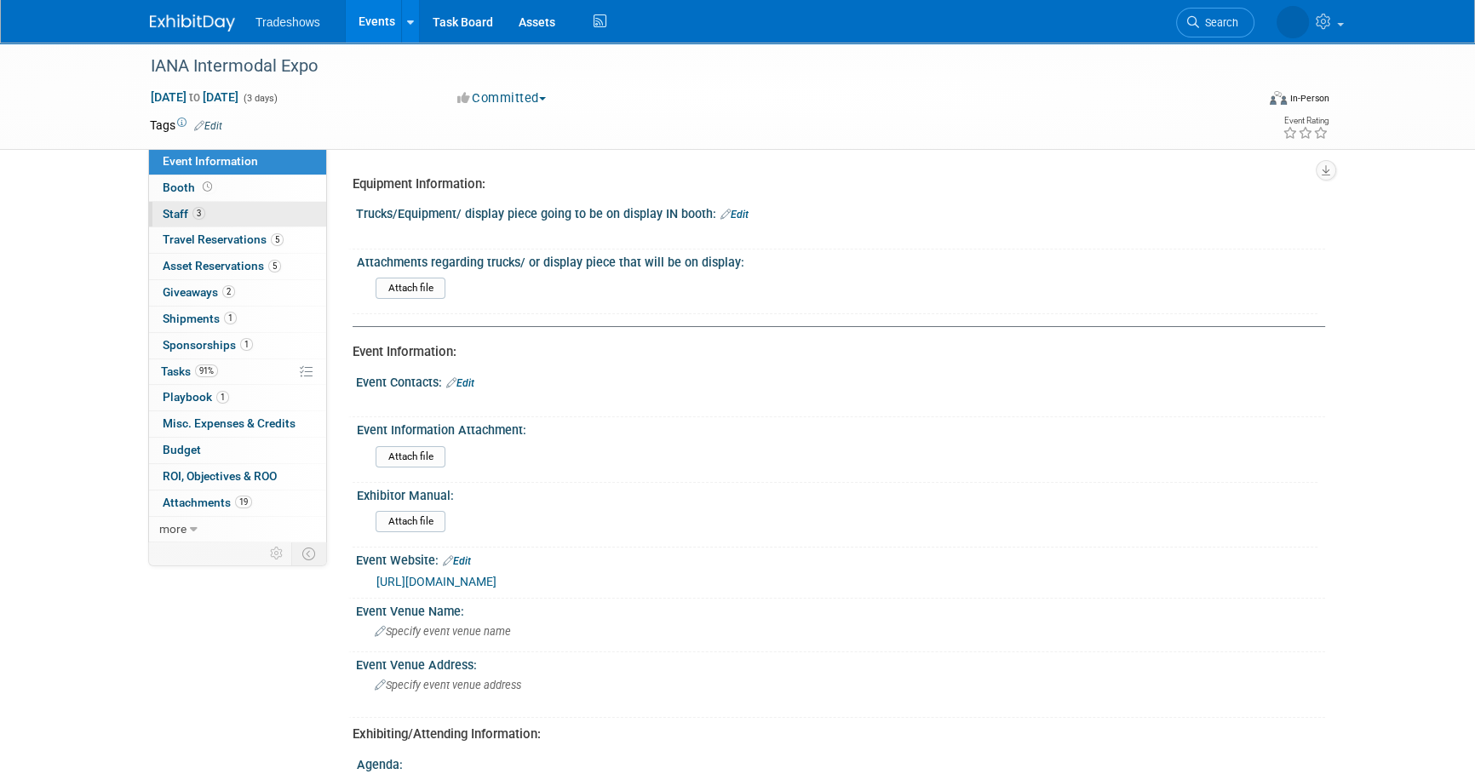
click at [201, 220] on span "Staff 3" at bounding box center [184, 214] width 43 height 14
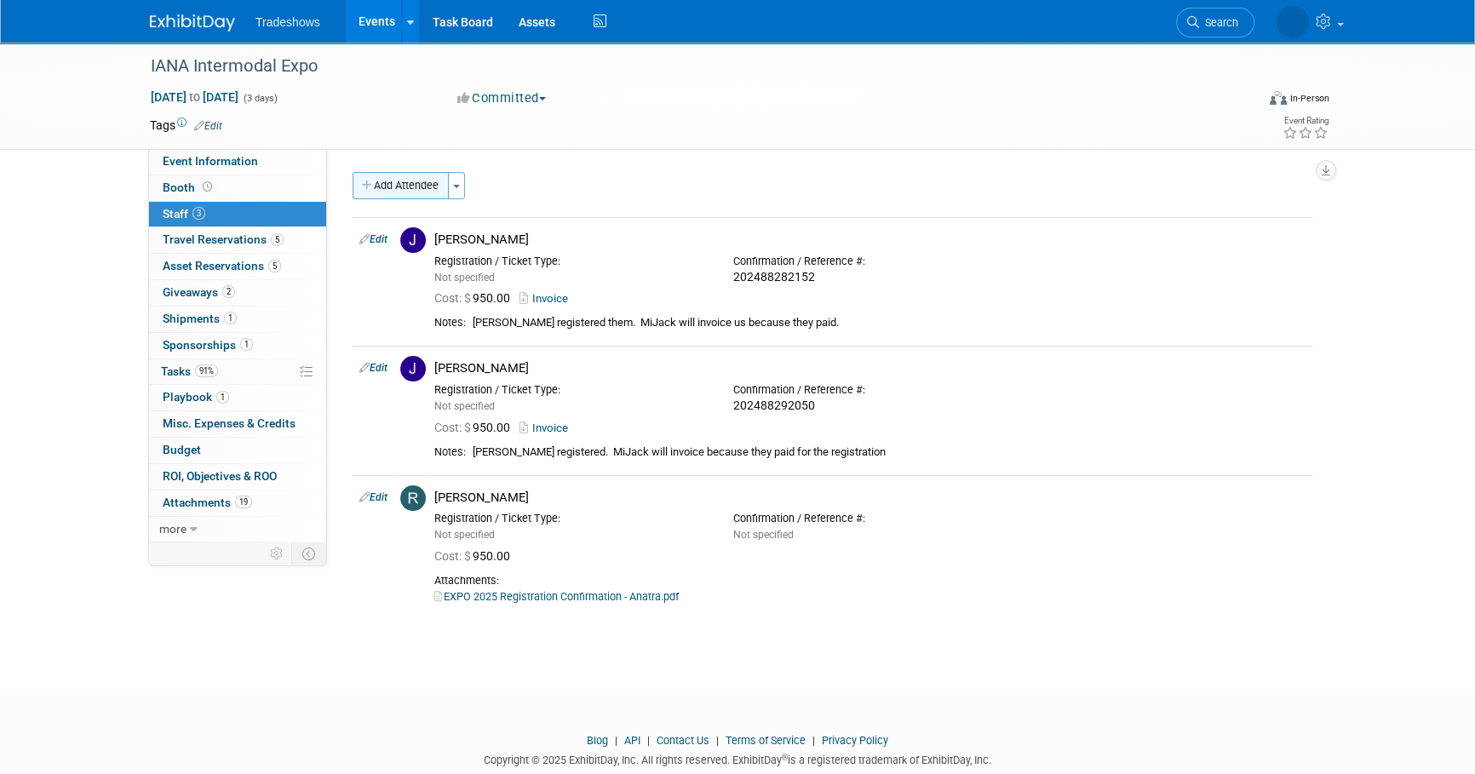
click at [411, 187] on button "Add Attendee" at bounding box center [401, 185] width 96 height 27
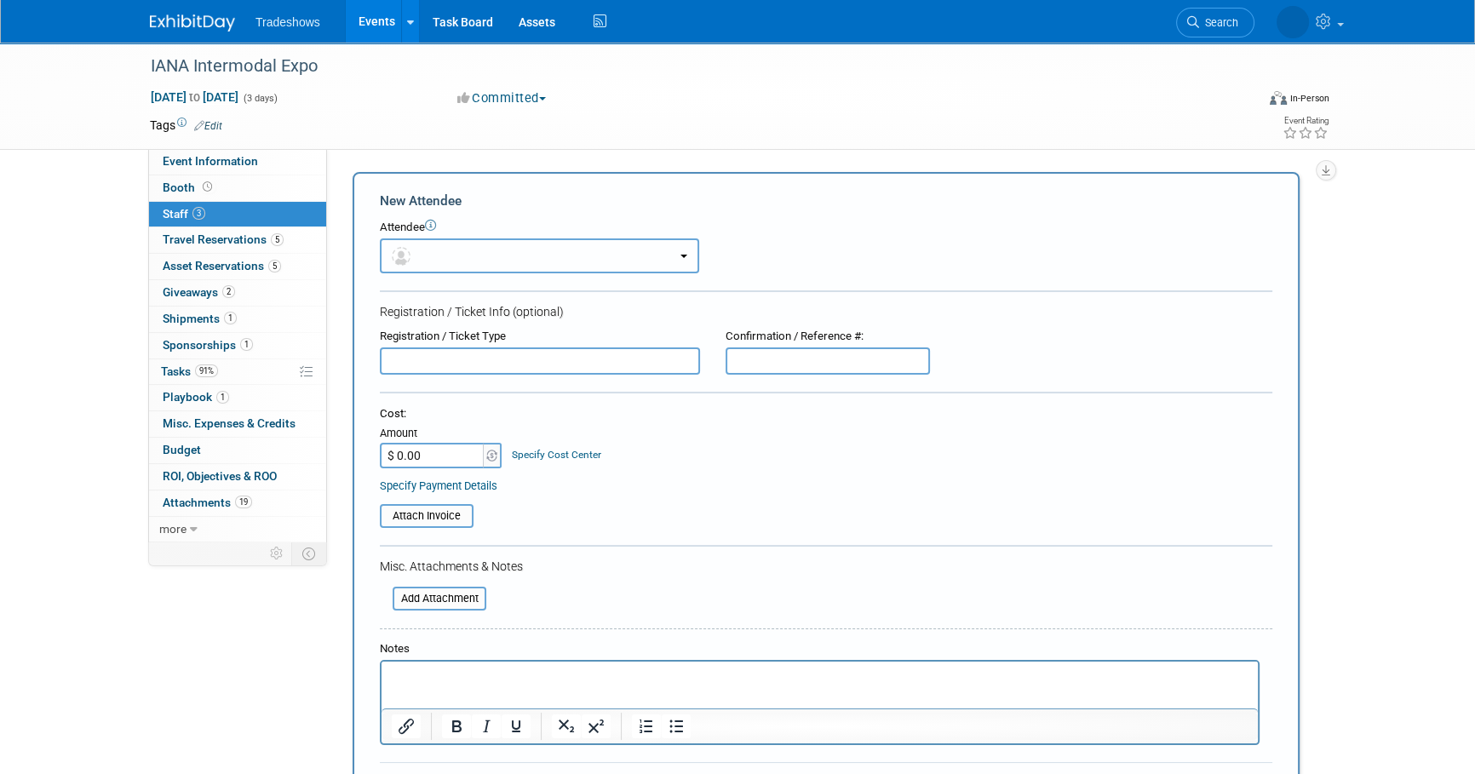
click at [452, 257] on button "button" at bounding box center [539, 256] width 319 height 35
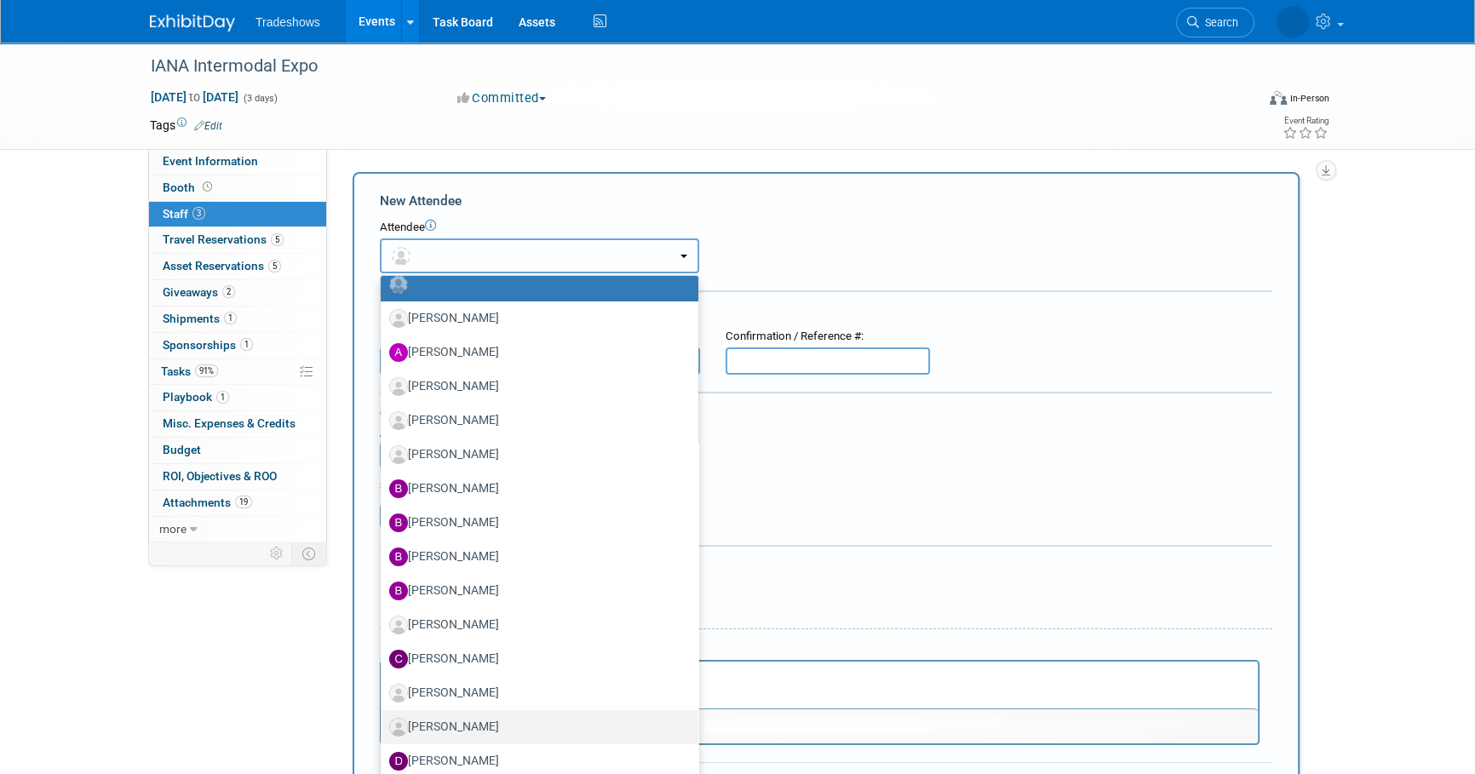
scroll to position [77, 0]
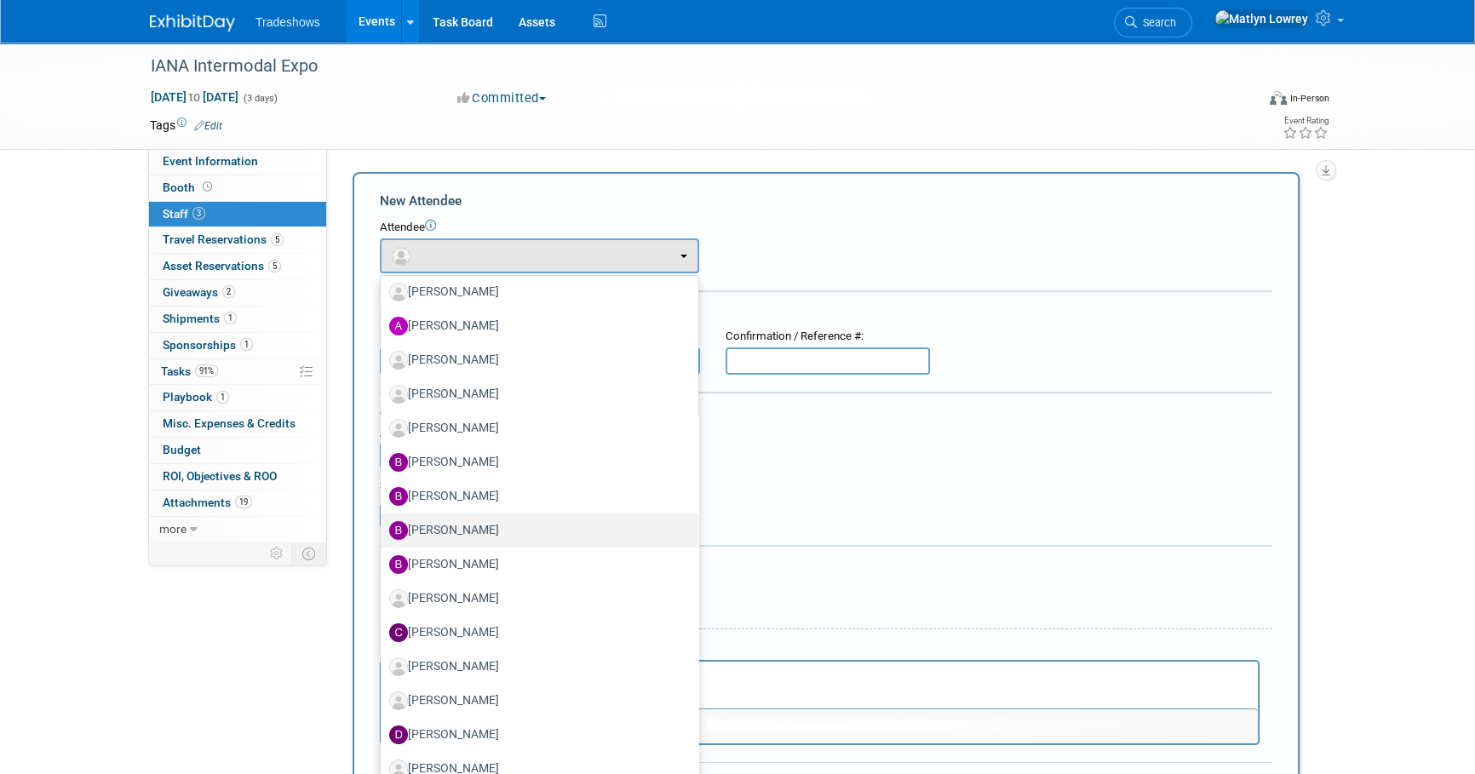
click at [444, 529] on label "[PERSON_NAME]" at bounding box center [535, 530] width 292 height 27
click at [383, 529] on input "[PERSON_NAME]" at bounding box center [377, 528] width 11 height 11
select select "680a6e2c-3b7b-49f0-aa9c-d7314fb32ff3"
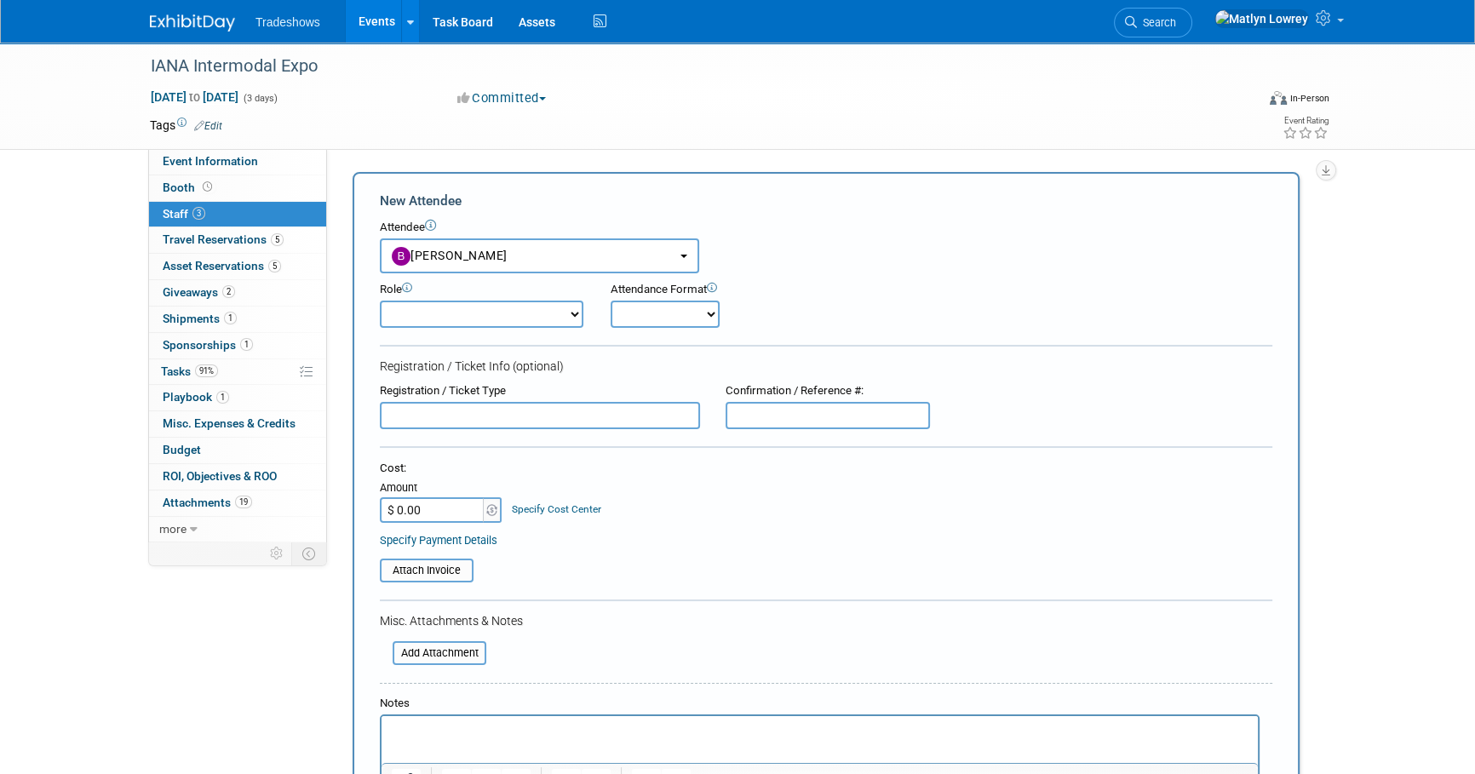
click at [414, 417] on input "text" at bounding box center [540, 415] width 320 height 27
click at [834, 420] on input "text" at bounding box center [828, 415] width 204 height 27
click at [767, 417] on input "text" at bounding box center [828, 415] width 204 height 27
paste input "202610554374"
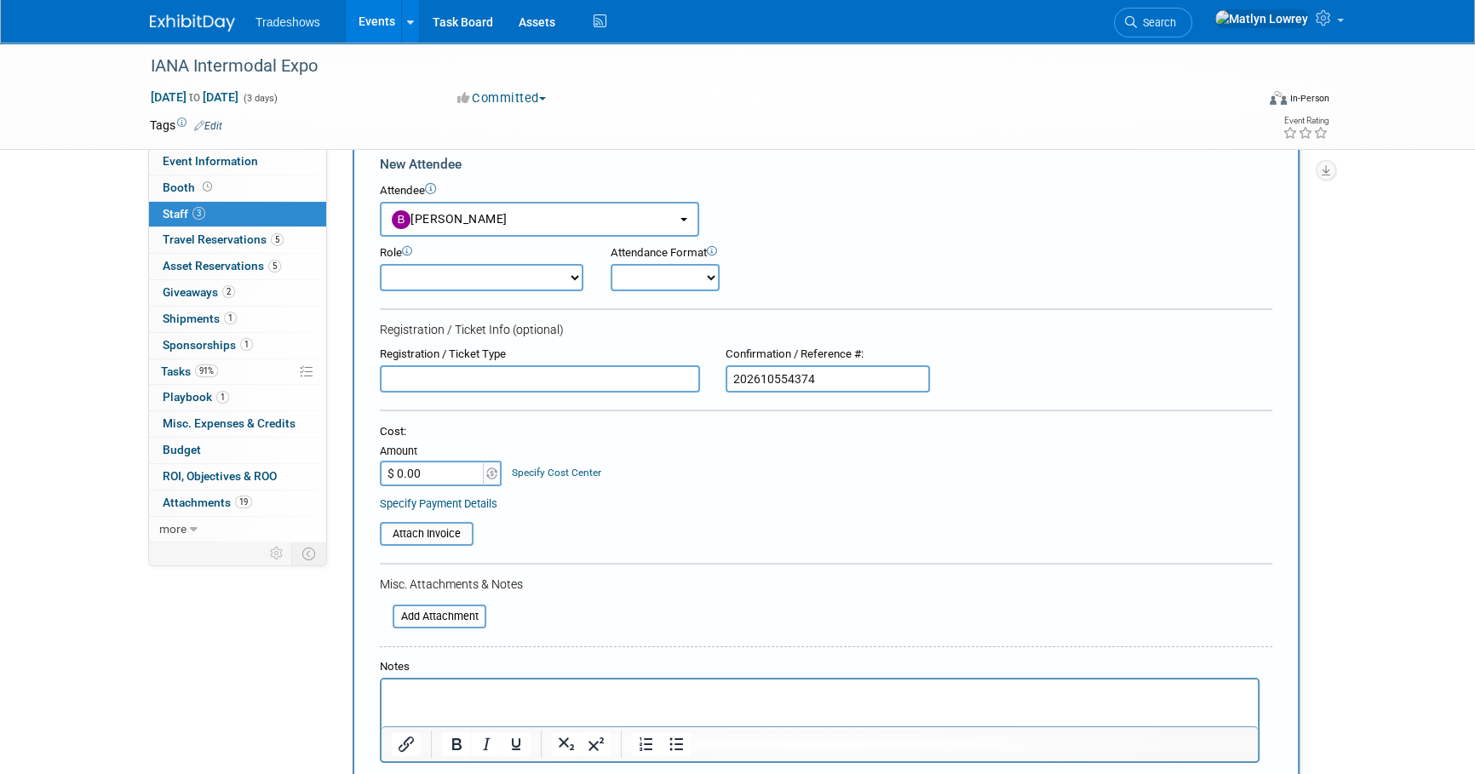
scroll to position [0, 0]
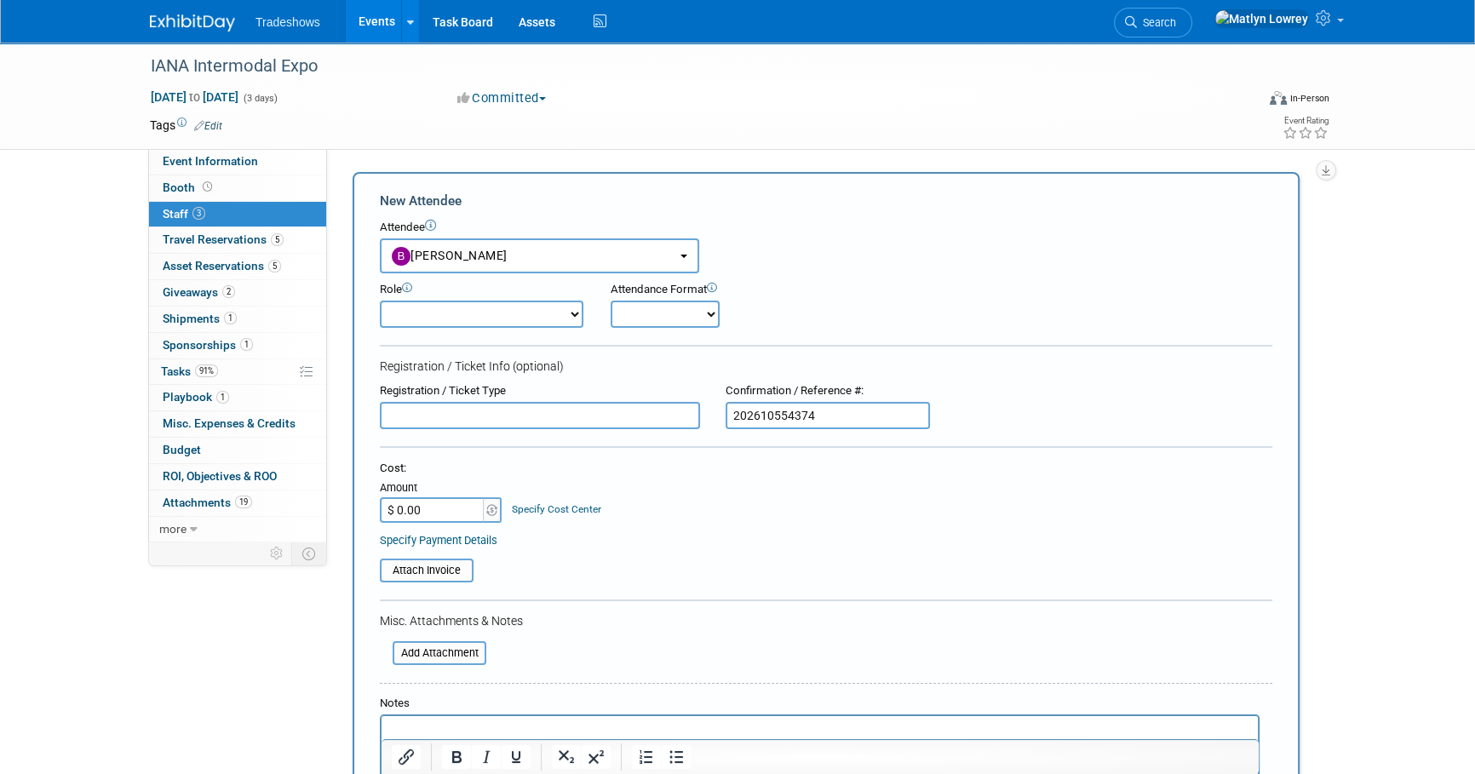
type input "202610554374"
click at [434, 511] on input "$ 0.00" at bounding box center [433, 510] width 106 height 26
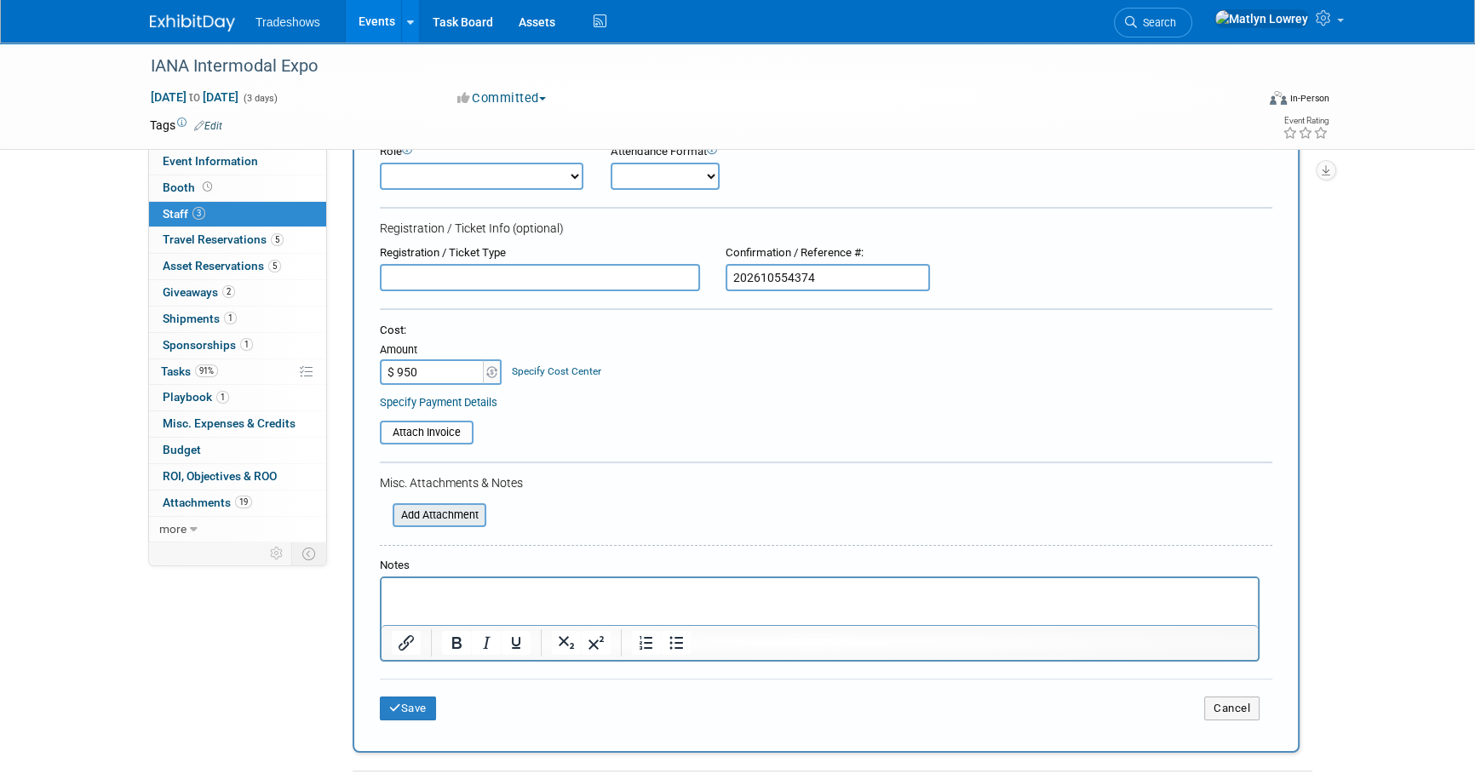
scroll to position [154, 0]
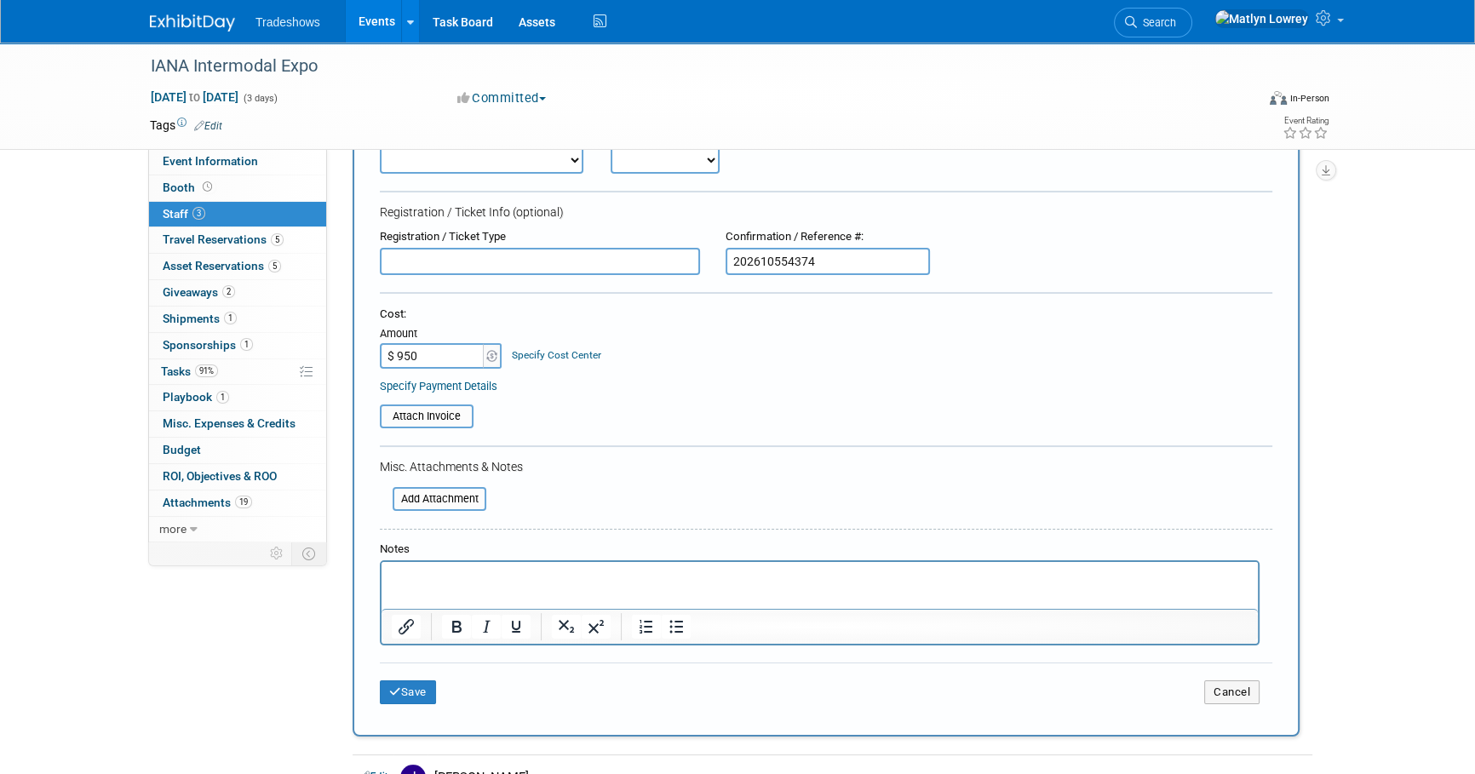
type input "$ 950.00"
click at [414, 569] on html at bounding box center [820, 574] width 877 height 24
click at [399, 696] on button "Save" at bounding box center [408, 693] width 56 height 24
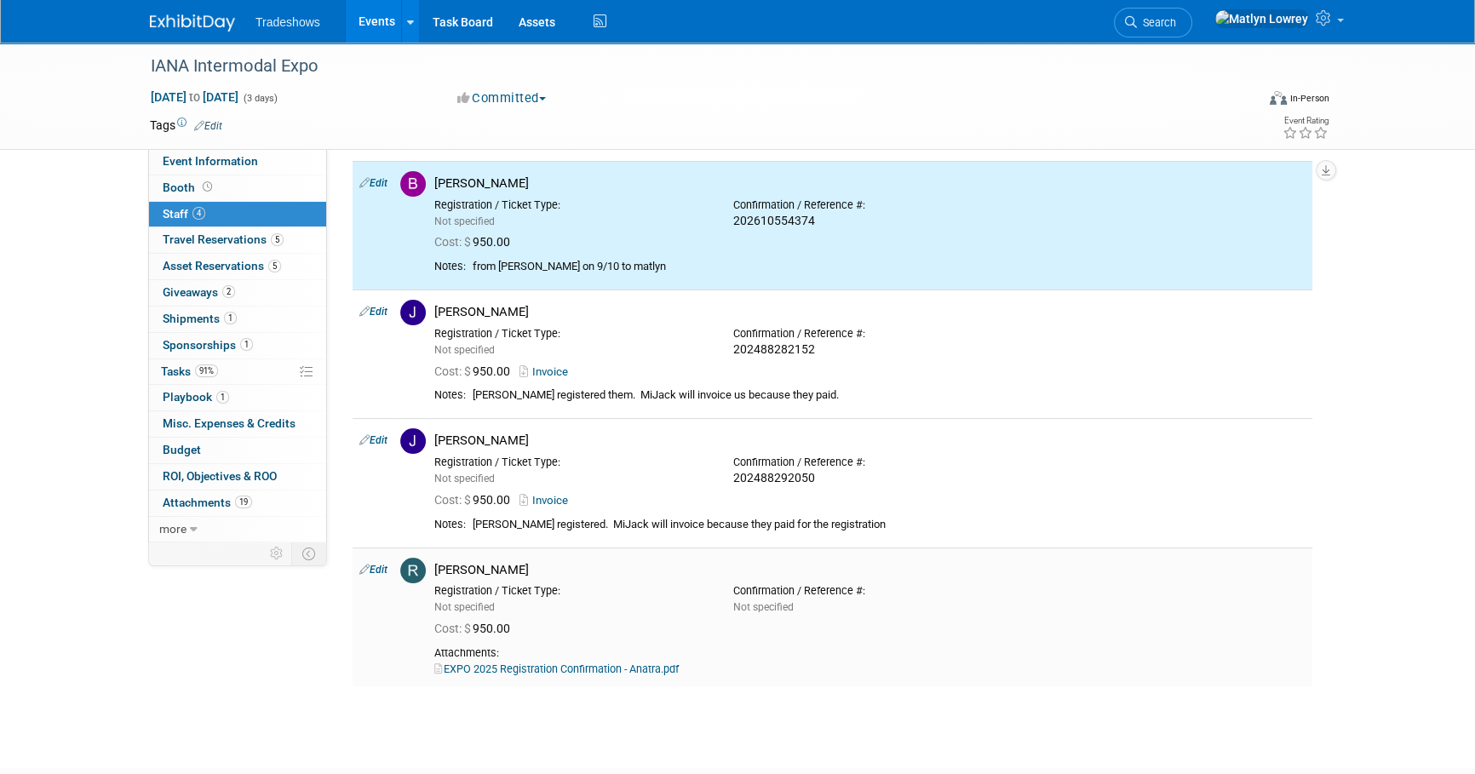
scroll to position [0, 0]
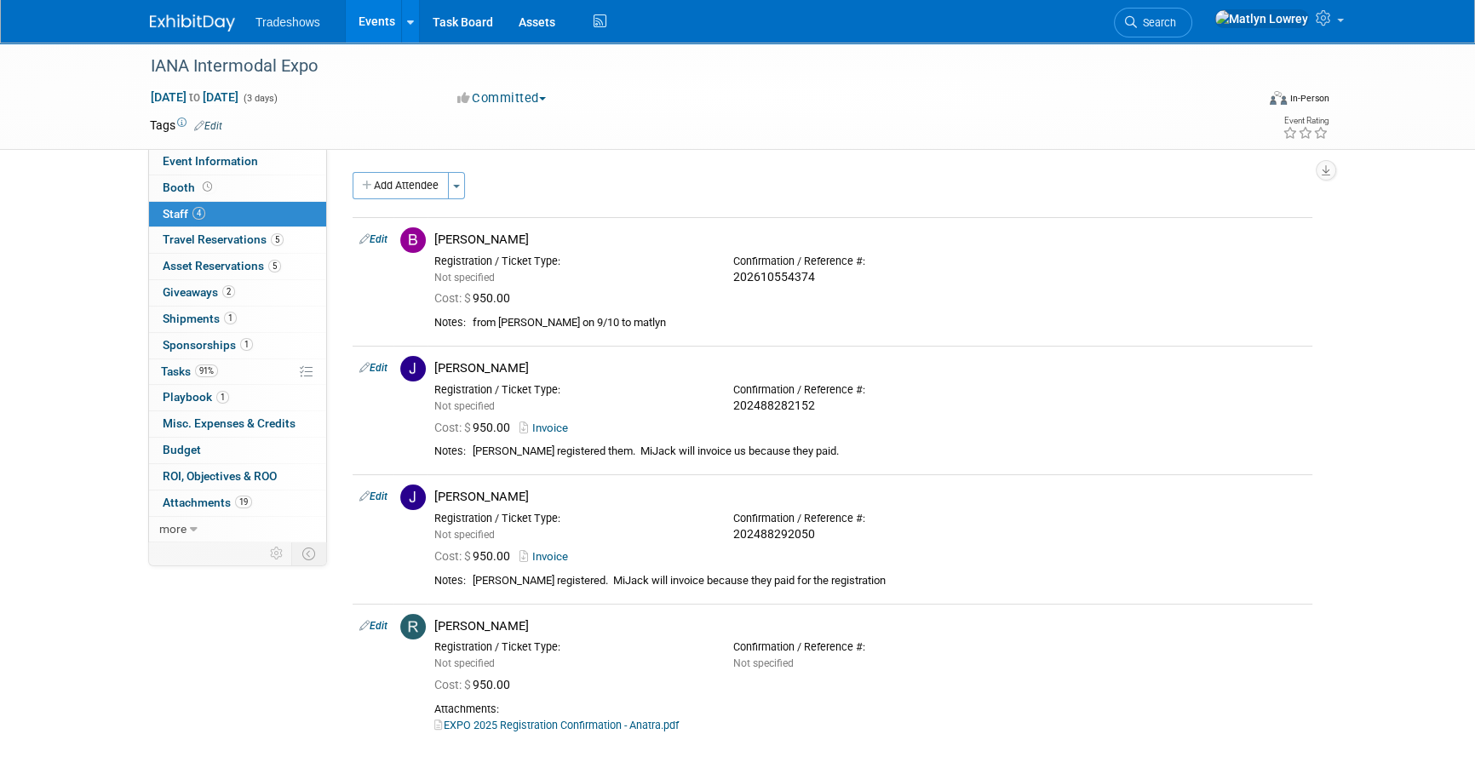
click at [365, 21] on link "Events" at bounding box center [377, 21] width 62 height 43
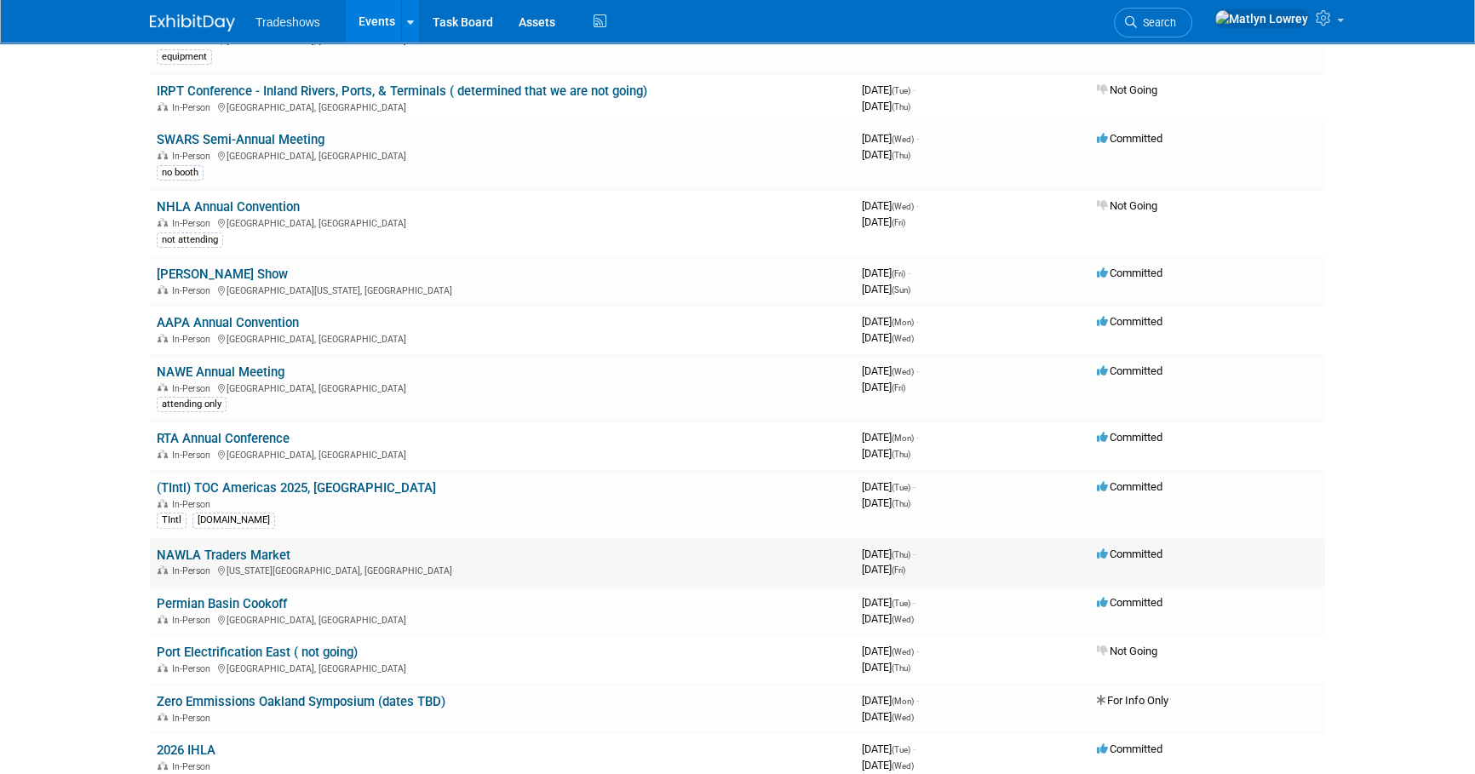
scroll to position [464, 0]
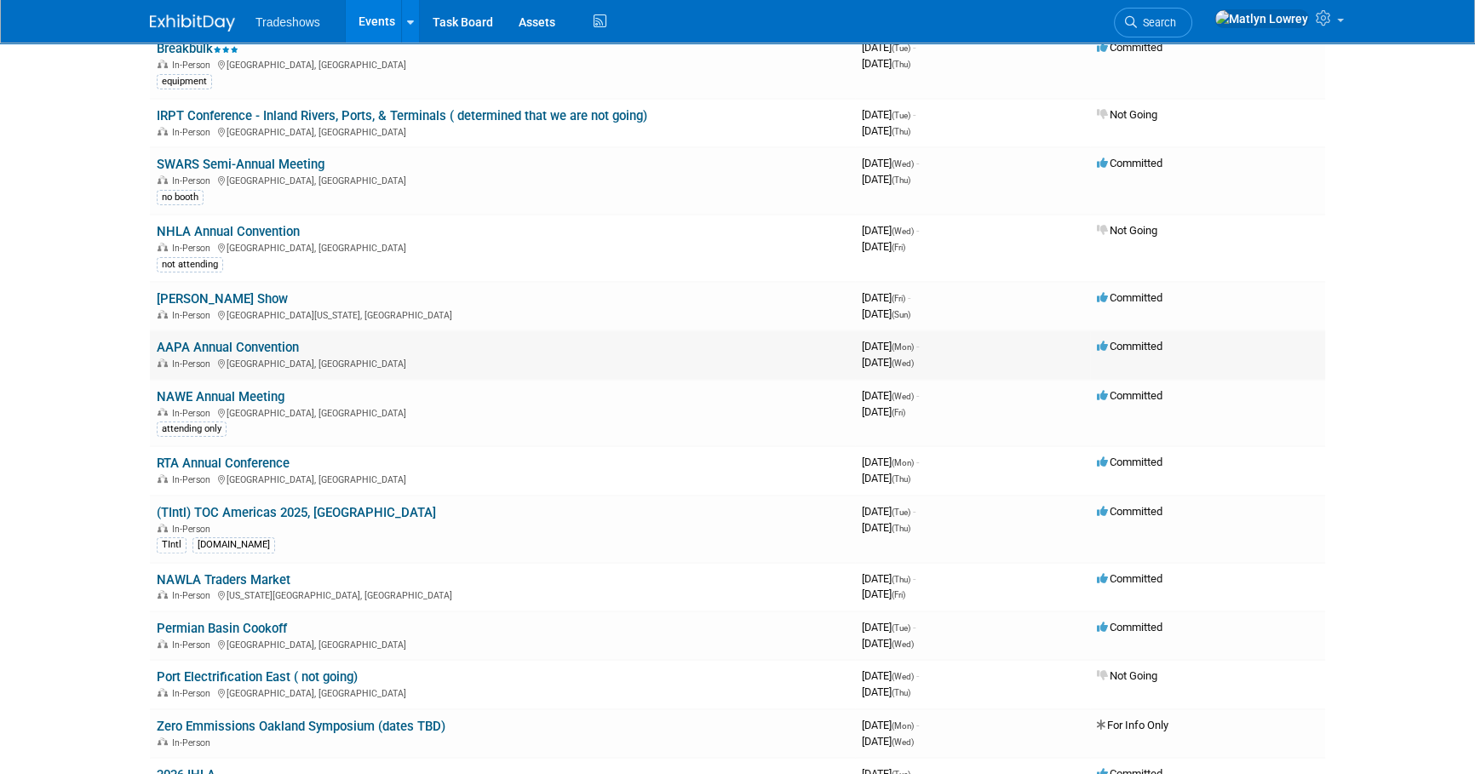
click at [261, 351] on link "AAPA Annual Convention" at bounding box center [228, 347] width 142 height 15
